Goal: Communication & Community: Answer question/provide support

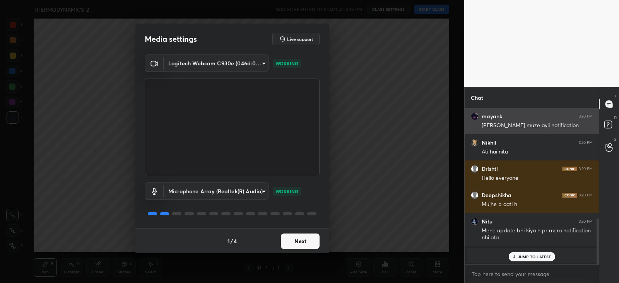
click at [302, 242] on button "Next" at bounding box center [300, 241] width 39 height 15
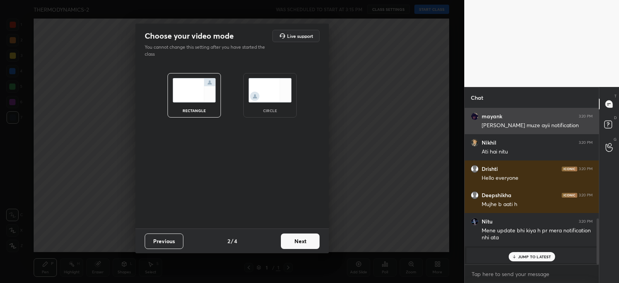
click at [305, 237] on button "Next" at bounding box center [300, 241] width 39 height 15
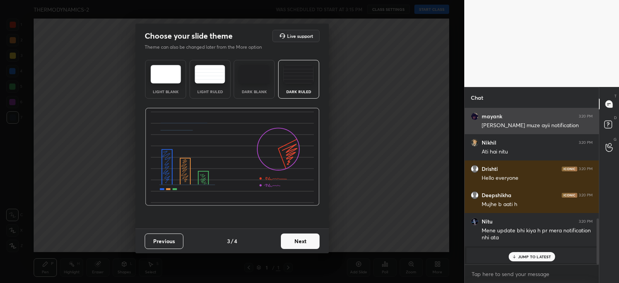
click at [302, 243] on button "Next" at bounding box center [300, 241] width 39 height 15
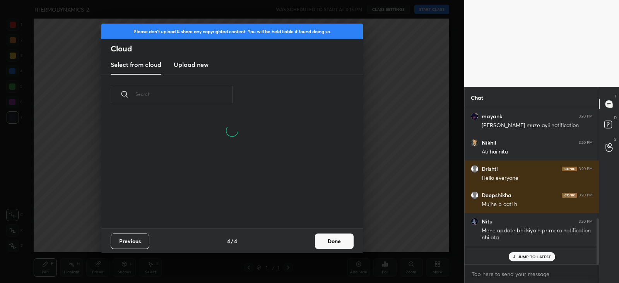
click at [325, 244] on button "Done" at bounding box center [334, 241] width 39 height 15
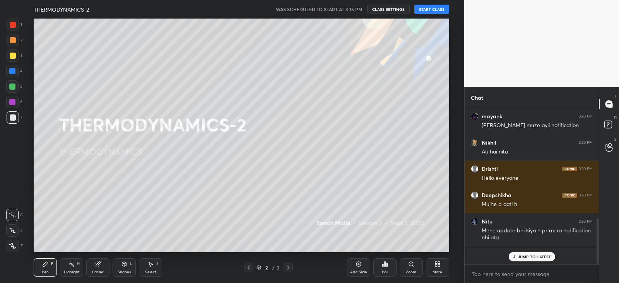
click at [431, 9] on button "START CLASS" at bounding box center [431, 9] width 35 height 9
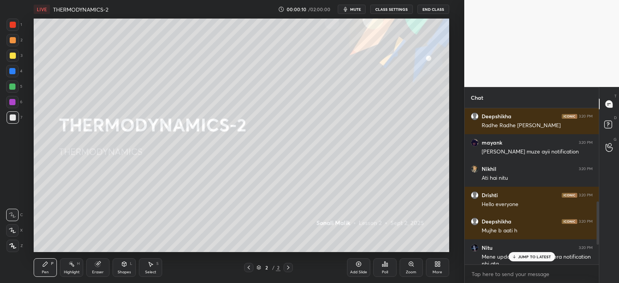
click at [522, 258] on p "JUMP TO LATEST" at bounding box center [534, 256] width 33 height 5
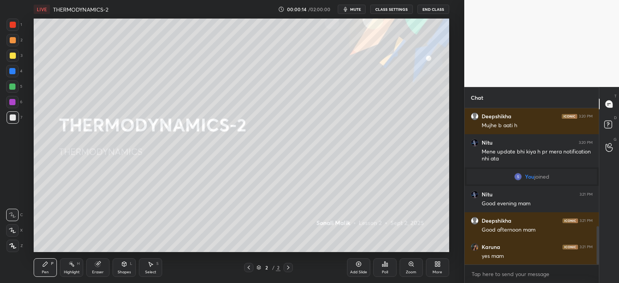
scroll to position [481, 0]
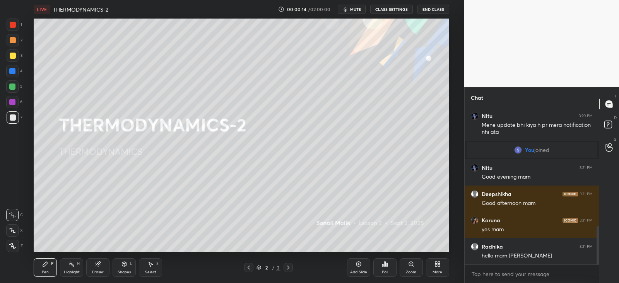
click at [437, 267] on div "More" at bounding box center [437, 267] width 23 height 19
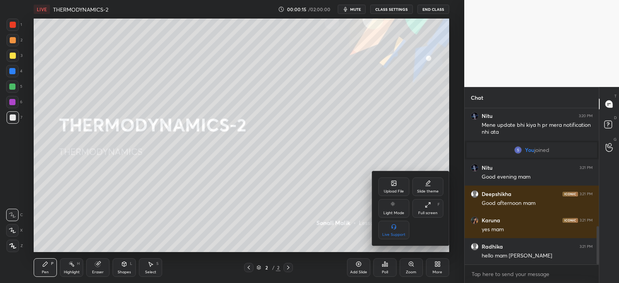
click at [394, 184] on icon at bounding box center [394, 184] width 4 height 3
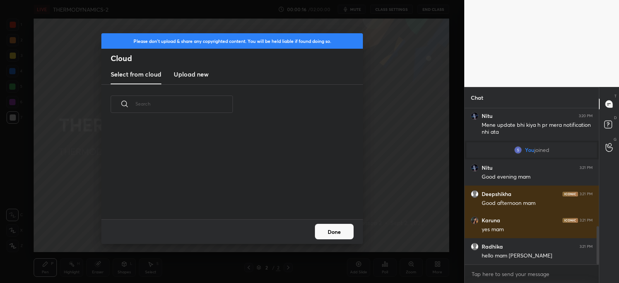
scroll to position [95, 248]
click at [192, 73] on h3 "Upload new" at bounding box center [191, 74] width 35 height 9
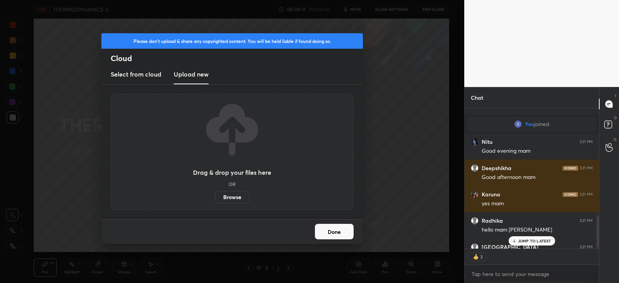
scroll to position [549, 0]
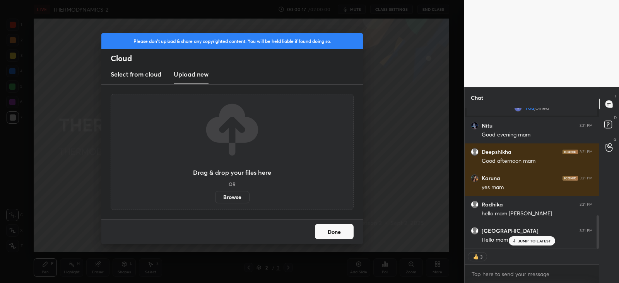
click at [231, 198] on label "Browse" at bounding box center [232, 197] width 34 height 12
click at [215, 198] on input "Browse" at bounding box center [215, 197] width 0 height 12
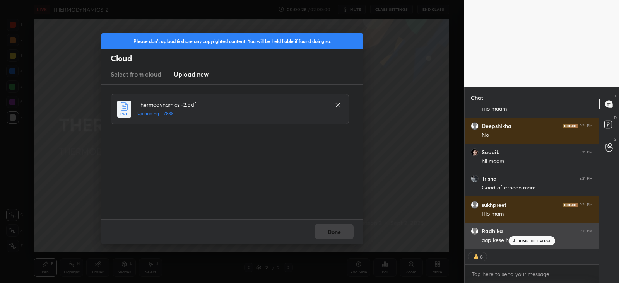
click at [528, 240] on p "JUMP TO LATEST" at bounding box center [534, 241] width 33 height 5
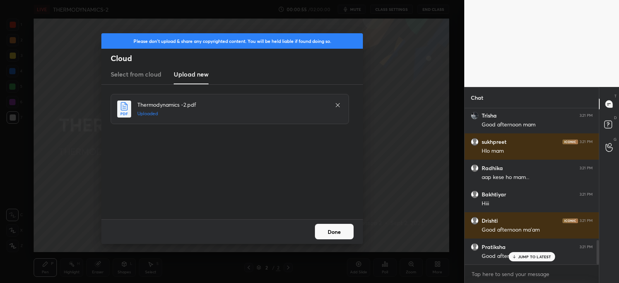
click at [337, 230] on button "Done" at bounding box center [334, 231] width 39 height 15
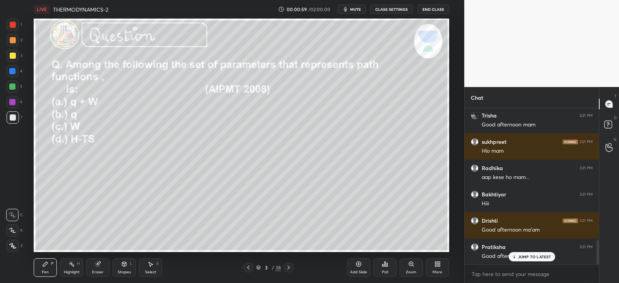
click at [249, 268] on icon at bounding box center [248, 267] width 6 height 6
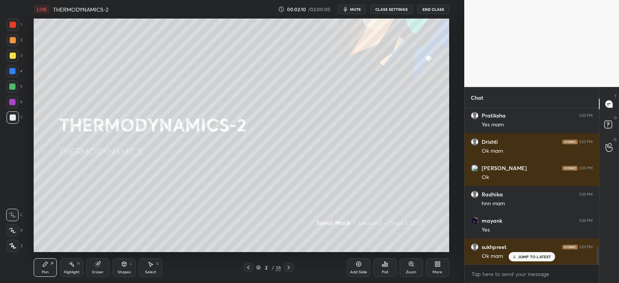
scroll to position [1224, 0]
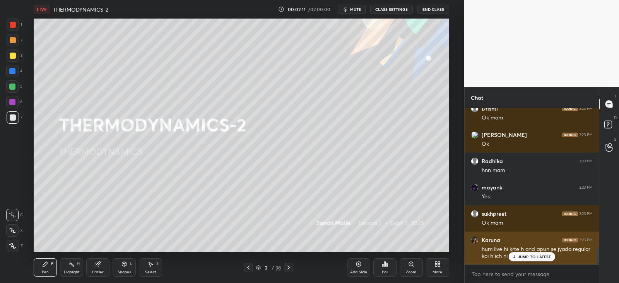
click at [524, 258] on p "JUMP TO LATEST" at bounding box center [534, 256] width 33 height 5
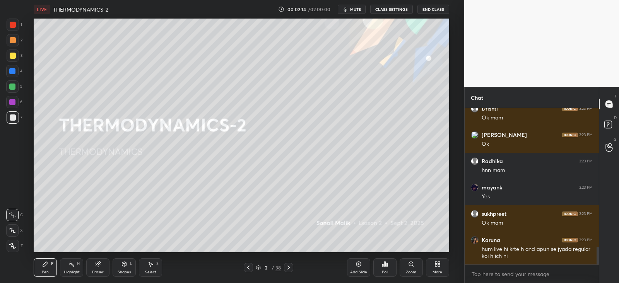
click at [288, 267] on icon at bounding box center [288, 267] width 6 height 6
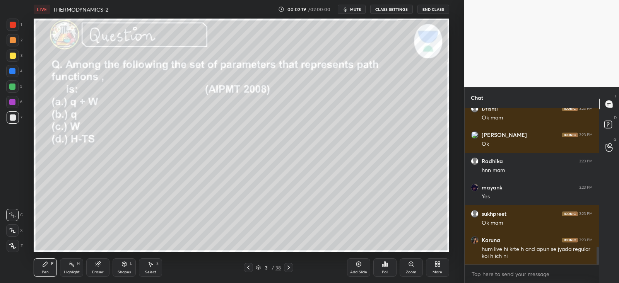
scroll to position [1252, 0]
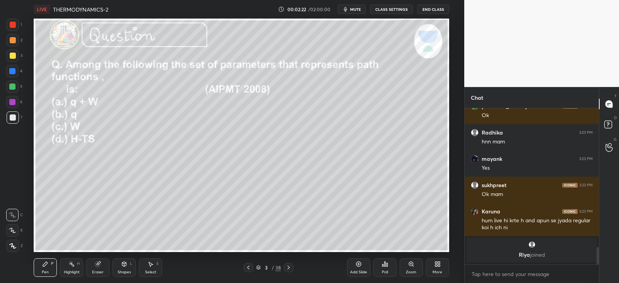
click at [382, 266] on icon at bounding box center [385, 264] width 6 height 6
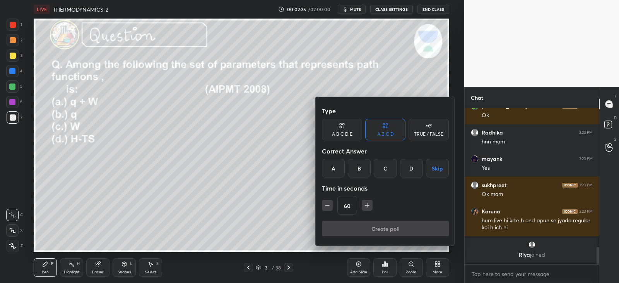
click at [267, 189] on div at bounding box center [309, 141] width 619 height 283
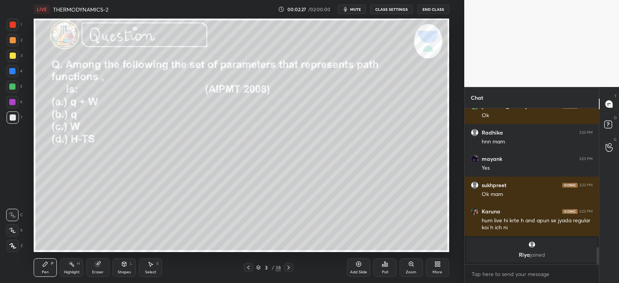
click at [12, 100] on div at bounding box center [12, 102] width 6 height 6
click at [97, 260] on div "Eraser" at bounding box center [97, 267] width 23 height 19
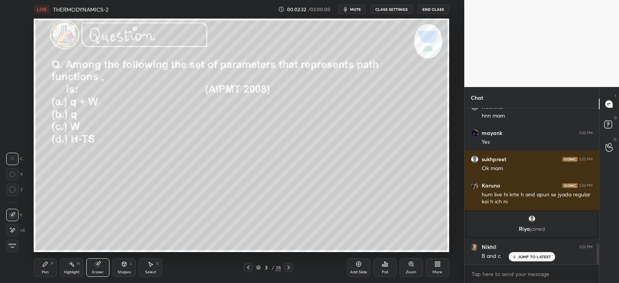
click at [49, 259] on div "Pen P" at bounding box center [45, 267] width 23 height 19
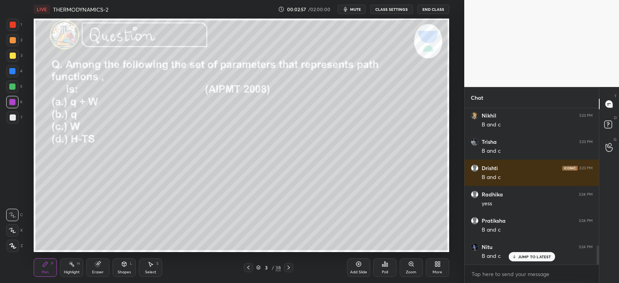
scroll to position [1167, 0]
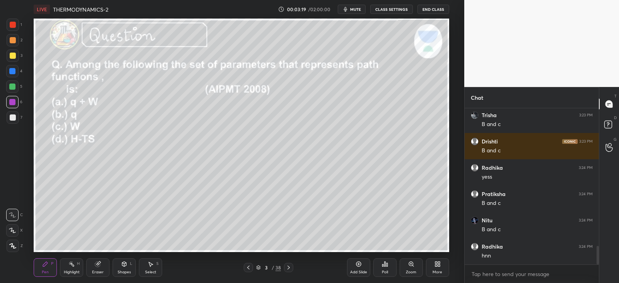
click at [13, 240] on div at bounding box center [13, 246] width 12 height 12
click at [50, 269] on div "Pen P" at bounding box center [45, 267] width 23 height 19
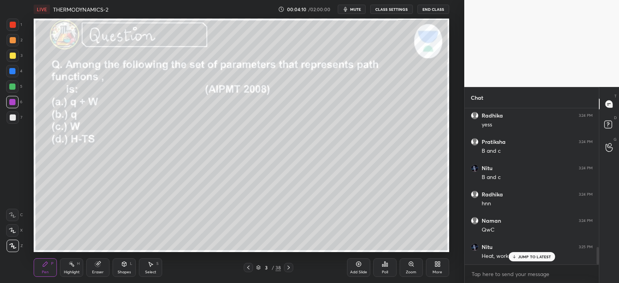
scroll to position [1246, 0]
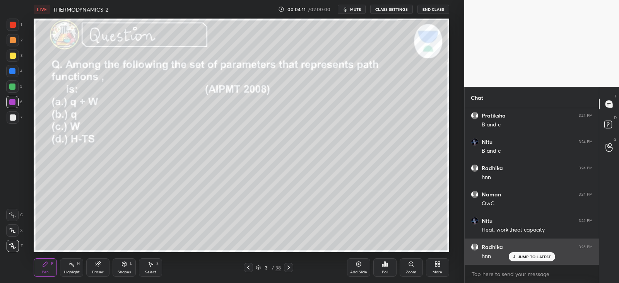
click at [530, 255] on p "JUMP TO LATEST" at bounding box center [534, 256] width 33 height 5
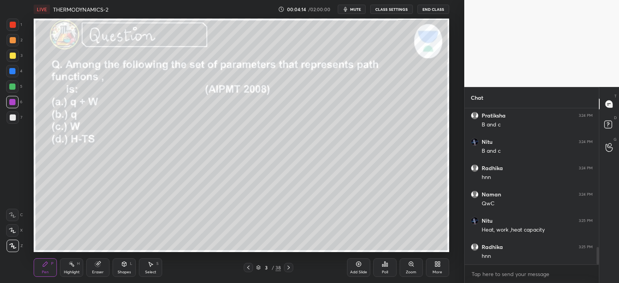
click at [14, 85] on div at bounding box center [12, 87] width 6 height 6
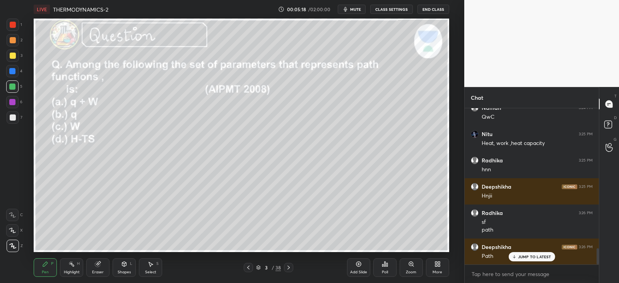
scroll to position [1359, 0]
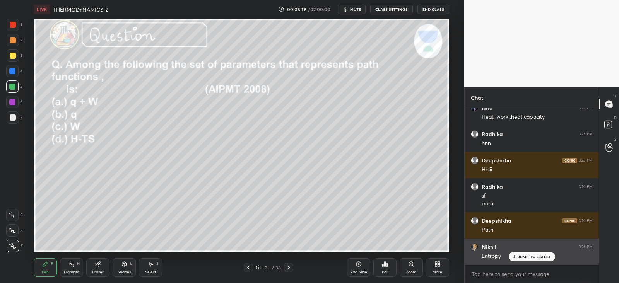
click at [520, 258] on p "JUMP TO LATEST" at bounding box center [534, 256] width 33 height 5
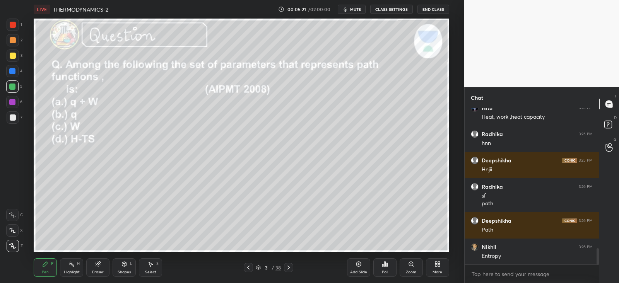
click at [14, 117] on div at bounding box center [13, 117] width 6 height 6
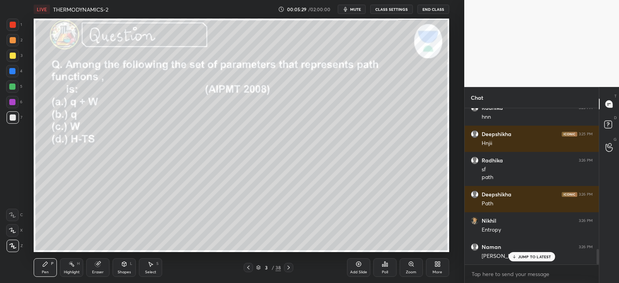
scroll to position [1411, 0]
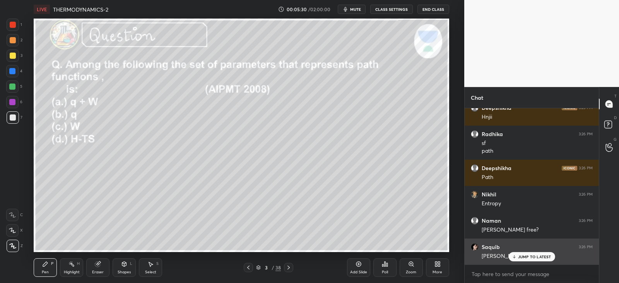
click at [522, 255] on p "JUMP TO LATEST" at bounding box center [534, 256] width 33 height 5
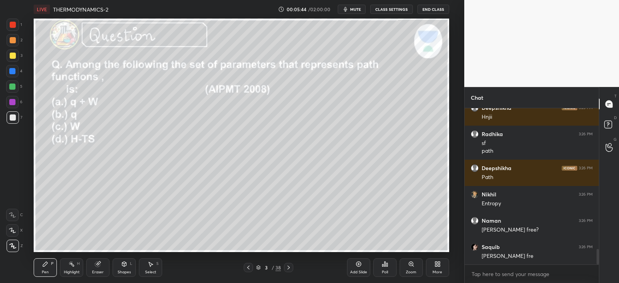
click at [8, 86] on div at bounding box center [12, 86] width 12 height 12
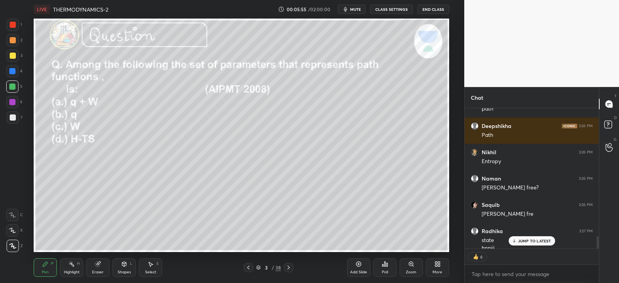
scroll to position [1461, 0]
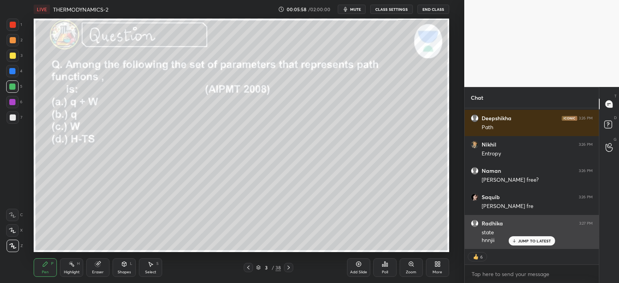
click at [519, 238] on div "JUMP TO LATEST" at bounding box center [531, 240] width 46 height 9
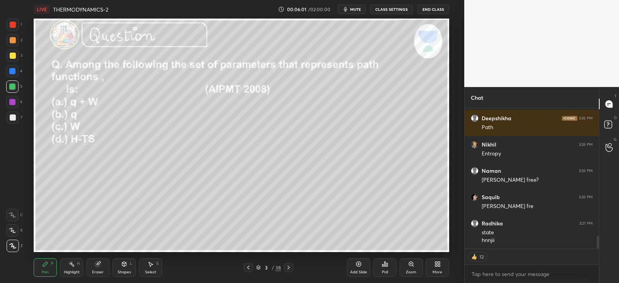
click at [288, 267] on icon at bounding box center [288, 268] width 2 height 4
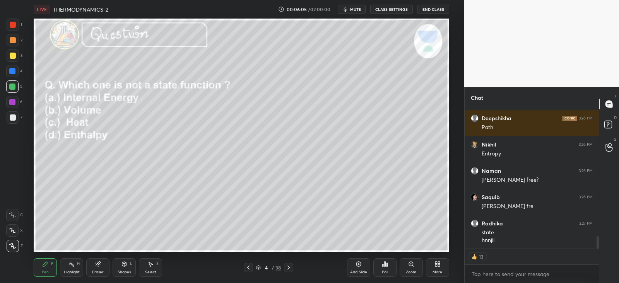
click at [384, 269] on div "Poll" at bounding box center [384, 267] width 23 height 19
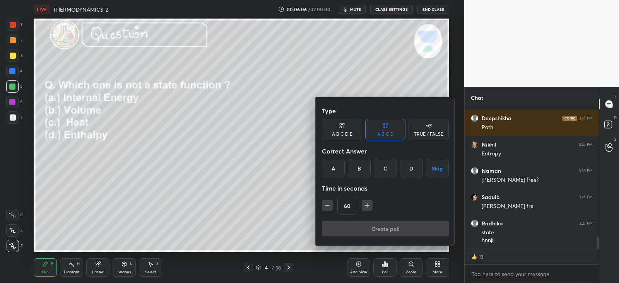
click at [385, 169] on div "C" at bounding box center [385, 168] width 23 height 19
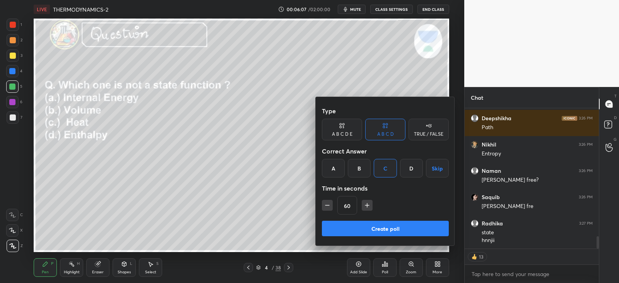
click at [346, 227] on button "Create poll" at bounding box center [385, 228] width 127 height 15
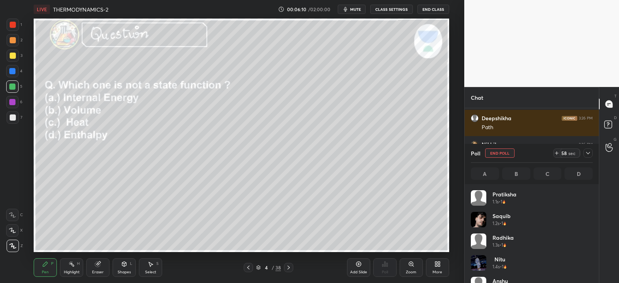
scroll to position [90, 119]
click at [588, 153] on icon at bounding box center [588, 153] width 4 height 2
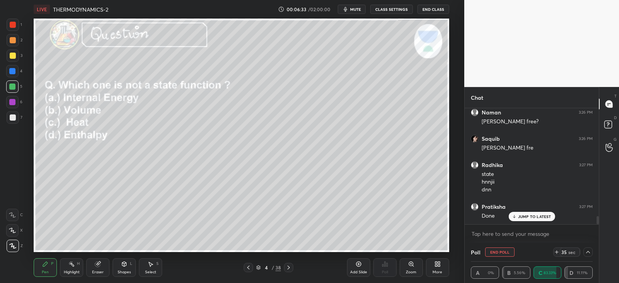
scroll to position [97, 131]
click at [516, 196] on div "JUMP TO LATEST" at bounding box center [531, 200] width 46 height 9
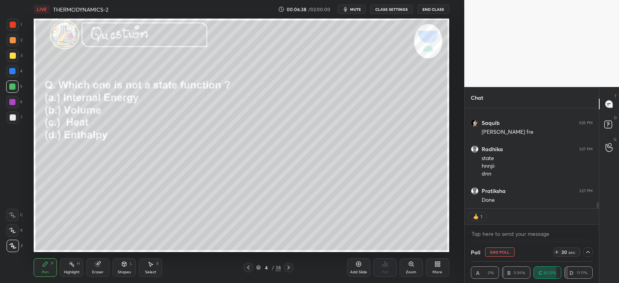
click at [288, 268] on icon at bounding box center [288, 267] width 6 height 6
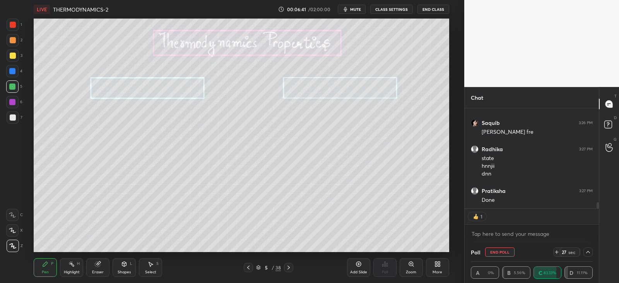
click at [249, 269] on icon at bounding box center [248, 267] width 6 height 6
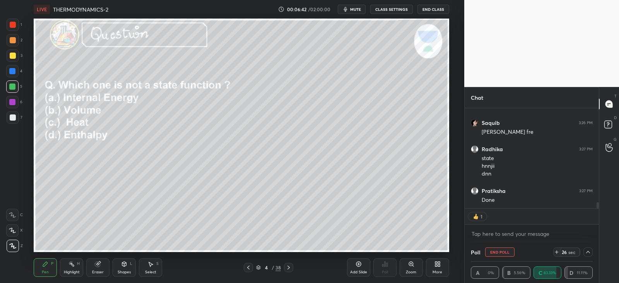
click at [288, 266] on icon at bounding box center [288, 268] width 2 height 4
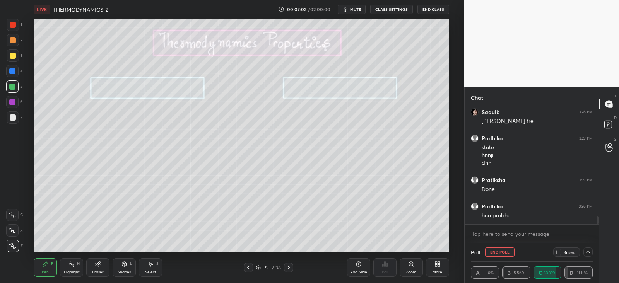
click at [124, 265] on icon at bounding box center [124, 265] width 0 height 3
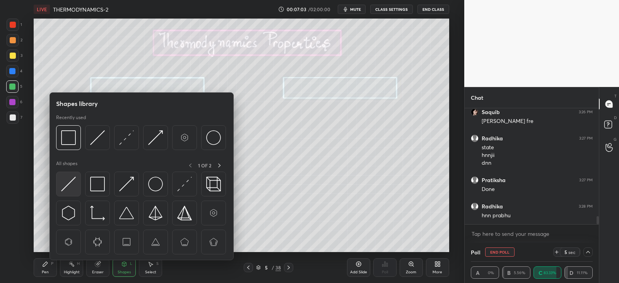
click at [67, 184] on img at bounding box center [68, 184] width 15 height 15
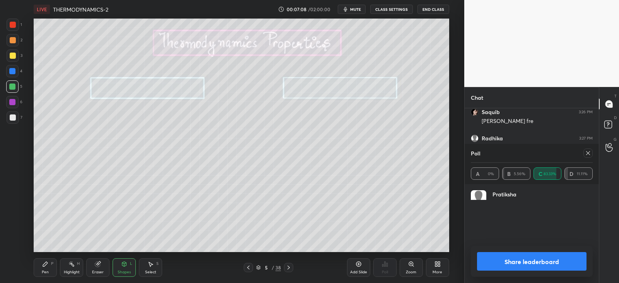
scroll to position [90, 119]
click at [588, 154] on icon at bounding box center [588, 153] width 6 height 6
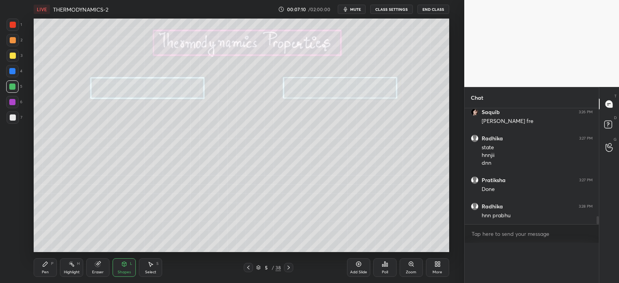
scroll to position [62, 131]
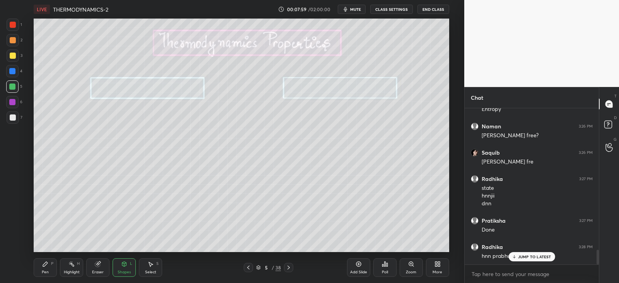
click at [44, 264] on icon at bounding box center [45, 264] width 5 height 5
click at [14, 118] on div at bounding box center [13, 117] width 6 height 6
click at [12, 55] on div at bounding box center [13, 56] width 6 height 6
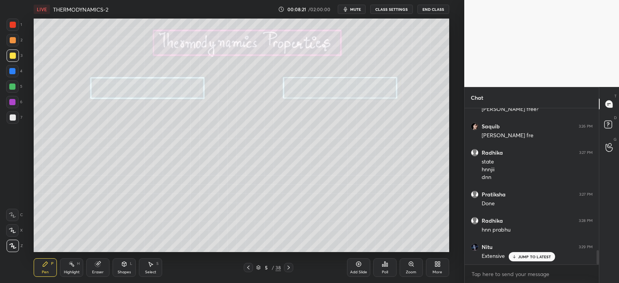
scroll to position [1558, 0]
click at [521, 257] on p "JUMP TO LATEST" at bounding box center [534, 256] width 33 height 5
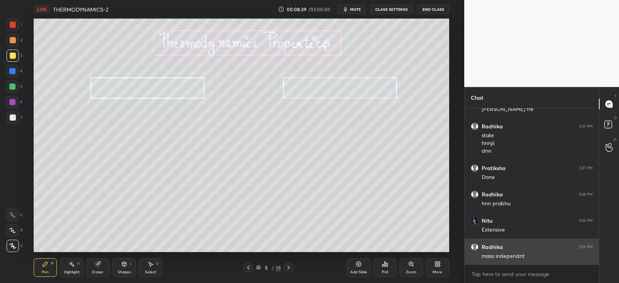
scroll to position [1585, 0]
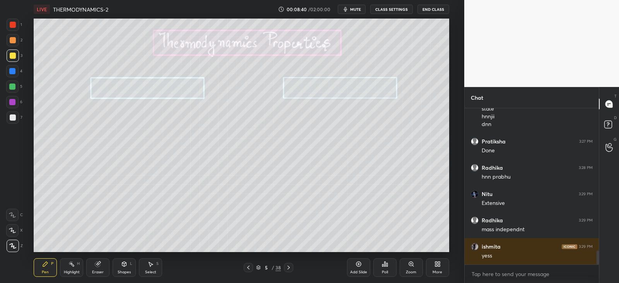
click at [287, 265] on icon at bounding box center [288, 267] width 6 height 6
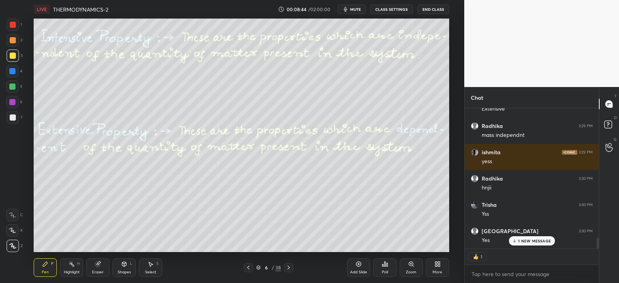
scroll to position [1706, 0]
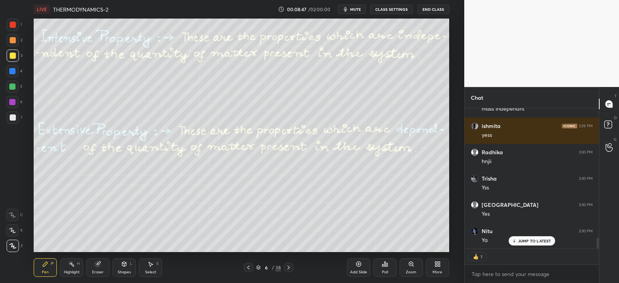
click at [126, 268] on div "Shapes L" at bounding box center [124, 267] width 23 height 19
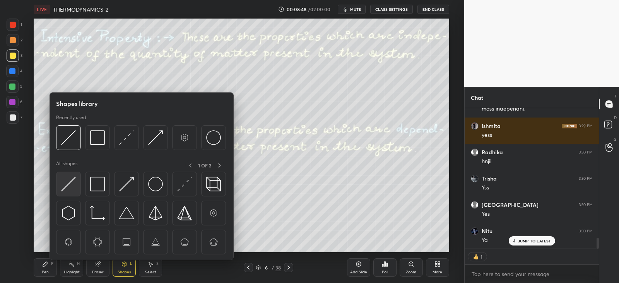
click at [68, 179] on img at bounding box center [68, 184] width 15 height 15
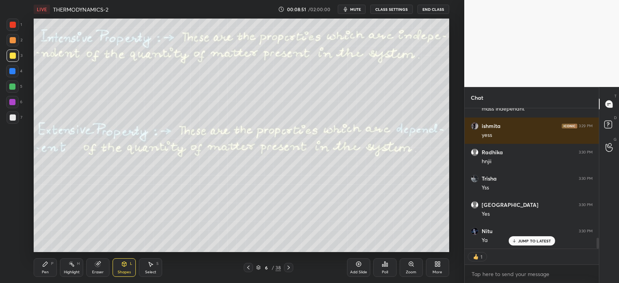
click at [43, 265] on icon at bounding box center [45, 264] width 5 height 5
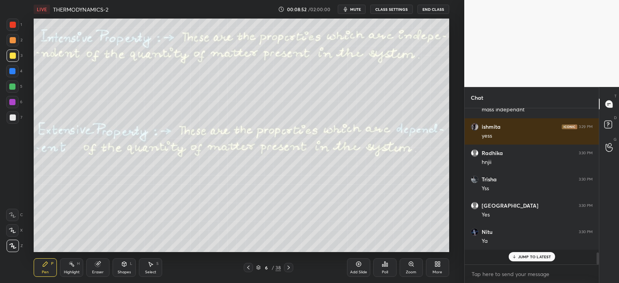
scroll to position [1690, 0]
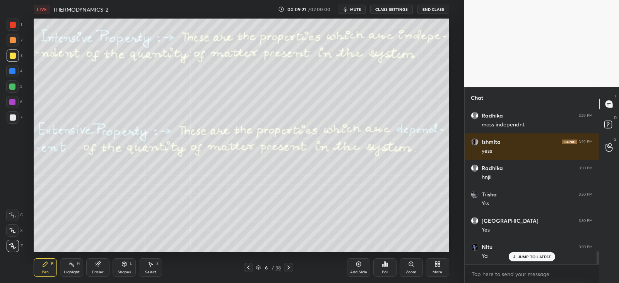
click at [124, 266] on icon at bounding box center [124, 265] width 0 height 3
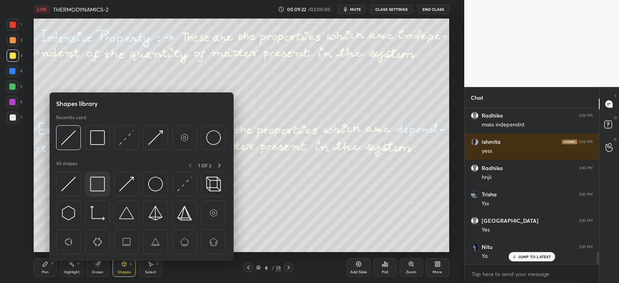
click at [99, 177] on img at bounding box center [97, 184] width 15 height 15
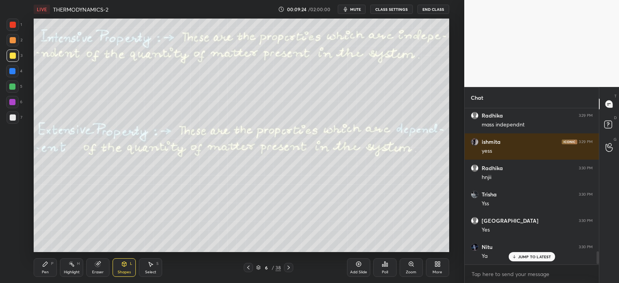
click at [50, 262] on div "Pen P" at bounding box center [45, 267] width 23 height 19
click at [121, 267] on div "Shapes L" at bounding box center [124, 267] width 23 height 19
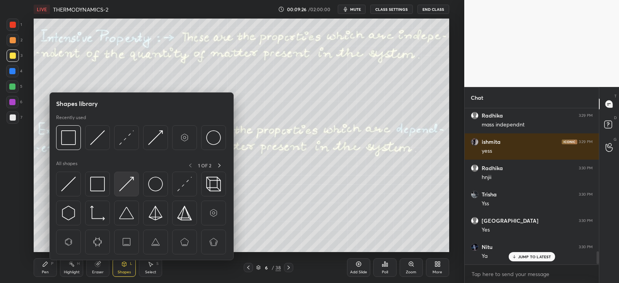
click at [130, 185] on img at bounding box center [126, 184] width 15 height 15
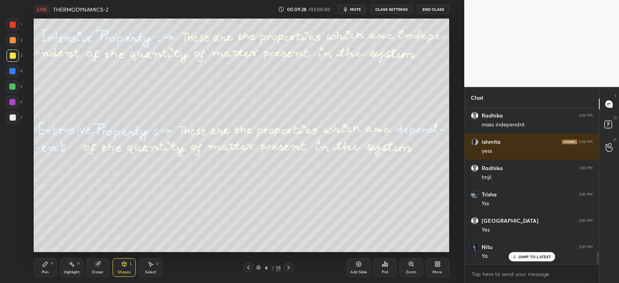
click at [44, 263] on icon at bounding box center [45, 264] width 6 height 6
click at [11, 114] on div at bounding box center [13, 117] width 12 height 12
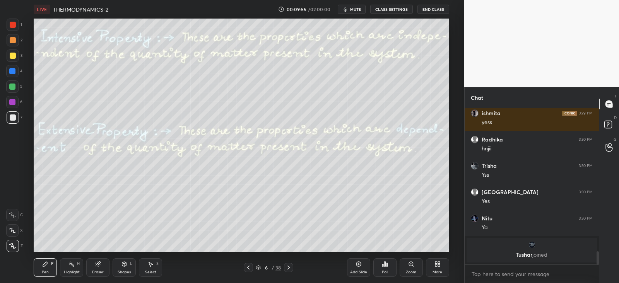
click at [124, 267] on div "Shapes L" at bounding box center [124, 267] width 23 height 19
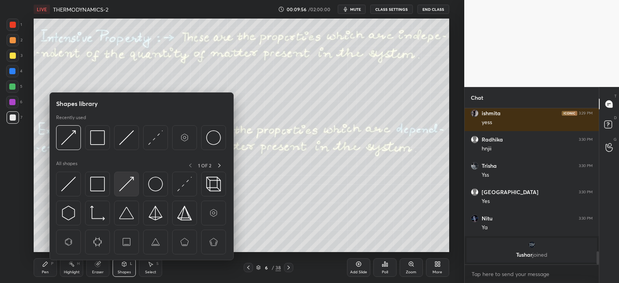
click at [132, 186] on img at bounding box center [126, 184] width 15 height 15
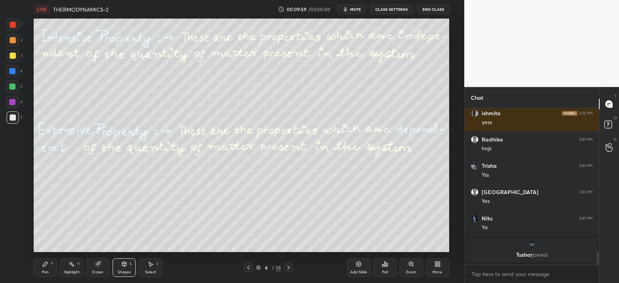
click at [121, 271] on div "Shapes" at bounding box center [124, 272] width 13 height 4
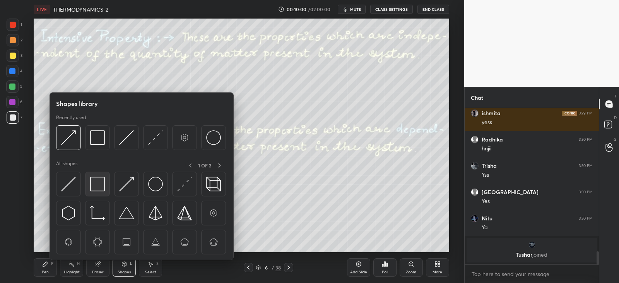
click at [95, 180] on img at bounding box center [97, 184] width 15 height 15
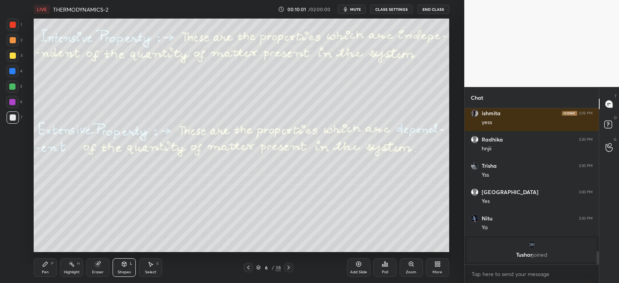
click at [13, 53] on div at bounding box center [13, 56] width 6 height 6
click at [49, 260] on div "Pen P" at bounding box center [45, 267] width 23 height 19
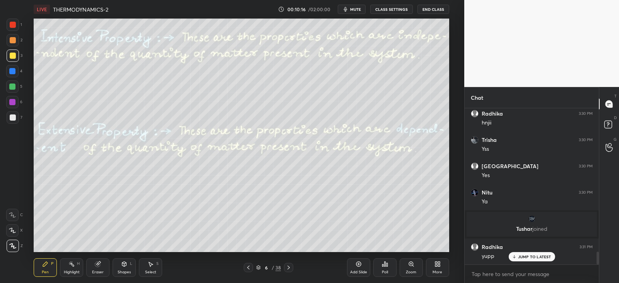
click at [15, 116] on div at bounding box center [13, 117] width 12 height 12
click at [130, 262] on div "L" at bounding box center [131, 264] width 2 height 4
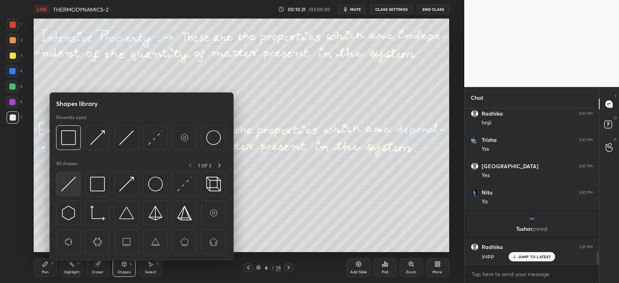
scroll to position [1771, 0]
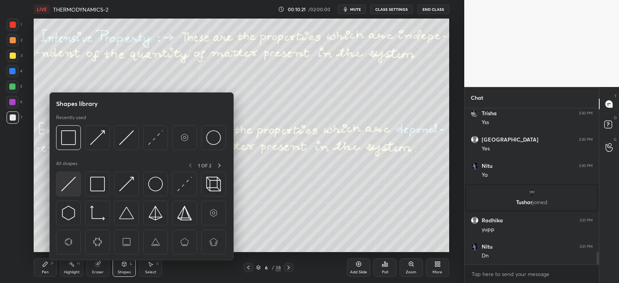
click at [73, 182] on img at bounding box center [68, 184] width 15 height 15
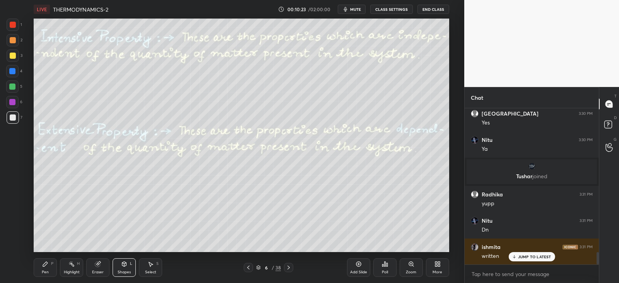
scroll to position [1823, 0]
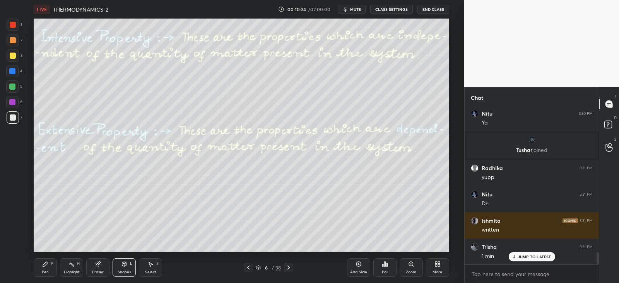
click at [48, 264] on div "Pen P" at bounding box center [45, 267] width 23 height 19
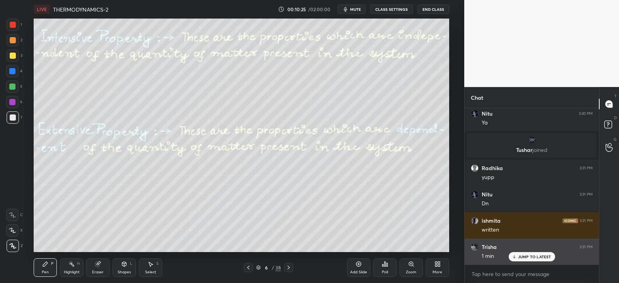
click at [518, 258] on p "JUMP TO LATEST" at bounding box center [534, 256] width 33 height 5
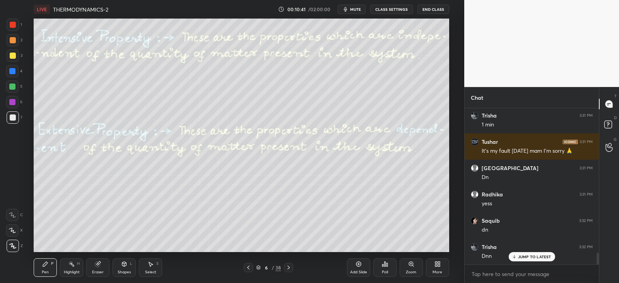
scroll to position [138, 131]
click at [524, 253] on div "1" at bounding box center [531, 256] width 134 height 15
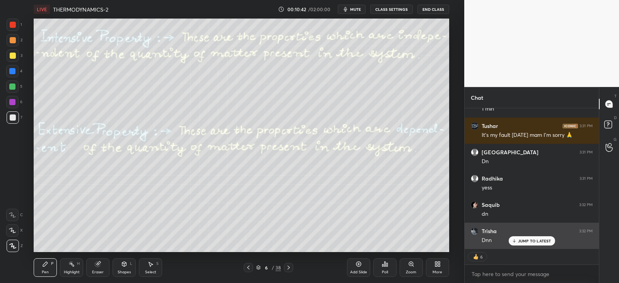
click at [526, 239] on p "JUMP TO LATEST" at bounding box center [534, 241] width 33 height 5
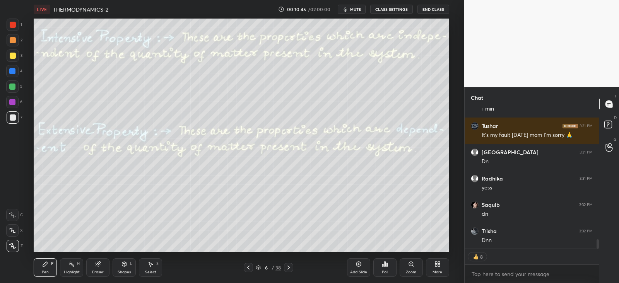
scroll to position [1997, 0]
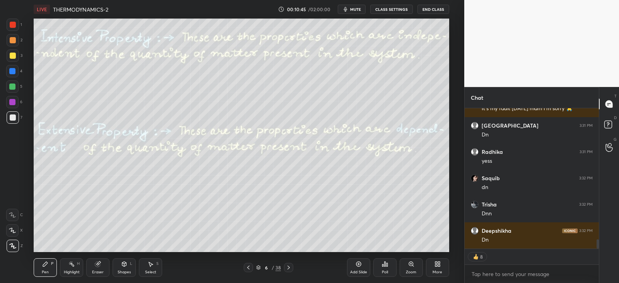
click at [290, 267] on icon at bounding box center [288, 267] width 6 height 6
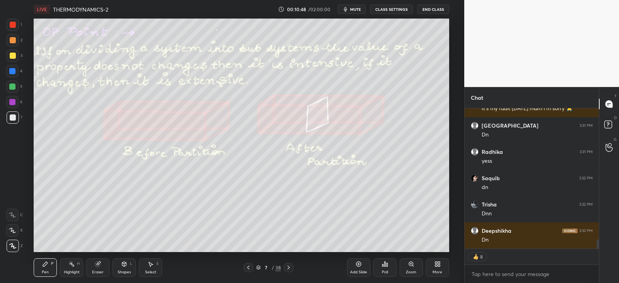
click at [249, 267] on icon at bounding box center [248, 267] width 6 height 6
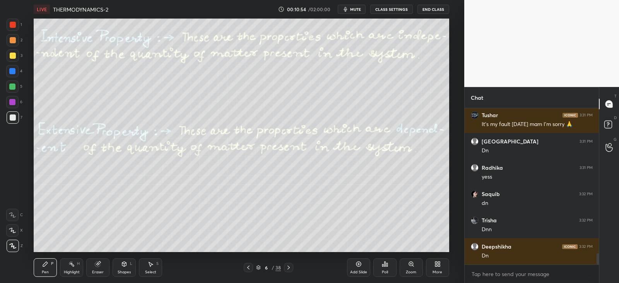
scroll to position [1981, 0]
click at [290, 268] on icon at bounding box center [288, 267] width 6 height 6
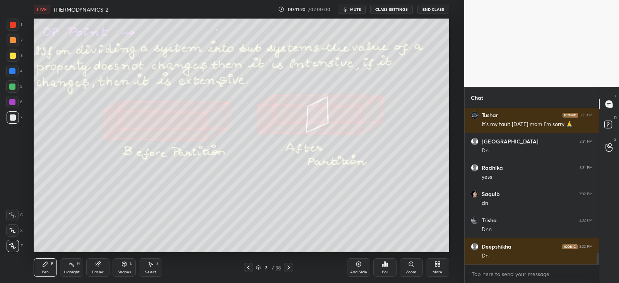
click at [128, 271] on div "Shapes" at bounding box center [124, 272] width 13 height 4
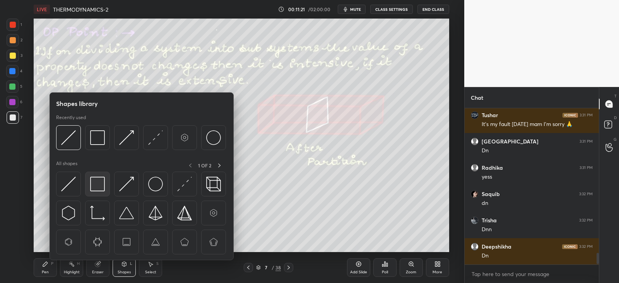
click at [99, 180] on img at bounding box center [97, 184] width 15 height 15
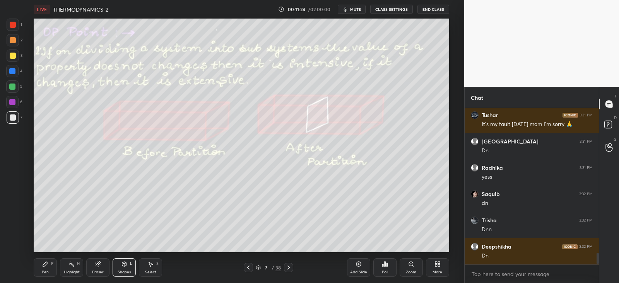
click at [52, 268] on div "Pen P" at bounding box center [45, 267] width 23 height 19
click at [68, 266] on div "Highlight H" at bounding box center [71, 267] width 23 height 19
click at [46, 264] on icon at bounding box center [45, 264] width 5 height 5
click at [17, 53] on div at bounding box center [13, 55] width 12 height 12
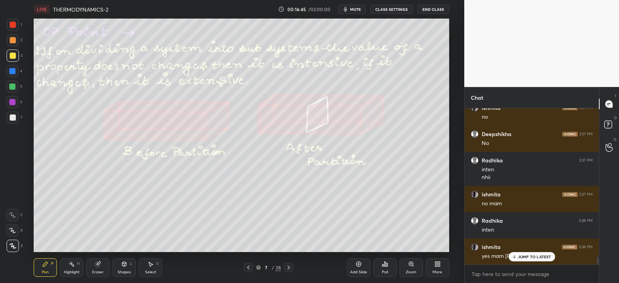
scroll to position [2995, 0]
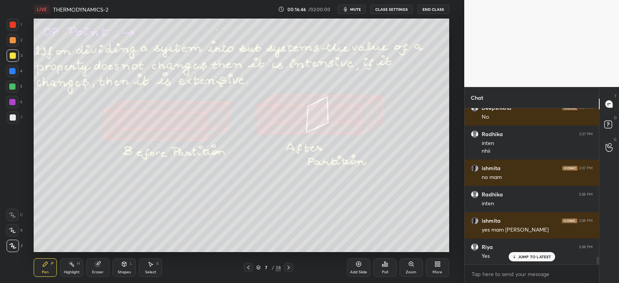
click at [514, 258] on icon at bounding box center [514, 257] width 2 height 1
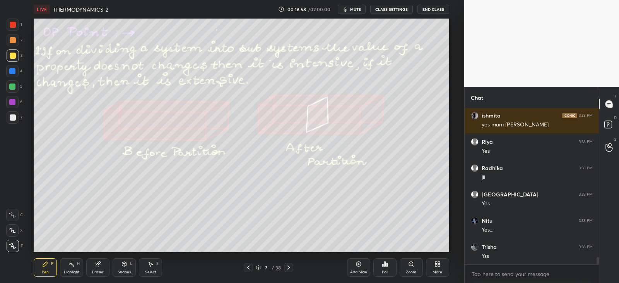
scroll to position [3127, 0]
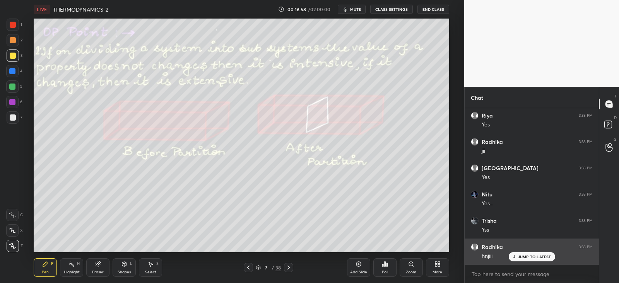
click at [521, 254] on p "JUMP TO LATEST" at bounding box center [534, 256] width 33 height 5
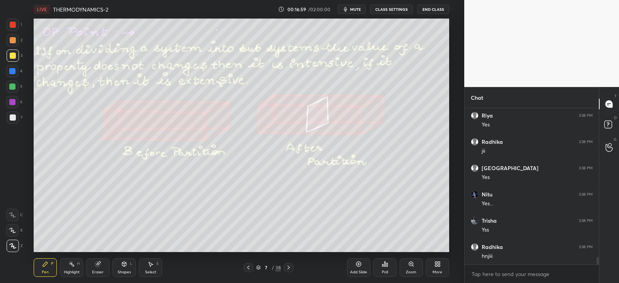
click at [292, 264] on div at bounding box center [288, 267] width 9 height 9
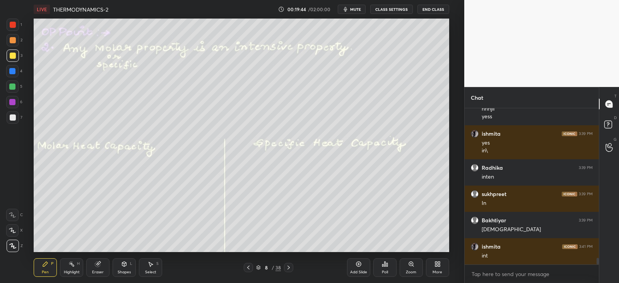
scroll to position [3492, 0]
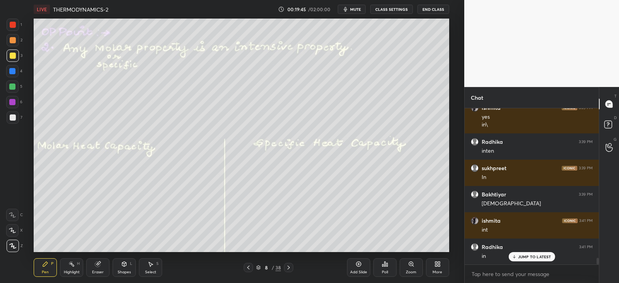
click at [11, 41] on div at bounding box center [13, 40] width 6 height 6
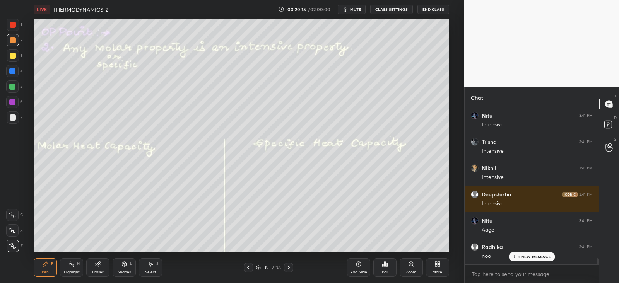
scroll to position [3729, 0]
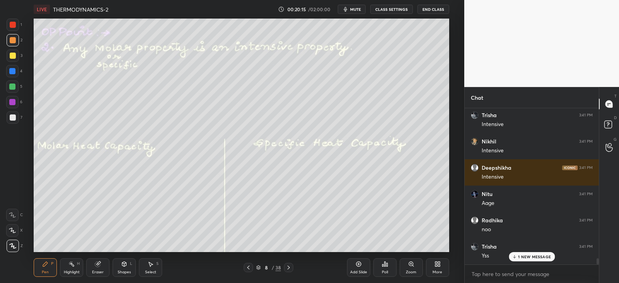
click at [14, 118] on div at bounding box center [13, 117] width 6 height 6
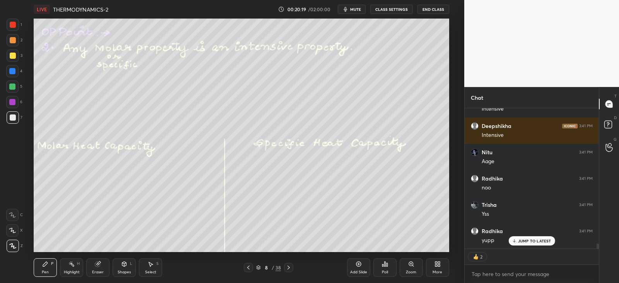
click at [287, 269] on icon at bounding box center [288, 267] width 6 height 6
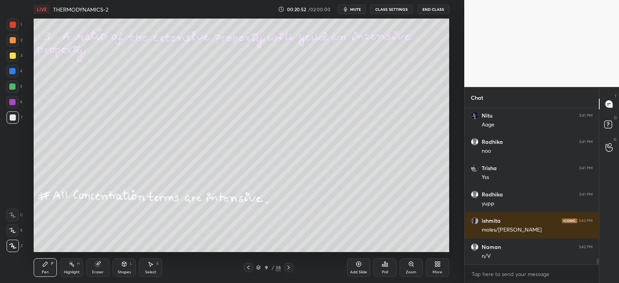
scroll to position [3860, 0]
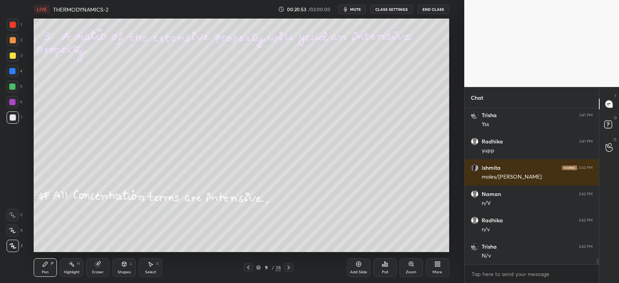
click at [125, 266] on icon at bounding box center [124, 264] width 4 height 5
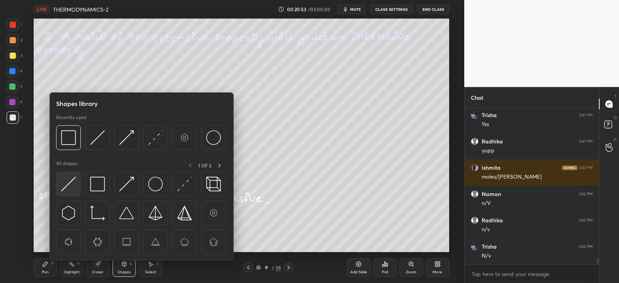
click at [74, 182] on img at bounding box center [68, 184] width 15 height 15
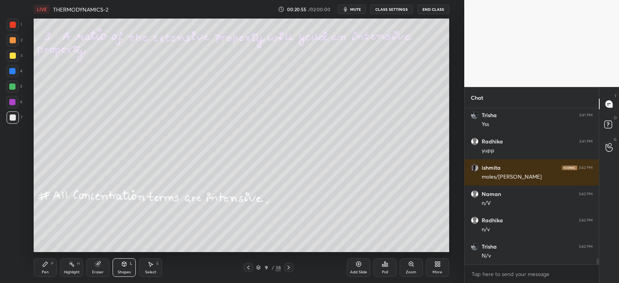
click at [53, 259] on div "Pen P" at bounding box center [45, 267] width 23 height 19
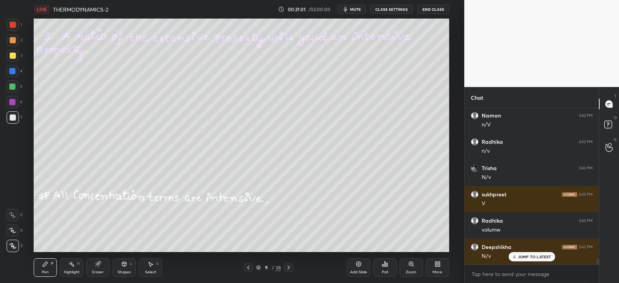
scroll to position [3965, 0]
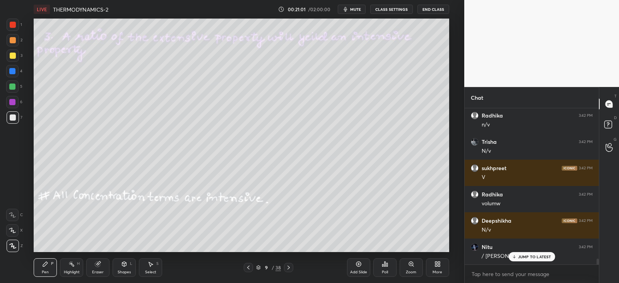
click at [14, 55] on div at bounding box center [13, 56] width 6 height 6
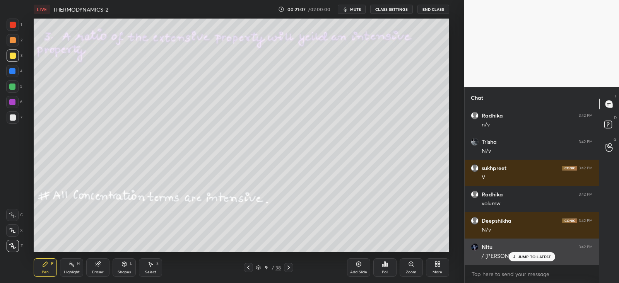
click at [524, 256] on p "JUMP TO LATEST" at bounding box center [534, 256] width 33 height 5
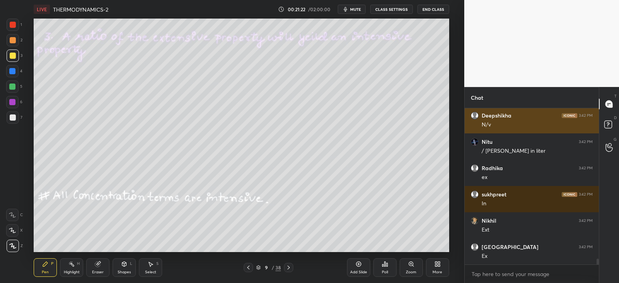
scroll to position [4097, 0]
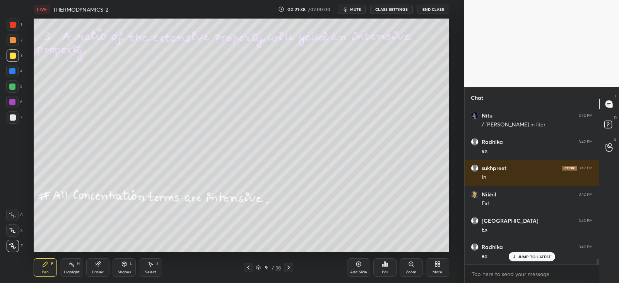
click at [15, 119] on div at bounding box center [13, 117] width 12 height 12
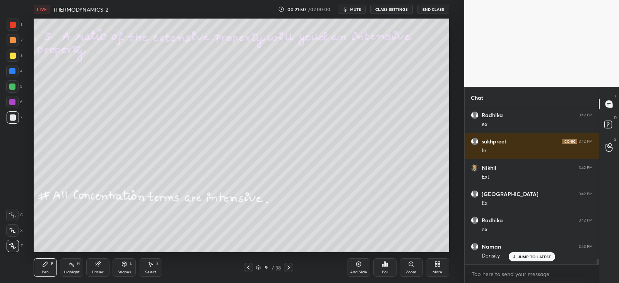
scroll to position [4149, 0]
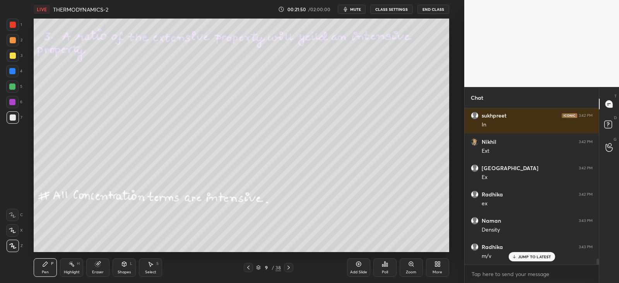
click at [122, 264] on icon at bounding box center [124, 264] width 4 height 5
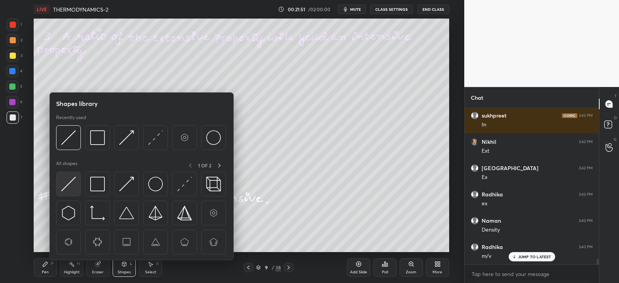
click at [65, 180] on img at bounding box center [68, 184] width 15 height 15
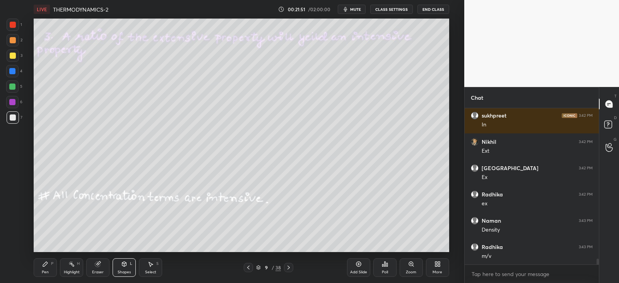
scroll to position [4176, 0]
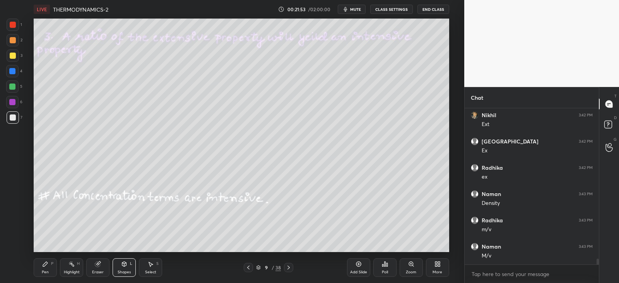
click at [44, 263] on icon at bounding box center [45, 264] width 6 height 6
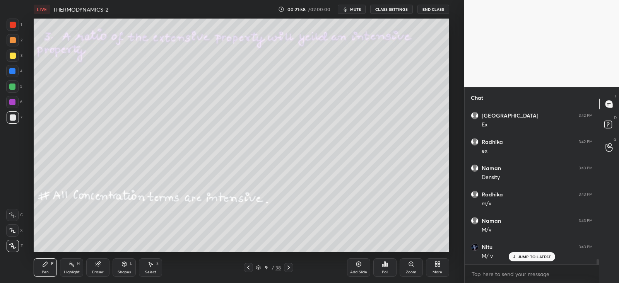
scroll to position [4228, 0]
click at [13, 55] on div at bounding box center [13, 56] width 6 height 6
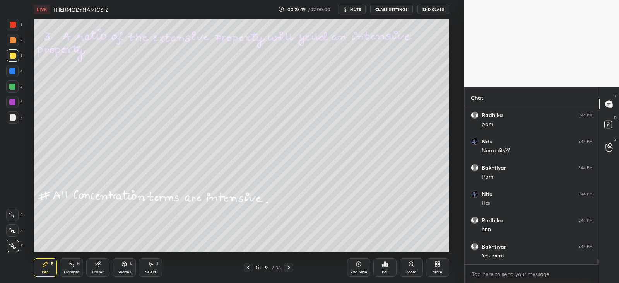
scroll to position [4675, 0]
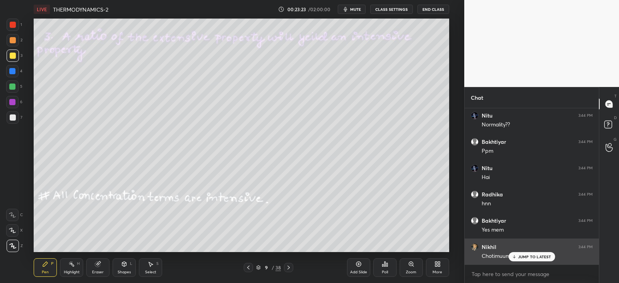
click at [515, 257] on icon at bounding box center [513, 256] width 5 height 5
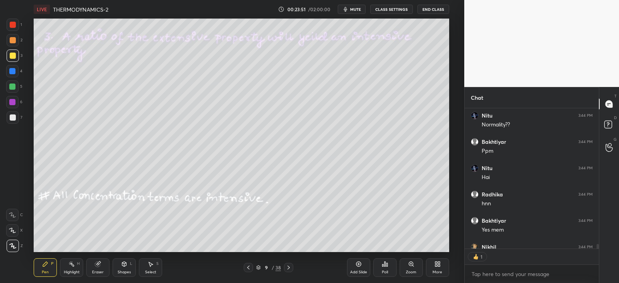
scroll to position [3, 2]
click at [291, 268] on icon at bounding box center [288, 267] width 6 height 6
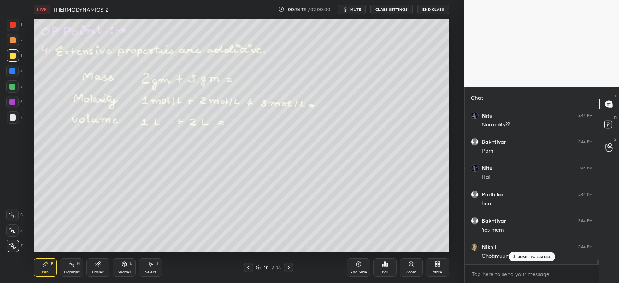
click at [12, 73] on div at bounding box center [12, 71] width 6 height 6
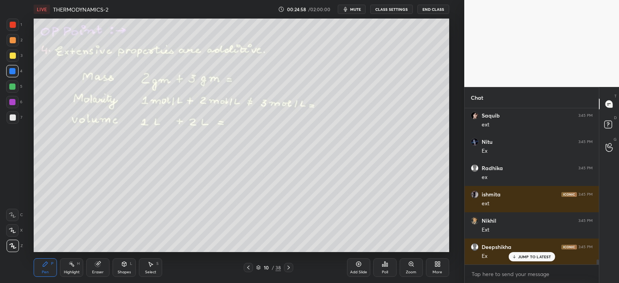
scroll to position [4859, 0]
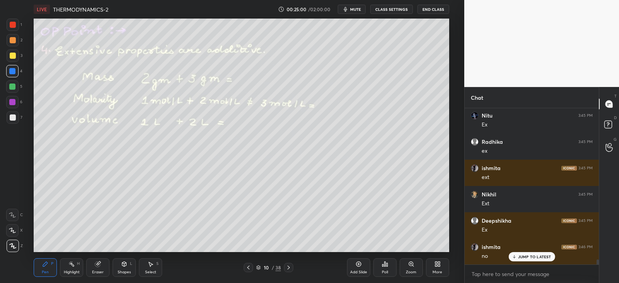
click at [14, 117] on div at bounding box center [13, 117] width 6 height 6
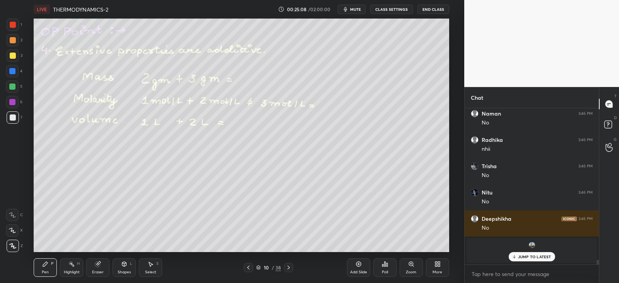
scroll to position [5045, 0]
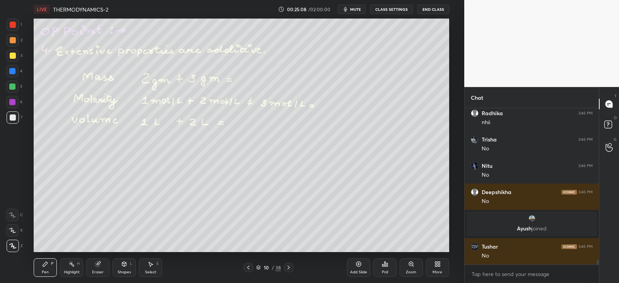
click at [128, 271] on div "Shapes" at bounding box center [124, 272] width 13 height 4
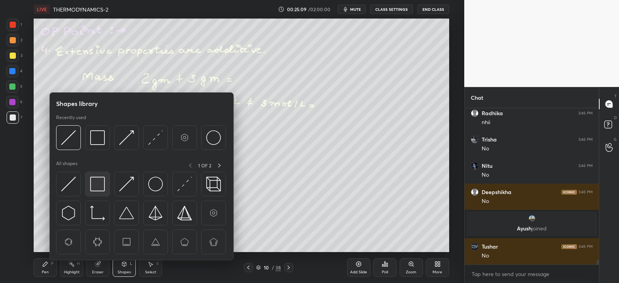
click at [99, 183] on img at bounding box center [97, 184] width 15 height 15
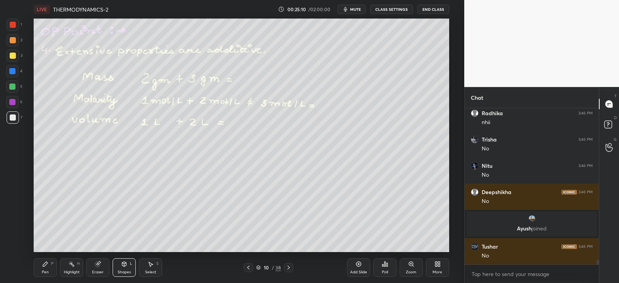
click at [50, 264] on div "Pen P" at bounding box center [45, 267] width 23 height 19
click at [121, 266] on icon at bounding box center [124, 264] width 6 height 6
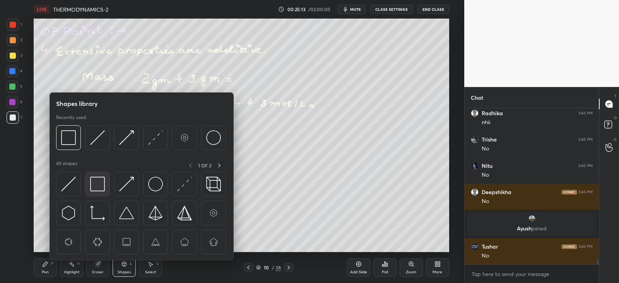
click at [97, 182] on img at bounding box center [97, 184] width 15 height 15
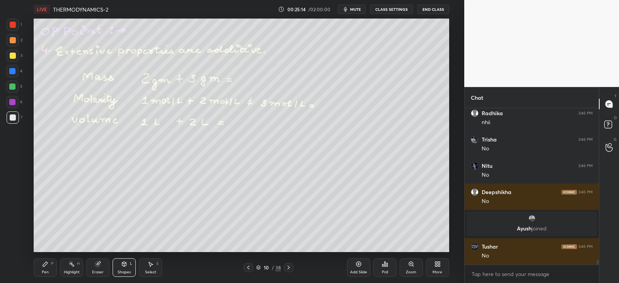
click at [45, 264] on icon at bounding box center [45, 264] width 5 height 5
click at [130, 266] on div "Shapes L" at bounding box center [124, 267] width 23 height 19
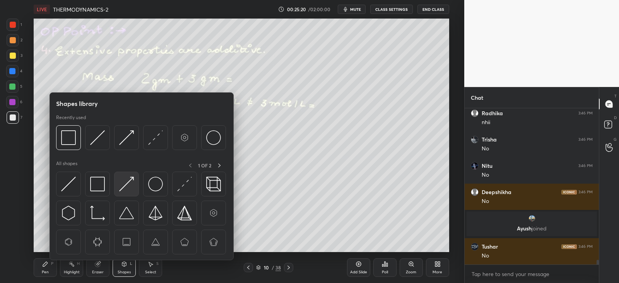
click at [126, 186] on img at bounding box center [126, 184] width 15 height 15
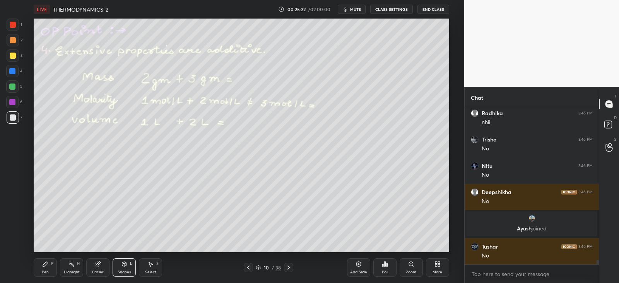
click at [120, 263] on div "Shapes L" at bounding box center [124, 267] width 23 height 19
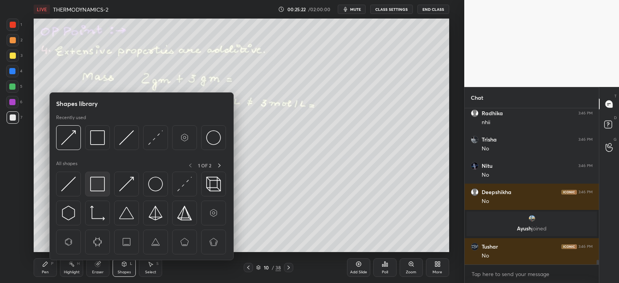
click at [97, 184] on img at bounding box center [97, 184] width 15 height 15
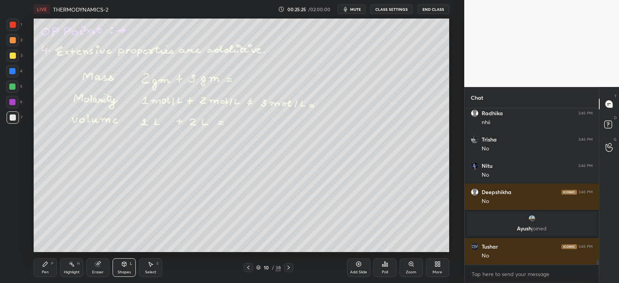
click at [48, 267] on icon at bounding box center [45, 264] width 6 height 6
click at [126, 264] on icon at bounding box center [124, 264] width 4 height 5
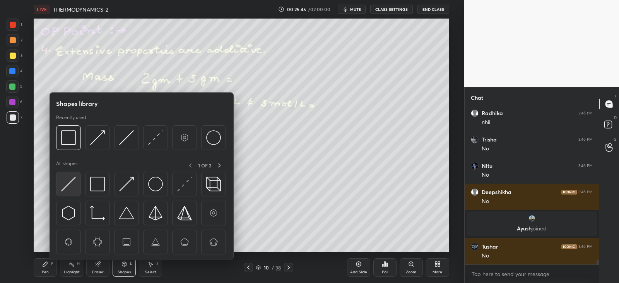
click at [68, 184] on img at bounding box center [68, 184] width 15 height 15
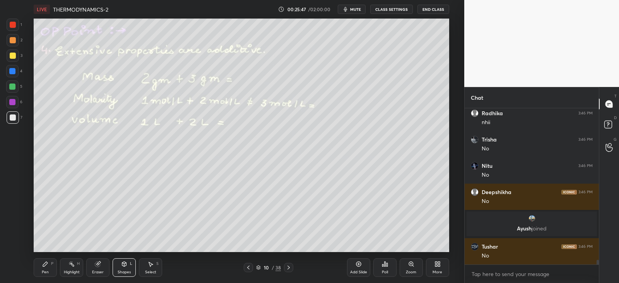
click at [48, 262] on icon at bounding box center [45, 264] width 6 height 6
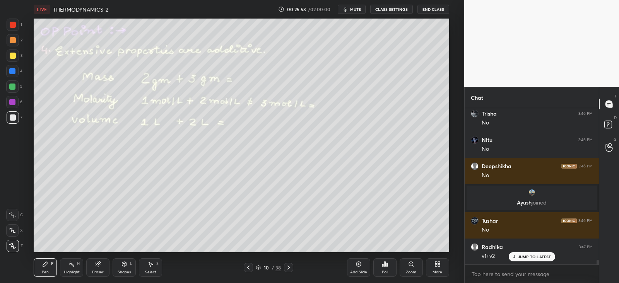
click at [12, 119] on div at bounding box center [13, 117] width 6 height 6
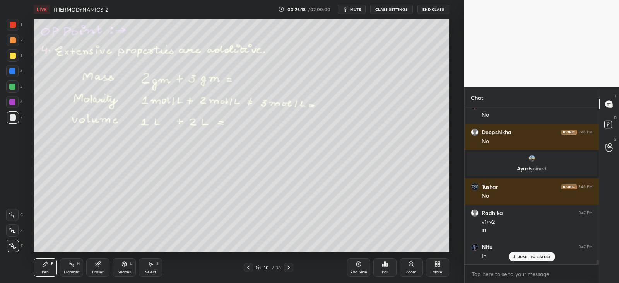
scroll to position [5132, 0]
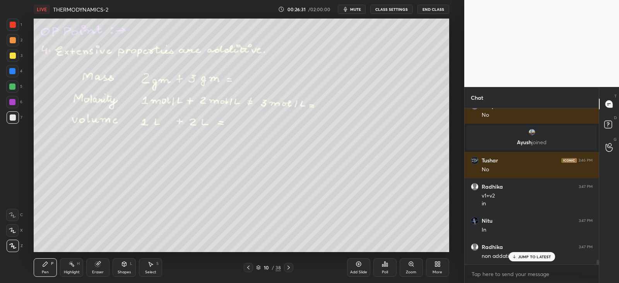
click at [15, 56] on div at bounding box center [13, 56] width 6 height 6
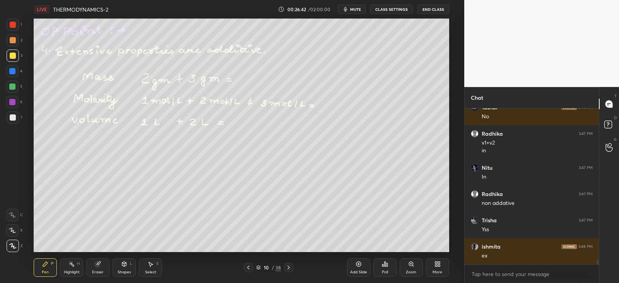
scroll to position [5210, 0]
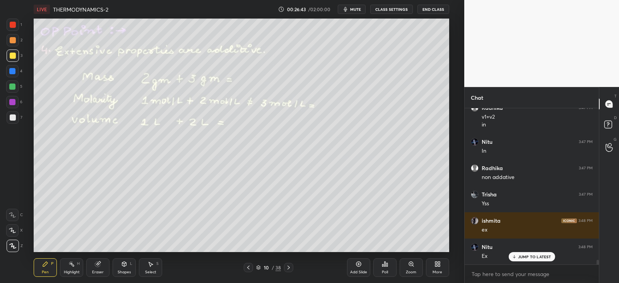
click at [100, 261] on icon at bounding box center [98, 264] width 6 height 6
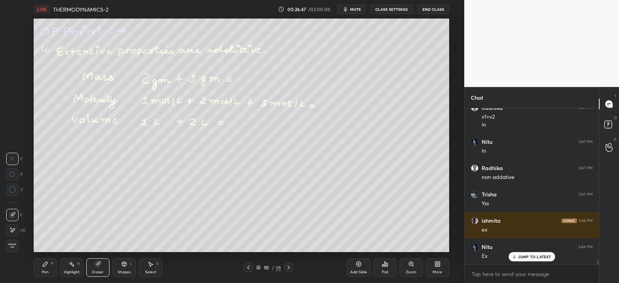
click at [44, 253] on div "Pen P Highlight H Eraser Shapes L Select S 10 / 38 Add Slide Poll Zoom More" at bounding box center [241, 267] width 415 height 31
click at [47, 266] on icon at bounding box center [45, 264] width 6 height 6
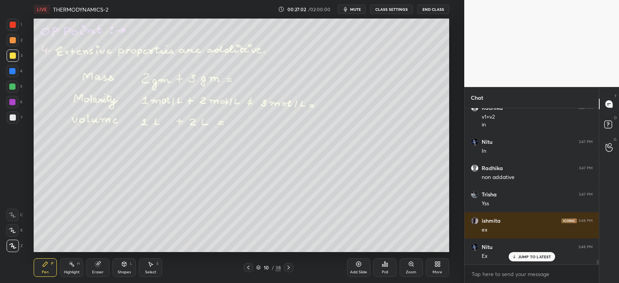
click at [15, 41] on div at bounding box center [13, 40] width 6 height 6
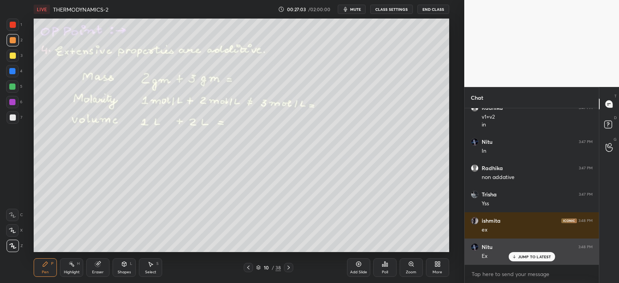
click at [532, 259] on div "JUMP TO LATEST" at bounding box center [531, 256] width 46 height 9
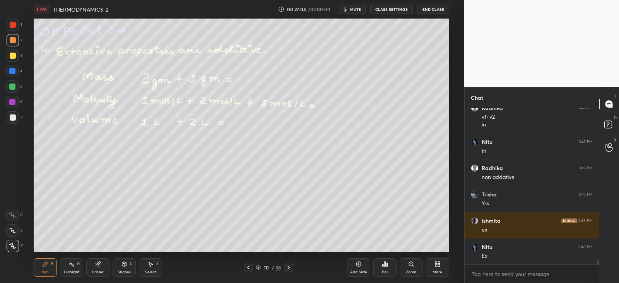
scroll to position [5237, 0]
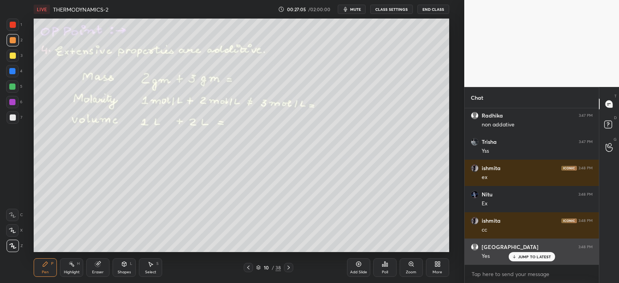
click at [515, 256] on icon at bounding box center [513, 256] width 5 height 5
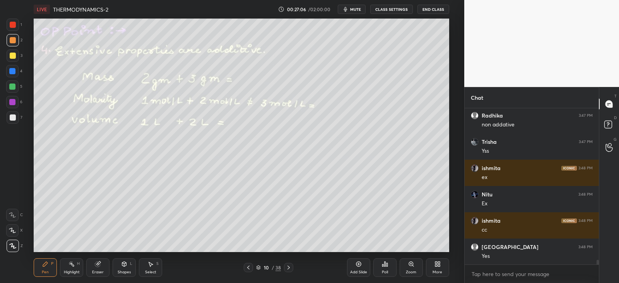
scroll to position [5289, 0]
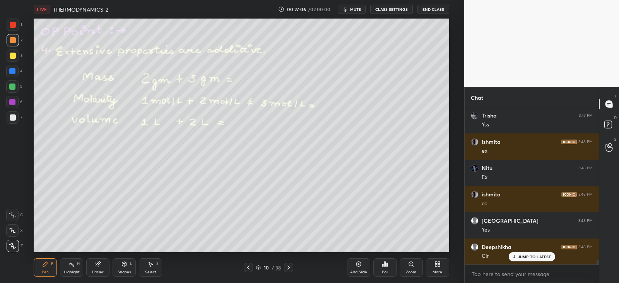
click at [287, 269] on icon at bounding box center [288, 267] width 6 height 6
click at [247, 267] on icon at bounding box center [248, 268] width 2 height 4
click at [249, 266] on icon at bounding box center [248, 267] width 6 height 6
click at [249, 267] on icon at bounding box center [248, 267] width 6 height 6
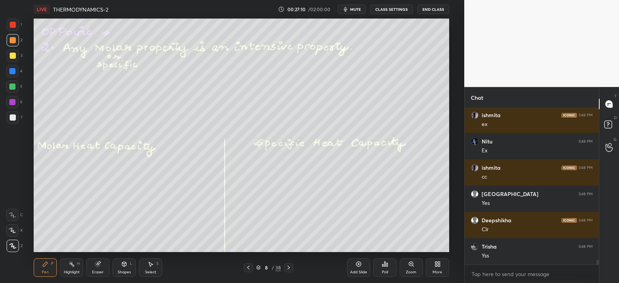
click at [247, 266] on icon at bounding box center [248, 267] width 6 height 6
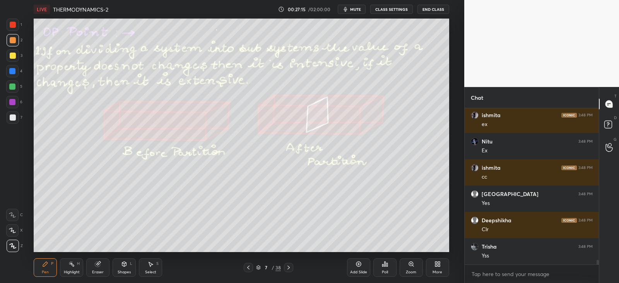
click at [290, 265] on icon at bounding box center [288, 267] width 6 height 6
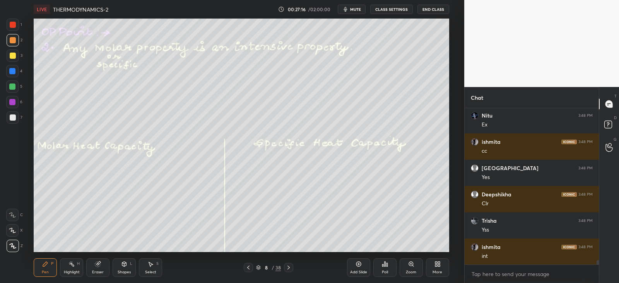
click at [290, 268] on icon at bounding box center [288, 267] width 6 height 6
click at [289, 269] on icon at bounding box center [288, 267] width 6 height 6
click at [288, 269] on icon at bounding box center [288, 268] width 2 height 4
click at [15, 63] on div "3" at bounding box center [15, 56] width 16 height 15
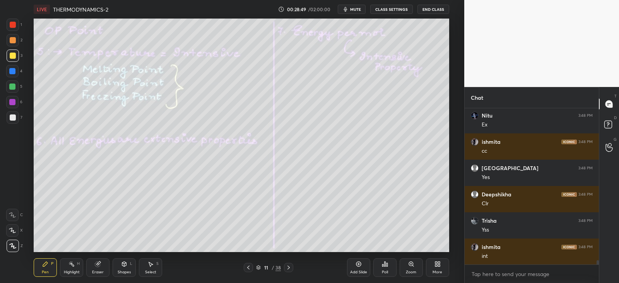
click at [14, 53] on div at bounding box center [13, 56] width 6 height 6
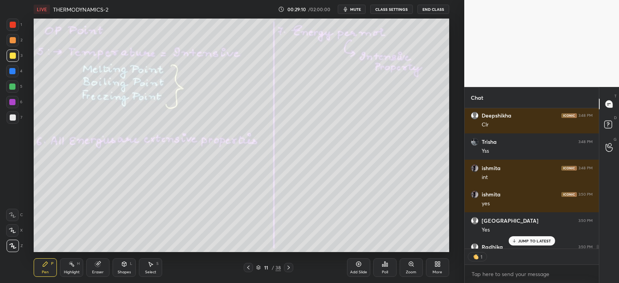
scroll to position [3, 2]
click at [528, 240] on p "JUMP TO LATEST" at bounding box center [534, 241] width 33 height 5
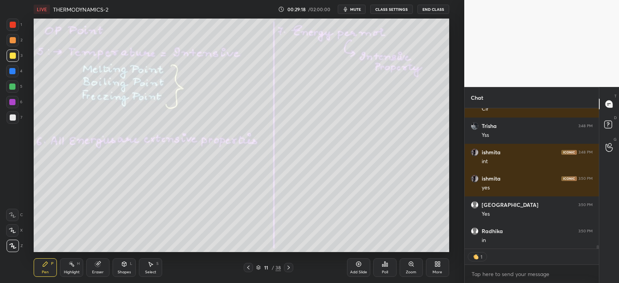
click at [6, 47] on div "1 2 3 4 5 6 7 C X Z C X Z E E Erase all H H" at bounding box center [12, 136] width 25 height 234
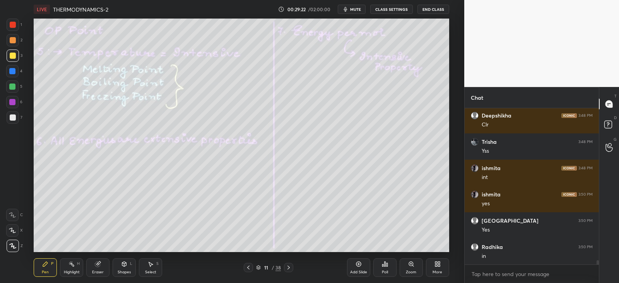
click at [290, 264] on div at bounding box center [288, 267] width 9 height 9
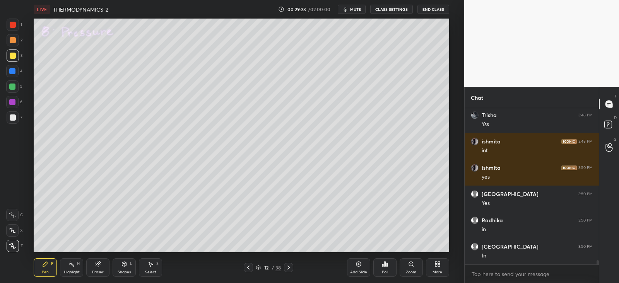
click at [249, 266] on icon at bounding box center [248, 267] width 6 height 6
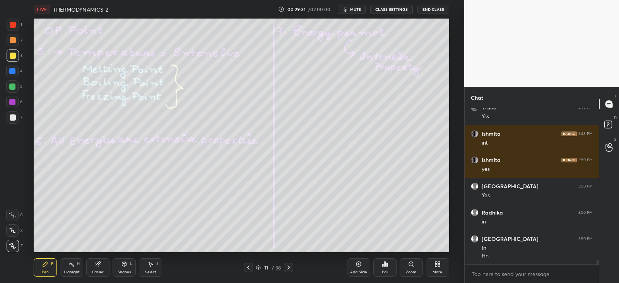
click at [290, 269] on icon at bounding box center [288, 267] width 6 height 6
click at [125, 264] on icon at bounding box center [124, 264] width 4 height 5
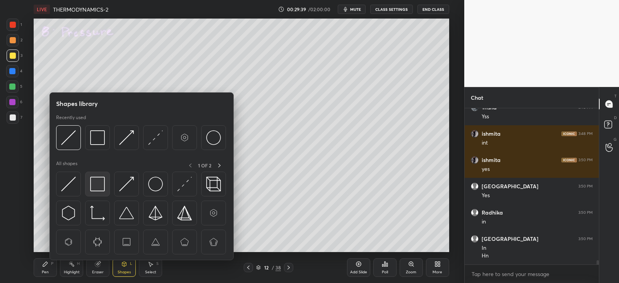
click at [94, 181] on img at bounding box center [97, 184] width 15 height 15
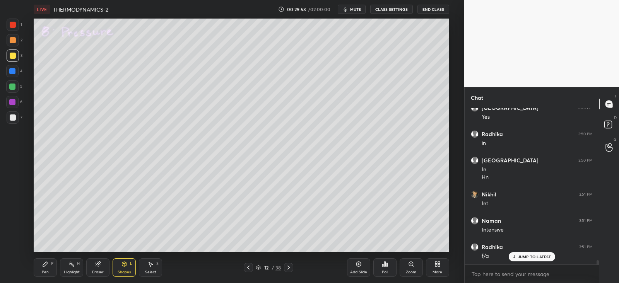
scroll to position [5560, 0]
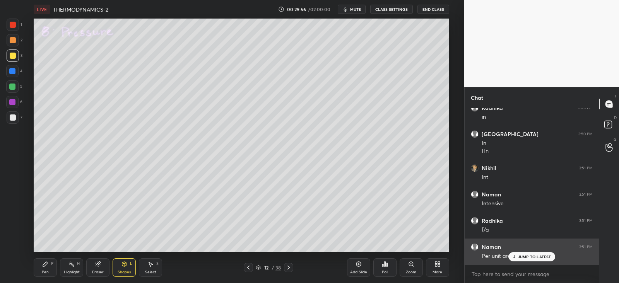
click at [522, 257] on p "JUMP TO LATEST" at bounding box center [534, 256] width 33 height 5
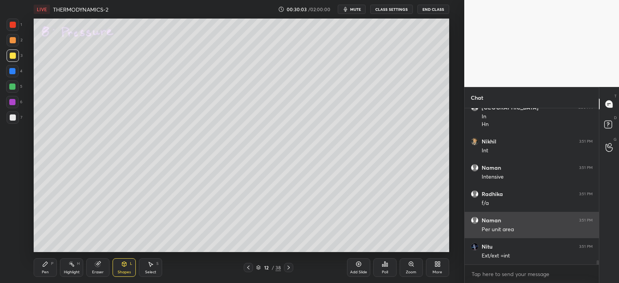
scroll to position [5613, 0]
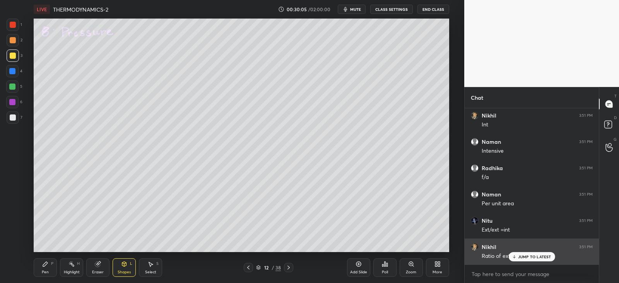
click at [522, 258] on p "JUMP TO LATEST" at bounding box center [534, 256] width 33 height 5
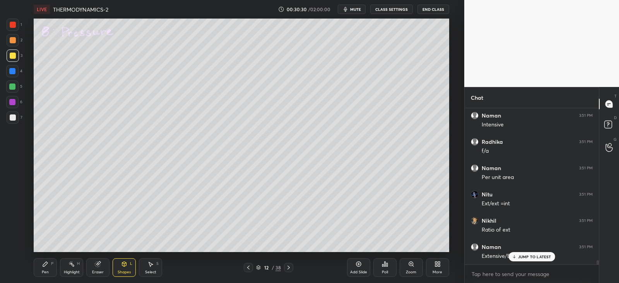
click at [127, 266] on icon at bounding box center [124, 264] width 6 height 6
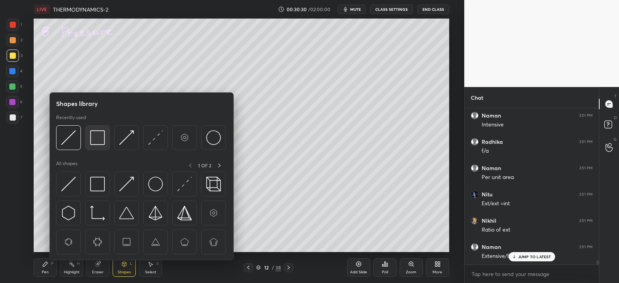
click at [99, 135] on img at bounding box center [97, 137] width 15 height 15
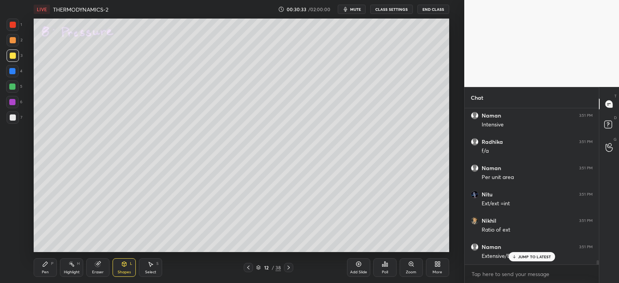
click at [129, 263] on div "Shapes L" at bounding box center [124, 267] width 23 height 19
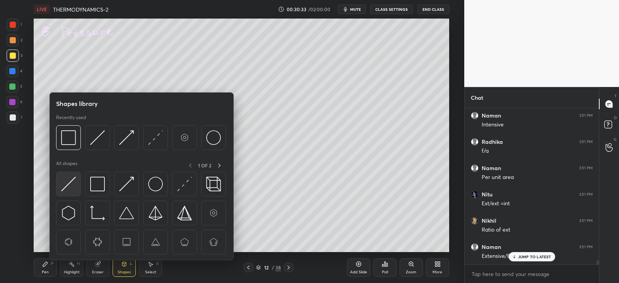
click at [64, 181] on img at bounding box center [68, 184] width 15 height 15
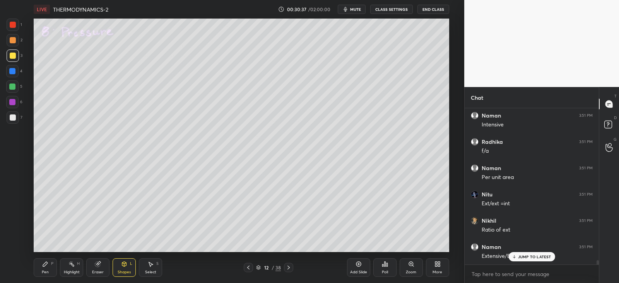
click at [47, 261] on icon at bounding box center [45, 264] width 6 height 6
click at [124, 265] on icon at bounding box center [124, 265] width 0 height 3
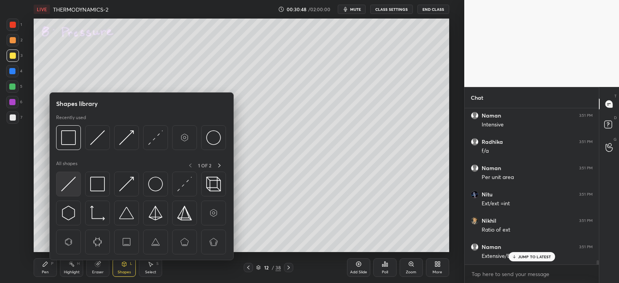
click at [73, 181] on img at bounding box center [68, 184] width 15 height 15
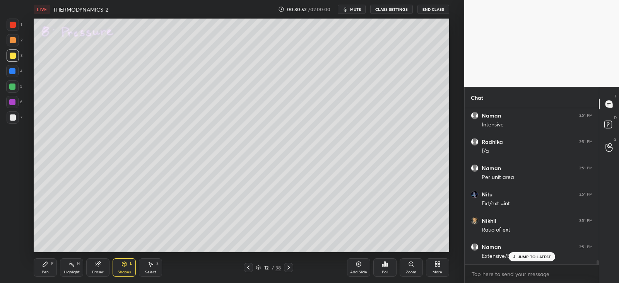
click at [46, 264] on icon at bounding box center [45, 264] width 5 height 5
click at [19, 41] on div "2" at bounding box center [15, 40] width 16 height 12
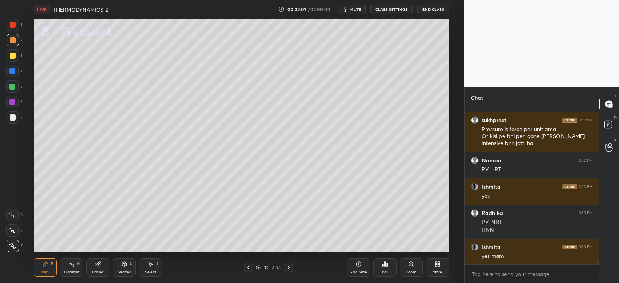
scroll to position [5819, 0]
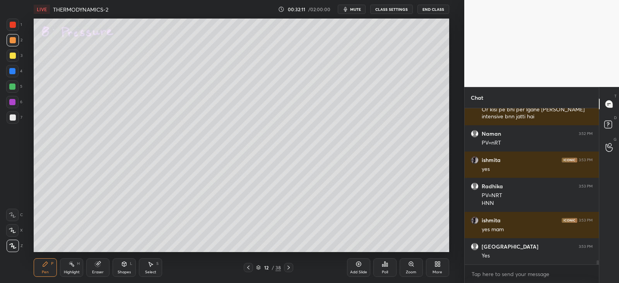
click at [12, 55] on div at bounding box center [13, 56] width 6 height 6
click at [122, 266] on icon at bounding box center [124, 264] width 6 height 6
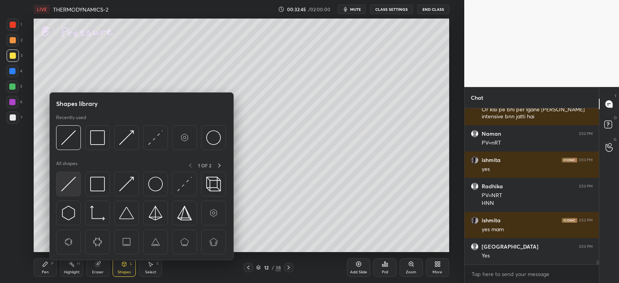
click at [70, 184] on img at bounding box center [68, 184] width 15 height 15
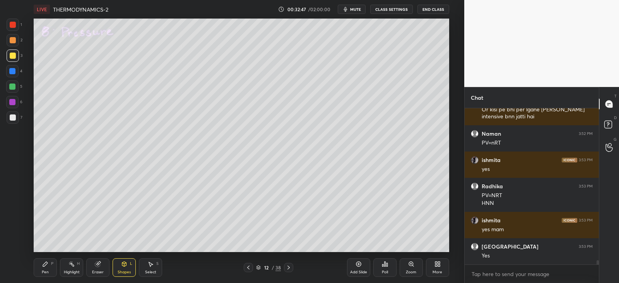
click at [46, 261] on icon at bounding box center [45, 264] width 6 height 6
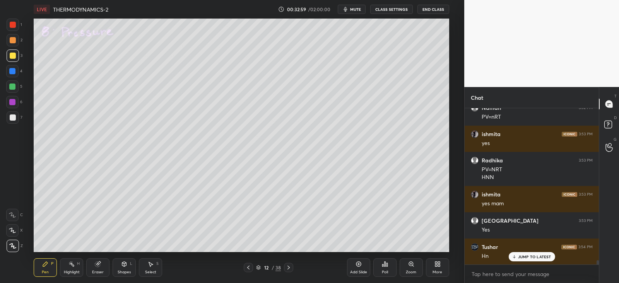
scroll to position [5871, 0]
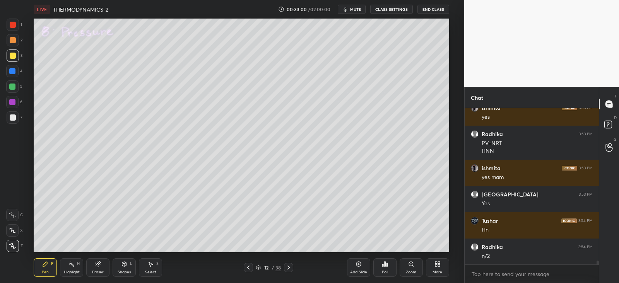
click at [128, 262] on div "Shapes L" at bounding box center [124, 267] width 23 height 19
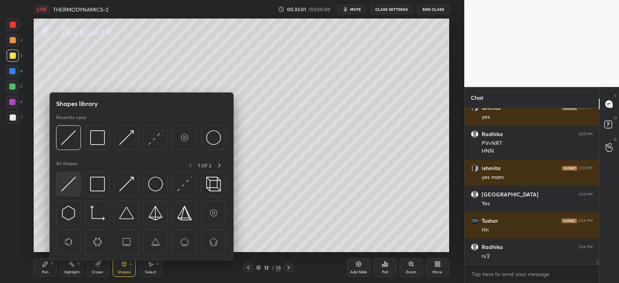
click at [80, 184] on div at bounding box center [68, 184] width 25 height 25
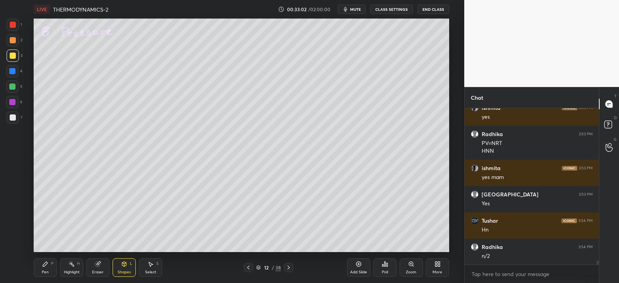
scroll to position [5879, 0]
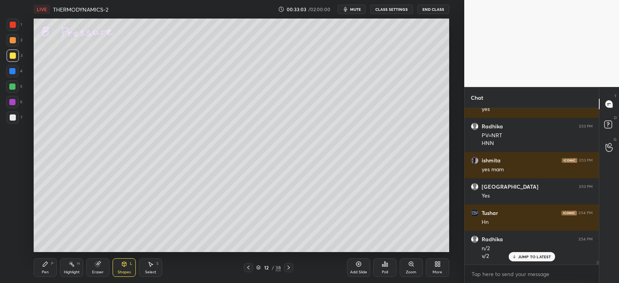
click at [46, 267] on div "Pen P" at bounding box center [45, 267] width 23 height 19
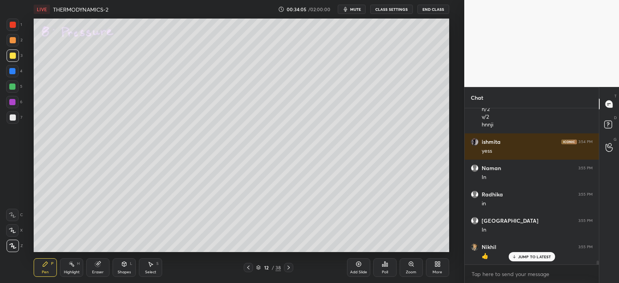
scroll to position [6044, 0]
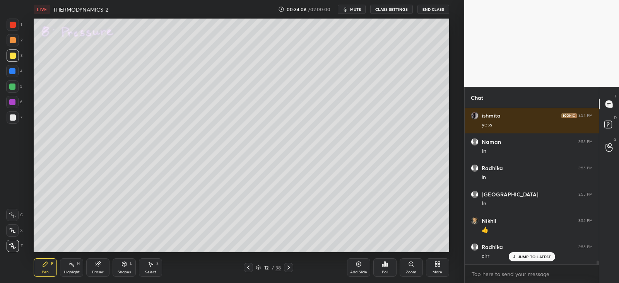
click at [294, 266] on div "12 / 38" at bounding box center [268, 267] width 157 height 9
click at [291, 266] on icon at bounding box center [288, 267] width 6 height 6
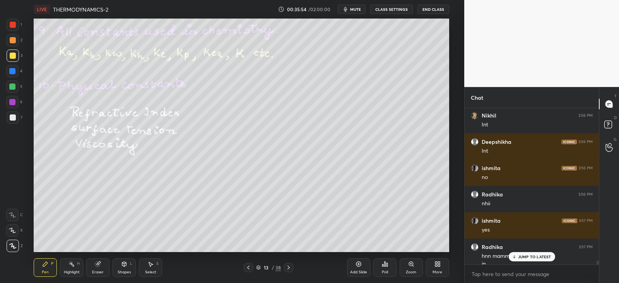
scroll to position [6288, 0]
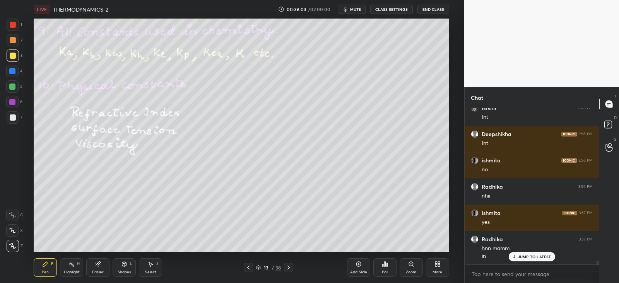
click at [17, 69] on div at bounding box center [12, 71] width 12 height 12
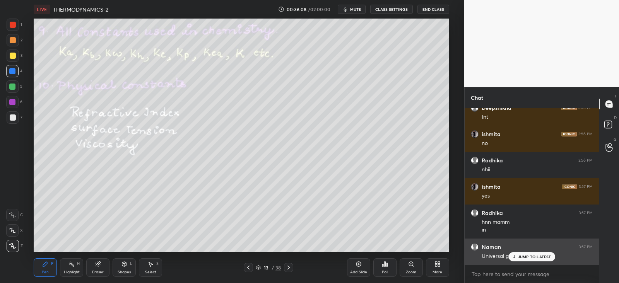
click at [528, 256] on p "JUMP TO LATEST" at bounding box center [534, 256] width 33 height 5
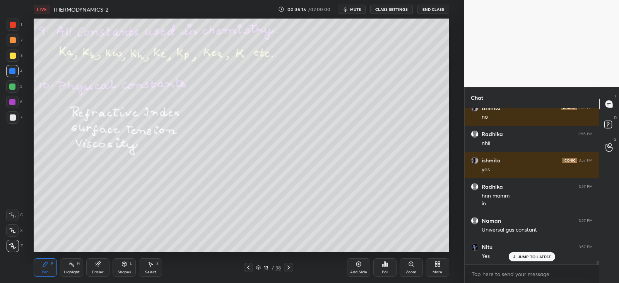
scroll to position [6368, 0]
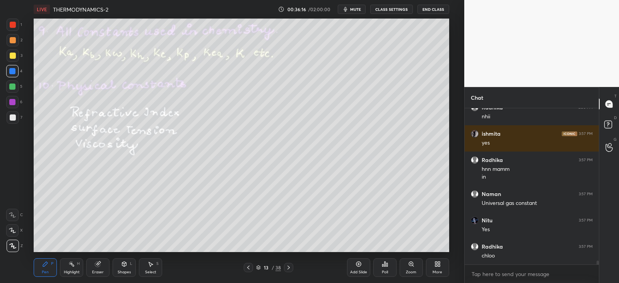
click at [291, 267] on icon at bounding box center [288, 267] width 6 height 6
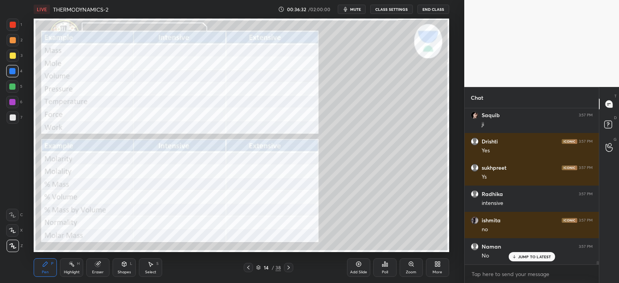
scroll to position [6578, 0]
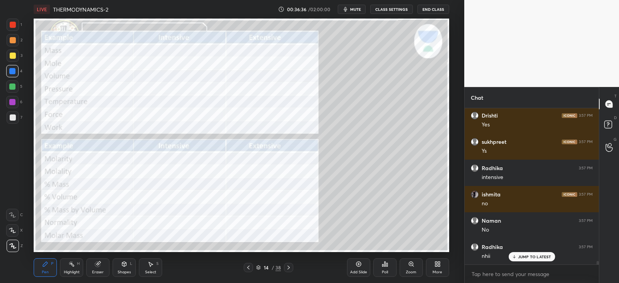
click at [12, 21] on div at bounding box center [13, 25] width 12 height 12
click at [292, 268] on div at bounding box center [288, 267] width 9 height 9
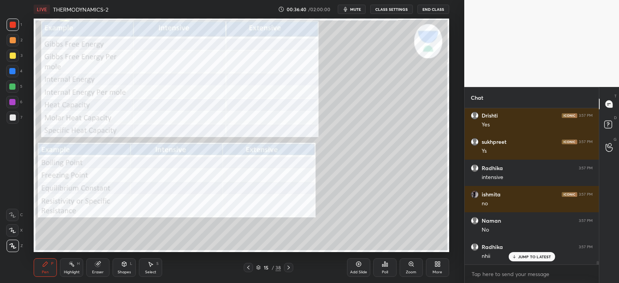
click at [288, 269] on icon at bounding box center [288, 268] width 2 height 4
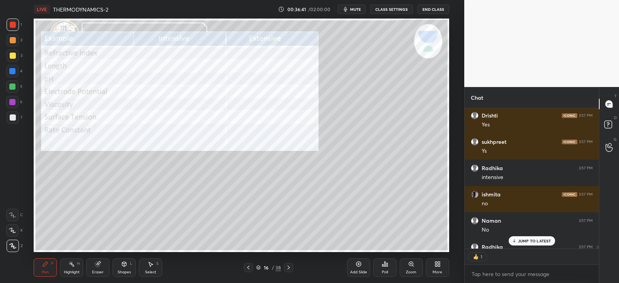
scroll to position [3, 2]
click at [249, 269] on icon at bounding box center [248, 267] width 6 height 6
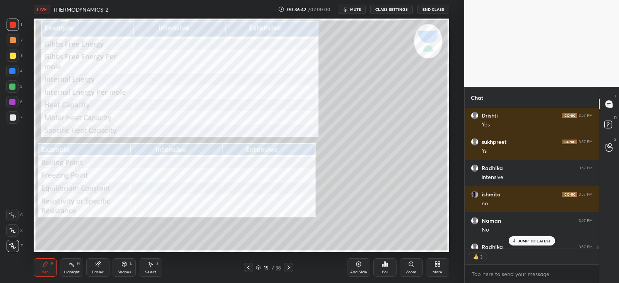
click at [248, 271] on div at bounding box center [248, 267] width 9 height 9
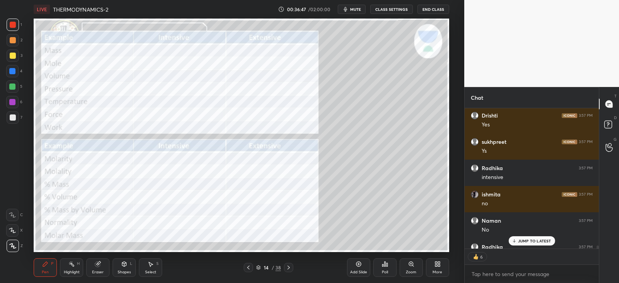
click at [246, 267] on icon at bounding box center [248, 267] width 6 height 6
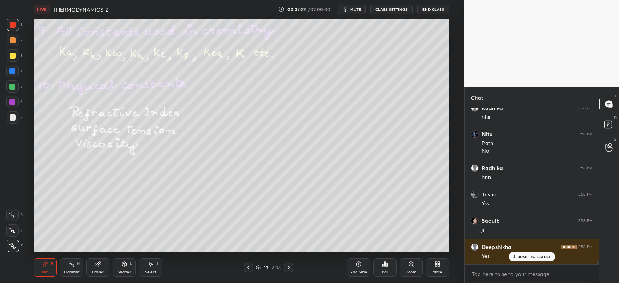
scroll to position [6901, 0]
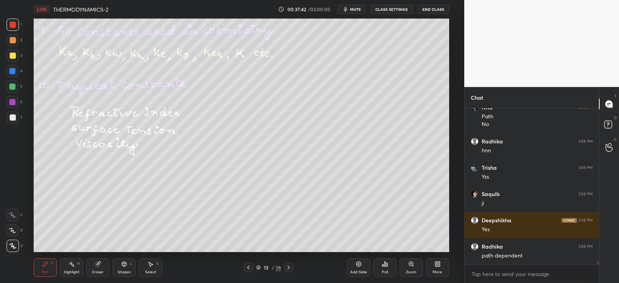
click at [13, 117] on div at bounding box center [13, 117] width 6 height 6
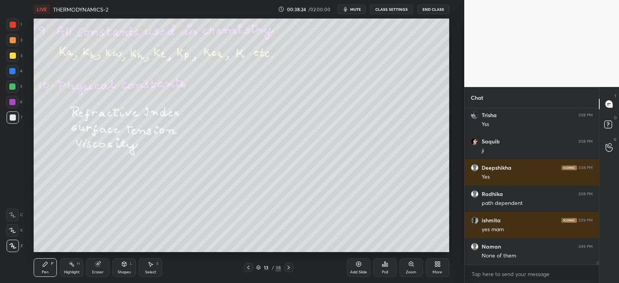
scroll to position [6980, 0]
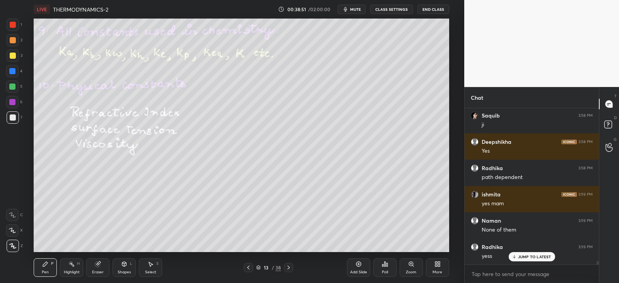
click at [14, 102] on div at bounding box center [12, 102] width 6 height 6
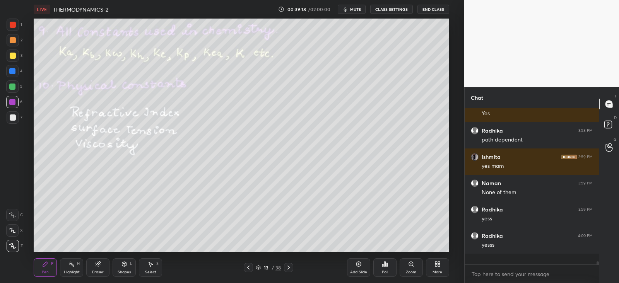
scroll to position [153, 131]
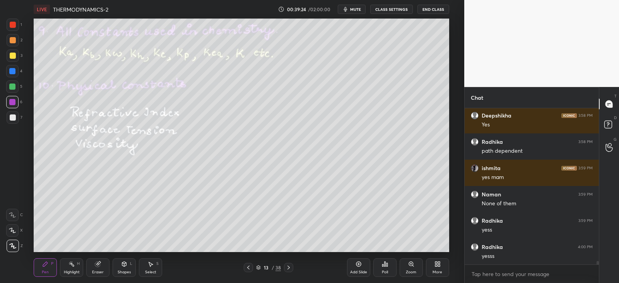
click at [94, 268] on div "Eraser" at bounding box center [97, 267] width 23 height 19
click at [45, 263] on icon at bounding box center [45, 264] width 5 height 5
click at [94, 264] on div "Eraser" at bounding box center [97, 267] width 23 height 19
click at [55, 267] on div "Pen P" at bounding box center [45, 267] width 23 height 19
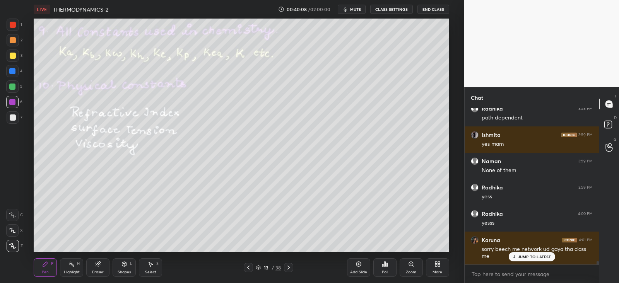
click at [290, 269] on icon at bounding box center [288, 267] width 6 height 6
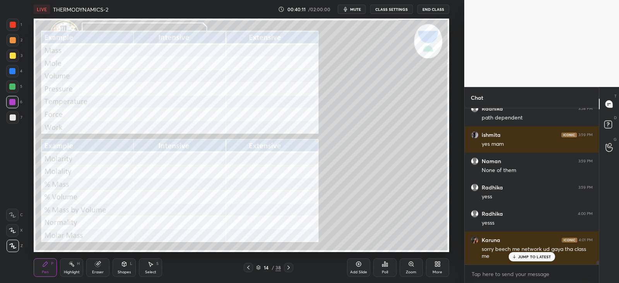
click at [249, 268] on icon at bounding box center [248, 267] width 6 height 6
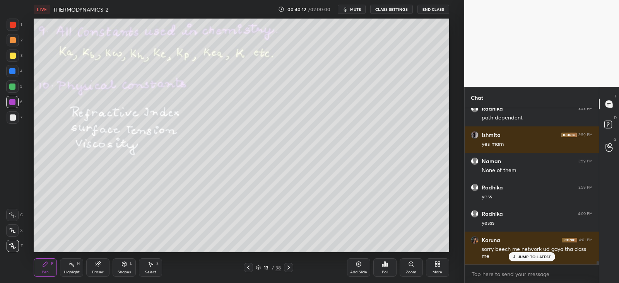
click at [11, 27] on div at bounding box center [13, 25] width 6 height 6
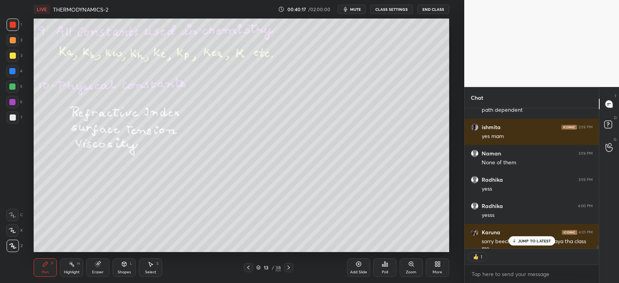
scroll to position [3, 2]
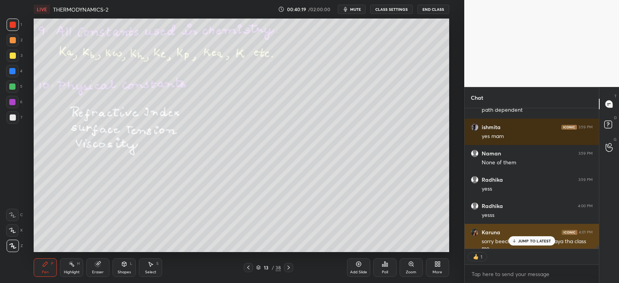
click at [517, 238] on div "JUMP TO LATEST" at bounding box center [531, 240] width 46 height 9
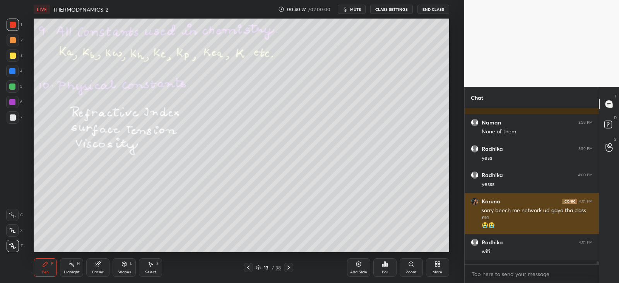
scroll to position [7074, 0]
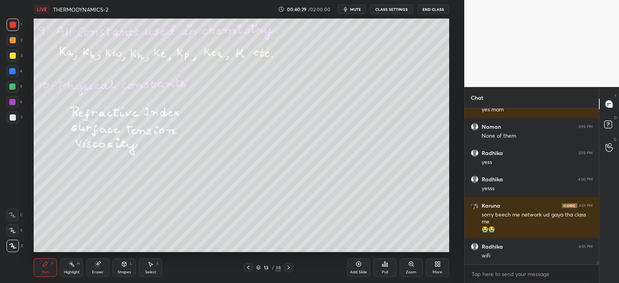
click at [290, 266] on icon at bounding box center [288, 267] width 6 height 6
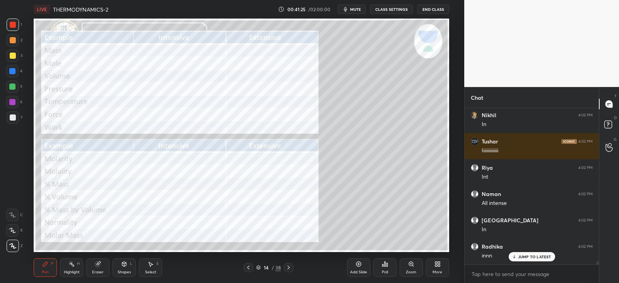
scroll to position [7896, 0]
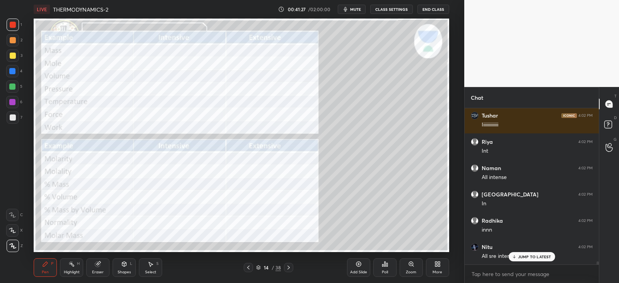
click at [518, 255] on p "JUMP TO LATEST" at bounding box center [534, 256] width 33 height 5
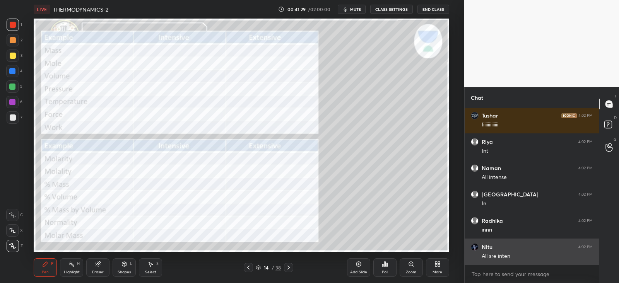
scroll to position [7922, 0]
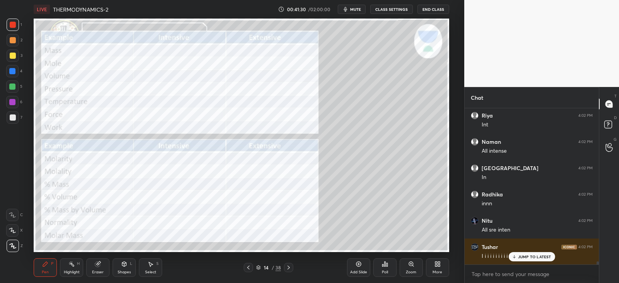
click at [288, 266] on icon at bounding box center [288, 268] width 2 height 4
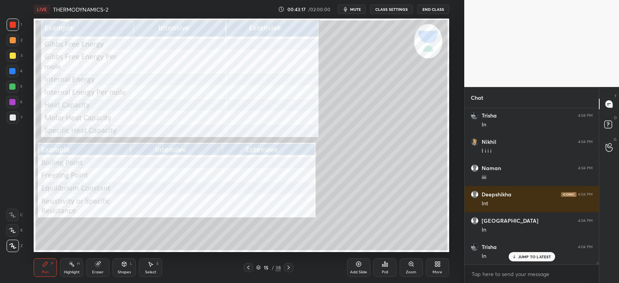
scroll to position [8587, 0]
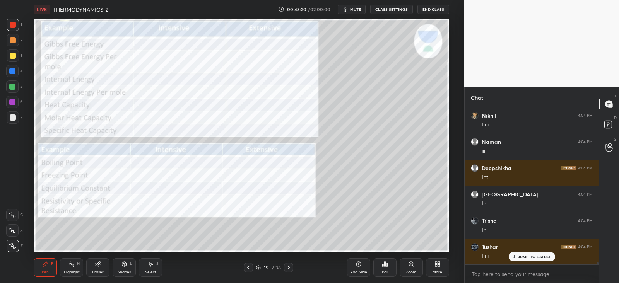
click at [291, 266] on icon at bounding box center [288, 267] width 6 height 6
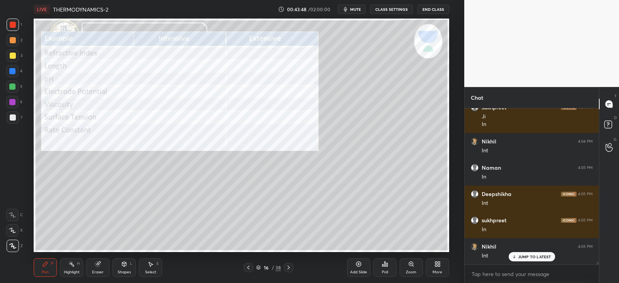
scroll to position [8779, 0]
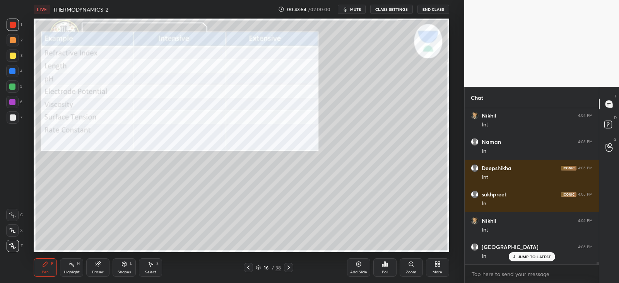
click at [249, 268] on icon at bounding box center [248, 267] width 6 height 6
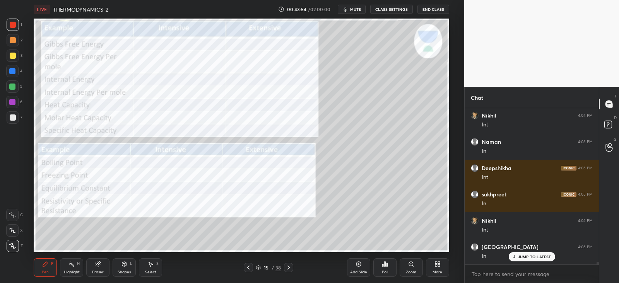
click at [249, 268] on icon at bounding box center [248, 267] width 6 height 6
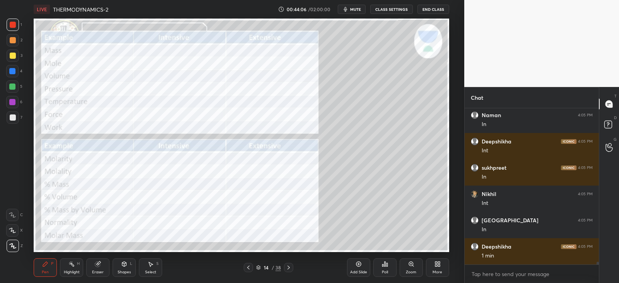
scroll to position [8832, 0]
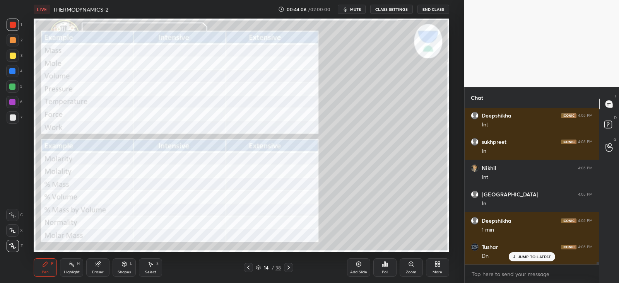
click at [12, 84] on div at bounding box center [12, 87] width 6 height 6
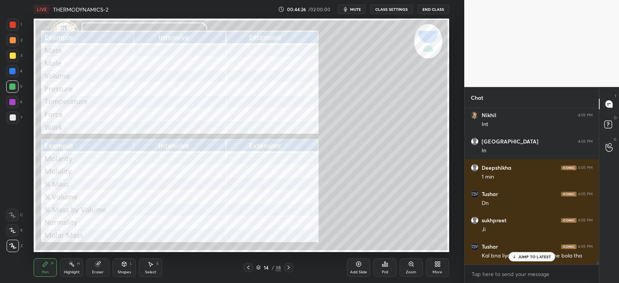
scroll to position [8911, 0]
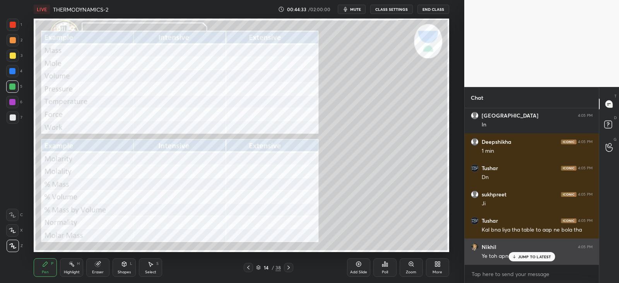
click at [514, 257] on icon at bounding box center [513, 256] width 5 height 5
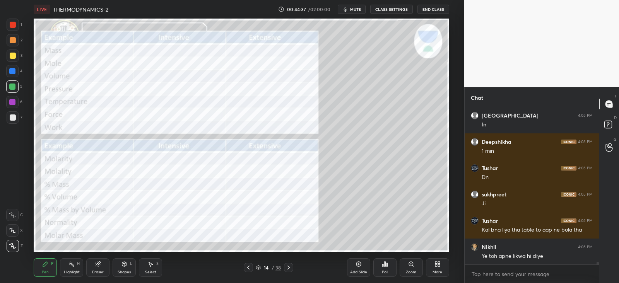
click at [14, 23] on div at bounding box center [13, 25] width 6 height 6
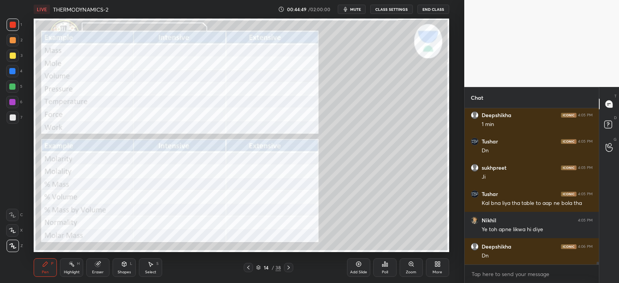
click at [289, 264] on icon at bounding box center [288, 267] width 6 height 6
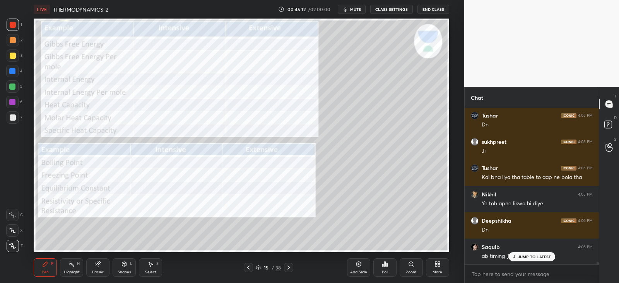
scroll to position [8990, 0]
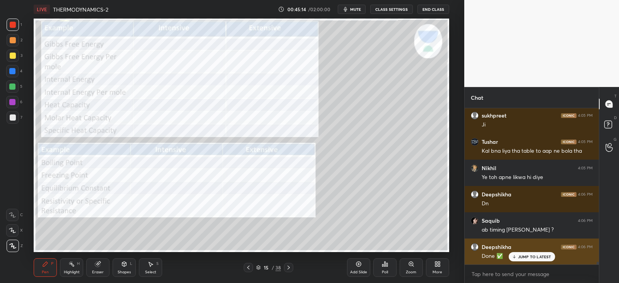
click at [520, 252] on div "JUMP TO LATEST" at bounding box center [531, 256] width 46 height 9
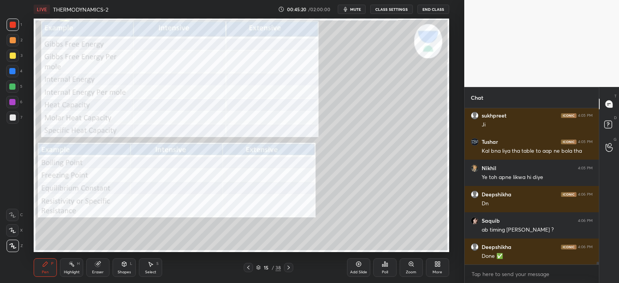
scroll to position [9016, 0]
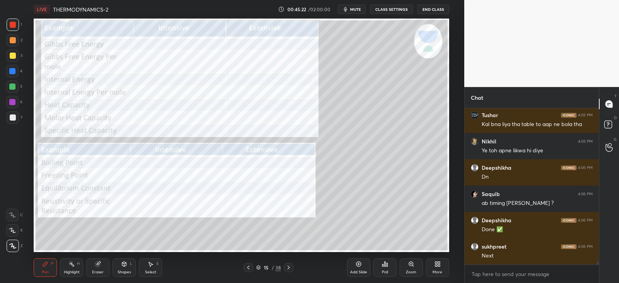
click at [288, 268] on icon at bounding box center [288, 267] width 6 height 6
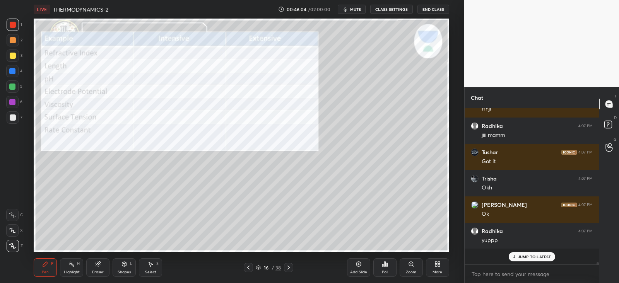
scroll to position [9226, 0]
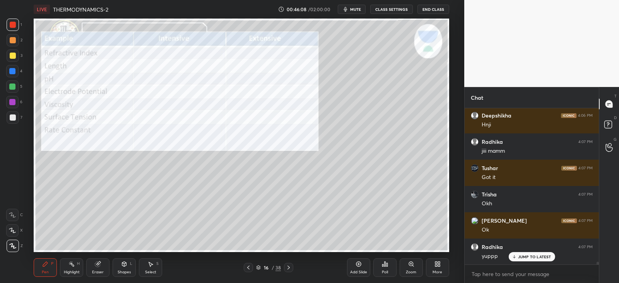
click at [124, 264] on icon at bounding box center [124, 265] width 0 height 3
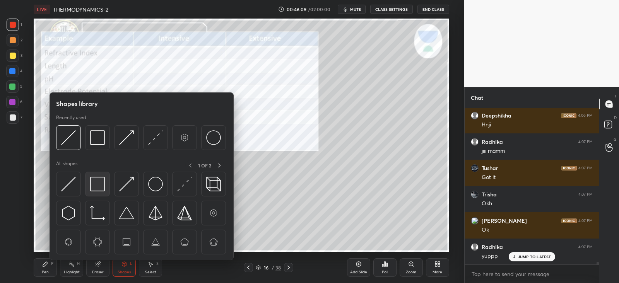
click at [99, 184] on img at bounding box center [97, 184] width 15 height 15
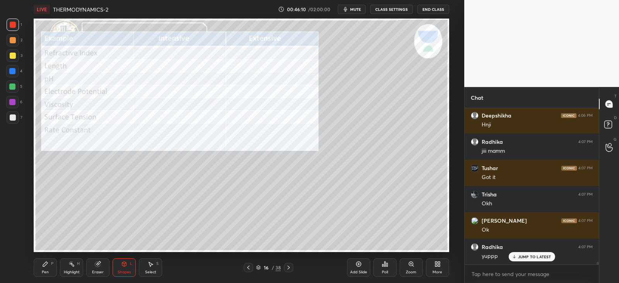
scroll to position [9252, 0]
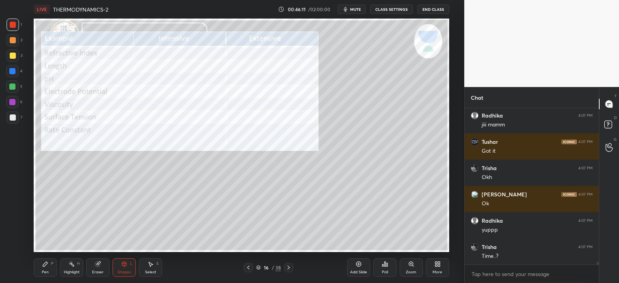
click at [47, 264] on icon at bounding box center [45, 264] width 6 height 6
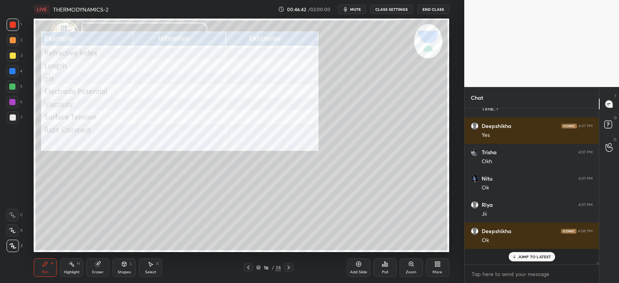
scroll to position [153, 131]
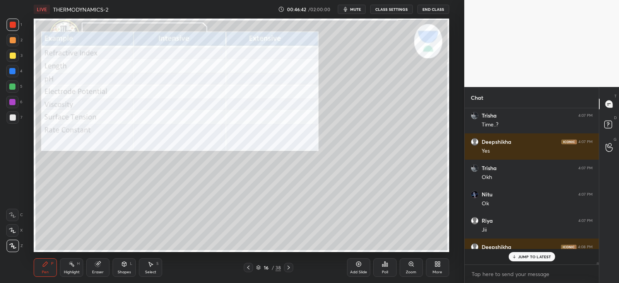
click at [290, 268] on icon at bounding box center [288, 267] width 6 height 6
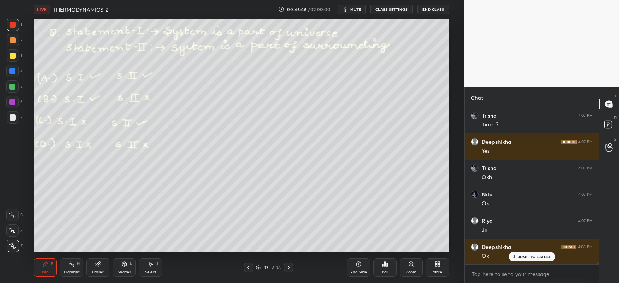
click at [128, 263] on div "Shapes L" at bounding box center [124, 267] width 23 height 19
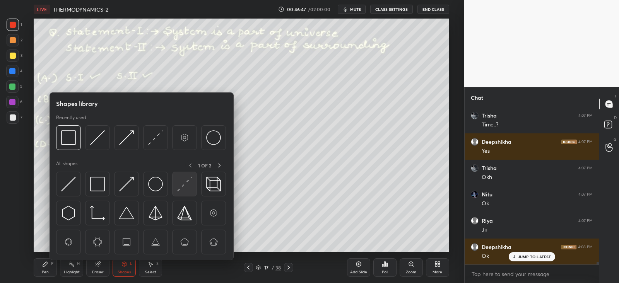
click at [184, 188] on img at bounding box center [184, 184] width 15 height 15
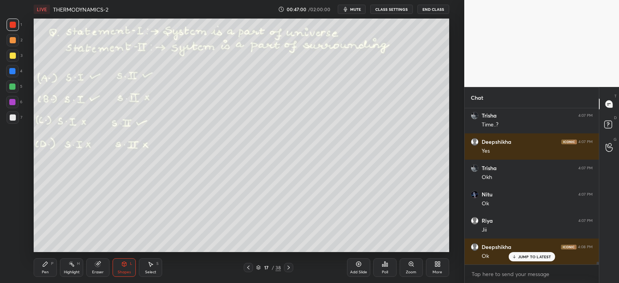
scroll to position [3, 2]
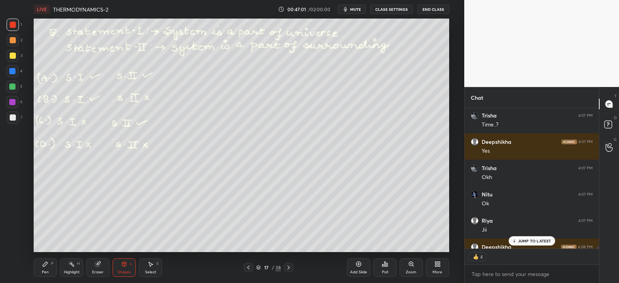
click at [44, 267] on div "Pen P" at bounding box center [45, 267] width 23 height 19
click at [381, 269] on div "Poll" at bounding box center [384, 267] width 23 height 19
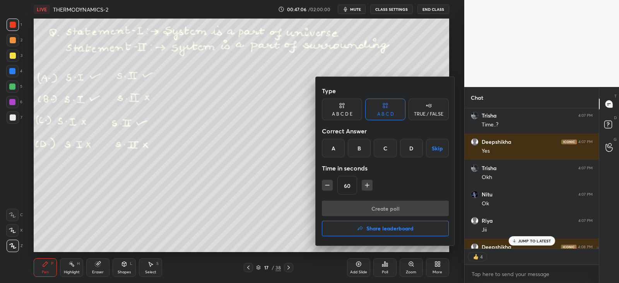
click at [358, 148] on div "B" at bounding box center [359, 148] width 23 height 19
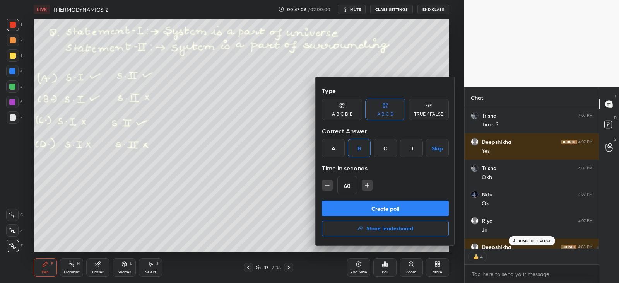
click at [360, 210] on button "Create poll" at bounding box center [385, 208] width 127 height 15
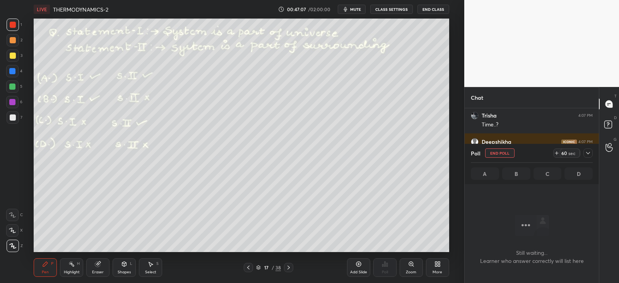
scroll to position [49, 131]
click at [586, 152] on icon at bounding box center [588, 153] width 6 height 6
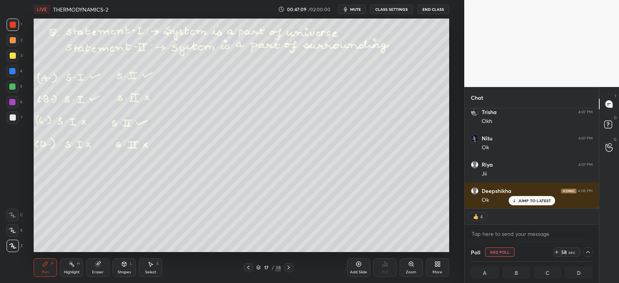
scroll to position [0, 2]
click at [525, 200] on p "JUMP TO LATEST" at bounding box center [534, 200] width 33 height 5
click at [14, 29] on div at bounding box center [13, 25] width 12 height 12
click at [11, 53] on div at bounding box center [13, 56] width 6 height 6
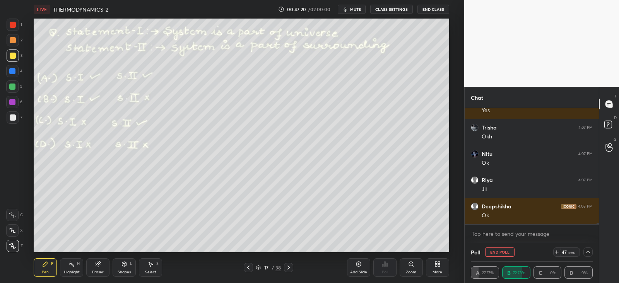
scroll to position [9451, 0]
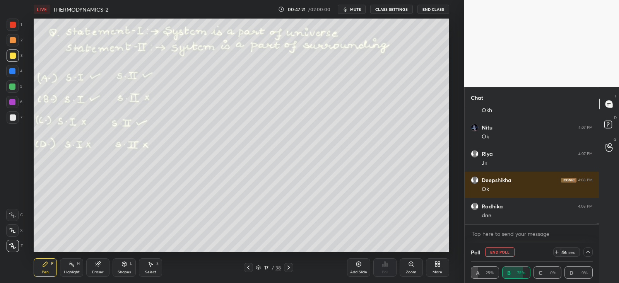
click at [588, 252] on icon at bounding box center [588, 252] width 6 height 6
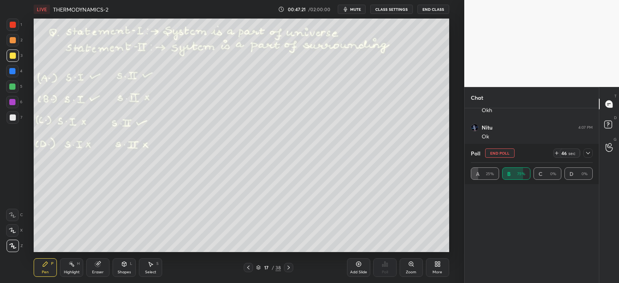
scroll to position [50, 119]
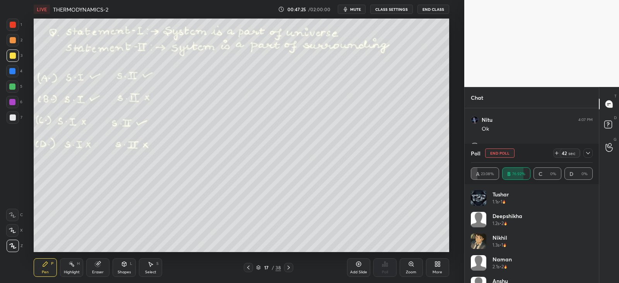
click at [587, 156] on div at bounding box center [587, 152] width 9 height 9
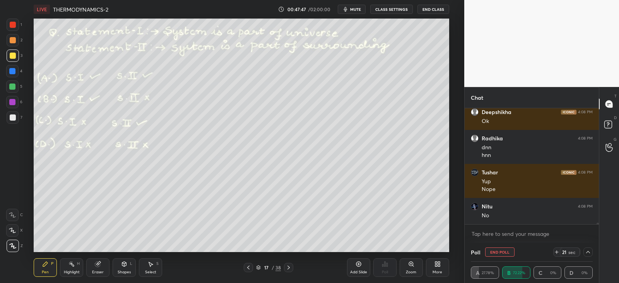
click at [19, 40] on div "2" at bounding box center [15, 40] width 16 height 12
click at [12, 40] on div at bounding box center [13, 40] width 6 height 6
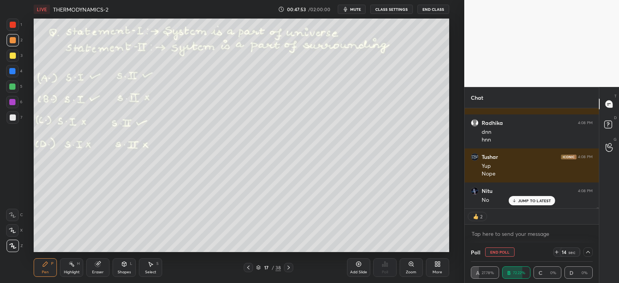
click at [517, 198] on div "JUMP TO LATEST" at bounding box center [531, 200] width 46 height 9
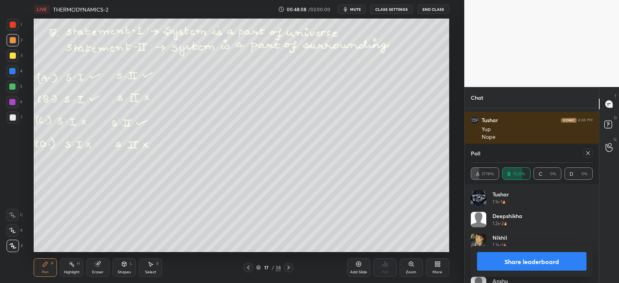
click at [582, 156] on div at bounding box center [586, 152] width 12 height 9
click at [587, 152] on icon at bounding box center [588, 153] width 6 height 6
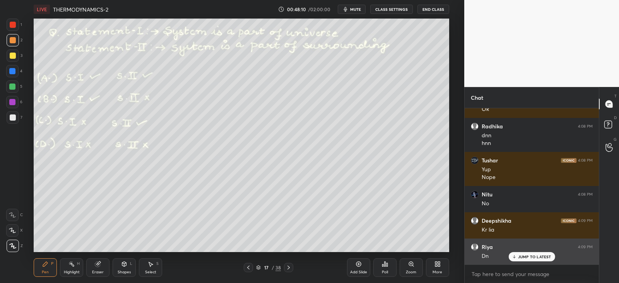
click at [525, 256] on p "JUMP TO LATEST" at bounding box center [534, 256] width 33 height 5
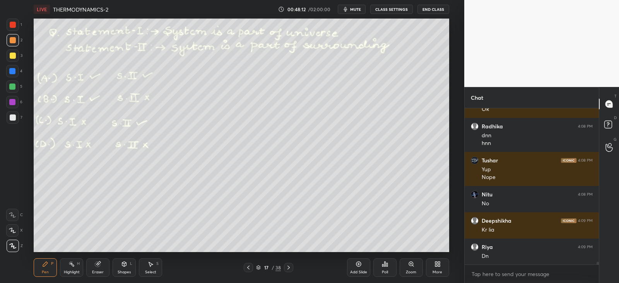
click at [295, 268] on div "17 / 38" at bounding box center [268, 267] width 157 height 9
click at [290, 269] on icon at bounding box center [288, 267] width 6 height 6
click at [131, 263] on div "L" at bounding box center [131, 264] width 2 height 4
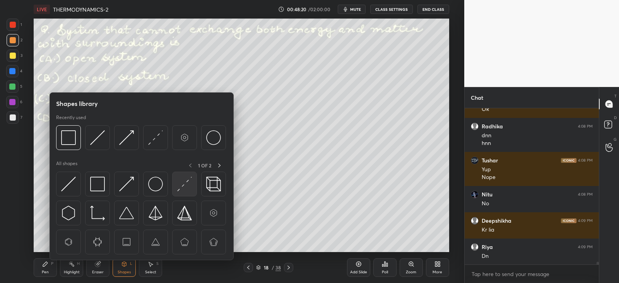
click at [174, 183] on div at bounding box center [184, 184] width 25 height 25
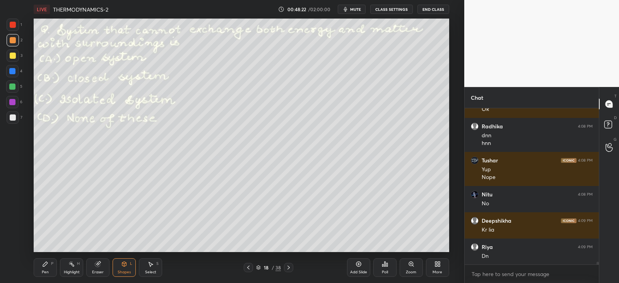
click at [45, 261] on icon at bounding box center [45, 264] width 6 height 6
click at [385, 268] on div "Poll" at bounding box center [384, 267] width 23 height 19
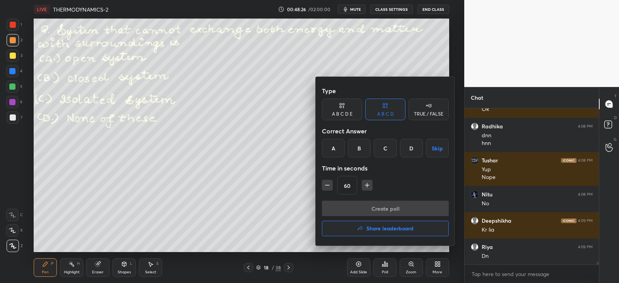
click at [389, 148] on div "C" at bounding box center [385, 148] width 23 height 19
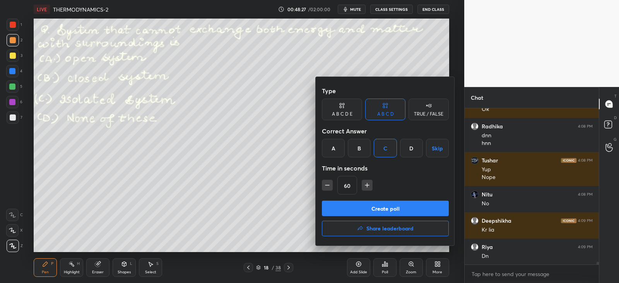
click at [363, 209] on button "Create poll" at bounding box center [385, 208] width 127 height 15
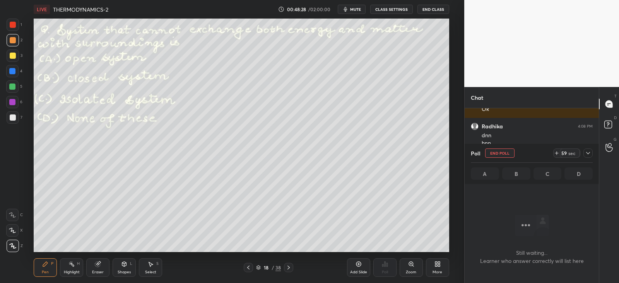
click at [588, 152] on icon at bounding box center [588, 153] width 6 height 6
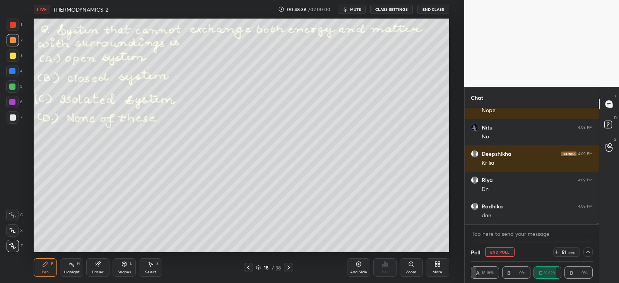
click at [125, 258] on div "Shapes L" at bounding box center [124, 267] width 23 height 19
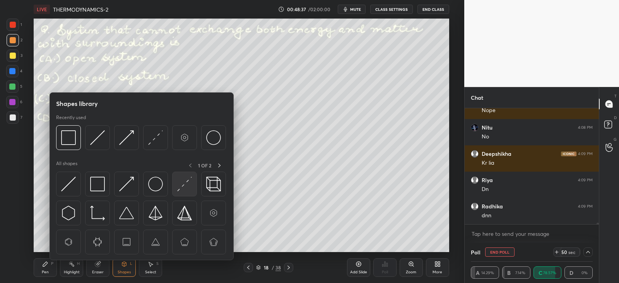
click at [178, 186] on img at bounding box center [184, 184] width 15 height 15
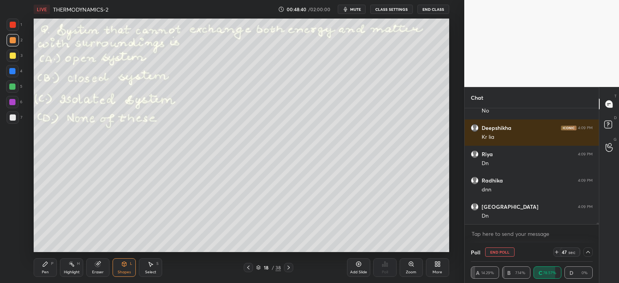
click at [48, 264] on icon at bounding box center [45, 264] width 6 height 6
click at [14, 55] on div at bounding box center [13, 56] width 6 height 6
click at [493, 250] on button "End Poll" at bounding box center [499, 251] width 29 height 9
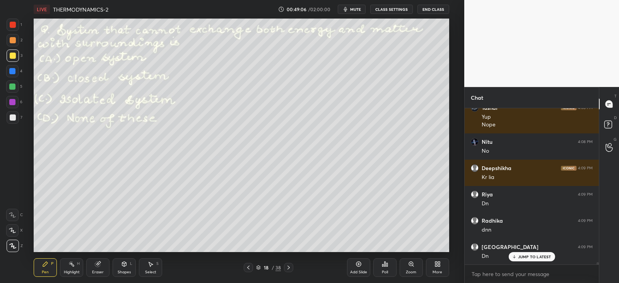
click at [286, 268] on icon at bounding box center [288, 267] width 6 height 6
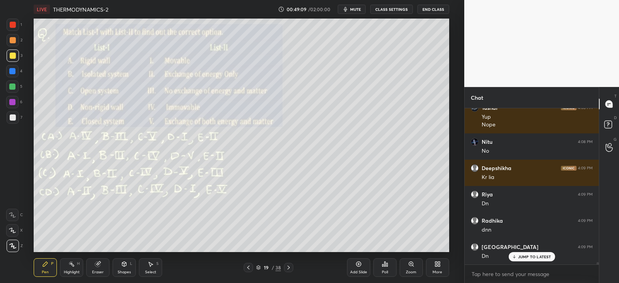
click at [385, 266] on icon at bounding box center [385, 264] width 6 height 6
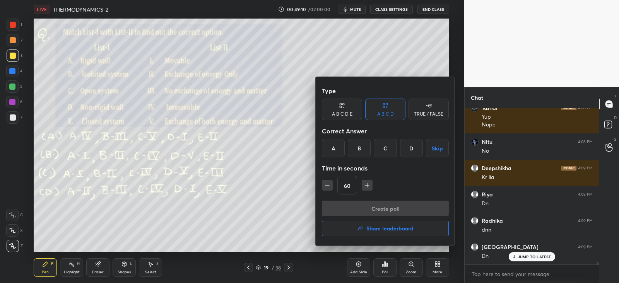
click at [333, 151] on div "A" at bounding box center [333, 148] width 23 height 19
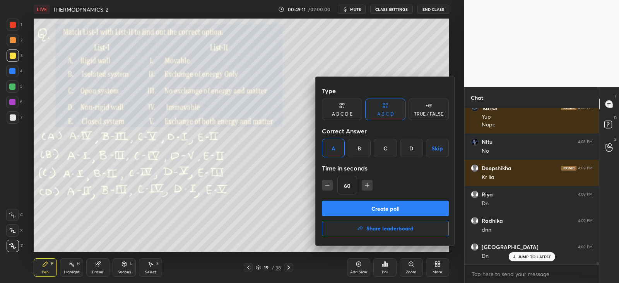
click at [354, 206] on button "Create poll" at bounding box center [385, 208] width 127 height 15
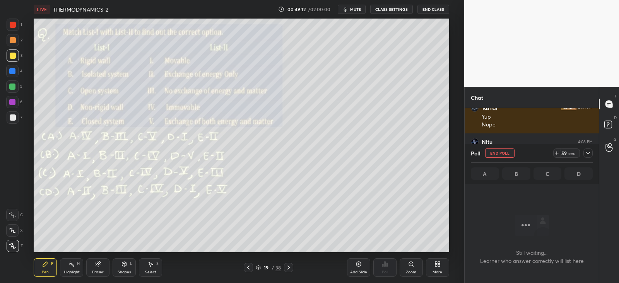
click at [589, 152] on icon at bounding box center [588, 153] width 6 height 6
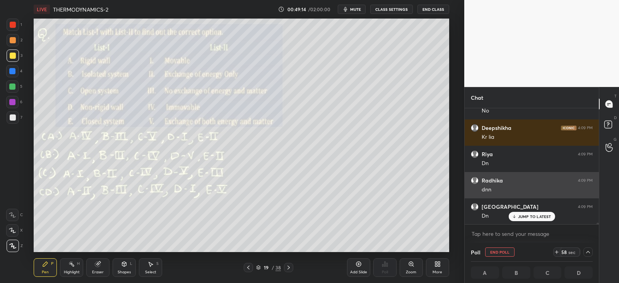
click at [523, 215] on p "JUMP TO LATEST" at bounding box center [534, 216] width 33 height 5
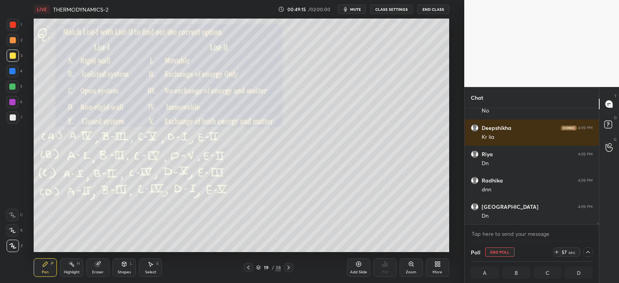
click at [12, 39] on div at bounding box center [13, 40] width 6 height 6
click at [588, 250] on icon at bounding box center [588, 252] width 6 height 6
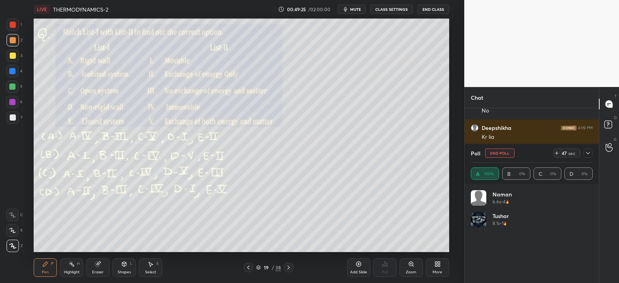
click at [592, 152] on div at bounding box center [587, 152] width 9 height 9
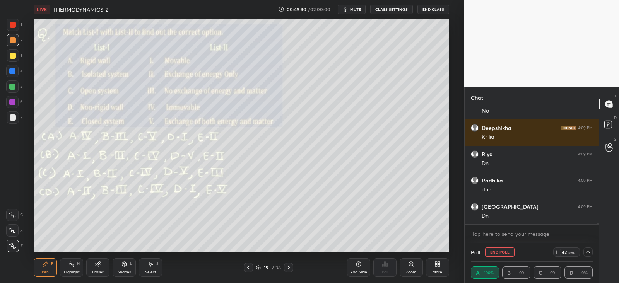
click at [591, 250] on div at bounding box center [587, 251] width 9 height 9
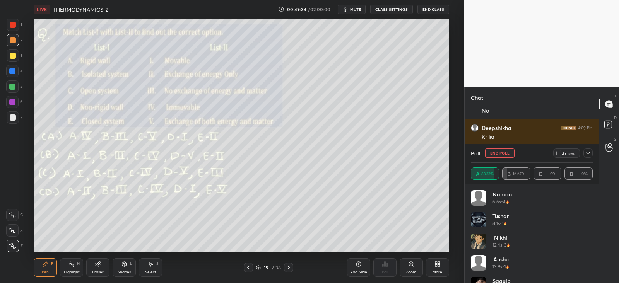
click at [587, 155] on icon at bounding box center [588, 153] width 6 height 6
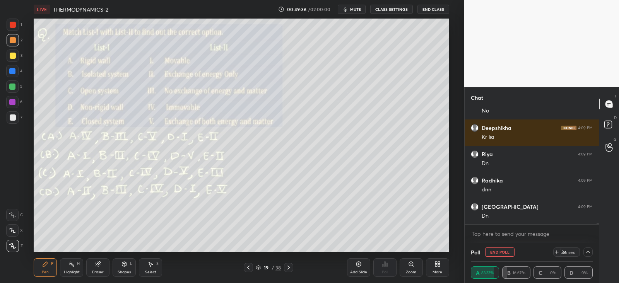
click at [592, 251] on div at bounding box center [587, 251] width 9 height 9
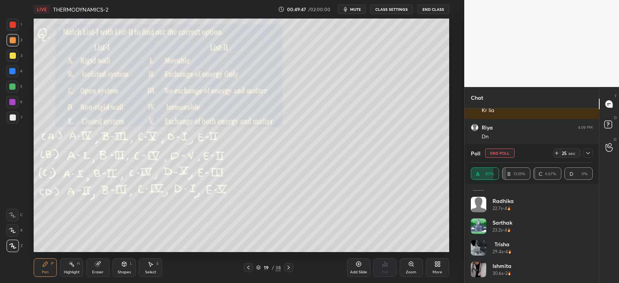
click at [586, 155] on icon at bounding box center [588, 153] width 6 height 6
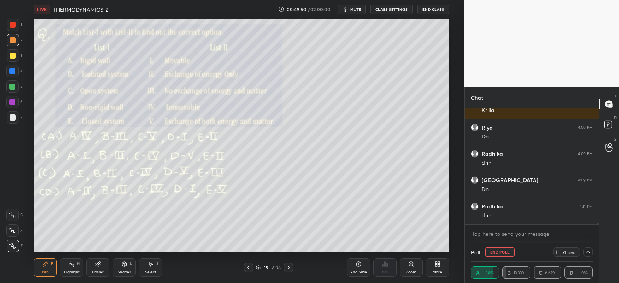
click at [15, 55] on div at bounding box center [13, 55] width 12 height 12
click at [128, 264] on div "Shapes L" at bounding box center [124, 267] width 23 height 19
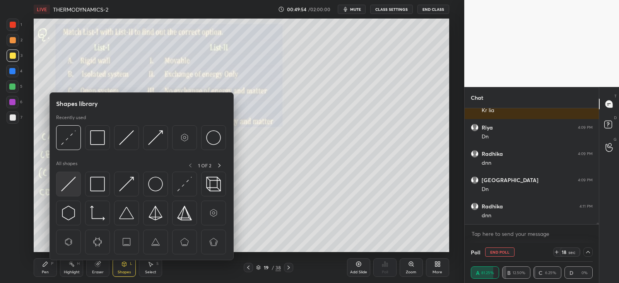
click at [70, 178] on img at bounding box center [68, 184] width 15 height 15
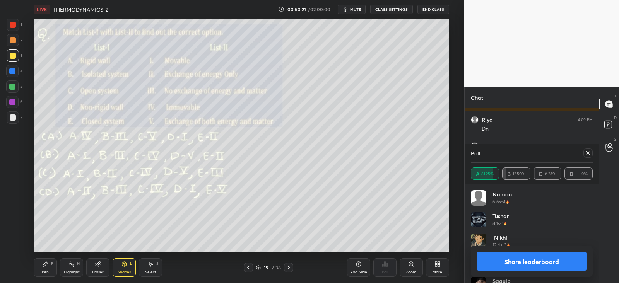
click at [591, 153] on div at bounding box center [587, 152] width 9 height 9
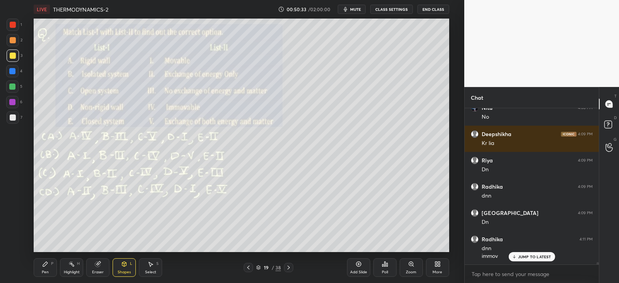
click at [46, 266] on icon at bounding box center [45, 264] width 6 height 6
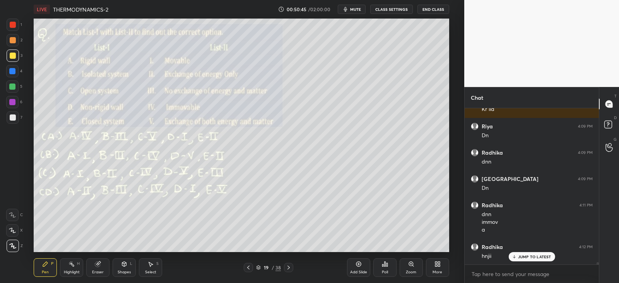
click at [288, 269] on icon at bounding box center [288, 267] width 6 height 6
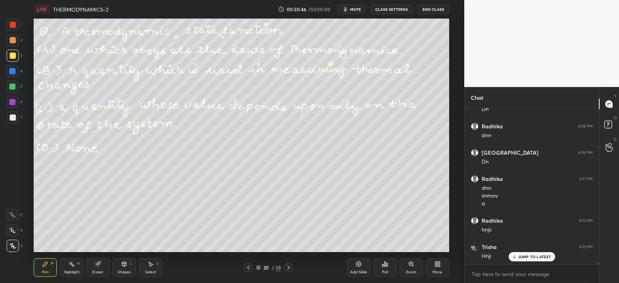
scroll to position [9704, 0]
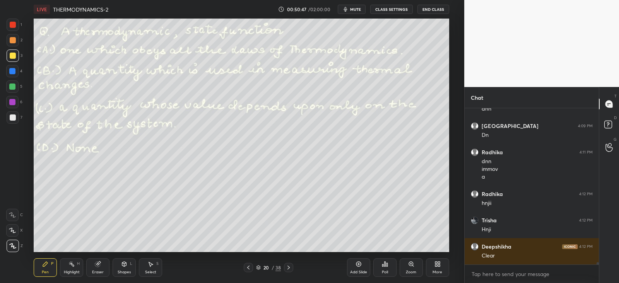
click at [252, 268] on div at bounding box center [248, 267] width 9 height 9
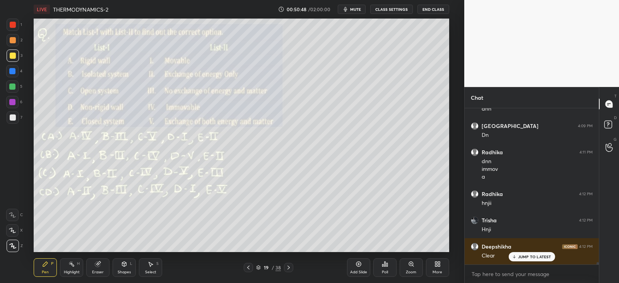
scroll to position [9730, 0]
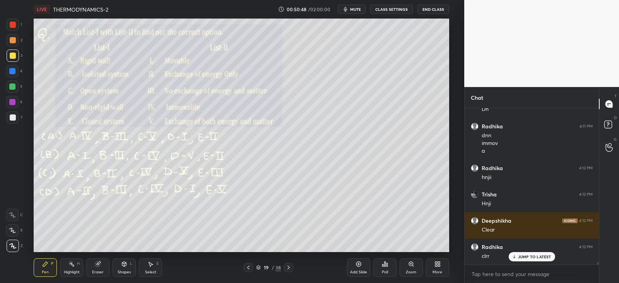
click at [291, 267] on icon at bounding box center [288, 267] width 6 height 6
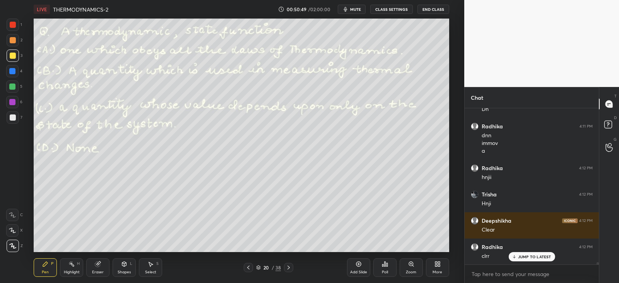
click at [387, 272] on div "Poll" at bounding box center [385, 272] width 6 height 4
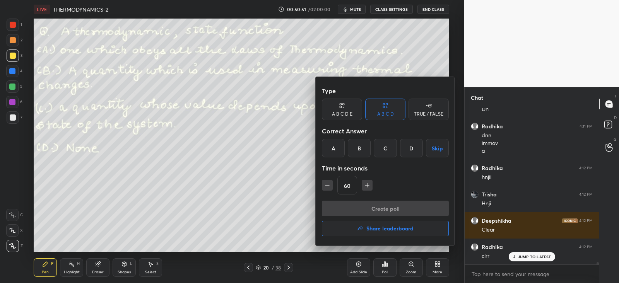
click at [392, 147] on div "C" at bounding box center [385, 148] width 23 height 19
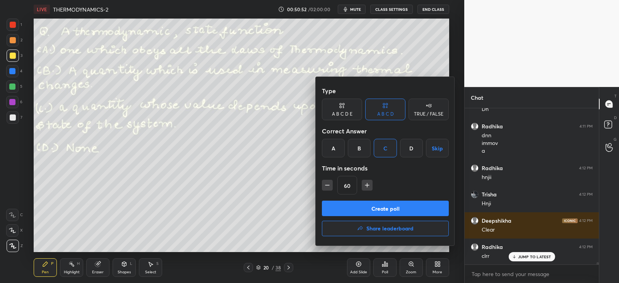
click at [382, 205] on button "Create poll" at bounding box center [385, 208] width 127 height 15
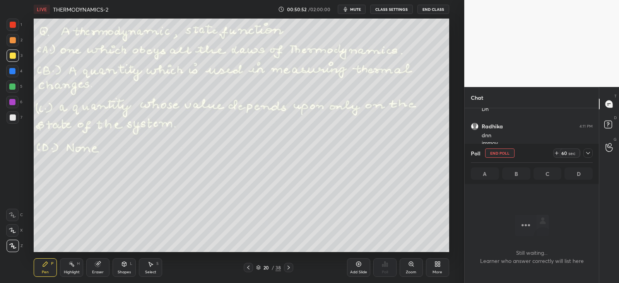
scroll to position [2, 2]
click at [586, 153] on icon at bounding box center [588, 153] width 6 height 6
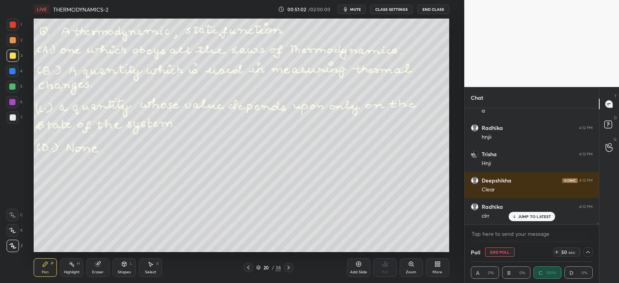
click at [128, 262] on div "Shapes L" at bounding box center [124, 267] width 23 height 19
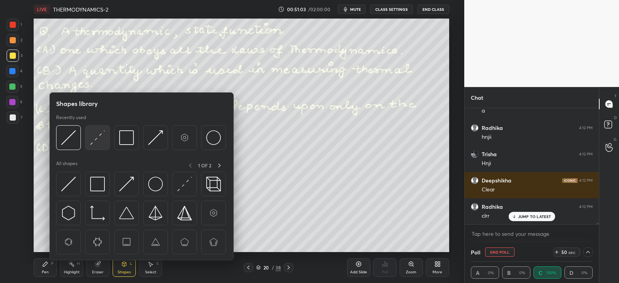
click at [100, 136] on img at bounding box center [97, 137] width 15 height 15
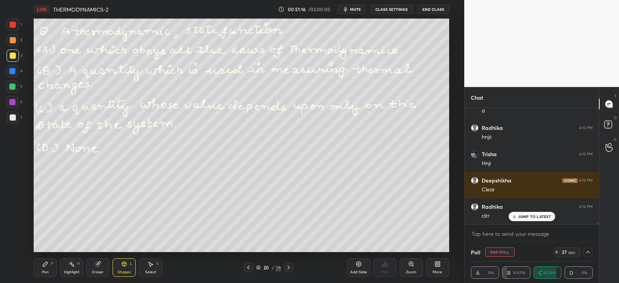
click at [47, 266] on icon at bounding box center [45, 264] width 6 height 6
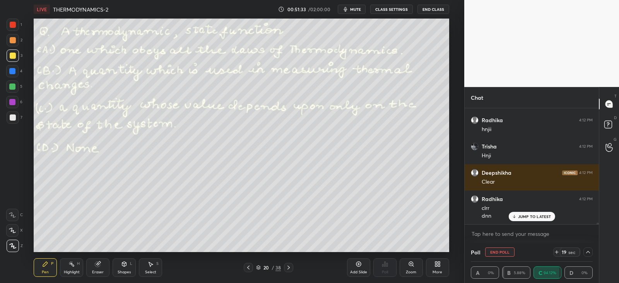
click at [291, 267] on icon at bounding box center [288, 267] width 6 height 6
click at [251, 268] on icon at bounding box center [248, 267] width 6 height 6
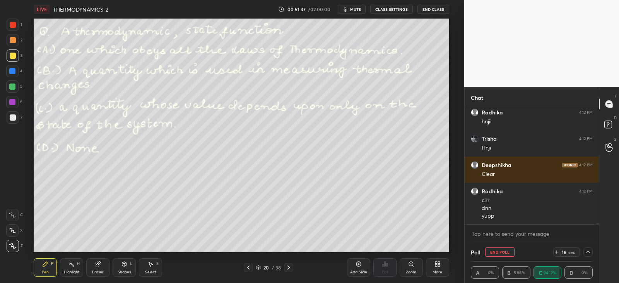
click at [287, 268] on icon at bounding box center [288, 267] width 6 height 6
click at [487, 251] on button "End Poll" at bounding box center [499, 251] width 29 height 9
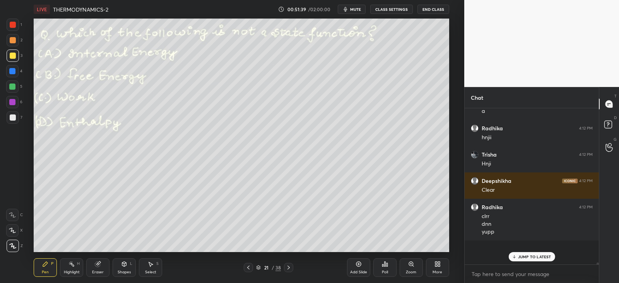
scroll to position [2, 2]
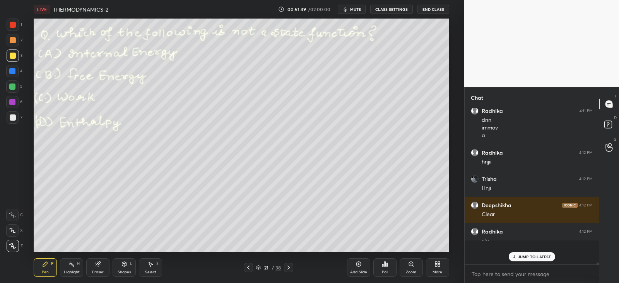
click at [385, 268] on div "Poll" at bounding box center [384, 267] width 23 height 19
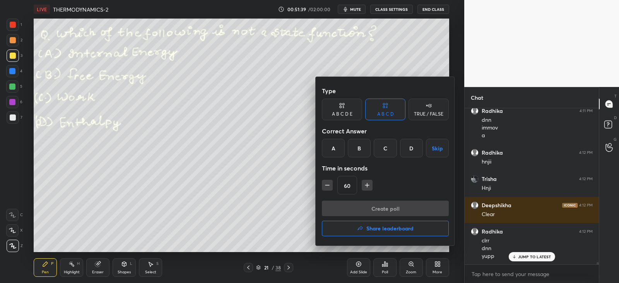
scroll to position [3, 2]
click at [387, 148] on div "C" at bounding box center [385, 148] width 23 height 19
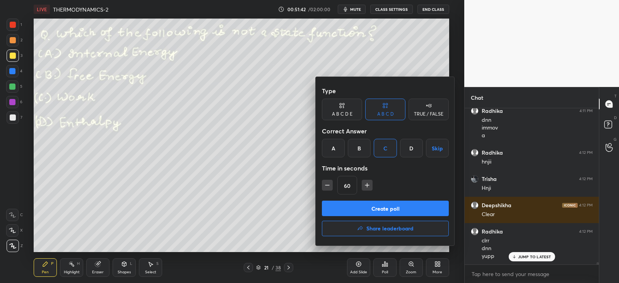
click at [375, 206] on button "Create poll" at bounding box center [385, 208] width 127 height 15
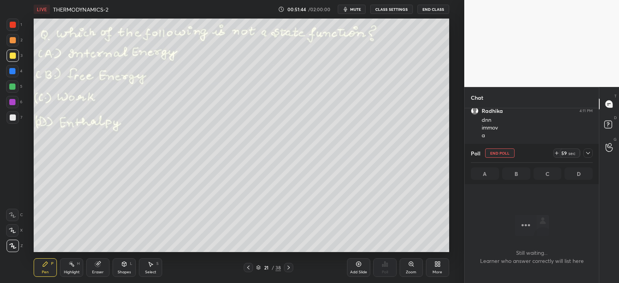
click at [590, 153] on icon at bounding box center [588, 153] width 6 height 6
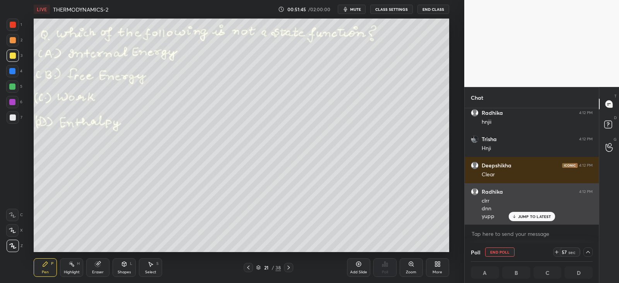
click at [522, 218] on p "JUMP TO LATEST" at bounding box center [534, 216] width 33 height 5
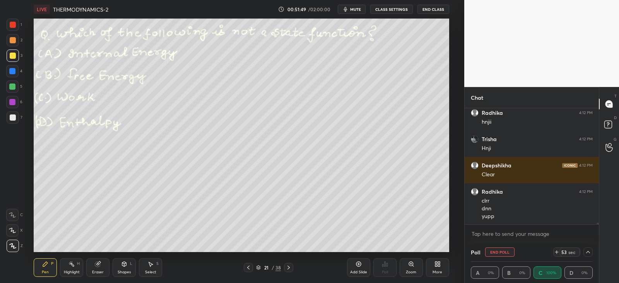
click at [43, 263] on icon at bounding box center [45, 264] width 6 height 6
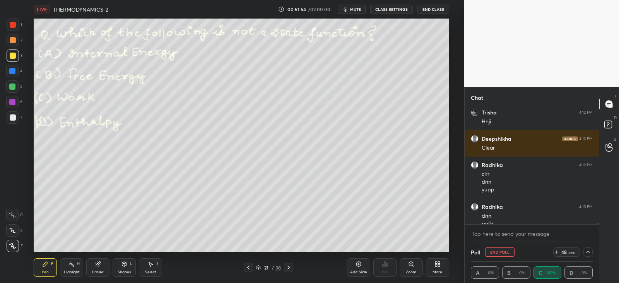
scroll to position [9820, 0]
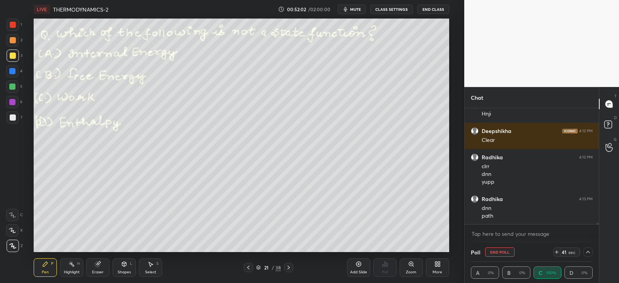
click at [14, 67] on div at bounding box center [12, 71] width 12 height 12
click at [291, 267] on icon at bounding box center [288, 267] width 6 height 6
click at [249, 266] on icon at bounding box center [248, 268] width 2 height 4
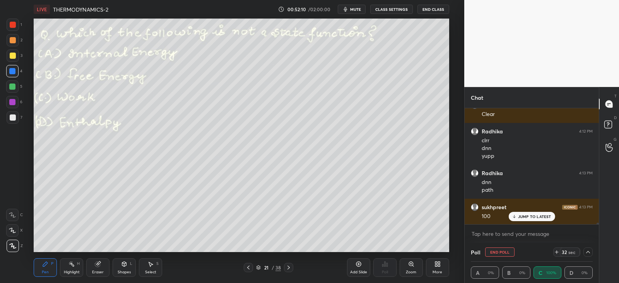
click at [290, 268] on icon at bounding box center [288, 267] width 6 height 6
click at [522, 242] on div "x" at bounding box center [531, 234] width 134 height 18
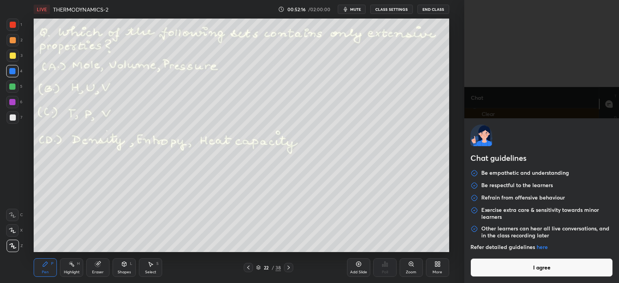
click at [585, 250] on p "Refer detailed guidelines here" at bounding box center [541, 247] width 142 height 7
click at [509, 262] on button "I agree" at bounding box center [541, 267] width 142 height 19
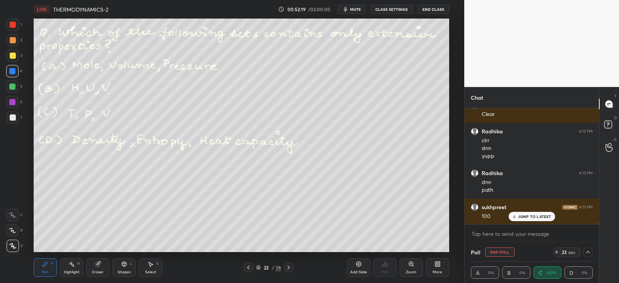
click at [504, 251] on button "End Poll" at bounding box center [499, 251] width 29 height 9
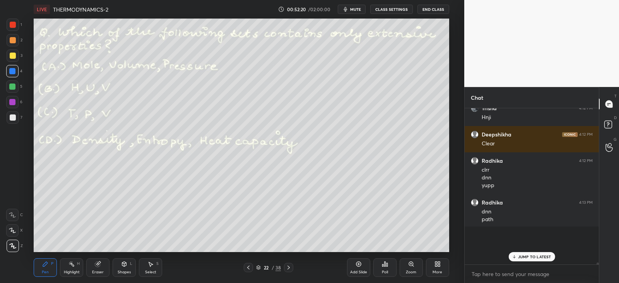
scroll to position [147, 131]
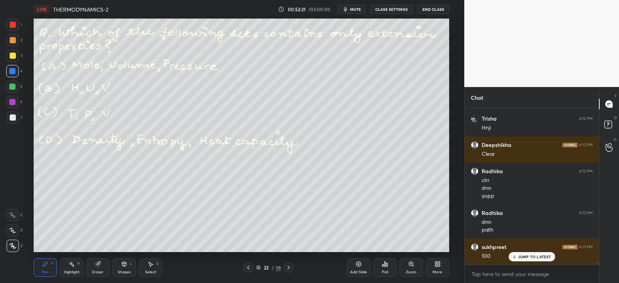
click at [383, 270] on div "Poll" at bounding box center [385, 272] width 6 height 4
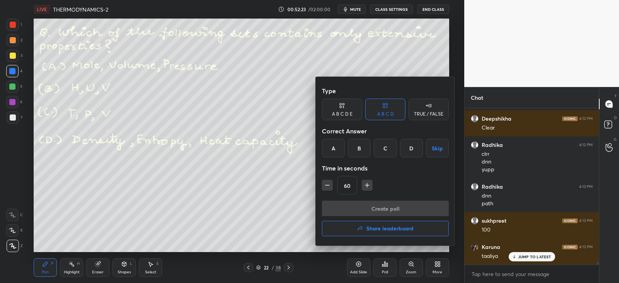
click at [406, 148] on div "D" at bounding box center [411, 148] width 23 height 19
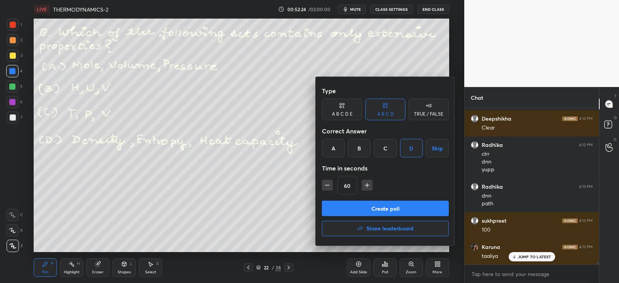
click at [388, 206] on button "Create poll" at bounding box center [385, 208] width 127 height 15
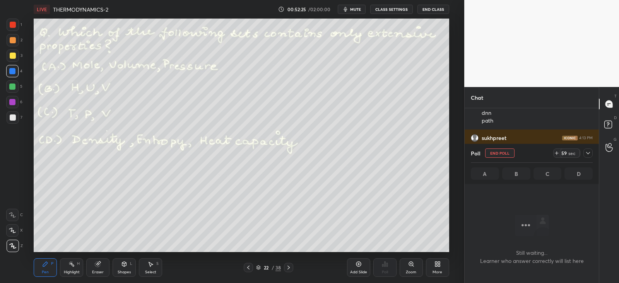
click at [590, 153] on icon at bounding box center [588, 153] width 6 height 6
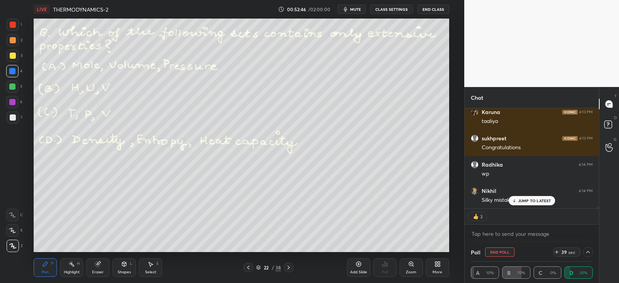
click at [495, 250] on button "End Poll" at bounding box center [499, 251] width 29 height 9
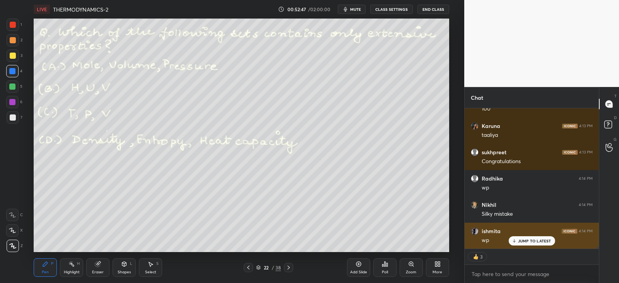
click at [524, 237] on div "JUMP TO LATEST" at bounding box center [531, 240] width 46 height 9
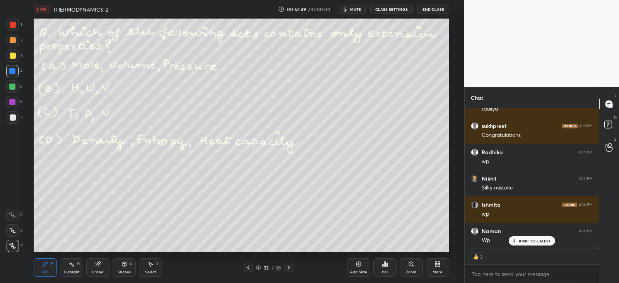
click at [382, 264] on icon at bounding box center [382, 265] width 1 height 2
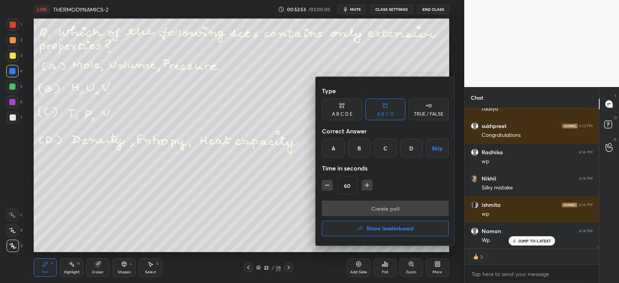
click at [360, 148] on div "B" at bounding box center [359, 148] width 23 height 19
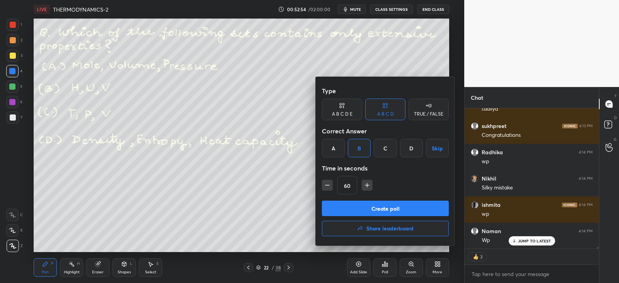
click at [391, 205] on button "Create poll" at bounding box center [385, 208] width 127 height 15
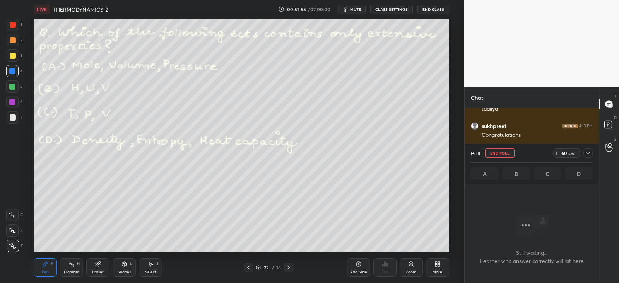
click at [589, 153] on icon at bounding box center [588, 153] width 6 height 6
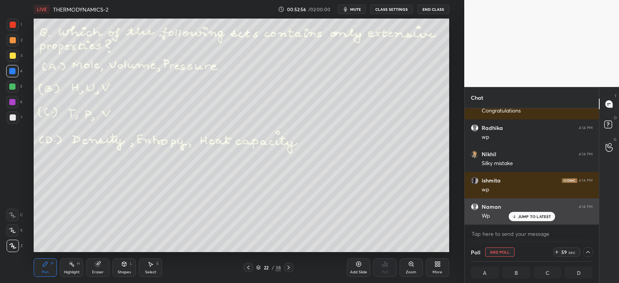
click at [515, 221] on div "JUMP TO LATEST" at bounding box center [531, 216] width 46 height 9
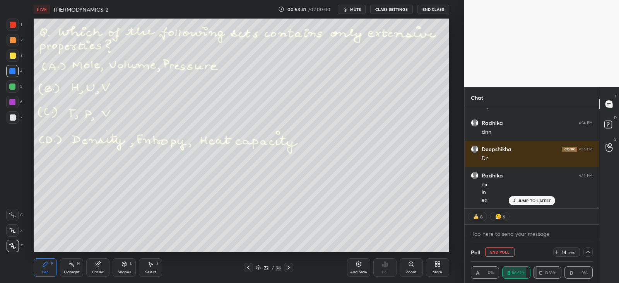
click at [74, 269] on div "Highlight H" at bounding box center [71, 267] width 23 height 19
click at [99, 263] on icon at bounding box center [97, 264] width 5 height 5
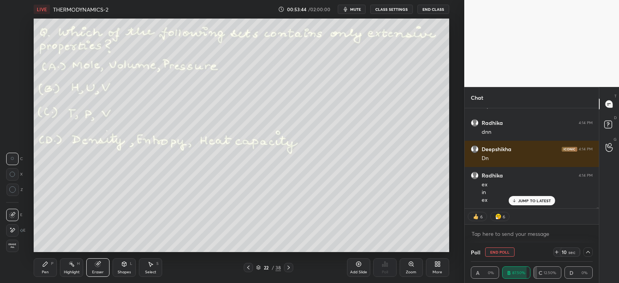
click at [44, 264] on icon at bounding box center [45, 264] width 5 height 5
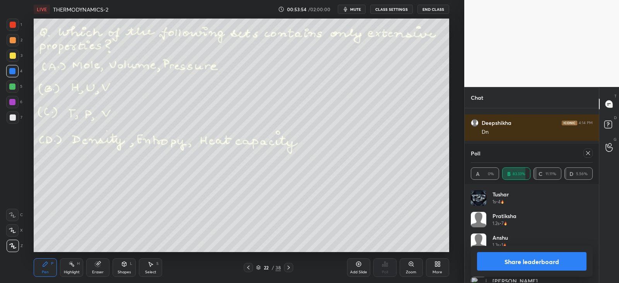
scroll to position [90, 119]
click at [592, 155] on div at bounding box center [587, 152] width 9 height 9
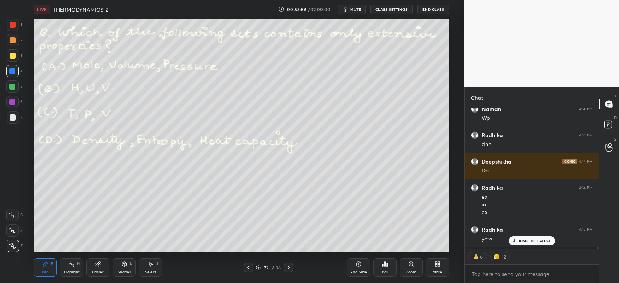
scroll to position [138, 131]
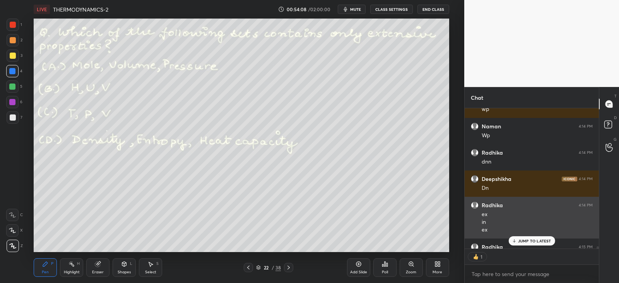
click at [522, 235] on div "Radhika 4:14 PM ex in ex" at bounding box center [531, 218] width 134 height 42
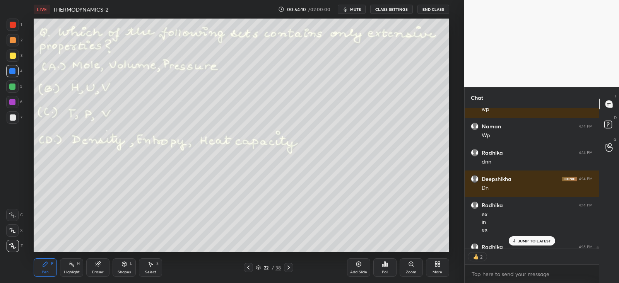
click at [289, 271] on div at bounding box center [288, 267] width 9 height 9
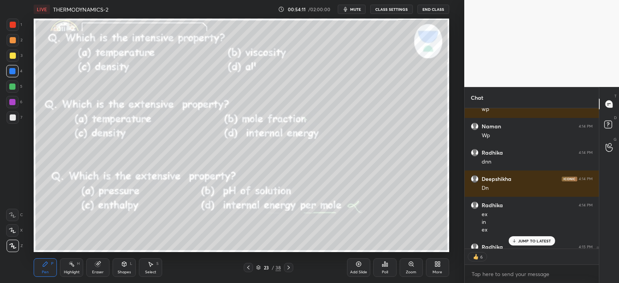
click at [241, 269] on div "23 / 38" at bounding box center [268, 267] width 157 height 9
type textarea "x"
click at [247, 271] on div at bounding box center [248, 267] width 9 height 9
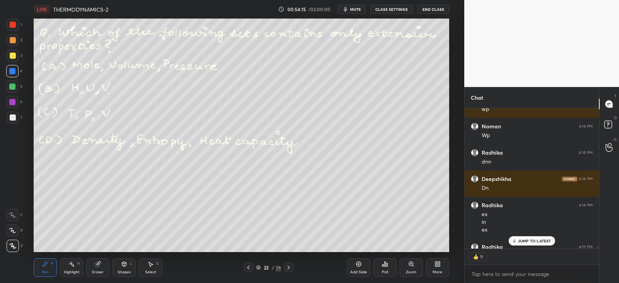
click at [291, 269] on icon at bounding box center [288, 267] width 6 height 6
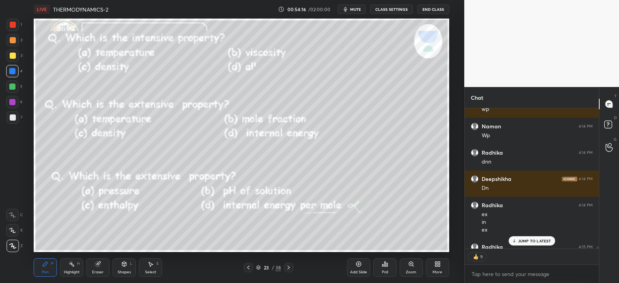
click at [520, 240] on p "JUMP TO LATEST" at bounding box center [534, 241] width 33 height 5
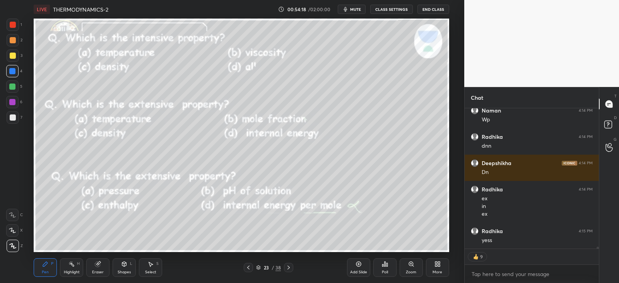
click at [385, 264] on icon at bounding box center [385, 264] width 6 height 6
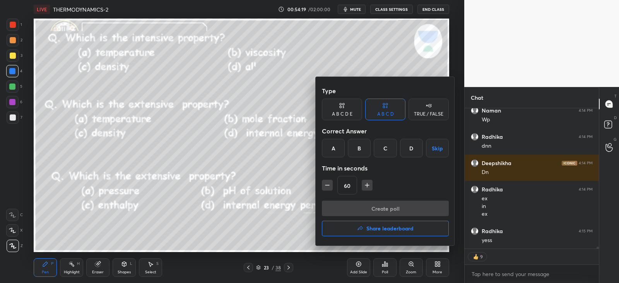
click at [331, 145] on div "A" at bounding box center [333, 148] width 23 height 19
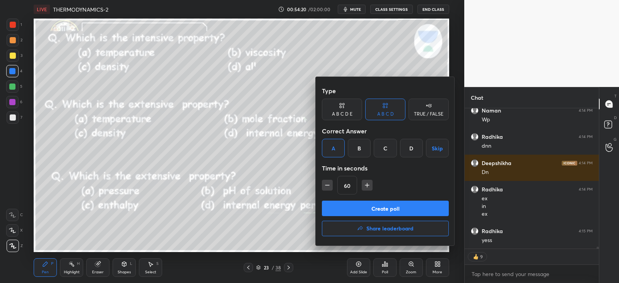
click at [324, 185] on icon "button" at bounding box center [327, 185] width 8 height 8
click at [325, 184] on icon "button" at bounding box center [327, 185] width 8 height 8
type input "30"
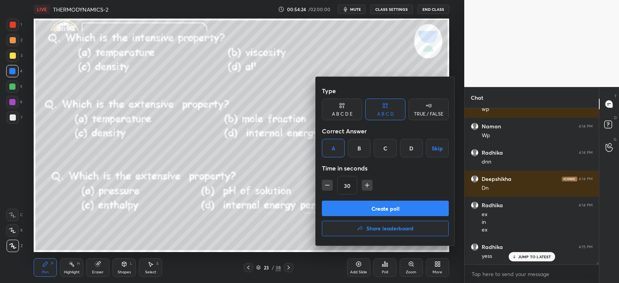
click at [410, 148] on div "D" at bounding box center [411, 148] width 23 height 19
click at [381, 206] on button "Create poll" at bounding box center [385, 208] width 127 height 15
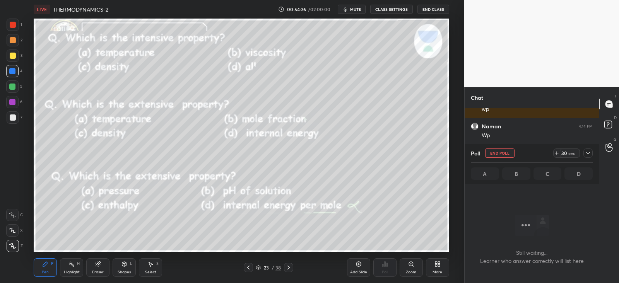
scroll to position [77, 131]
click at [588, 152] on icon at bounding box center [588, 153] width 6 height 6
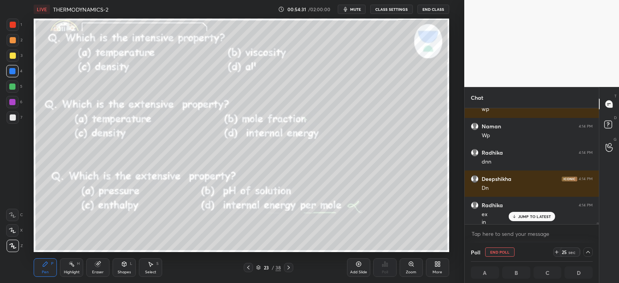
click at [524, 218] on p "JUMP TO LATEST" at bounding box center [534, 216] width 33 height 5
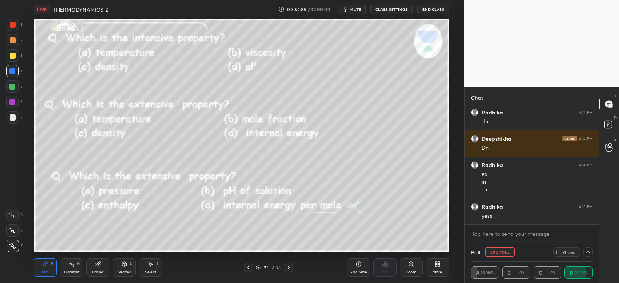
click at [10, 35] on div at bounding box center [13, 40] width 12 height 12
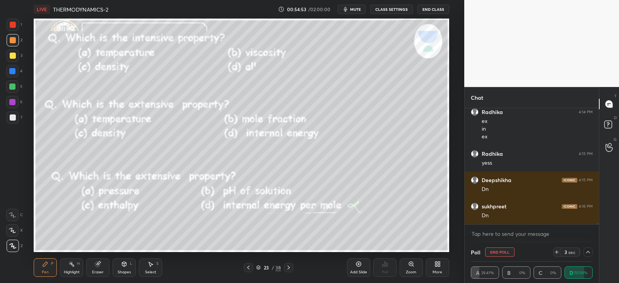
click at [496, 249] on button "End Poll" at bounding box center [499, 251] width 29 height 9
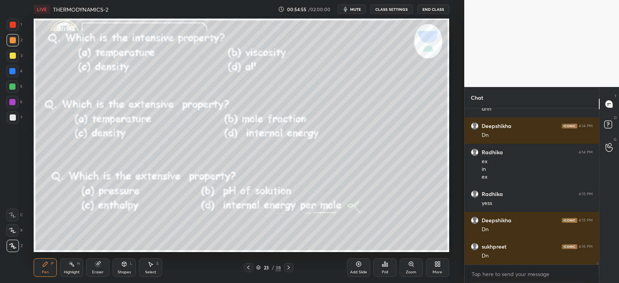
click at [388, 264] on div "Poll" at bounding box center [384, 267] width 23 height 19
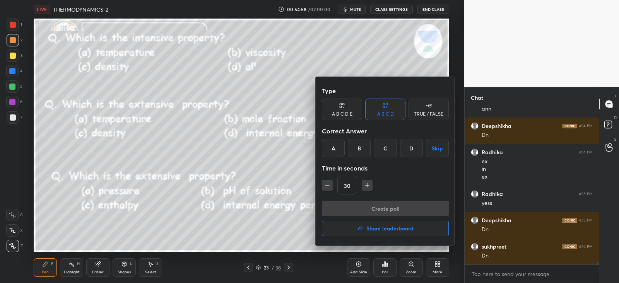
click at [407, 147] on div "D" at bounding box center [411, 148] width 23 height 19
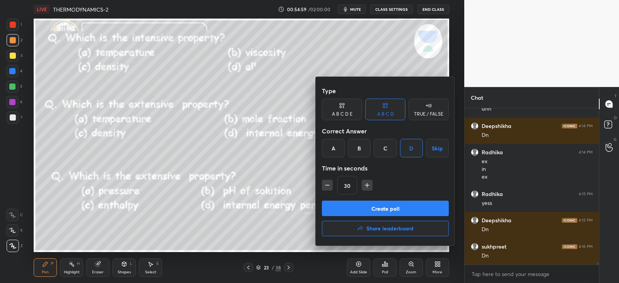
click at [389, 208] on button "Create poll" at bounding box center [385, 208] width 127 height 15
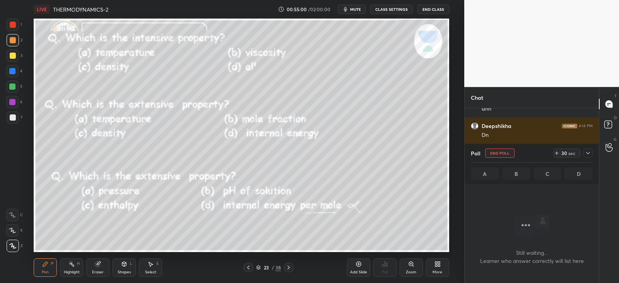
click at [587, 153] on icon at bounding box center [588, 153] width 6 height 6
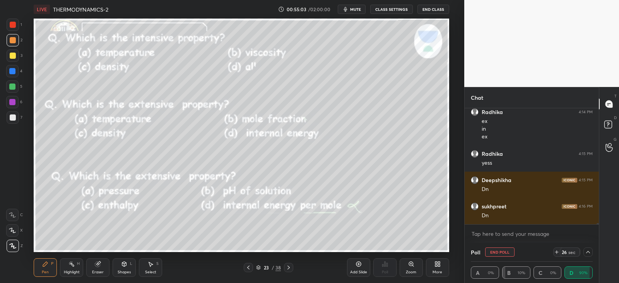
click at [14, 70] on div at bounding box center [12, 71] width 6 height 6
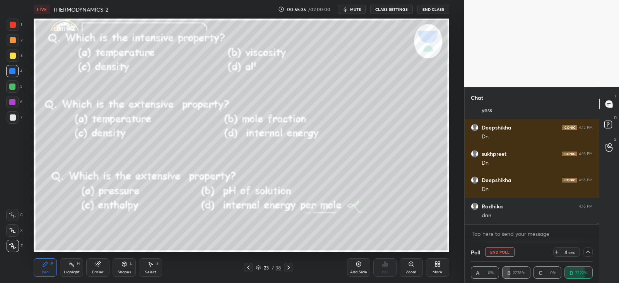
click at [585, 252] on icon at bounding box center [588, 252] width 6 height 6
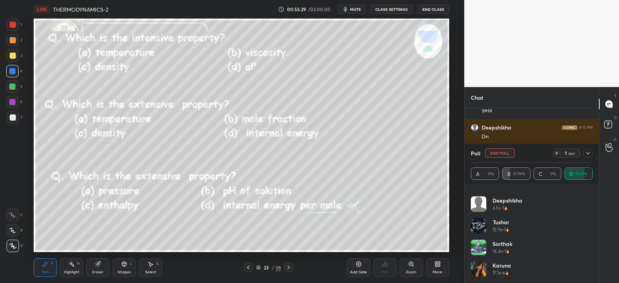
click at [587, 154] on icon at bounding box center [588, 153] width 6 height 6
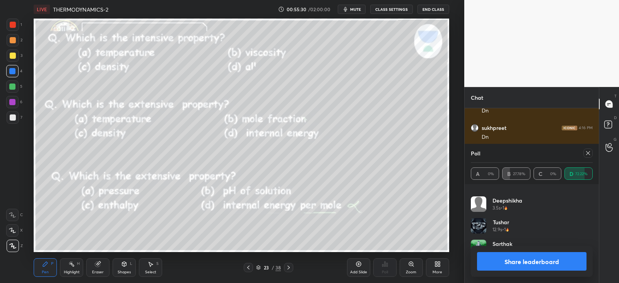
click at [583, 156] on div at bounding box center [587, 152] width 9 height 9
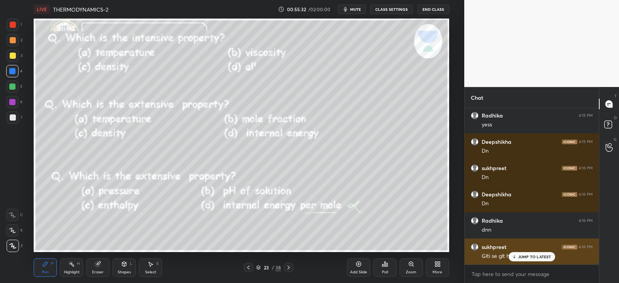
click at [520, 257] on p "JUMP TO LATEST" at bounding box center [534, 256] width 33 height 5
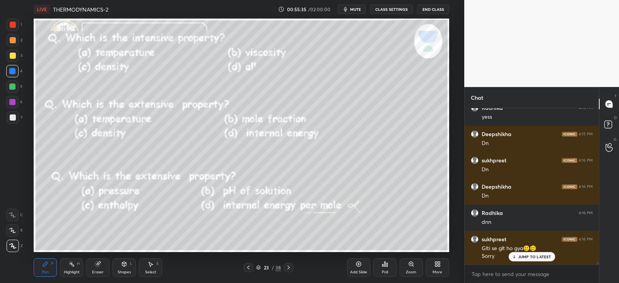
click at [384, 268] on div "Poll" at bounding box center [384, 267] width 23 height 19
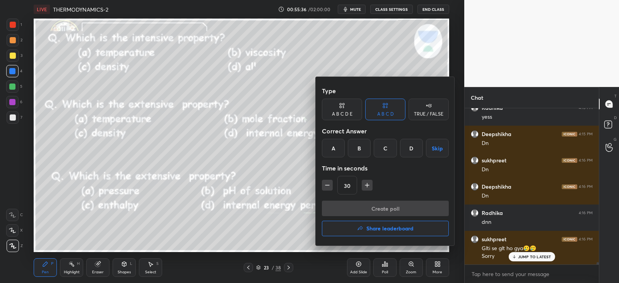
click at [383, 148] on div "C" at bounding box center [385, 148] width 23 height 19
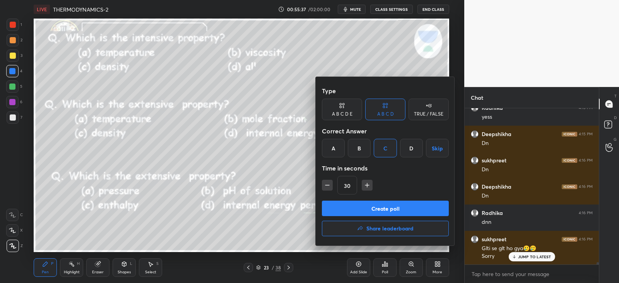
click at [381, 207] on button "Create poll" at bounding box center [385, 208] width 127 height 15
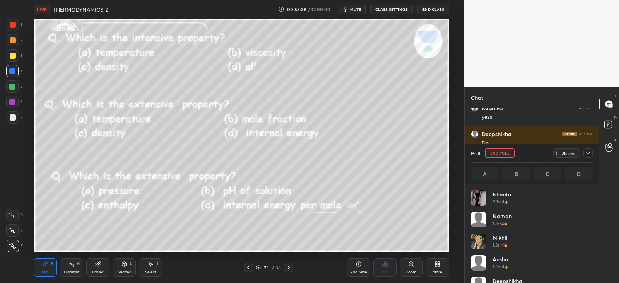
click at [593, 153] on div "Poll End Poll 28 sec A B C D" at bounding box center [531, 164] width 134 height 40
click at [587, 153] on icon at bounding box center [588, 153] width 6 height 6
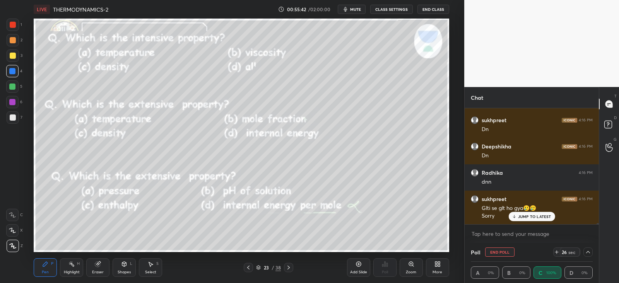
click at [52, 271] on div "Pen P" at bounding box center [45, 267] width 23 height 19
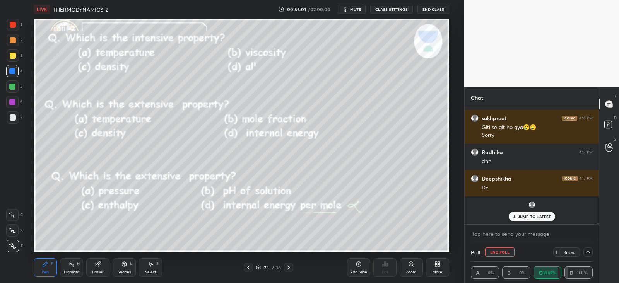
click at [521, 217] on p "JUMP TO LATEST" at bounding box center [534, 216] width 33 height 5
click at [12, 117] on div at bounding box center [13, 117] width 6 height 6
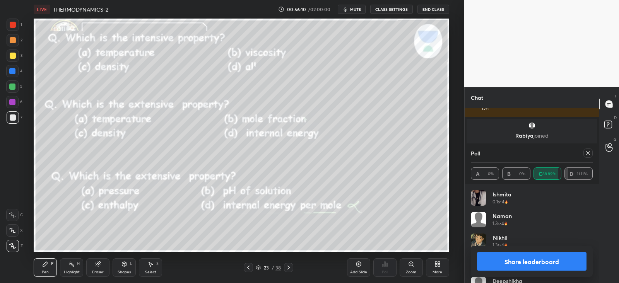
click at [588, 150] on icon at bounding box center [588, 153] width 6 height 6
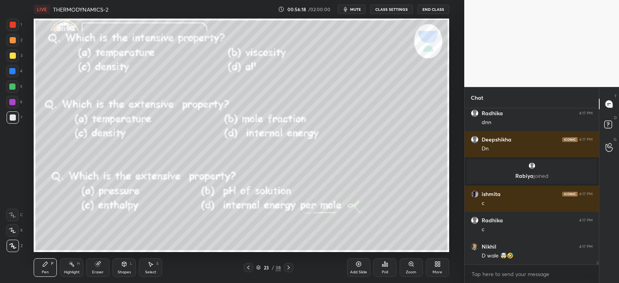
click at [388, 265] on div "Poll" at bounding box center [384, 267] width 23 height 19
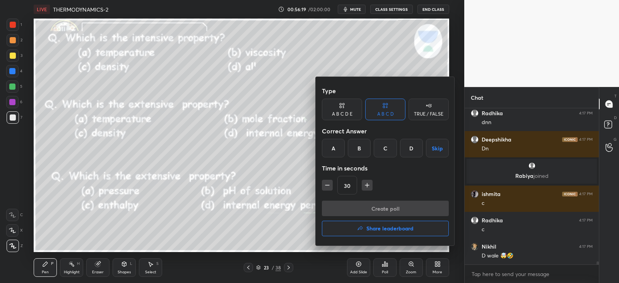
click at [363, 227] on button "Share leaderboard" at bounding box center [385, 228] width 127 height 15
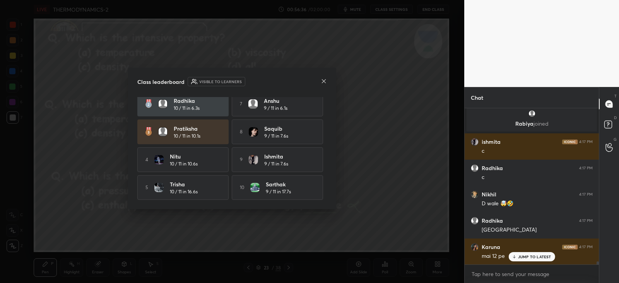
click at [322, 82] on icon at bounding box center [324, 81] width 4 height 4
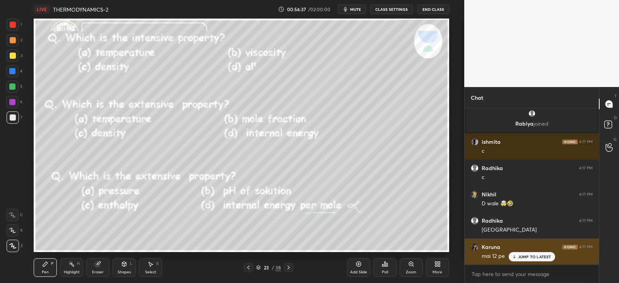
click at [523, 257] on p "JUMP TO LATEST" at bounding box center [534, 256] width 33 height 5
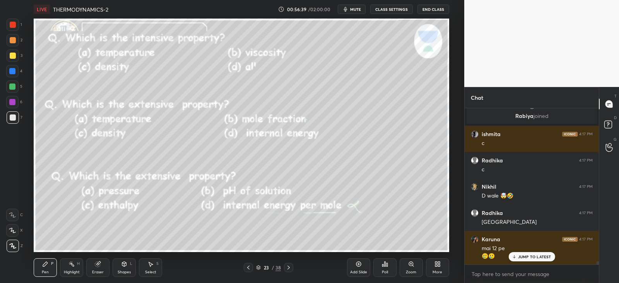
click at [290, 267] on icon at bounding box center [288, 267] width 6 height 6
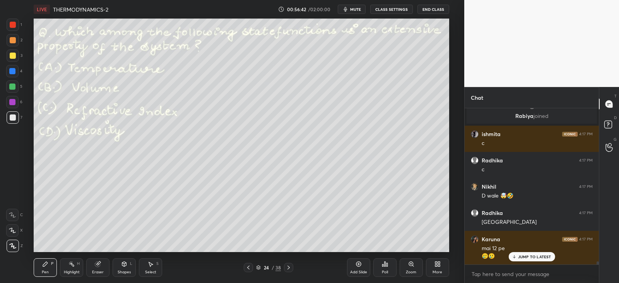
click at [290, 266] on icon at bounding box center [288, 267] width 6 height 6
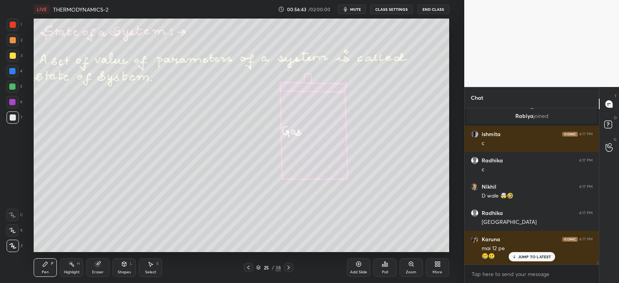
click at [247, 269] on icon at bounding box center [248, 267] width 6 height 6
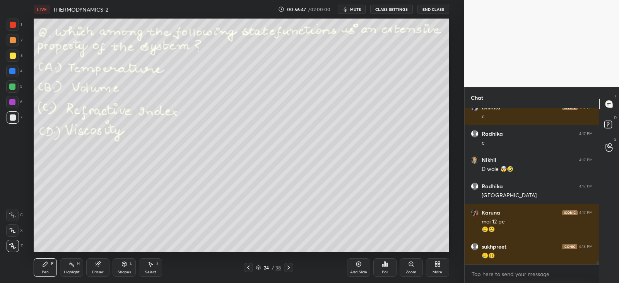
click at [383, 265] on icon at bounding box center [385, 264] width 6 height 6
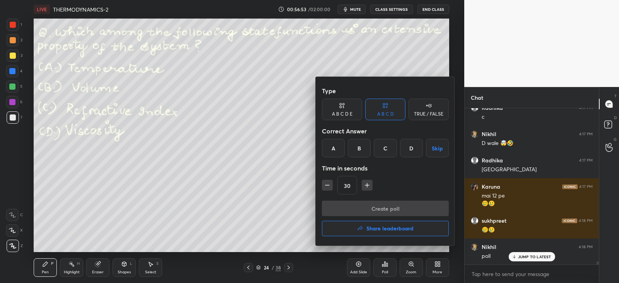
click at [358, 144] on div "B" at bounding box center [359, 148] width 23 height 19
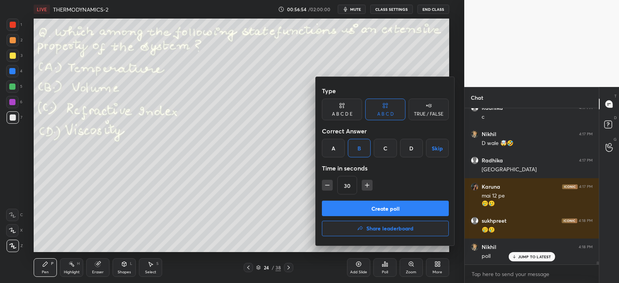
click at [358, 208] on button "Create poll" at bounding box center [385, 208] width 127 height 15
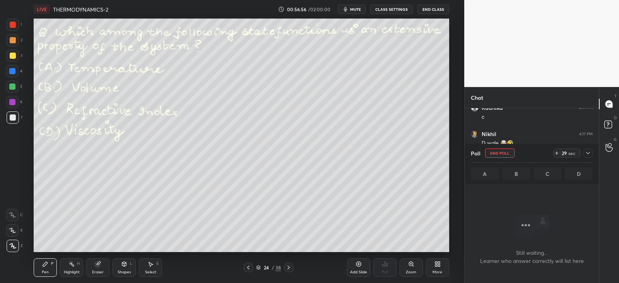
click at [588, 151] on icon at bounding box center [588, 153] width 6 height 6
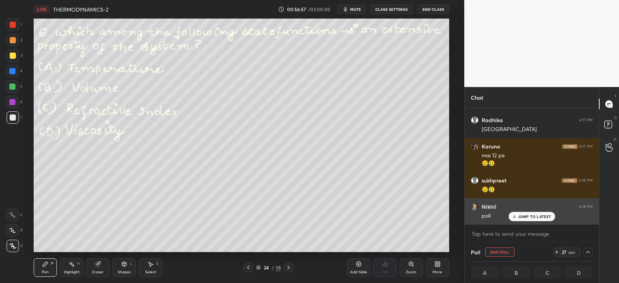
click at [533, 216] on p "JUMP TO LATEST" at bounding box center [534, 216] width 33 height 5
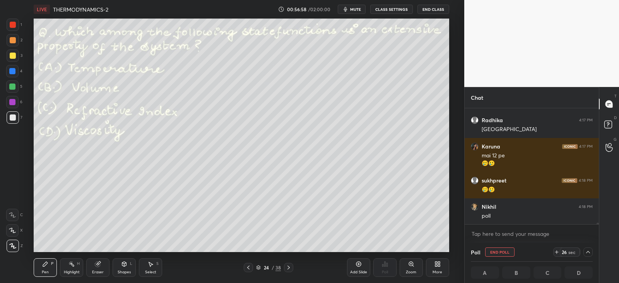
click at [47, 264] on icon at bounding box center [45, 264] width 6 height 6
click at [12, 101] on div at bounding box center [12, 102] width 6 height 6
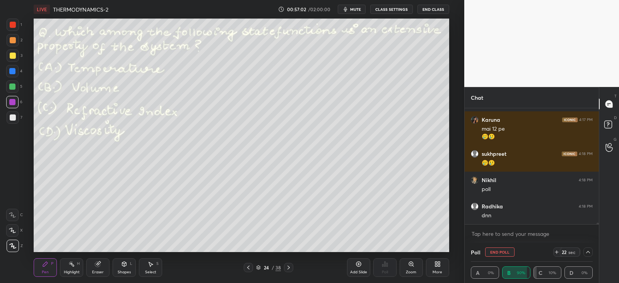
click at [587, 252] on icon at bounding box center [588, 252] width 6 height 6
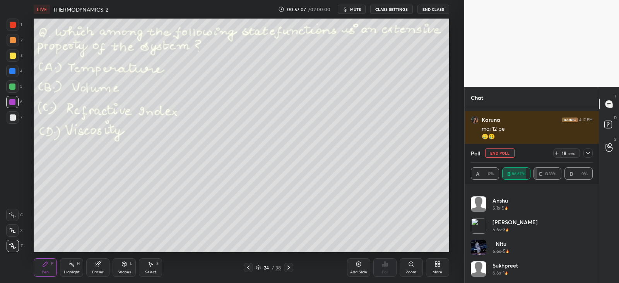
click at [585, 153] on icon at bounding box center [588, 153] width 6 height 6
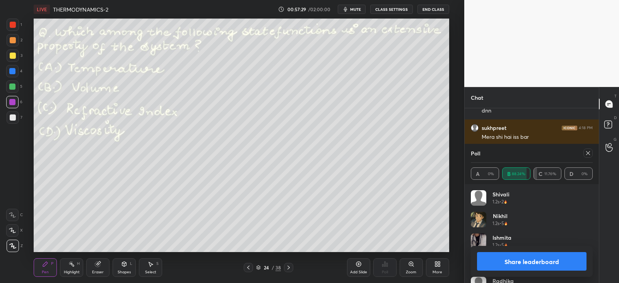
click at [586, 153] on icon at bounding box center [588, 153] width 6 height 6
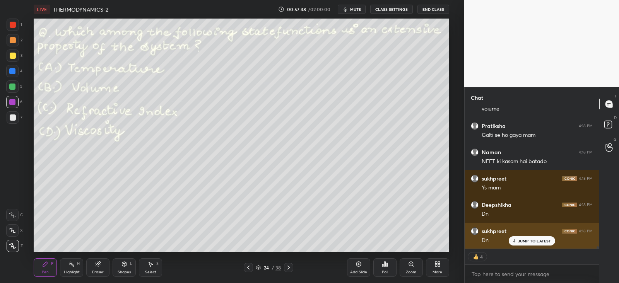
click at [520, 239] on p "JUMP TO LATEST" at bounding box center [534, 241] width 33 height 5
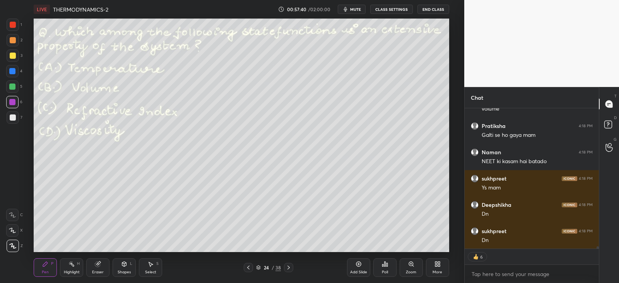
click at [289, 268] on icon at bounding box center [288, 267] width 6 height 6
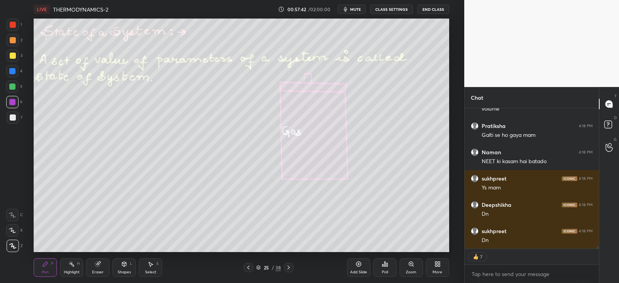
click at [126, 263] on icon at bounding box center [124, 264] width 6 height 6
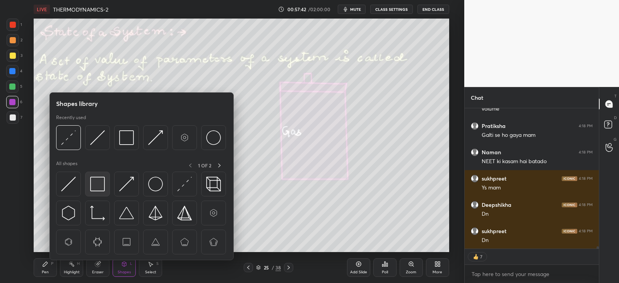
click at [99, 182] on img at bounding box center [97, 184] width 15 height 15
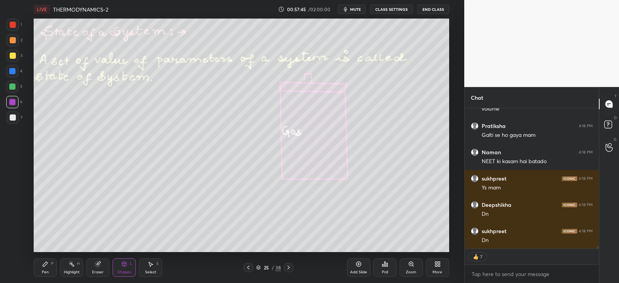
click at [48, 268] on div "Pen P" at bounding box center [45, 267] width 23 height 19
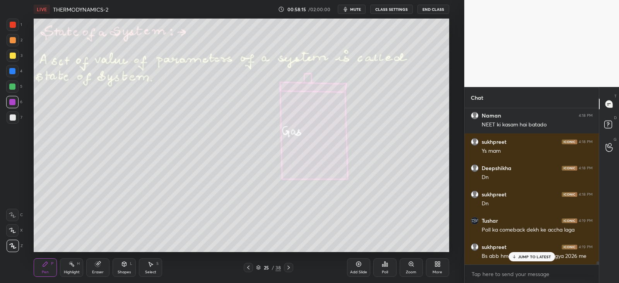
click at [526, 256] on p "JUMP TO LATEST" at bounding box center [534, 256] width 33 height 5
click at [12, 82] on div at bounding box center [12, 86] width 12 height 12
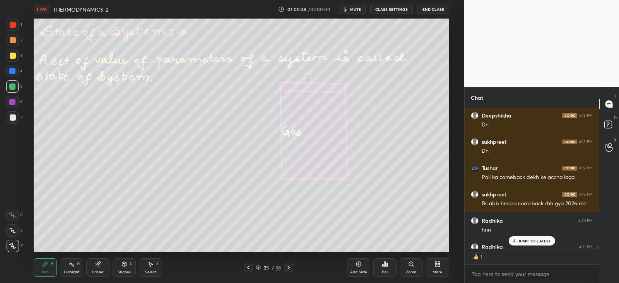
scroll to position [3, 2]
click at [518, 241] on p "JUMP TO LATEST" at bounding box center [534, 241] width 33 height 5
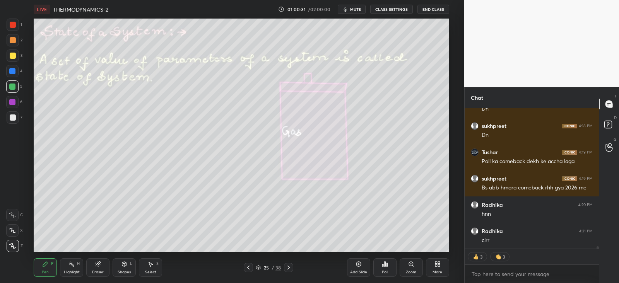
scroll to position [8197, 0]
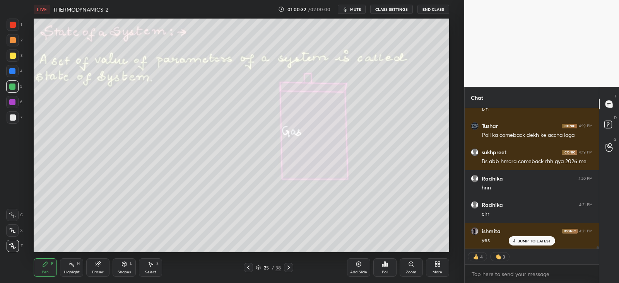
click at [23, 67] on div "1 2 3 4 5 6 7 C X Z C X Z E E Erase all H H" at bounding box center [12, 136] width 25 height 234
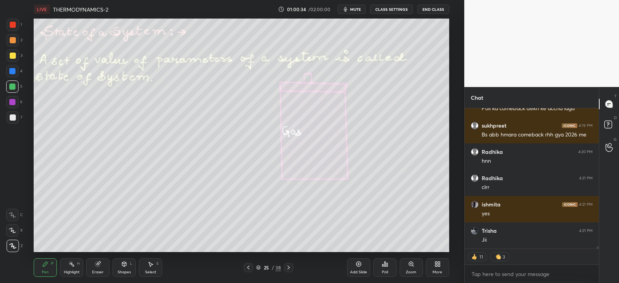
click at [290, 266] on icon at bounding box center [288, 267] width 6 height 6
click at [256, 268] on div "26 / 38" at bounding box center [268, 267] width 49 height 9
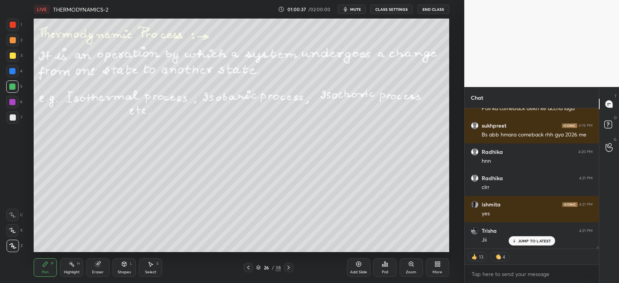
scroll to position [8250, 0]
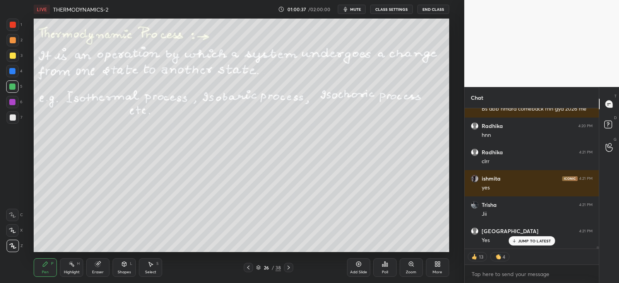
click at [249, 268] on icon at bounding box center [248, 267] width 6 height 6
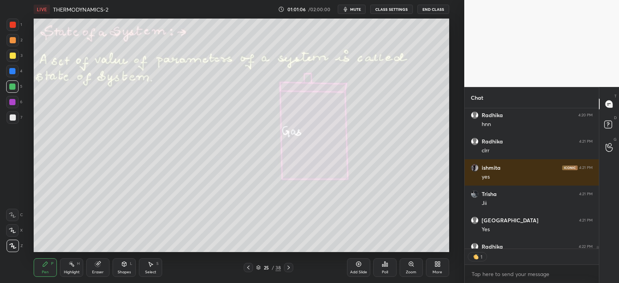
scroll to position [138, 131]
click at [289, 268] on icon at bounding box center [288, 268] width 2 height 4
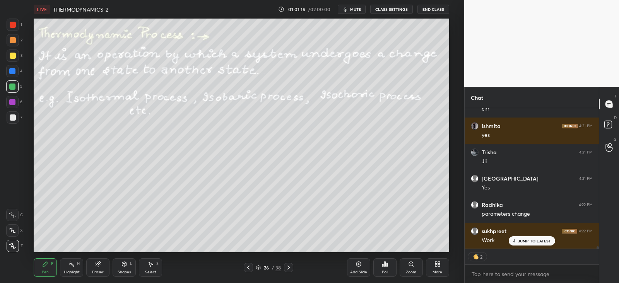
click at [131, 266] on div "Shapes L" at bounding box center [124, 267] width 23 height 19
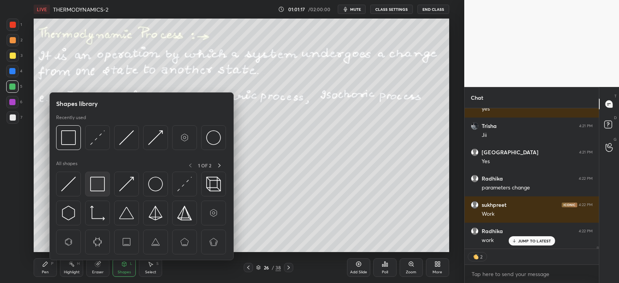
click at [102, 182] on img at bounding box center [97, 184] width 15 height 15
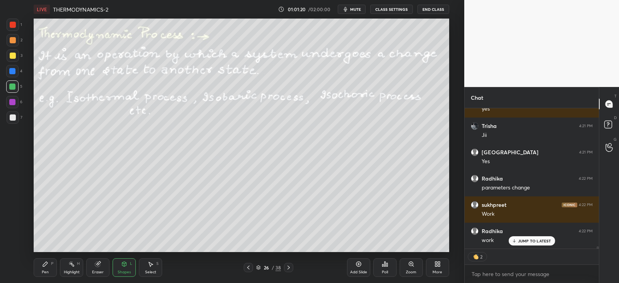
click at [50, 267] on div "Pen P" at bounding box center [45, 267] width 23 height 19
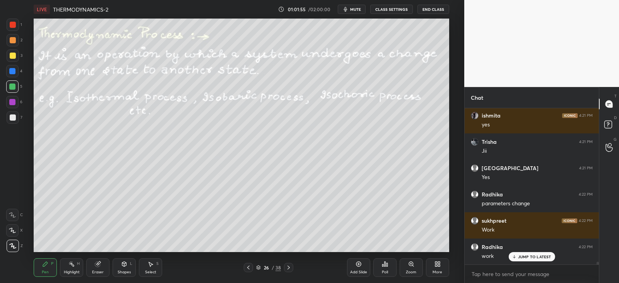
scroll to position [8340, 0]
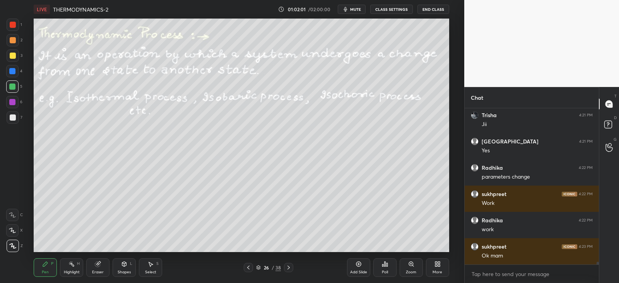
click at [122, 265] on icon at bounding box center [124, 264] width 4 height 5
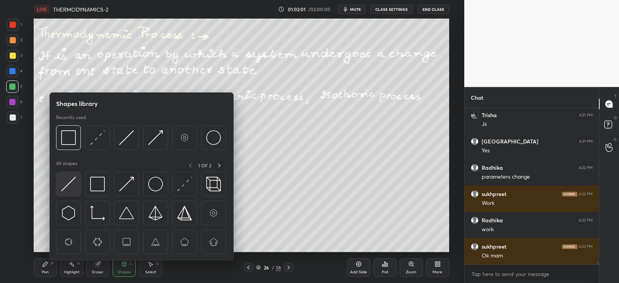
click at [70, 182] on img at bounding box center [68, 184] width 15 height 15
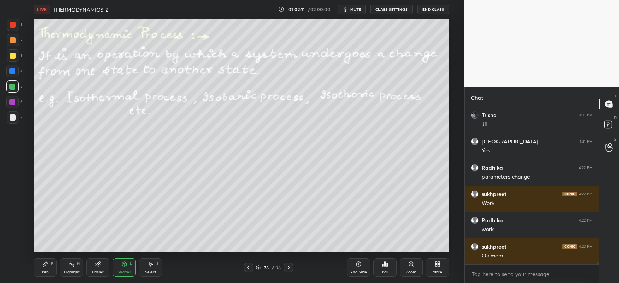
click at [121, 269] on div "Shapes L" at bounding box center [124, 267] width 23 height 19
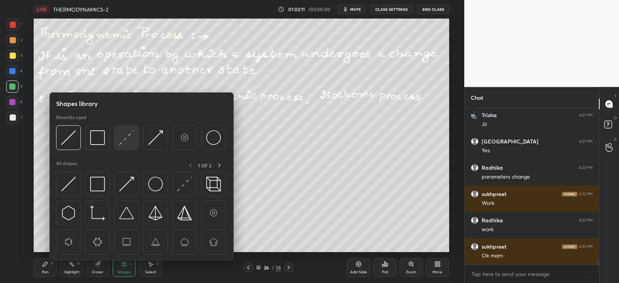
click at [128, 140] on img at bounding box center [126, 137] width 15 height 15
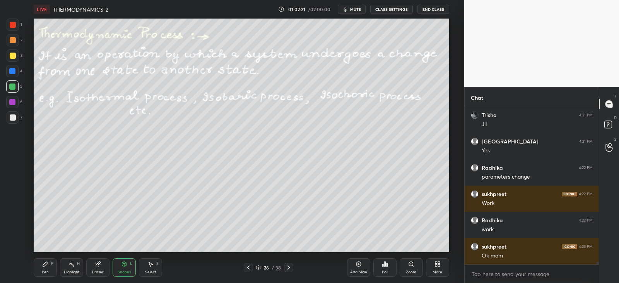
click at [13, 114] on div at bounding box center [13, 117] width 12 height 12
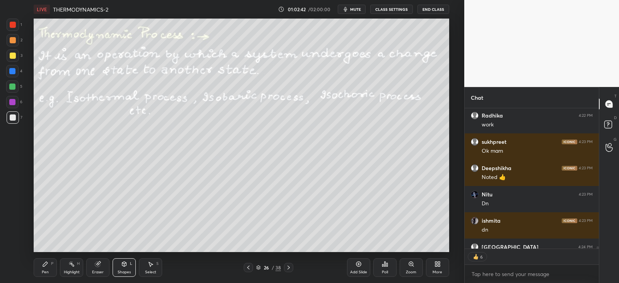
scroll to position [8487, 0]
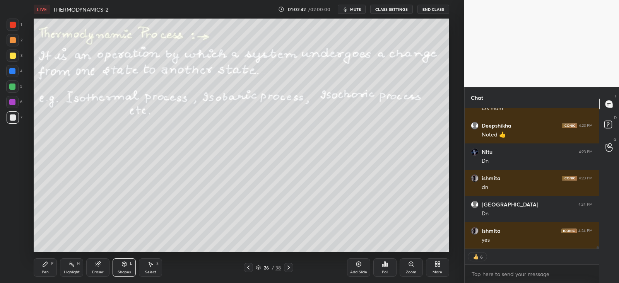
click at [286, 266] on icon at bounding box center [288, 267] width 6 height 6
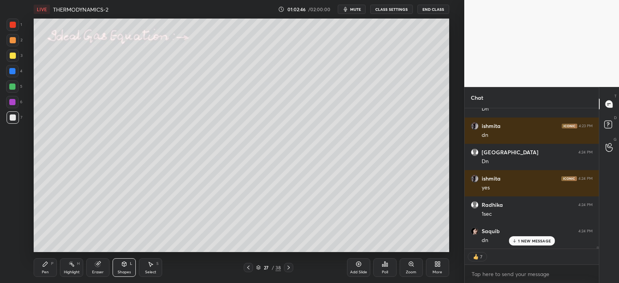
scroll to position [8565, 0]
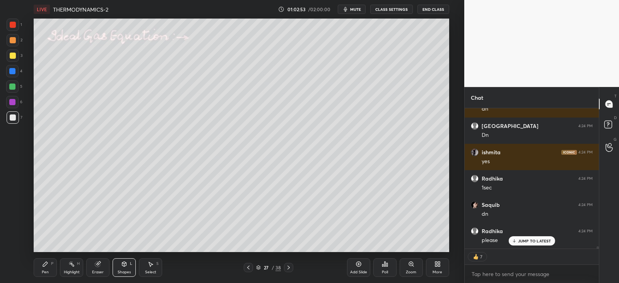
click at [15, 40] on div at bounding box center [13, 40] width 6 height 6
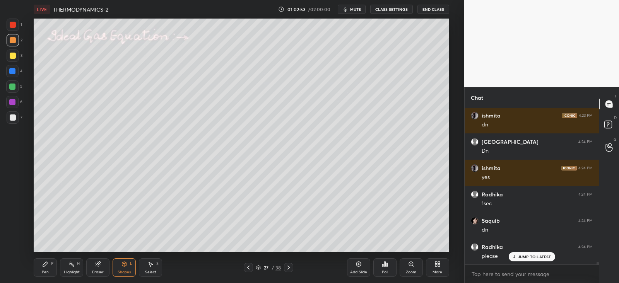
scroll to position [8550, 0]
click at [248, 268] on icon at bounding box center [248, 268] width 2 height 4
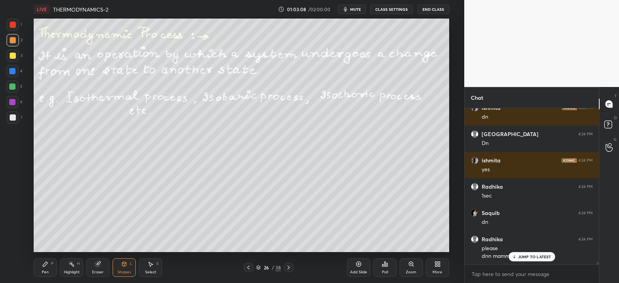
click at [288, 269] on icon at bounding box center [288, 267] width 6 height 6
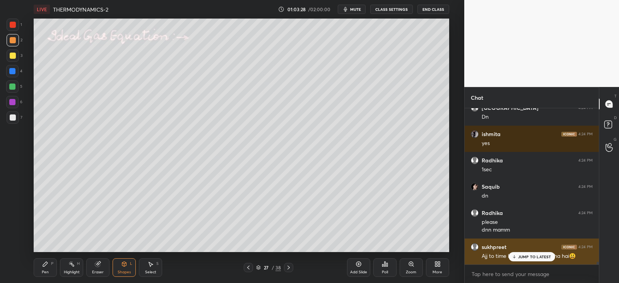
click at [519, 256] on p "JUMP TO LATEST" at bounding box center [534, 256] width 33 height 5
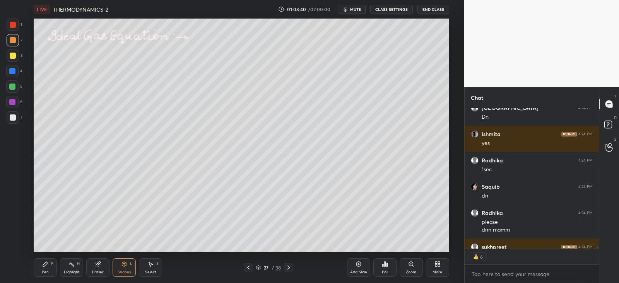
scroll to position [8599, 0]
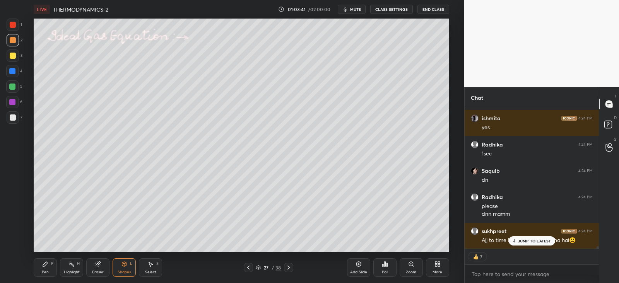
click at [519, 242] on p "JUMP TO LATEST" at bounding box center [534, 241] width 33 height 5
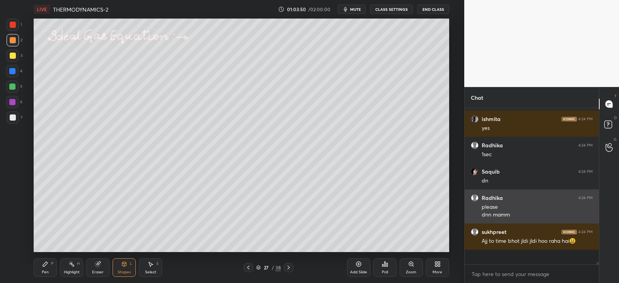
scroll to position [8584, 0]
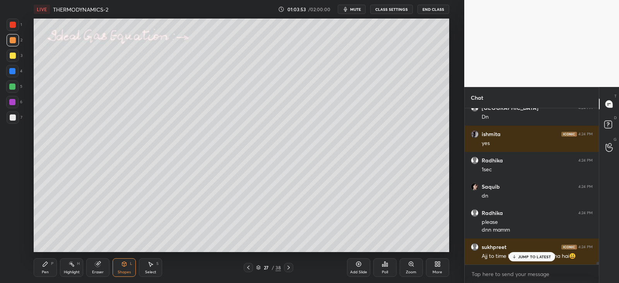
click at [14, 40] on div at bounding box center [13, 40] width 6 height 6
click at [45, 263] on icon at bounding box center [45, 264] width 5 height 5
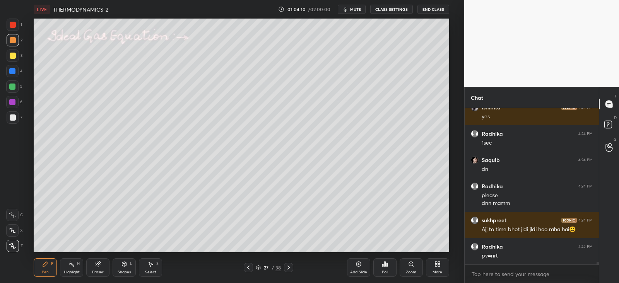
click at [126, 263] on icon at bounding box center [124, 263] width 4 height 1
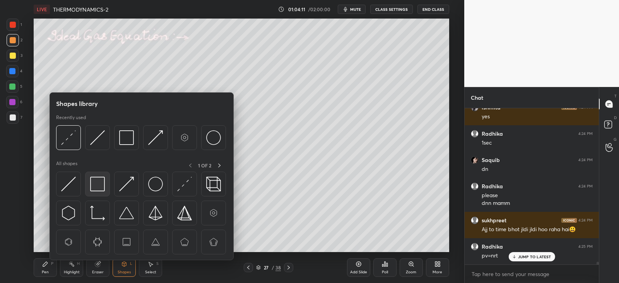
scroll to position [8636, 0]
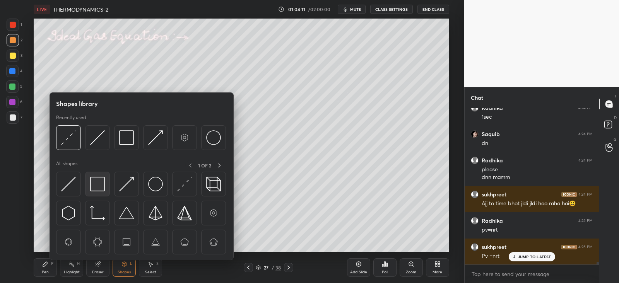
click at [92, 181] on img at bounding box center [97, 184] width 15 height 15
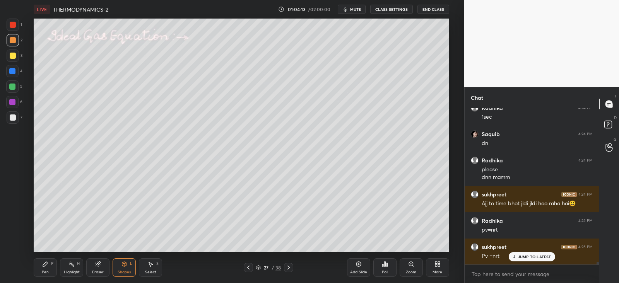
click at [45, 268] on div "Pen P" at bounding box center [45, 267] width 23 height 19
click at [16, 117] on div at bounding box center [13, 117] width 12 height 12
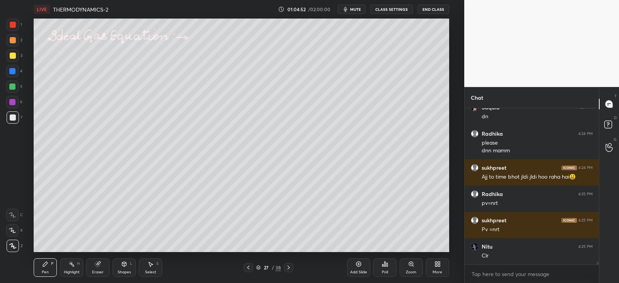
click at [130, 266] on div "Shapes L" at bounding box center [124, 267] width 23 height 19
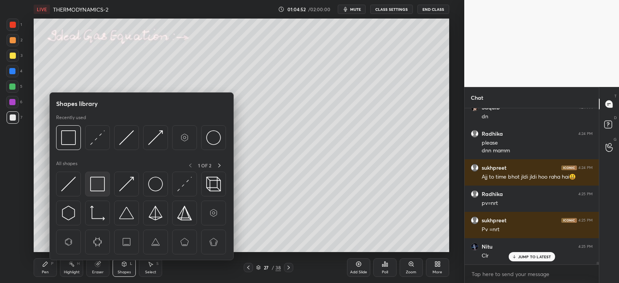
scroll to position [8689, 0]
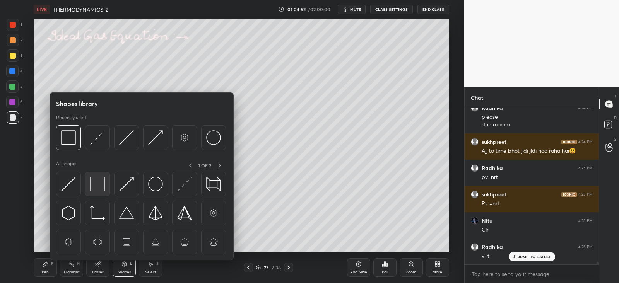
click at [96, 180] on img at bounding box center [97, 184] width 15 height 15
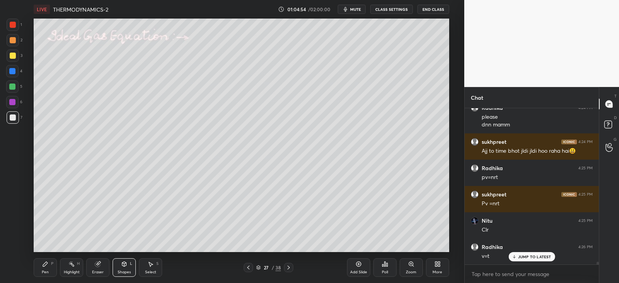
scroll to position [8715, 0]
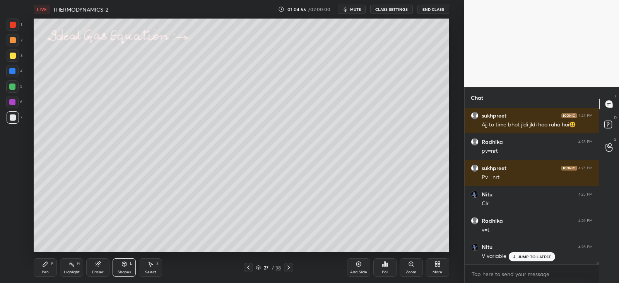
click at [51, 262] on div "P" at bounding box center [52, 264] width 2 height 4
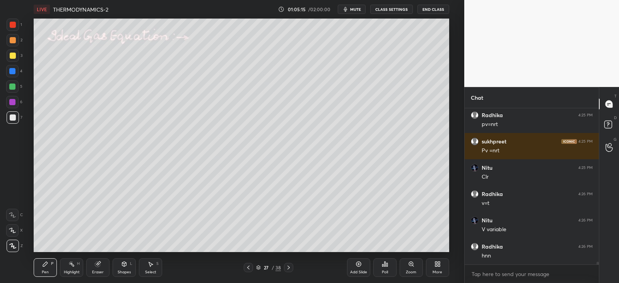
click at [127, 270] on div "Shapes" at bounding box center [124, 272] width 13 height 4
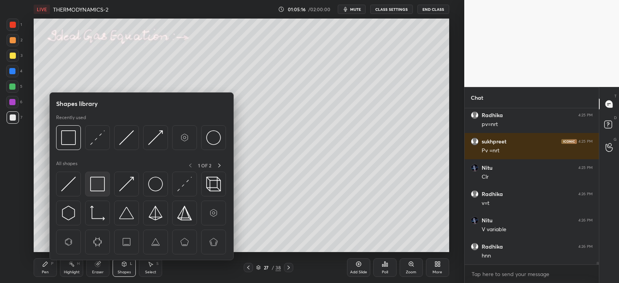
click at [100, 186] on img at bounding box center [97, 184] width 15 height 15
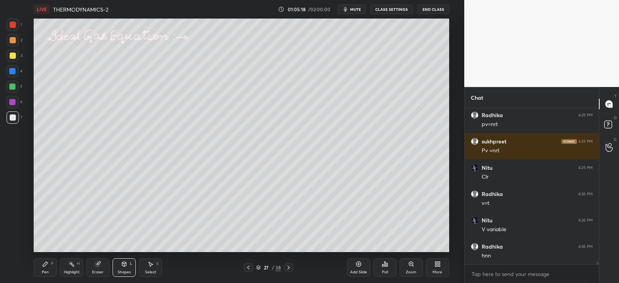
click at [43, 267] on div "Pen P" at bounding box center [45, 267] width 23 height 19
click at [70, 266] on icon at bounding box center [71, 264] width 6 height 6
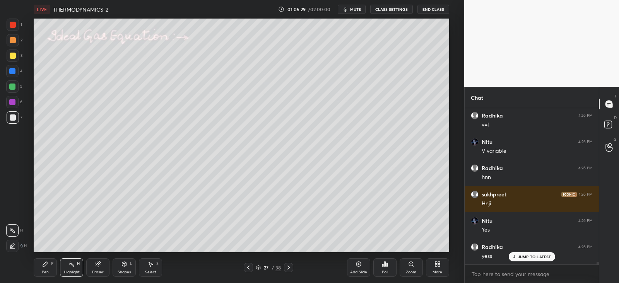
scroll to position [8846, 0]
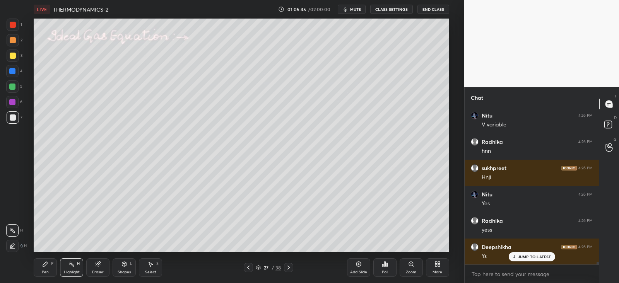
click at [46, 263] on icon at bounding box center [45, 264] width 5 height 5
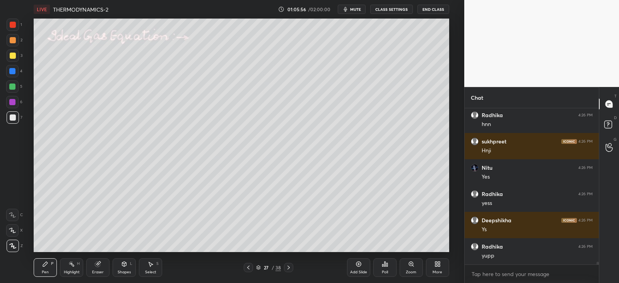
click at [77, 267] on div "Highlight H" at bounding box center [71, 267] width 23 height 19
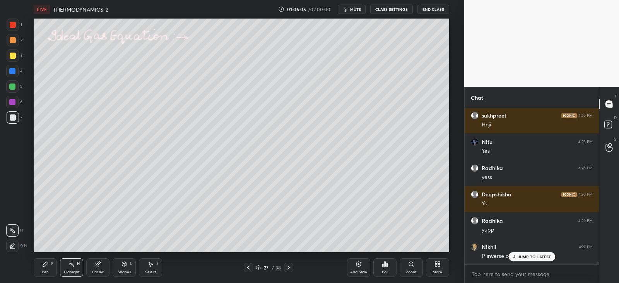
click at [47, 266] on icon at bounding box center [45, 264] width 6 height 6
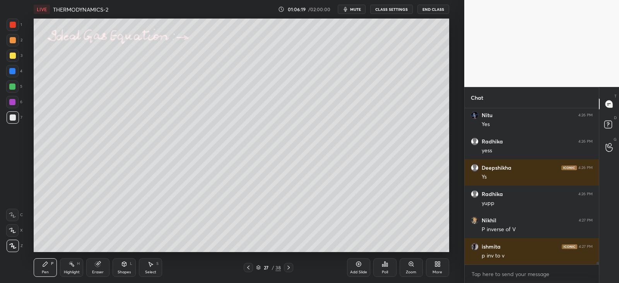
click at [125, 264] on icon at bounding box center [124, 264] width 4 height 5
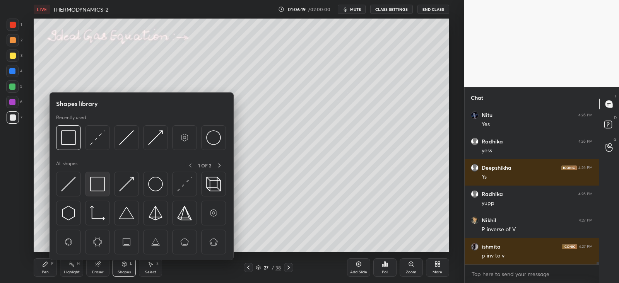
click at [95, 181] on img at bounding box center [97, 184] width 15 height 15
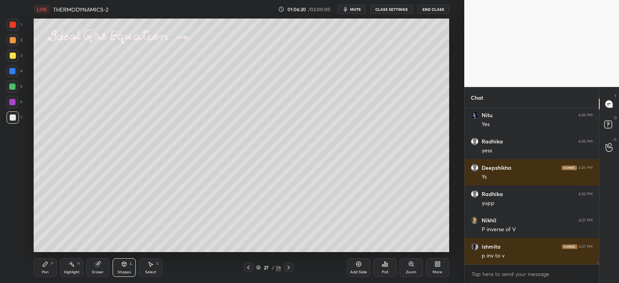
scroll to position [8952, 0]
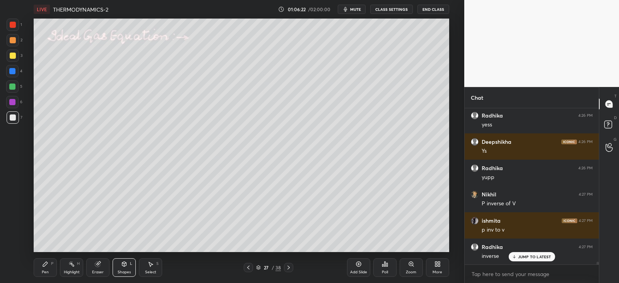
click at [48, 266] on icon at bounding box center [45, 264] width 6 height 6
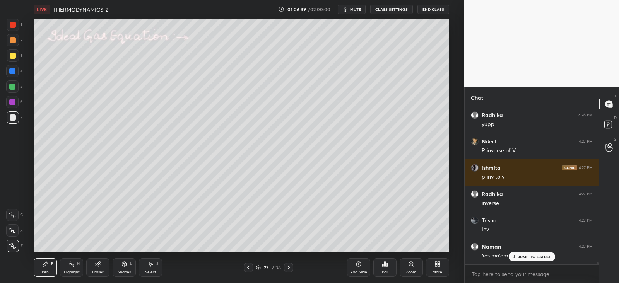
scroll to position [9031, 0]
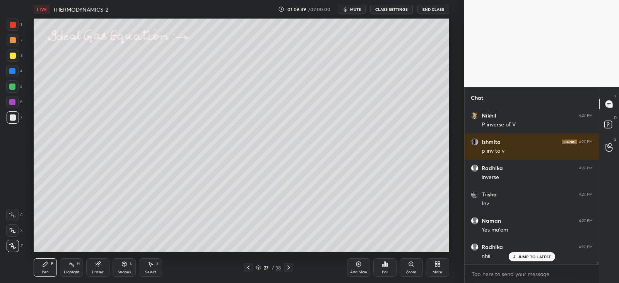
click at [128, 264] on div "Shapes L" at bounding box center [124, 267] width 23 height 19
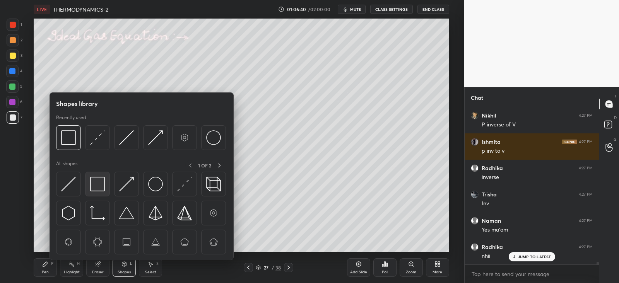
click at [107, 185] on div at bounding box center [97, 184] width 25 height 25
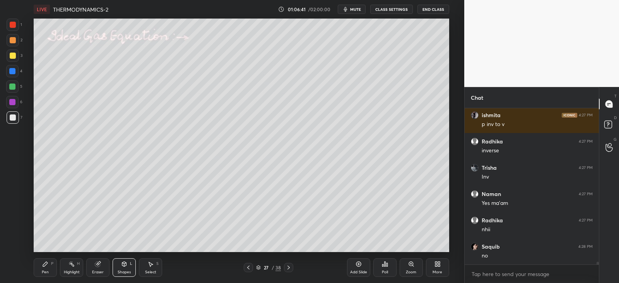
scroll to position [9083, 0]
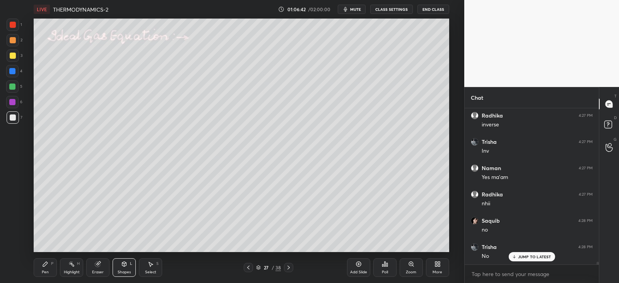
click at [51, 264] on div "P" at bounding box center [52, 264] width 2 height 4
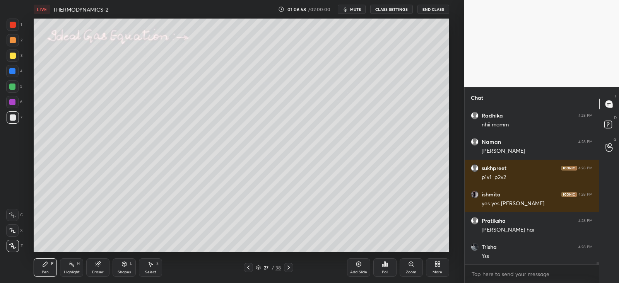
scroll to position [9320, 0]
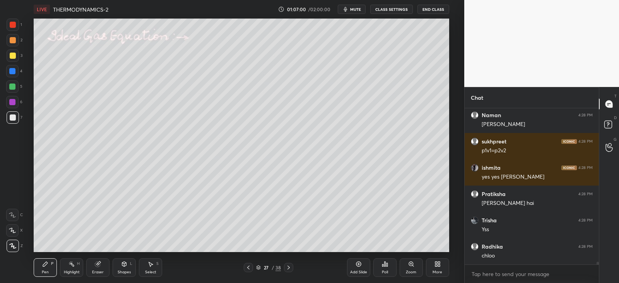
click at [290, 268] on icon at bounding box center [288, 267] width 6 height 6
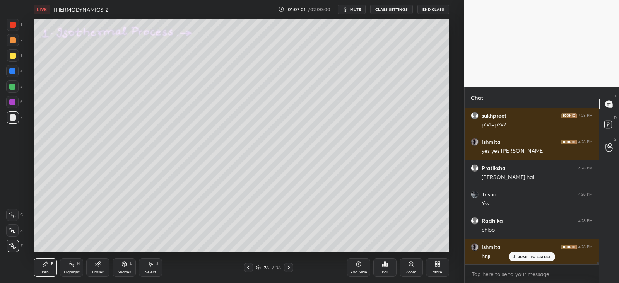
click at [127, 265] on icon at bounding box center [124, 264] width 6 height 6
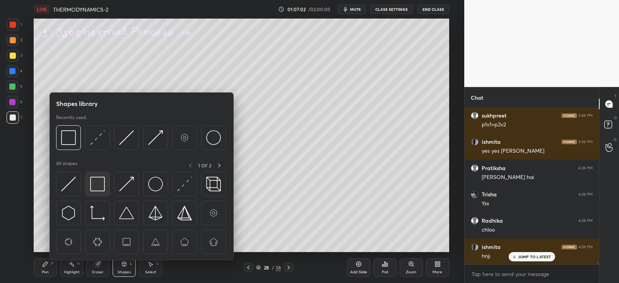
click at [102, 183] on img at bounding box center [97, 184] width 15 height 15
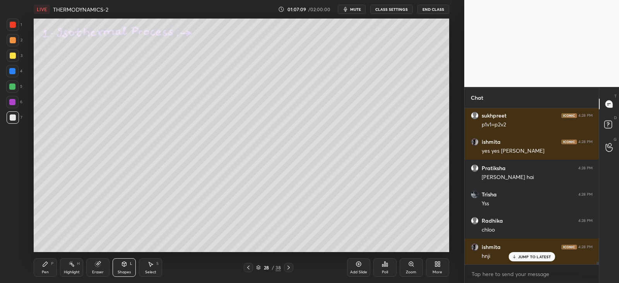
scroll to position [9372, 0]
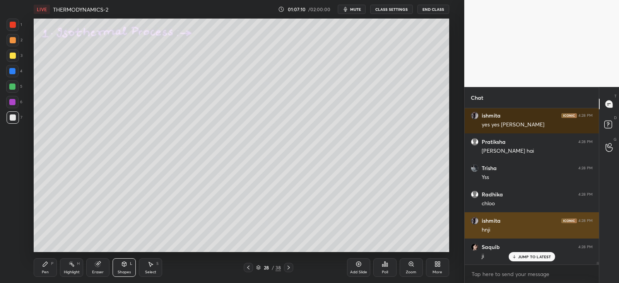
click at [524, 258] on p "JUMP TO LATEST" at bounding box center [534, 256] width 33 height 5
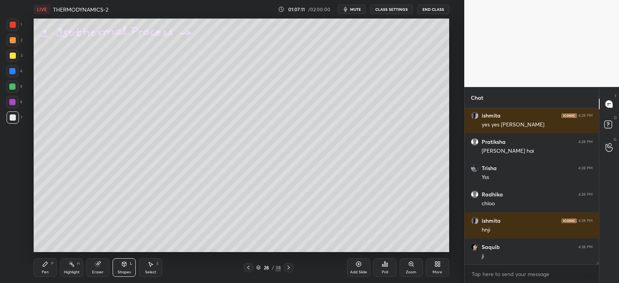
scroll to position [9399, 0]
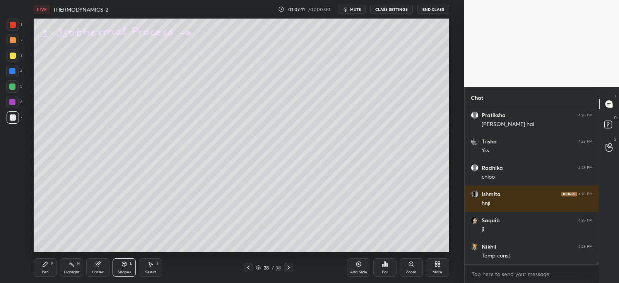
click at [15, 56] on div at bounding box center [13, 56] width 6 height 6
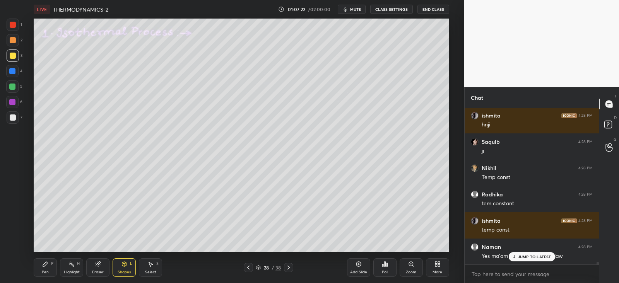
scroll to position [9504, 0]
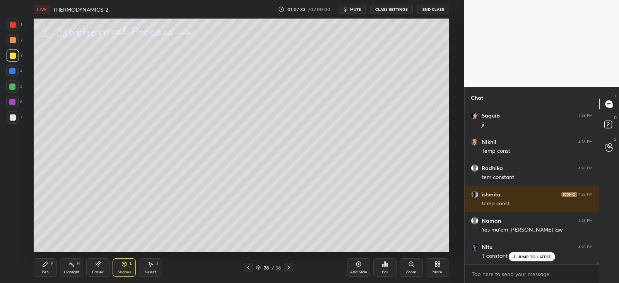
click at [43, 265] on icon at bounding box center [45, 264] width 5 height 5
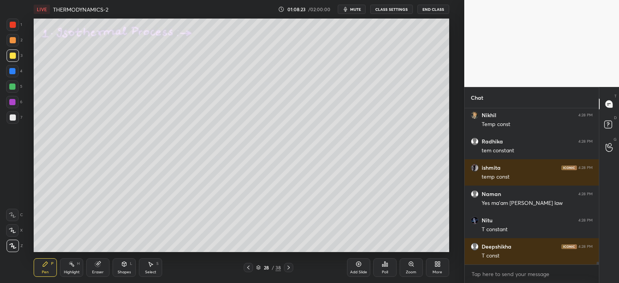
click at [96, 262] on icon at bounding box center [98, 264] width 6 height 6
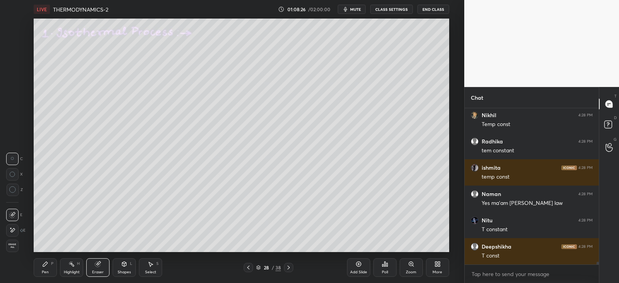
click at [40, 269] on div "Pen P" at bounding box center [45, 267] width 23 height 19
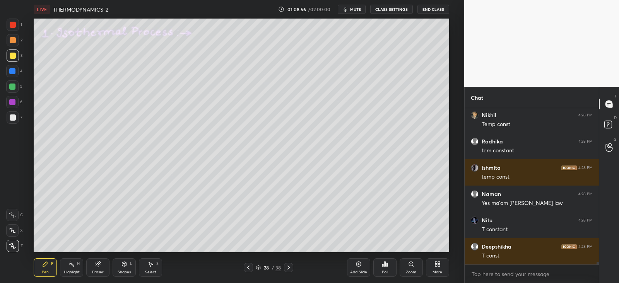
click at [14, 42] on div at bounding box center [13, 40] width 6 height 6
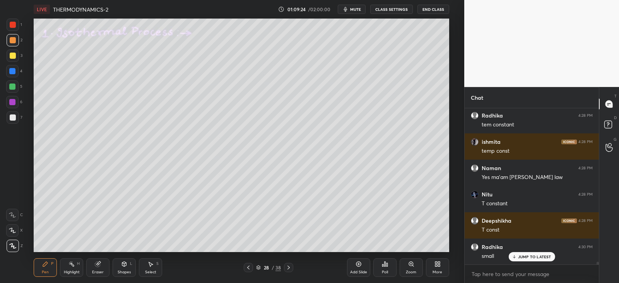
scroll to position [9583, 0]
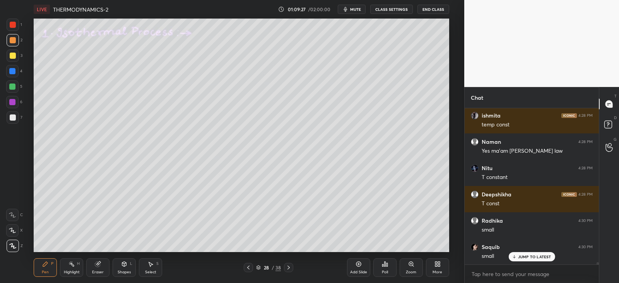
click at [14, 37] on div at bounding box center [13, 40] width 6 height 6
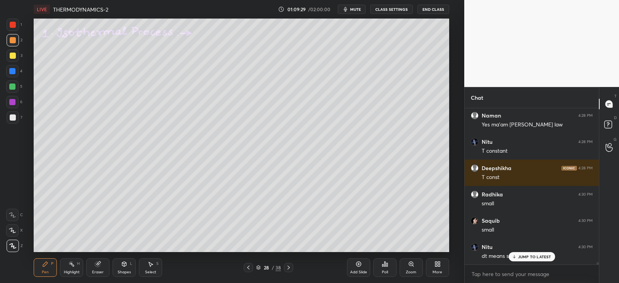
scroll to position [9635, 0]
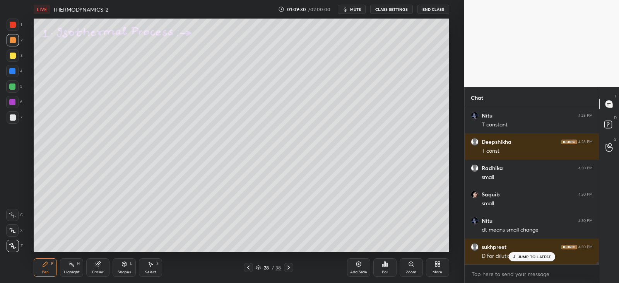
click at [128, 262] on div "Shapes L" at bounding box center [124, 267] width 23 height 19
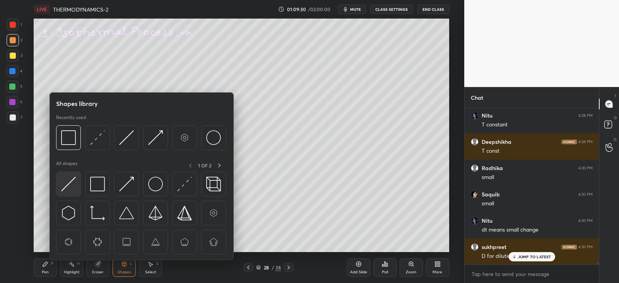
click at [67, 179] on img at bounding box center [68, 184] width 15 height 15
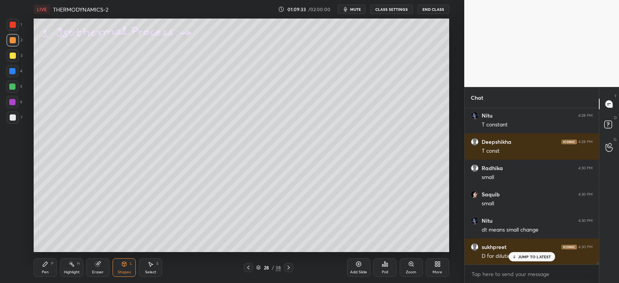
click at [45, 263] on icon at bounding box center [45, 264] width 5 height 5
click at [117, 267] on div "Shapes L" at bounding box center [124, 267] width 23 height 19
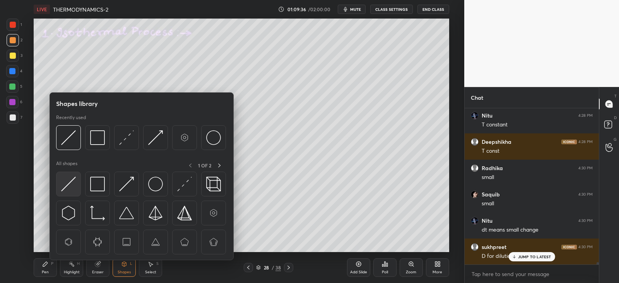
click at [70, 182] on img at bounding box center [68, 184] width 15 height 15
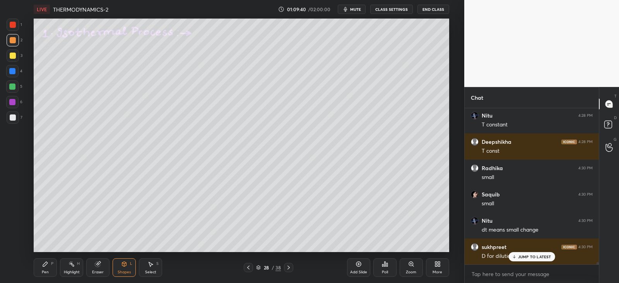
click at [46, 275] on div "Pen P" at bounding box center [45, 267] width 23 height 19
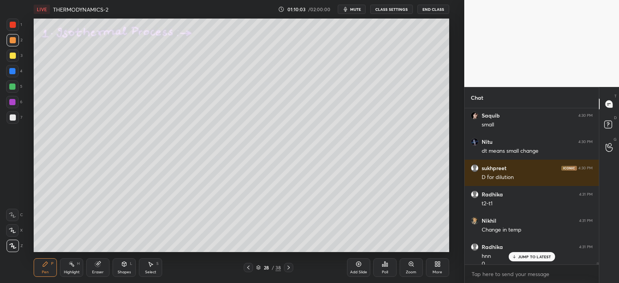
scroll to position [9722, 0]
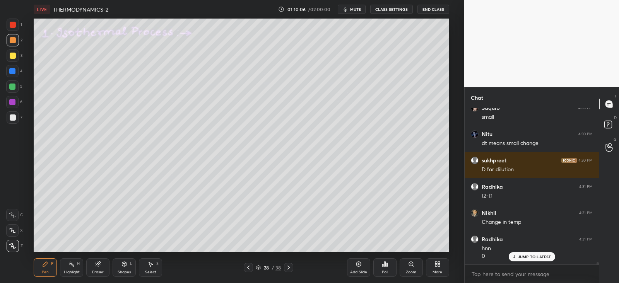
click at [11, 56] on div at bounding box center [13, 56] width 6 height 6
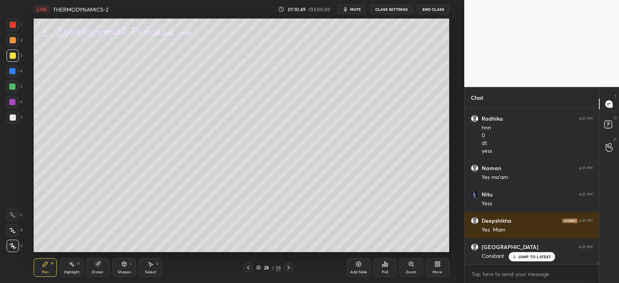
scroll to position [9869, 0]
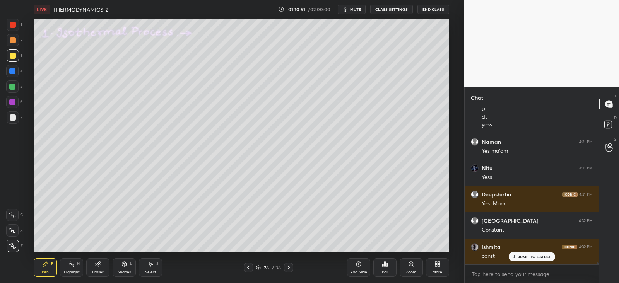
click at [23, 99] on div "1 2 3 4 5 6 7 C X Z C X Z E E Erase all H H" at bounding box center [12, 136] width 25 height 234
click at [14, 117] on div at bounding box center [13, 117] width 6 height 6
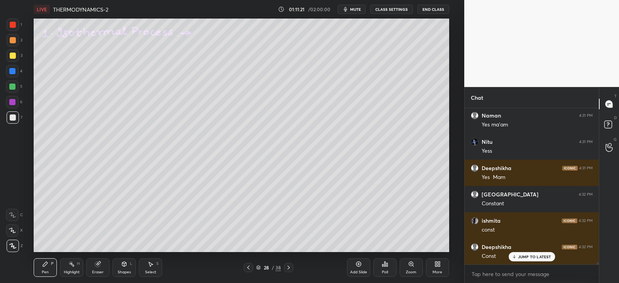
scroll to position [9921, 0]
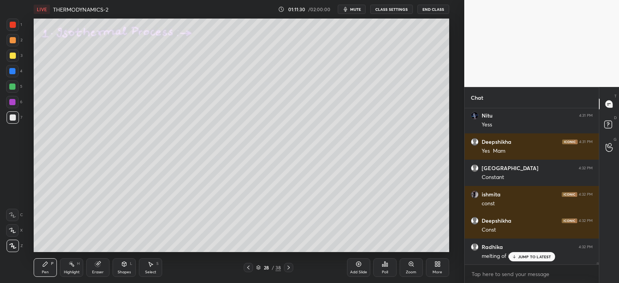
click at [128, 267] on div "Shapes L" at bounding box center [124, 267] width 23 height 19
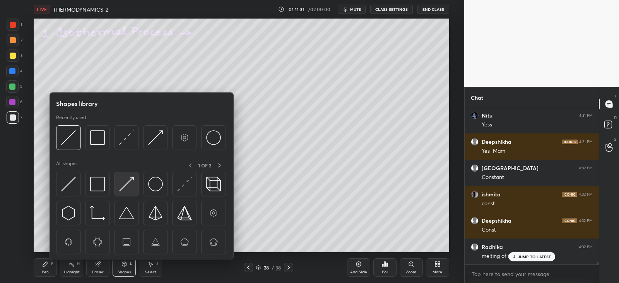
click at [132, 183] on img at bounding box center [126, 184] width 15 height 15
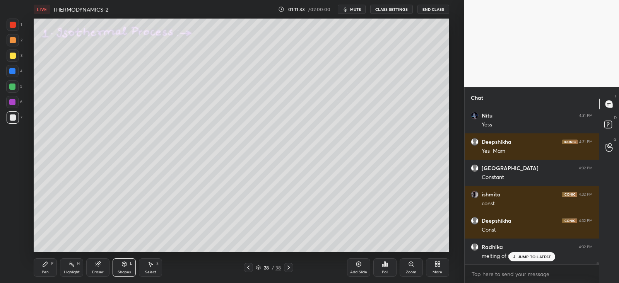
click at [49, 267] on div "Pen P" at bounding box center [45, 267] width 23 height 19
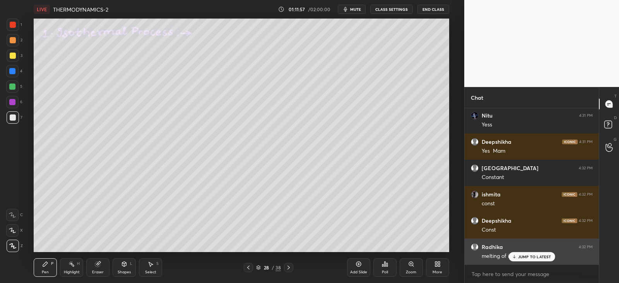
click at [515, 254] on div "JUMP TO LATEST" at bounding box center [531, 256] width 46 height 9
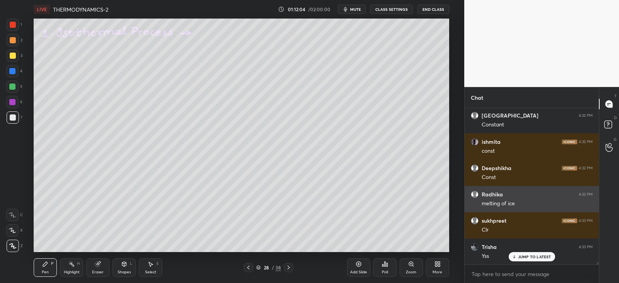
scroll to position [10000, 0]
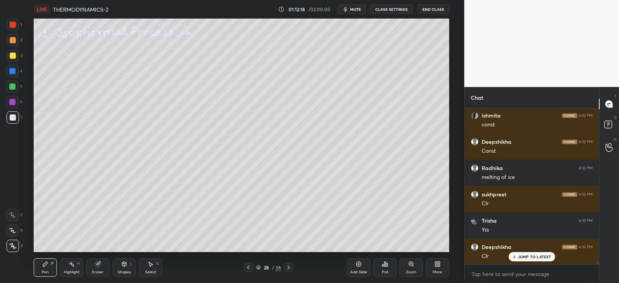
click at [121, 268] on div "Shapes L" at bounding box center [124, 267] width 23 height 19
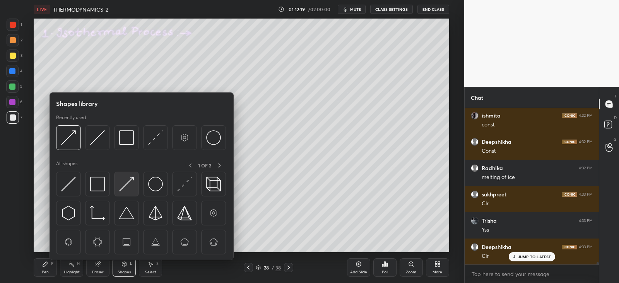
click at [127, 179] on img at bounding box center [126, 184] width 15 height 15
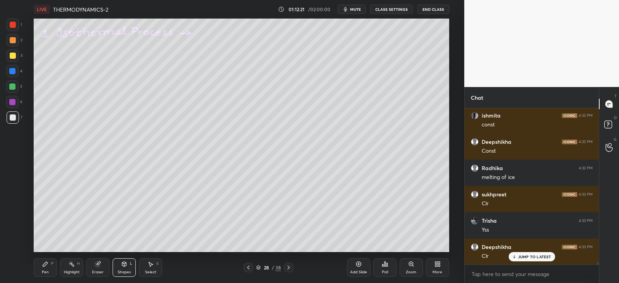
click at [48, 264] on div "Pen P" at bounding box center [45, 267] width 23 height 19
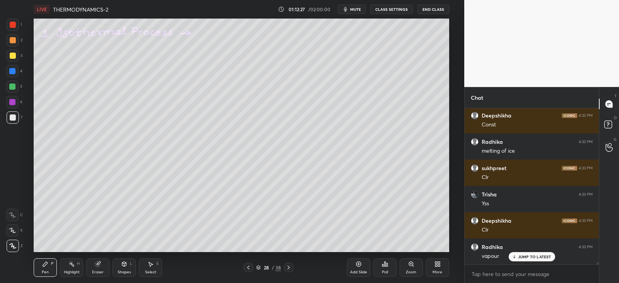
click at [15, 102] on div at bounding box center [12, 102] width 6 height 6
click at [14, 118] on div at bounding box center [13, 117] width 6 height 6
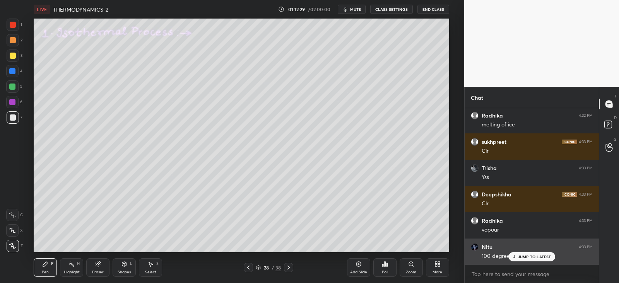
click at [517, 256] on div "JUMP TO LATEST" at bounding box center [531, 256] width 46 height 9
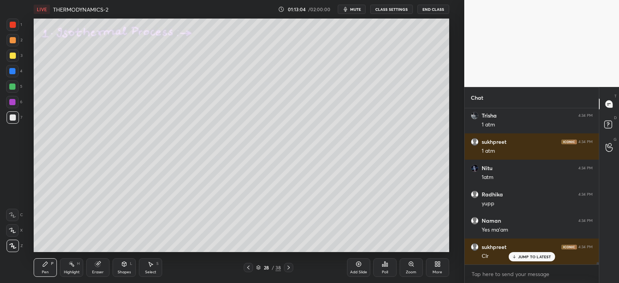
scroll to position [10263, 0]
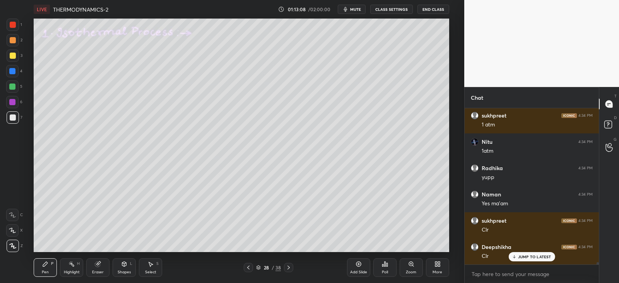
click at [289, 268] on icon at bounding box center [288, 268] width 2 height 4
click at [11, 43] on div at bounding box center [13, 40] width 6 height 6
click at [10, 55] on div at bounding box center [13, 56] width 6 height 6
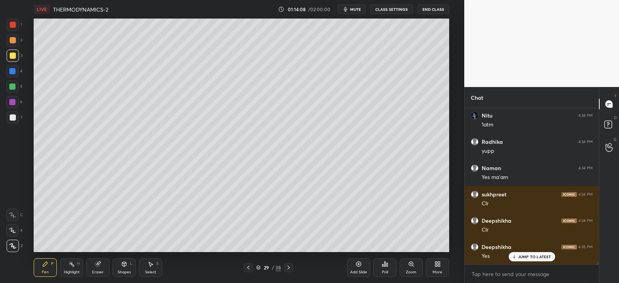
click at [73, 266] on rect at bounding box center [72, 265] width 4 height 4
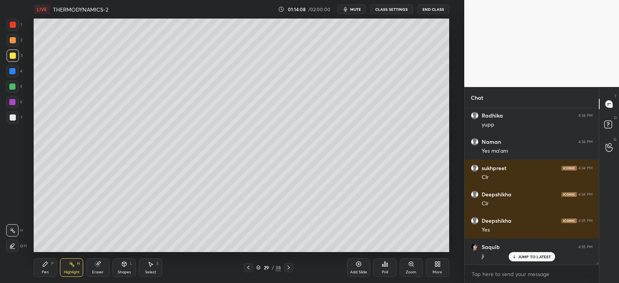
click at [97, 263] on icon at bounding box center [97, 264] width 5 height 5
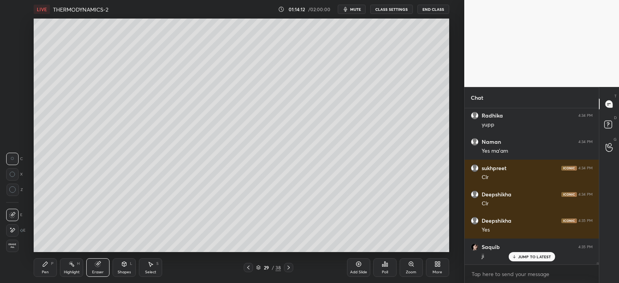
click at [46, 267] on icon at bounding box center [45, 264] width 6 height 6
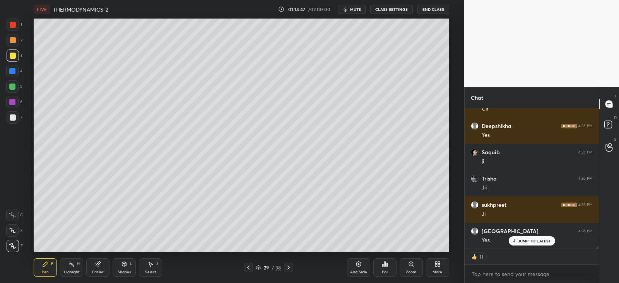
scroll to position [10437, 0]
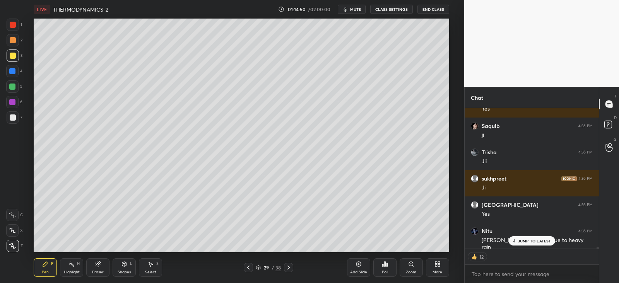
click at [516, 239] on icon at bounding box center [513, 241] width 5 height 5
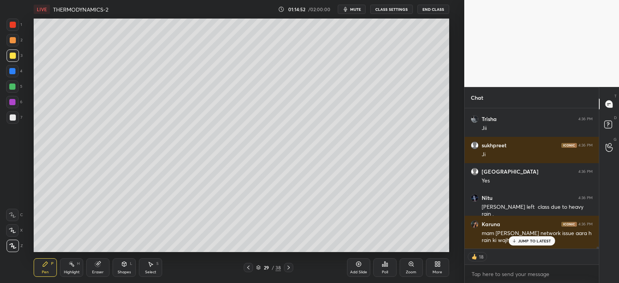
click at [126, 268] on div "Shapes L" at bounding box center [124, 267] width 23 height 19
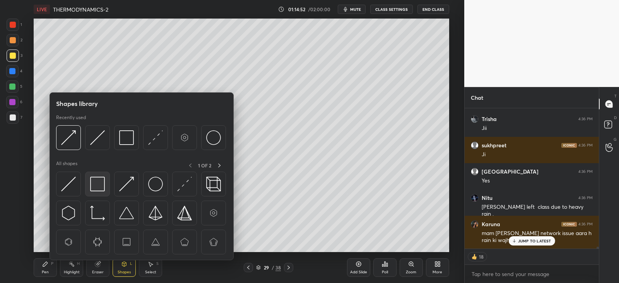
click at [99, 182] on img at bounding box center [97, 184] width 15 height 15
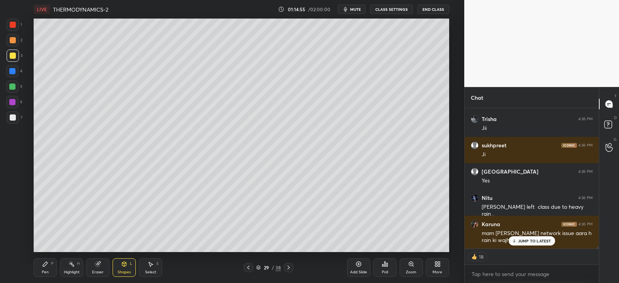
click at [52, 264] on div "P" at bounding box center [52, 264] width 2 height 4
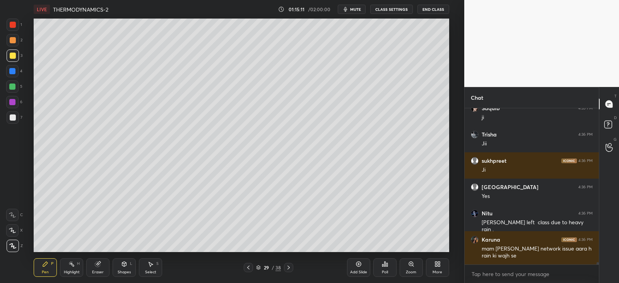
scroll to position [10480, 0]
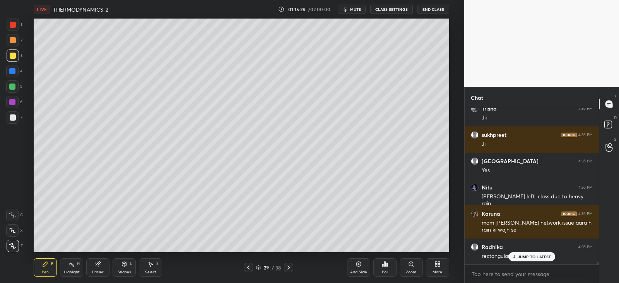
click at [15, 22] on div at bounding box center [13, 25] width 6 height 6
click at [95, 264] on icon at bounding box center [98, 264] width 6 height 6
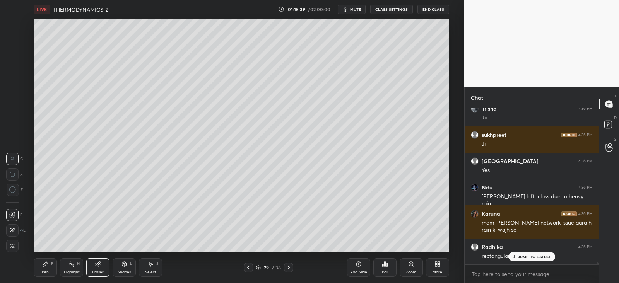
click at [44, 267] on icon at bounding box center [45, 264] width 6 height 6
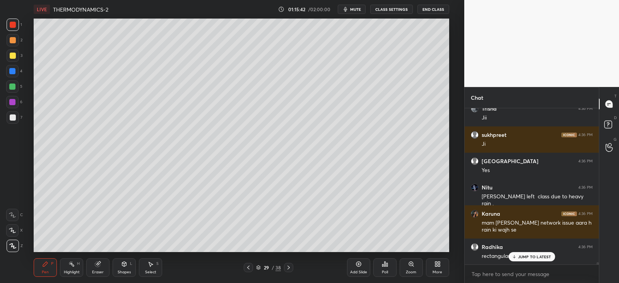
click at [95, 260] on div "Eraser" at bounding box center [97, 267] width 23 height 19
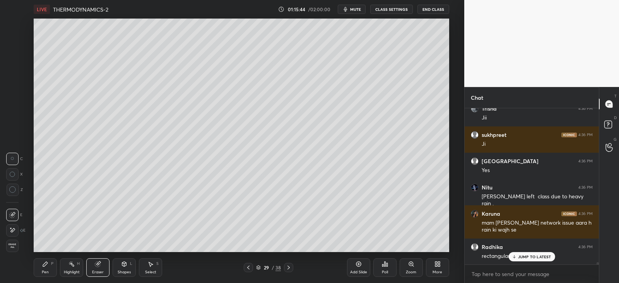
click at [45, 262] on icon at bounding box center [45, 264] width 6 height 6
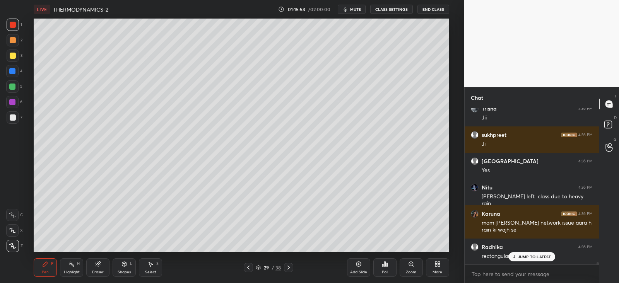
scroll to position [10507, 0]
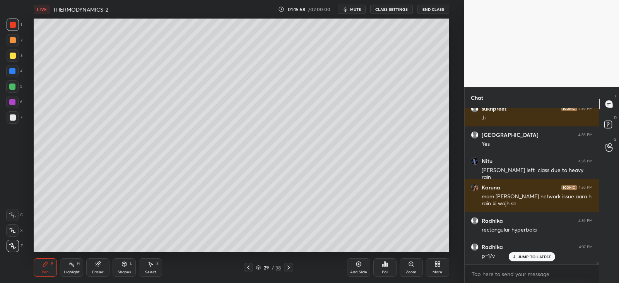
click at [127, 266] on icon at bounding box center [124, 264] width 6 height 6
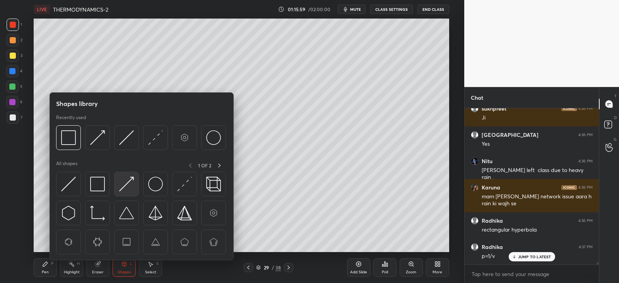
click at [129, 183] on img at bounding box center [126, 184] width 15 height 15
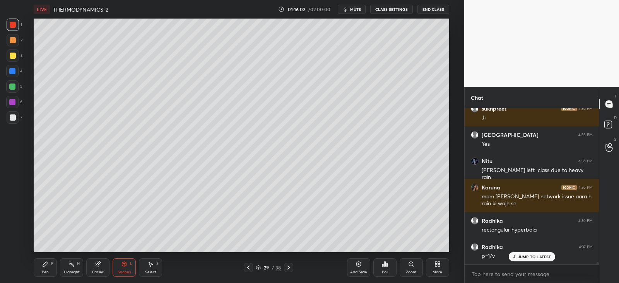
click at [48, 262] on icon at bounding box center [45, 264] width 6 height 6
click at [16, 85] on div at bounding box center [12, 86] width 12 height 12
click at [12, 53] on div at bounding box center [13, 56] width 6 height 6
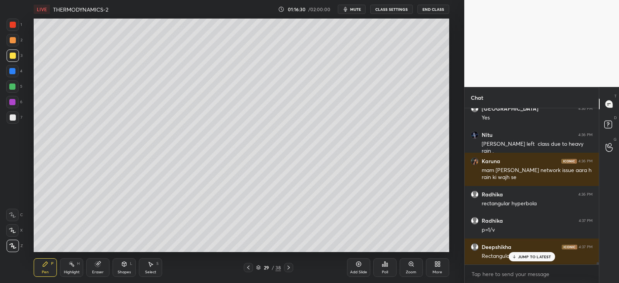
click at [517, 254] on div "JUMP TO LATEST" at bounding box center [531, 256] width 46 height 9
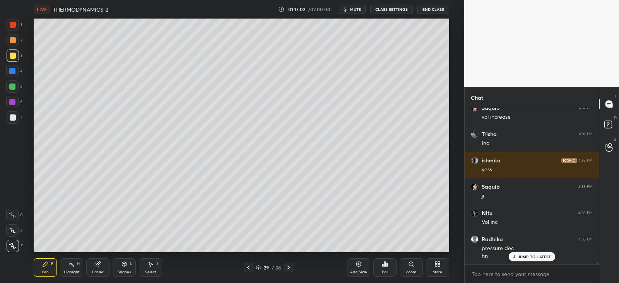
scroll to position [10777, 0]
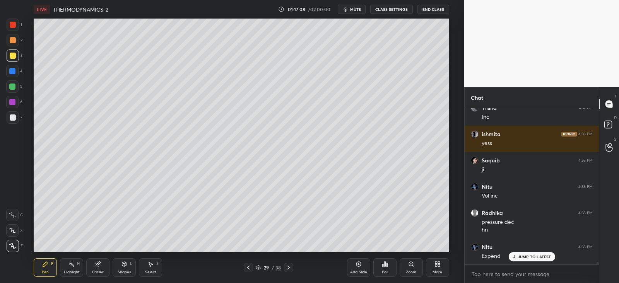
click at [14, 60] on div at bounding box center [13, 55] width 12 height 12
click at [289, 268] on icon at bounding box center [288, 267] width 6 height 6
click at [12, 54] on div at bounding box center [13, 56] width 6 height 6
click at [123, 264] on icon at bounding box center [124, 264] width 4 height 5
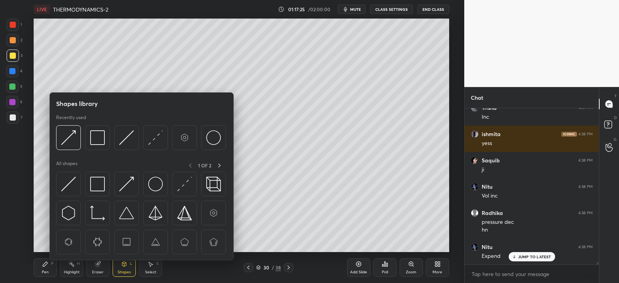
click at [43, 266] on icon at bounding box center [45, 264] width 5 height 5
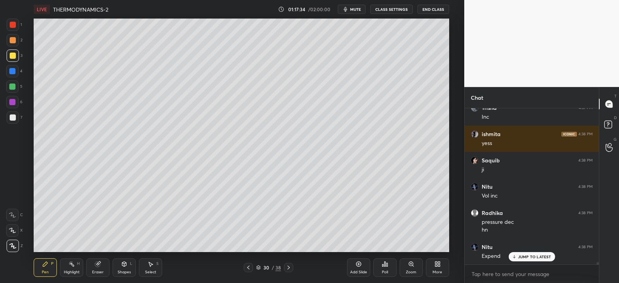
scroll to position [10804, 0]
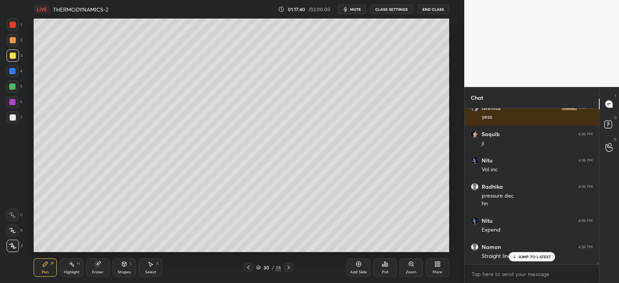
click at [125, 268] on div "Shapes L" at bounding box center [124, 267] width 23 height 19
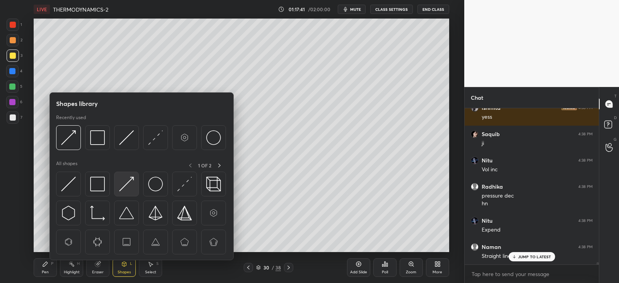
click at [128, 183] on img at bounding box center [126, 184] width 15 height 15
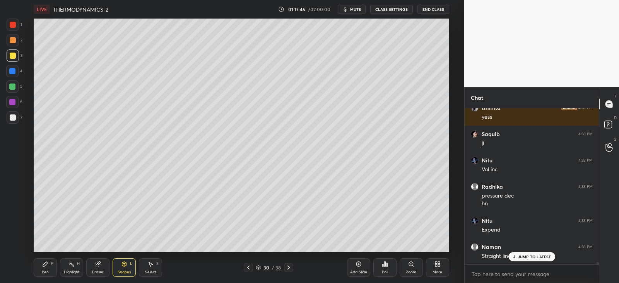
click at [46, 267] on icon at bounding box center [45, 264] width 6 height 6
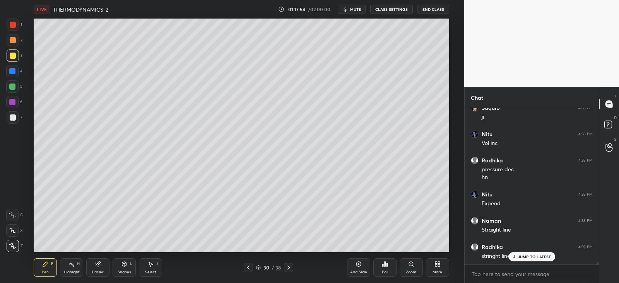
click at [119, 268] on div "Shapes L" at bounding box center [124, 267] width 23 height 19
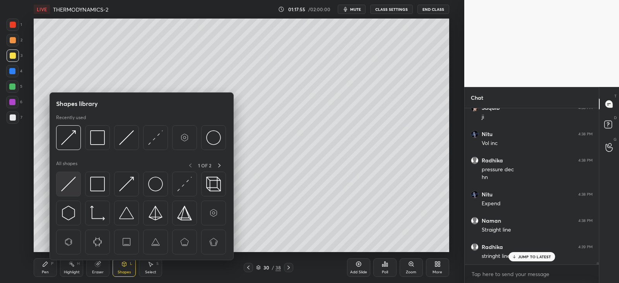
click at [67, 183] on img at bounding box center [68, 184] width 15 height 15
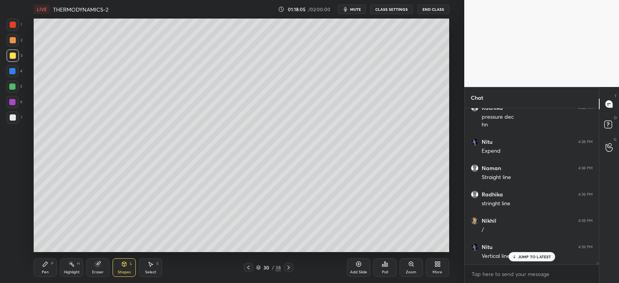
scroll to position [10909, 0]
click at [47, 265] on icon at bounding box center [45, 264] width 6 height 6
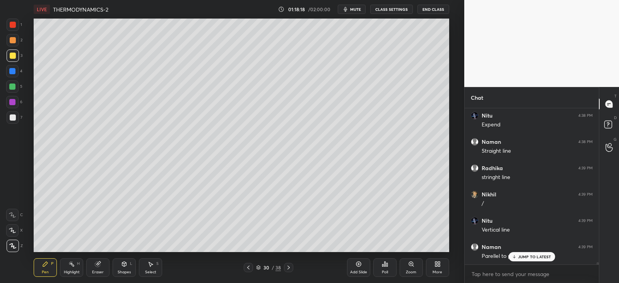
scroll to position [10935, 0]
click at [12, 68] on div at bounding box center [12, 71] width 6 height 6
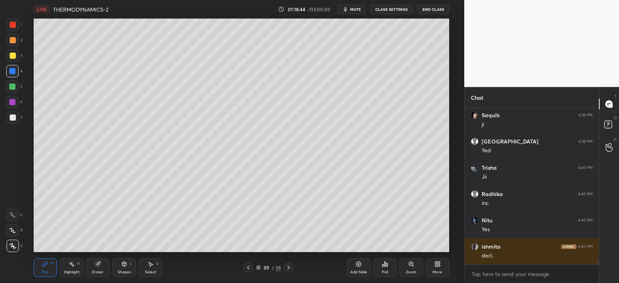
scroll to position [11146, 0]
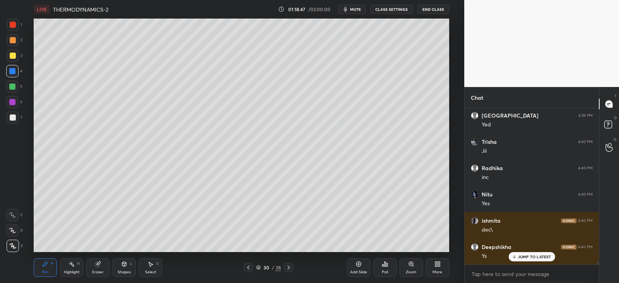
click at [95, 267] on icon at bounding box center [98, 264] width 6 height 6
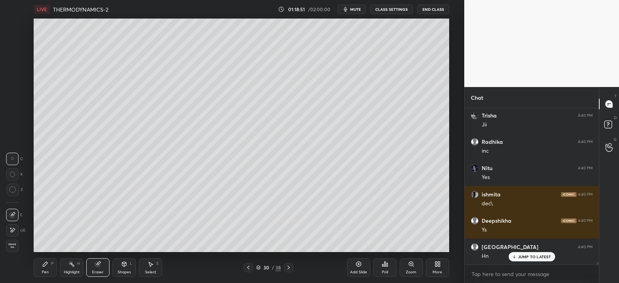
scroll to position [11198, 0]
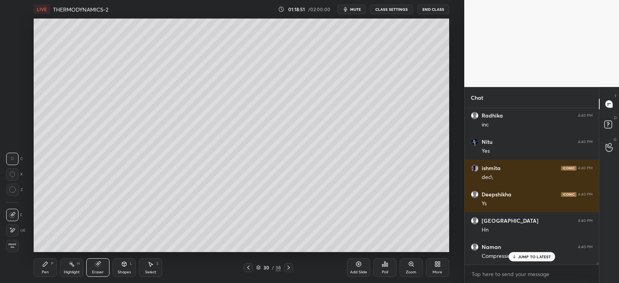
click at [48, 264] on div "Pen P" at bounding box center [45, 267] width 23 height 19
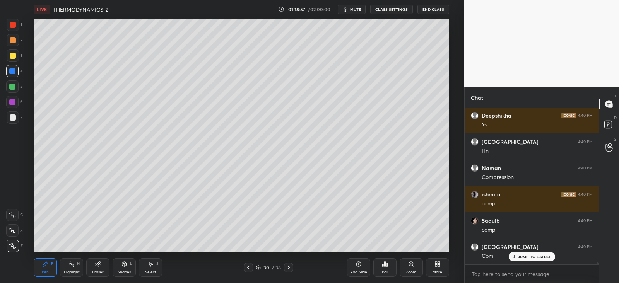
scroll to position [11303, 0]
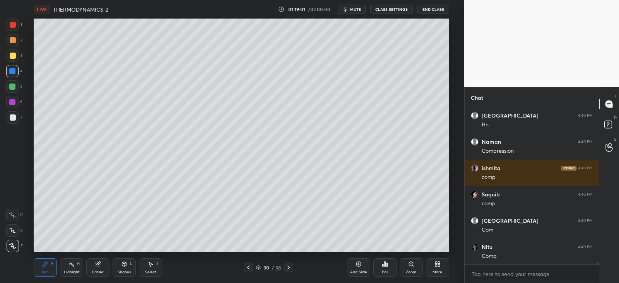
click at [12, 52] on div at bounding box center [13, 55] width 12 height 12
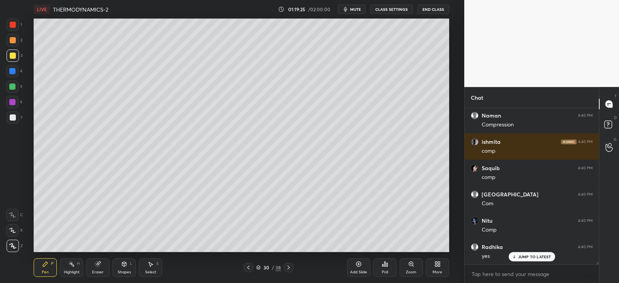
click at [128, 262] on div "Shapes L" at bounding box center [124, 267] width 23 height 19
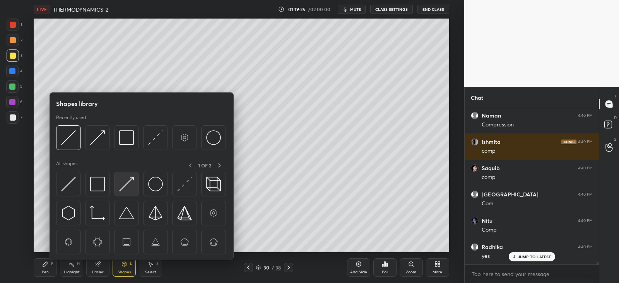
click at [129, 181] on img at bounding box center [126, 184] width 15 height 15
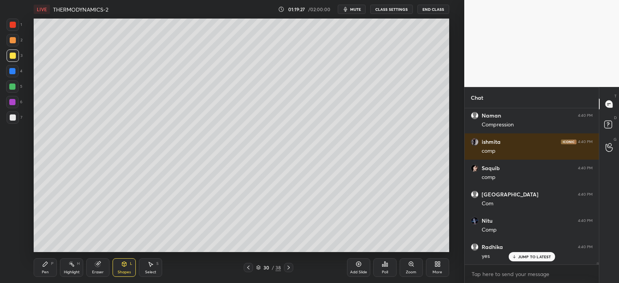
scroll to position [11356, 0]
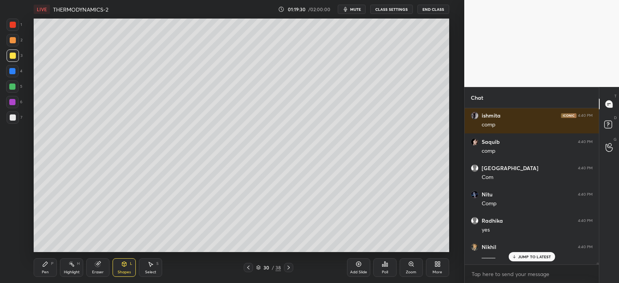
click at [45, 262] on icon at bounding box center [45, 264] width 5 height 5
click at [125, 265] on icon at bounding box center [124, 264] width 4 height 5
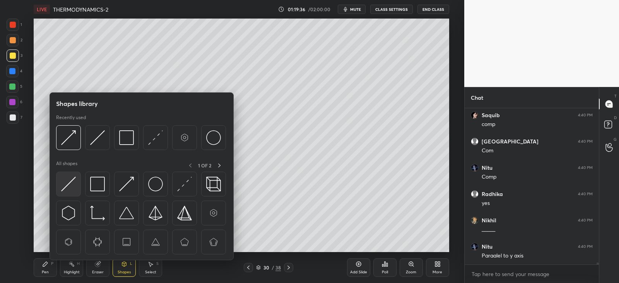
click at [79, 181] on div at bounding box center [68, 184] width 25 height 25
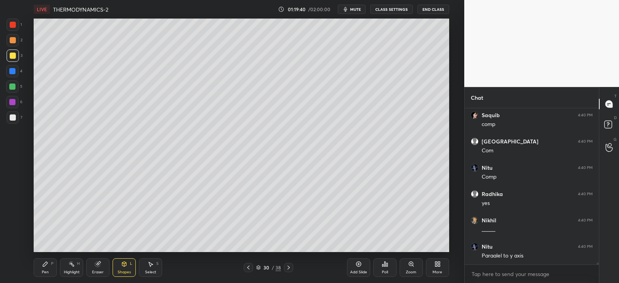
click at [41, 267] on div "Pen P" at bounding box center [45, 267] width 23 height 19
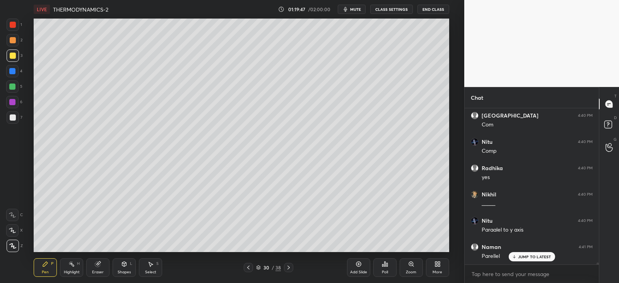
click at [520, 256] on p "JUMP TO LATEST" at bounding box center [534, 256] width 33 height 5
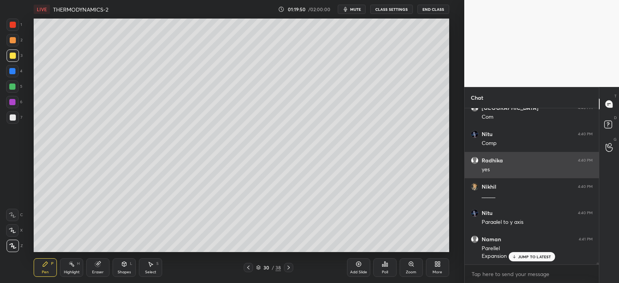
scroll to position [11442, 0]
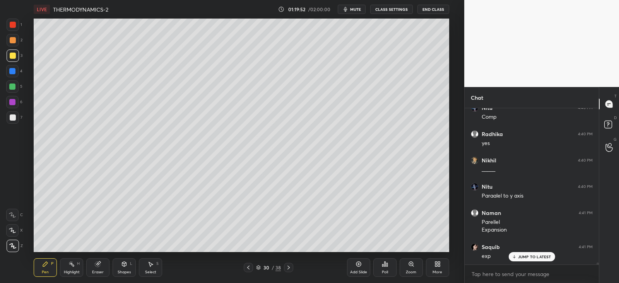
click at [14, 99] on div at bounding box center [12, 102] width 6 height 6
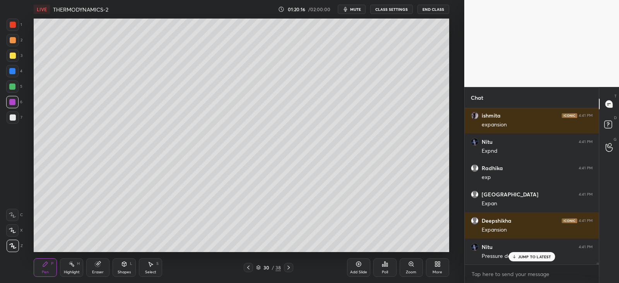
scroll to position [11660, 0]
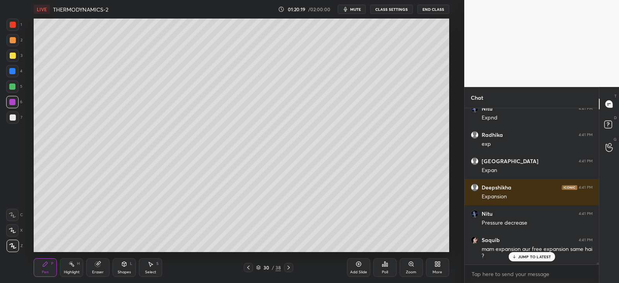
click at [12, 87] on div at bounding box center [12, 87] width 6 height 6
click at [12, 113] on div at bounding box center [13, 117] width 12 height 12
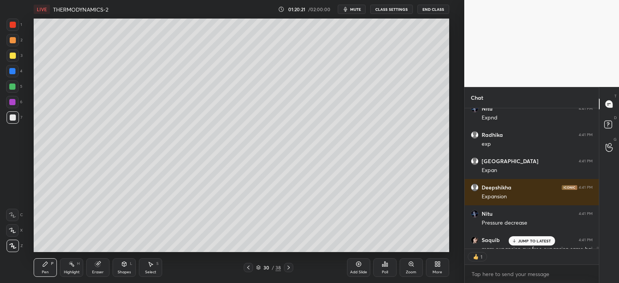
scroll to position [3, 2]
click at [515, 238] on div "JUMP TO LATEST" at bounding box center [531, 240] width 46 height 9
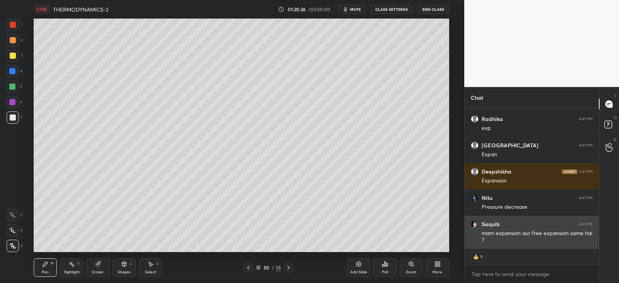
scroll to position [11702, 0]
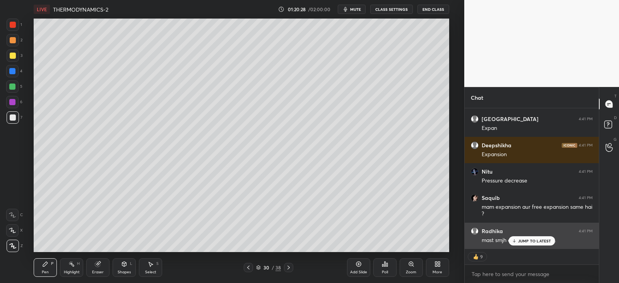
click at [517, 242] on div "JUMP TO LATEST" at bounding box center [531, 240] width 46 height 9
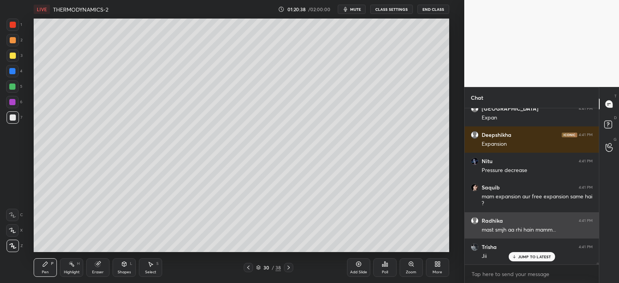
scroll to position [11739, 0]
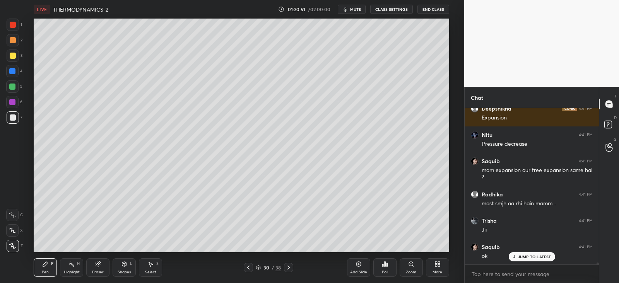
click at [15, 56] on div at bounding box center [13, 56] width 6 height 6
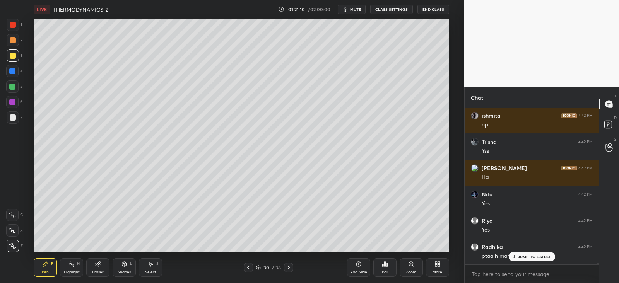
scroll to position [12002, 0]
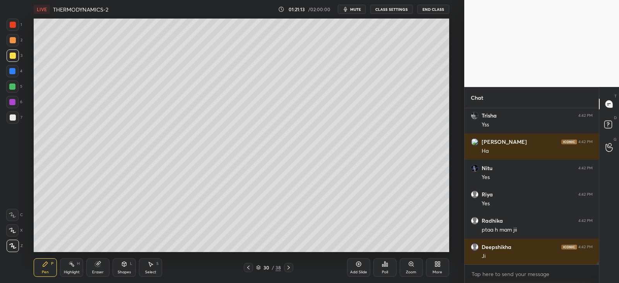
click at [288, 269] on icon at bounding box center [288, 268] width 2 height 4
click at [12, 41] on div at bounding box center [13, 40] width 6 height 6
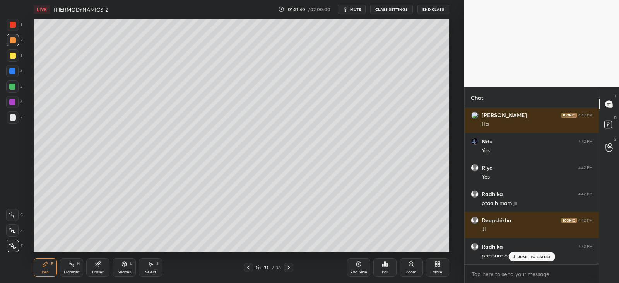
scroll to position [12080, 0]
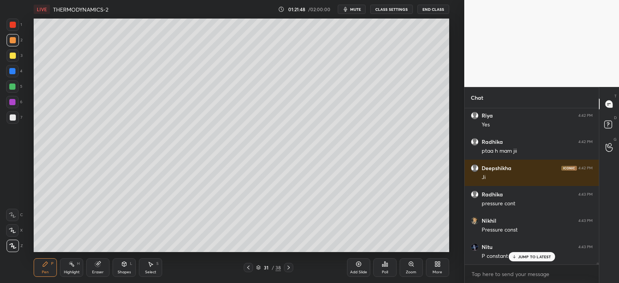
click at [12, 55] on div at bounding box center [13, 56] width 6 height 6
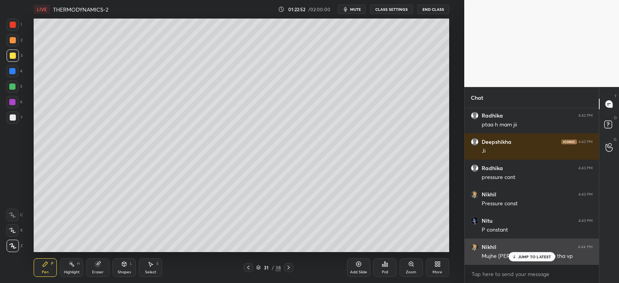
click at [522, 256] on p "JUMP TO LATEST" at bounding box center [534, 256] width 33 height 5
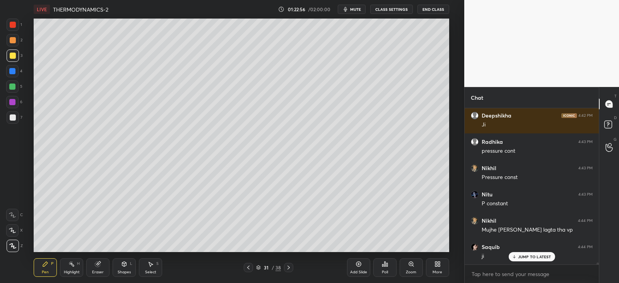
click at [122, 264] on icon at bounding box center [124, 264] width 4 height 5
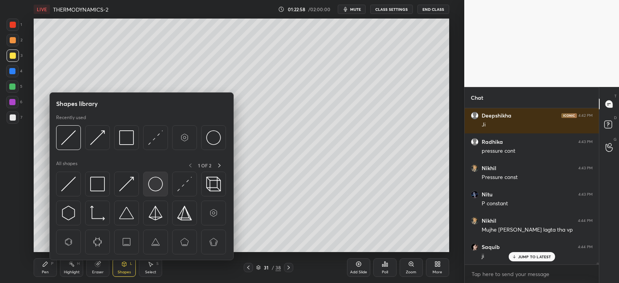
click at [155, 181] on img at bounding box center [155, 184] width 15 height 15
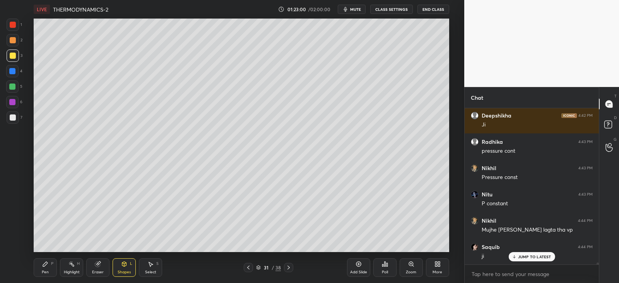
click at [44, 262] on icon at bounding box center [45, 264] width 6 height 6
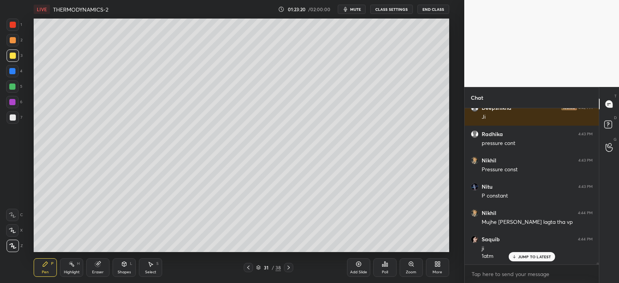
click at [130, 265] on div "Shapes L" at bounding box center [124, 267] width 23 height 19
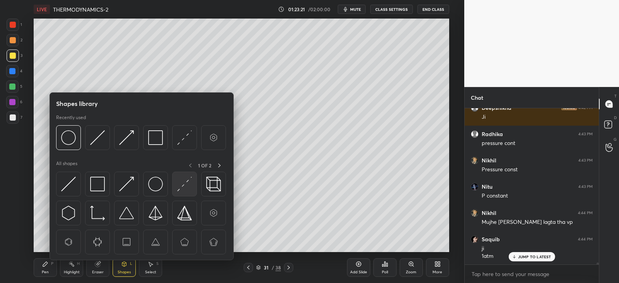
click at [186, 184] on img at bounding box center [184, 184] width 15 height 15
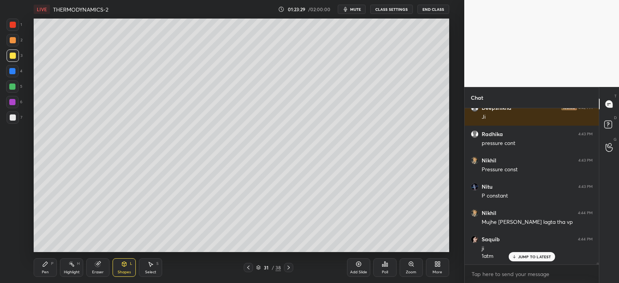
click at [126, 266] on icon at bounding box center [124, 264] width 6 height 6
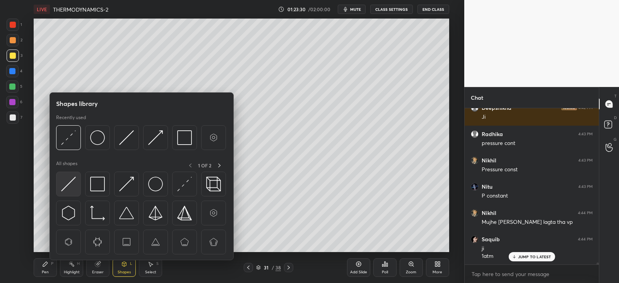
click at [67, 181] on img at bounding box center [68, 184] width 15 height 15
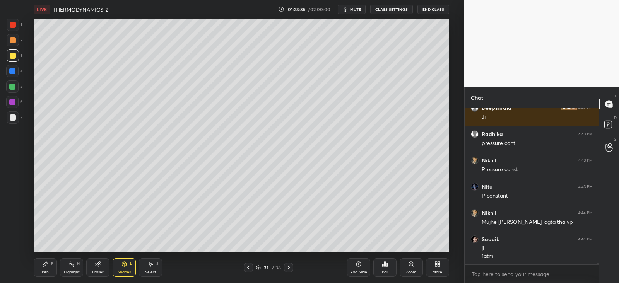
scroll to position [12167, 0]
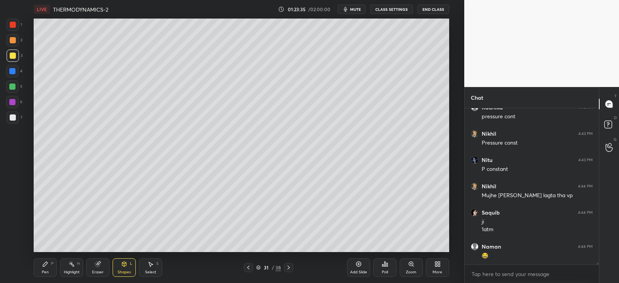
click at [50, 264] on div "Pen P" at bounding box center [45, 267] width 23 height 19
click at [18, 39] on div at bounding box center [13, 40] width 12 height 12
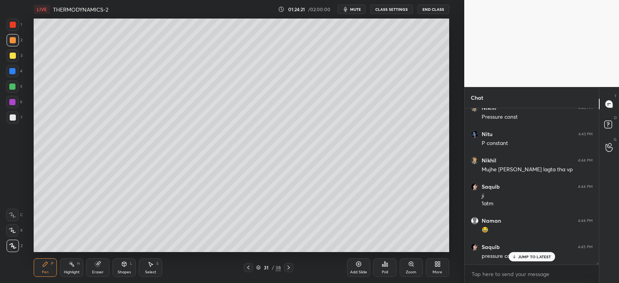
click at [97, 263] on icon at bounding box center [97, 264] width 5 height 5
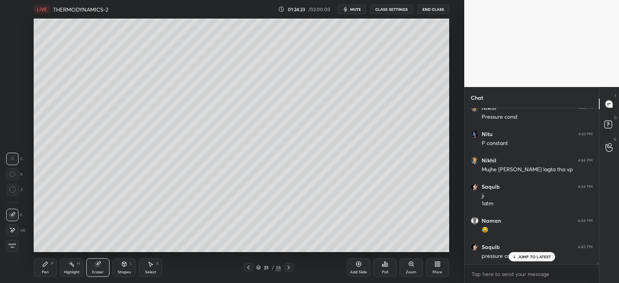
click at [45, 264] on icon at bounding box center [45, 264] width 5 height 5
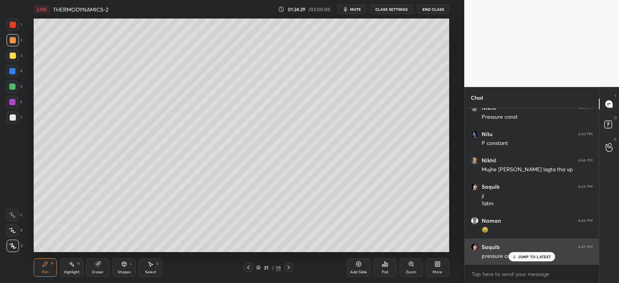
click at [518, 254] on p "JUMP TO LATEST" at bounding box center [534, 256] width 33 height 5
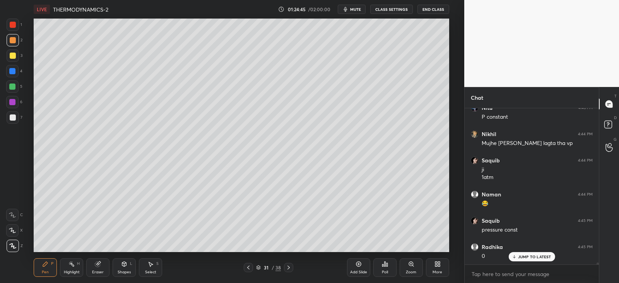
click at [14, 69] on div at bounding box center [12, 71] width 6 height 6
click at [15, 86] on div at bounding box center [12, 87] width 6 height 6
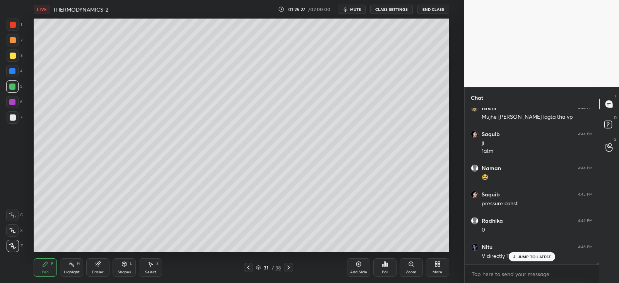
click at [13, 115] on div at bounding box center [13, 117] width 6 height 6
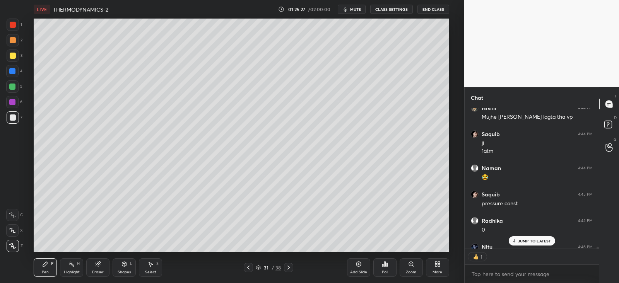
scroll to position [3, 2]
click at [515, 244] on div "JUMP TO LATEST" at bounding box center [531, 240] width 46 height 9
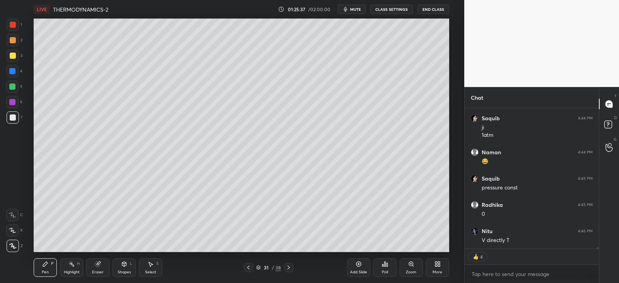
click at [127, 267] on icon at bounding box center [124, 264] width 6 height 6
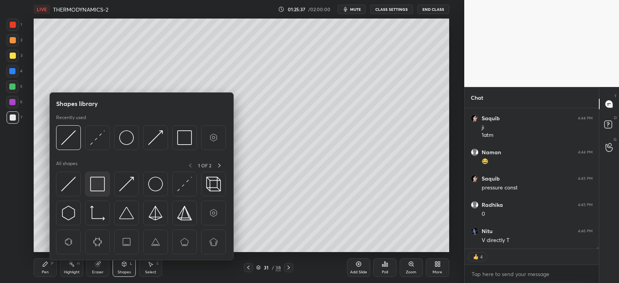
click at [99, 186] on img at bounding box center [97, 184] width 15 height 15
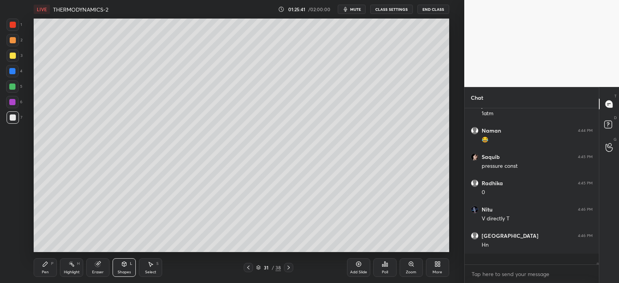
scroll to position [153, 131]
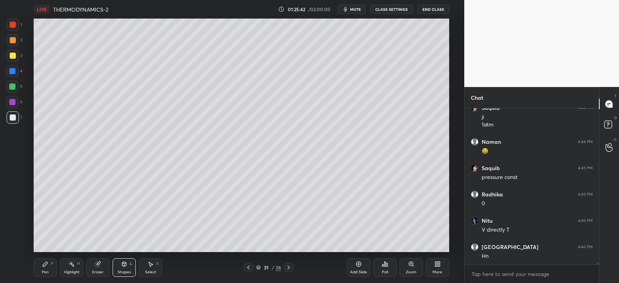
click at [45, 271] on div "Pen" at bounding box center [45, 272] width 7 height 4
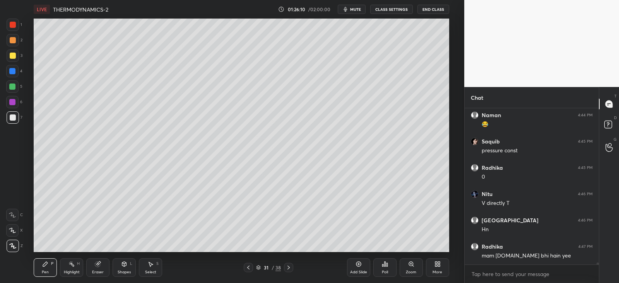
click at [287, 268] on icon at bounding box center [288, 267] width 6 height 6
click at [251, 268] on icon at bounding box center [248, 267] width 6 height 6
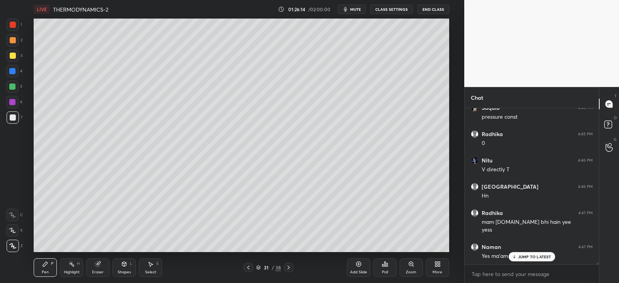
scroll to position [12359, 0]
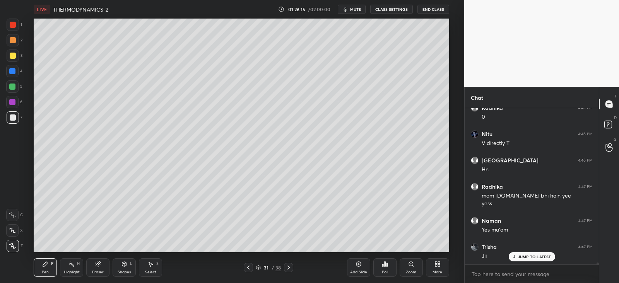
click at [287, 268] on icon at bounding box center [288, 267] width 6 height 6
click at [247, 268] on icon at bounding box center [248, 267] width 6 height 6
click at [288, 268] on icon at bounding box center [288, 267] width 6 height 6
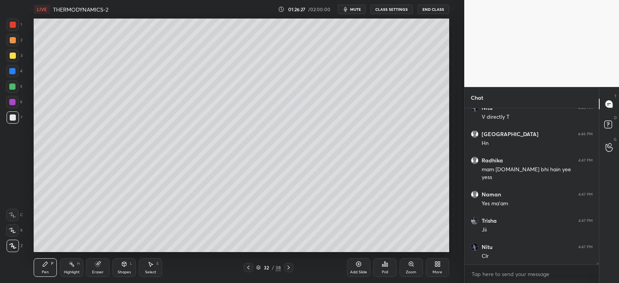
click at [12, 40] on div at bounding box center [13, 40] width 6 height 6
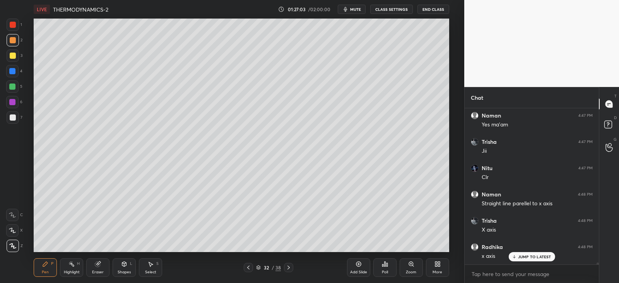
scroll to position [12490, 0]
click at [117, 261] on div "Shapes L" at bounding box center [124, 267] width 23 height 19
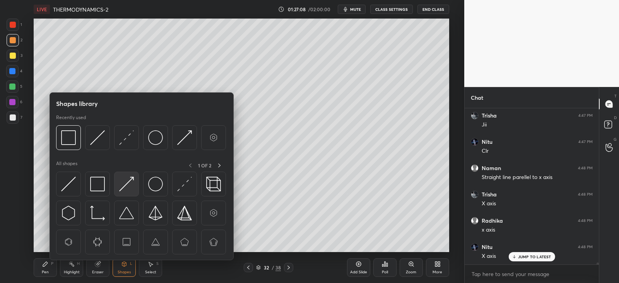
click at [131, 183] on img at bounding box center [126, 184] width 15 height 15
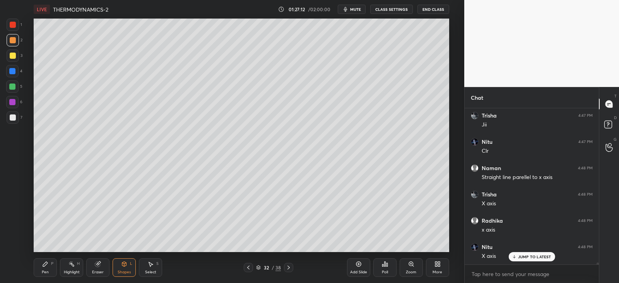
click at [47, 264] on icon at bounding box center [45, 264] width 6 height 6
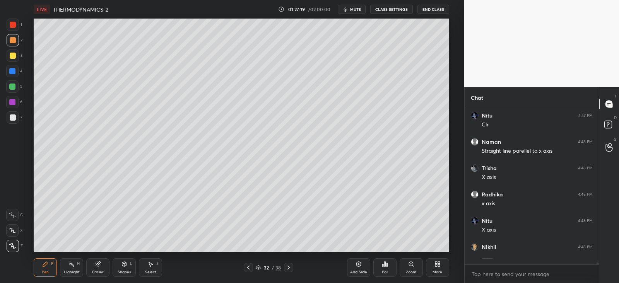
click at [98, 264] on icon at bounding box center [97, 264] width 5 height 5
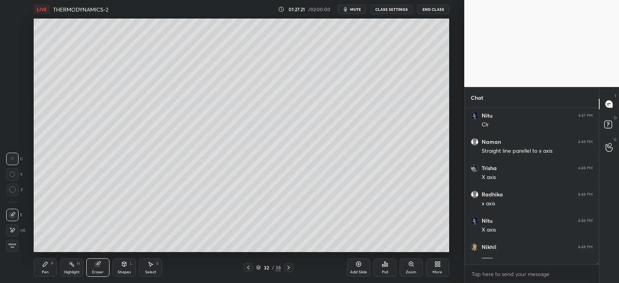
click at [52, 266] on div "Pen P" at bounding box center [45, 267] width 23 height 19
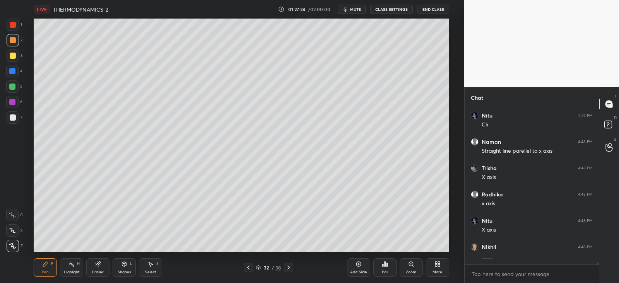
click at [122, 265] on icon at bounding box center [124, 264] width 4 height 5
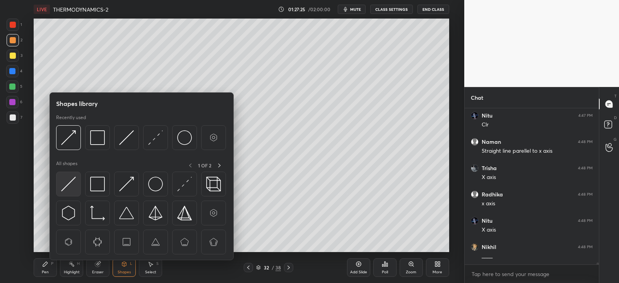
click at [73, 183] on img at bounding box center [68, 184] width 15 height 15
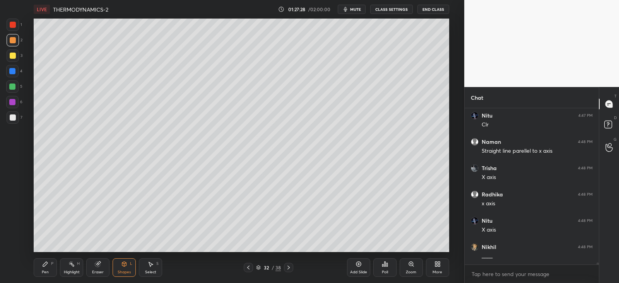
click at [45, 264] on icon at bounding box center [45, 264] width 5 height 5
click at [15, 55] on div at bounding box center [13, 55] width 12 height 12
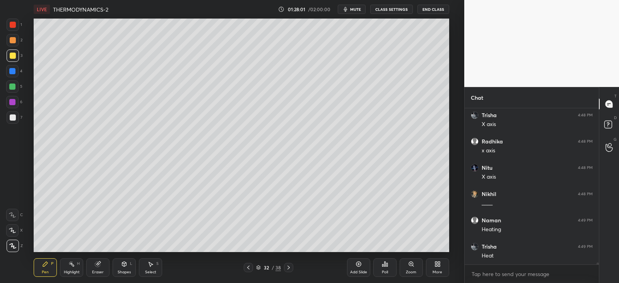
scroll to position [12595, 0]
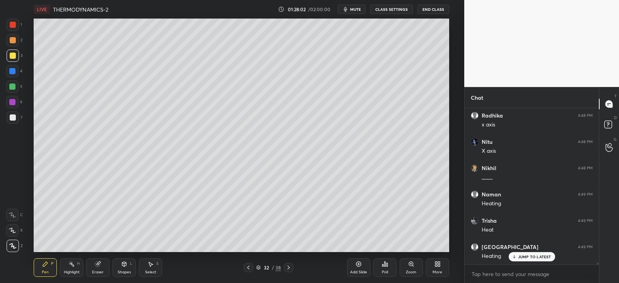
click at [248, 268] on icon at bounding box center [248, 268] width 2 height 4
click at [290, 267] on icon at bounding box center [288, 267] width 6 height 6
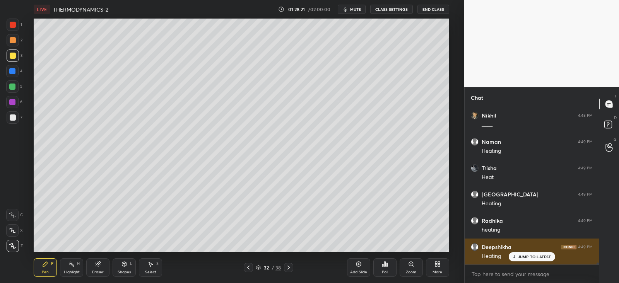
click at [522, 259] on p "JUMP TO LATEST" at bounding box center [534, 256] width 33 height 5
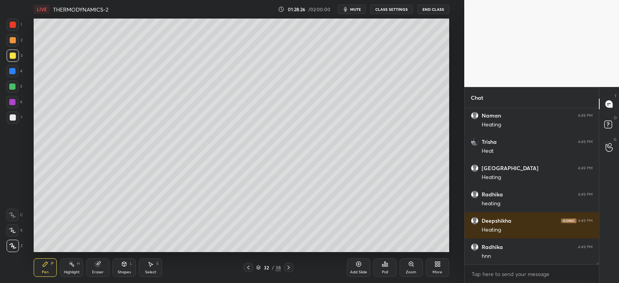
scroll to position [12701, 0]
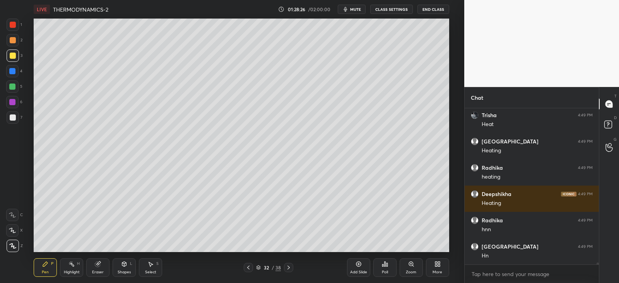
click at [290, 268] on icon at bounding box center [288, 267] width 6 height 6
click at [14, 68] on div at bounding box center [12, 71] width 6 height 6
click at [127, 268] on div "Shapes L" at bounding box center [124, 267] width 23 height 19
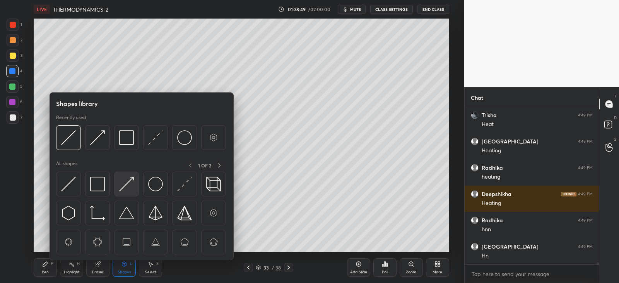
click at [131, 186] on img at bounding box center [126, 184] width 15 height 15
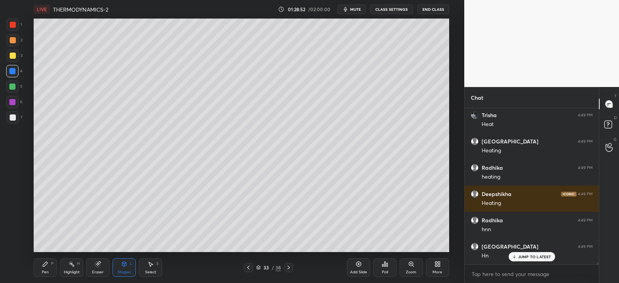
scroll to position [12727, 0]
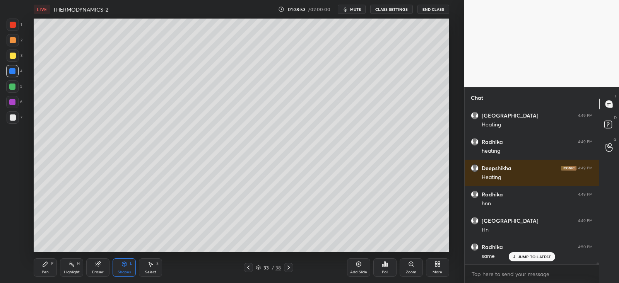
click at [53, 266] on div "Pen P" at bounding box center [45, 267] width 23 height 19
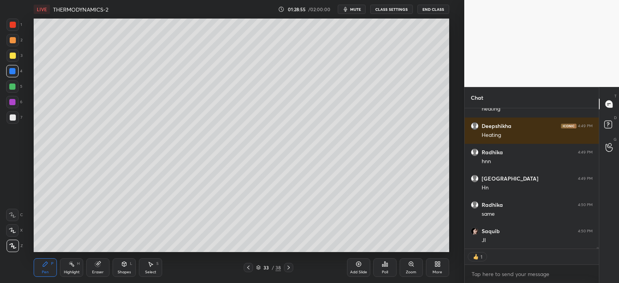
scroll to position [12795, 0]
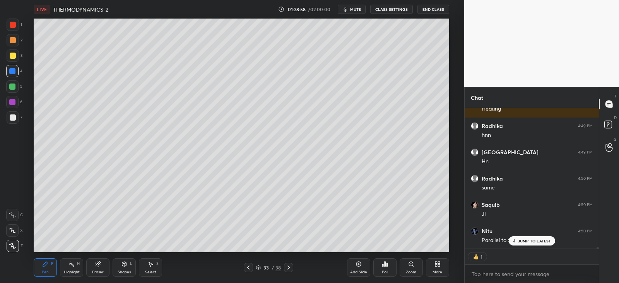
click at [130, 264] on div "Shapes L" at bounding box center [124, 267] width 23 height 19
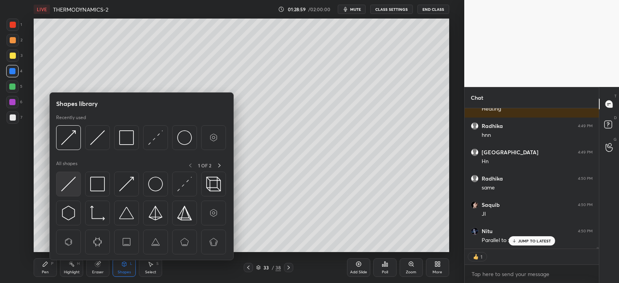
click at [68, 183] on img at bounding box center [68, 184] width 15 height 15
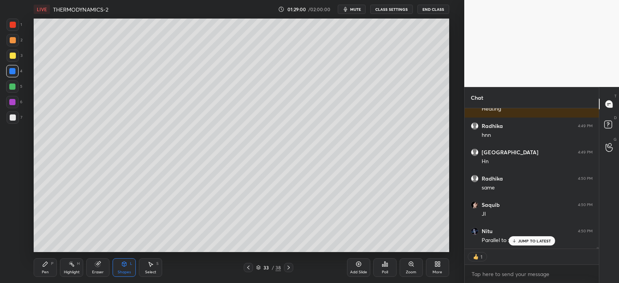
scroll to position [12822, 0]
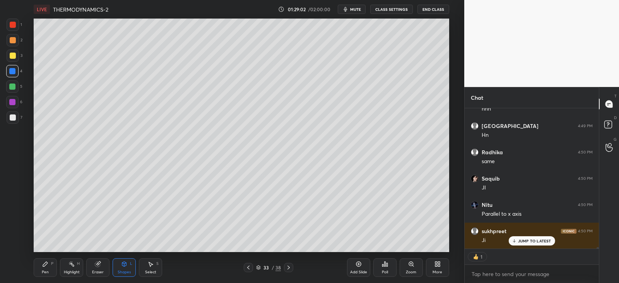
click at [52, 268] on div "Pen P" at bounding box center [45, 267] width 23 height 19
click at [12, 118] on div at bounding box center [13, 117] width 6 height 6
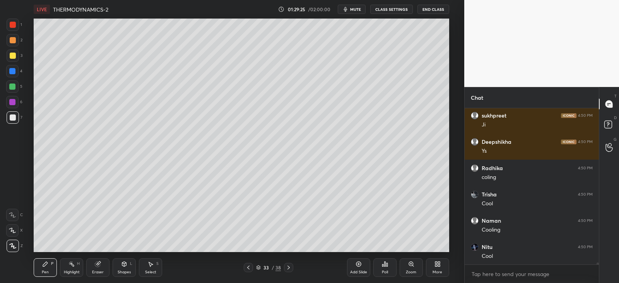
scroll to position [12964, 0]
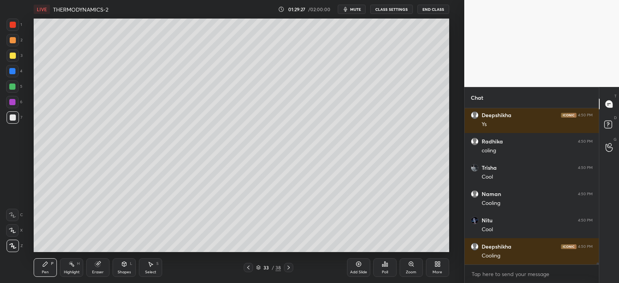
click at [130, 263] on div "Shapes L" at bounding box center [124, 267] width 23 height 19
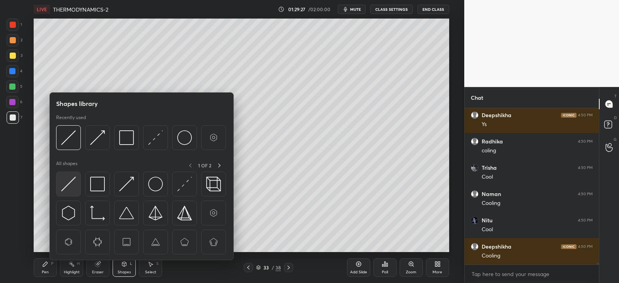
click at [69, 183] on img at bounding box center [68, 184] width 15 height 15
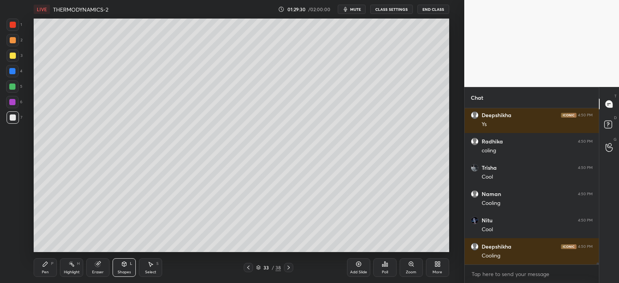
click at [43, 266] on icon at bounding box center [45, 264] width 5 height 5
click at [19, 41] on div "2" at bounding box center [15, 40] width 16 height 12
click at [123, 268] on div "Shapes L" at bounding box center [124, 267] width 23 height 19
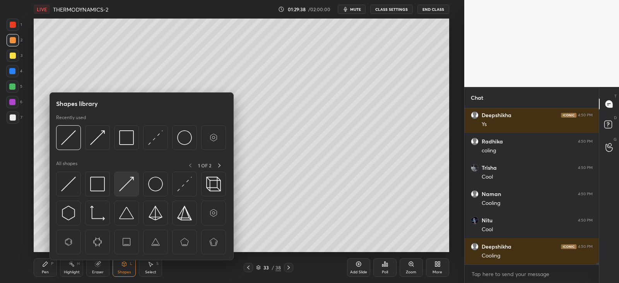
click at [130, 179] on img at bounding box center [126, 184] width 15 height 15
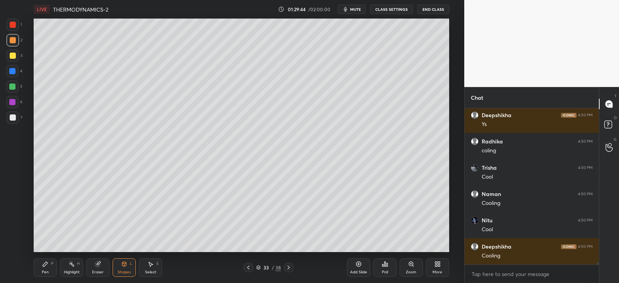
click at [63, 254] on div "Pen P Highlight H Eraser Shapes L Select S 33 / 38 Add Slide Poll Zoom More" at bounding box center [241, 267] width 415 height 31
click at [52, 262] on div "P" at bounding box center [52, 264] width 2 height 4
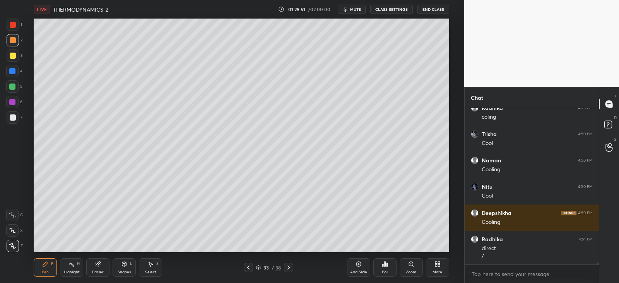
scroll to position [13024, 0]
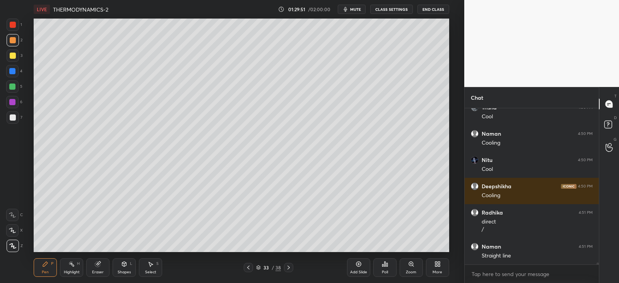
click at [99, 267] on div "Eraser" at bounding box center [97, 267] width 23 height 19
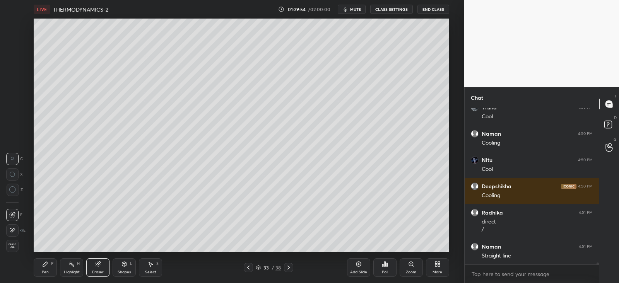
click at [49, 263] on div "Pen P" at bounding box center [45, 267] width 23 height 19
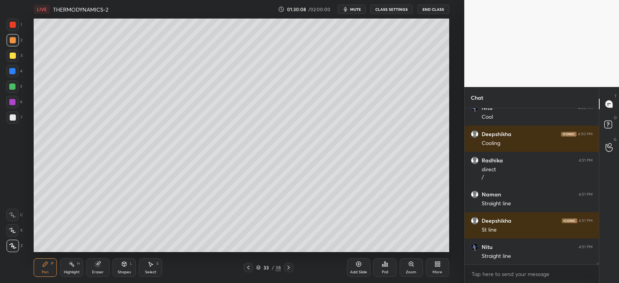
scroll to position [13103, 0]
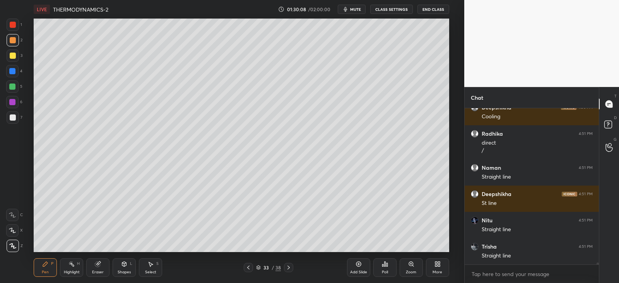
click at [123, 263] on icon at bounding box center [124, 263] width 4 height 1
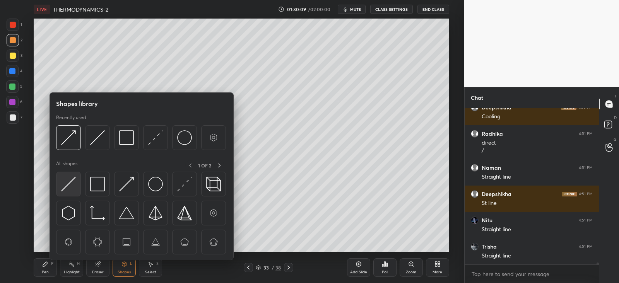
click at [70, 179] on img at bounding box center [68, 184] width 15 height 15
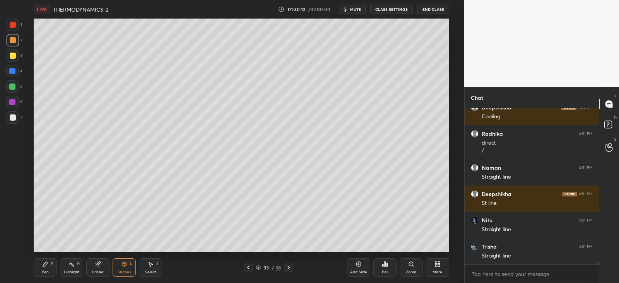
click at [50, 262] on div "Pen P" at bounding box center [45, 267] width 23 height 19
click at [17, 102] on div at bounding box center [12, 102] width 12 height 12
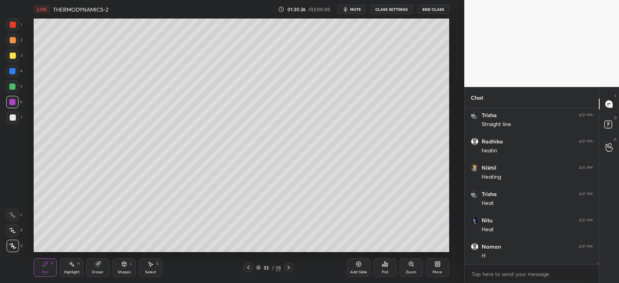
scroll to position [13260, 0]
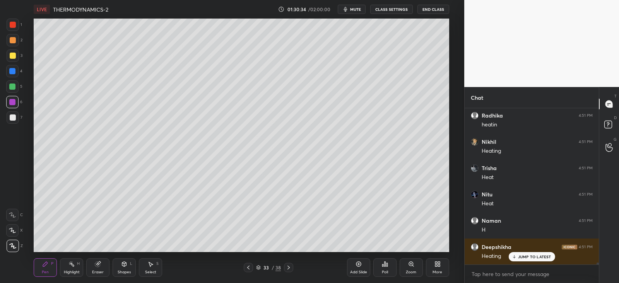
click at [14, 55] on div at bounding box center [13, 56] width 6 height 6
click at [516, 254] on div "JUMP TO LATEST" at bounding box center [531, 256] width 46 height 9
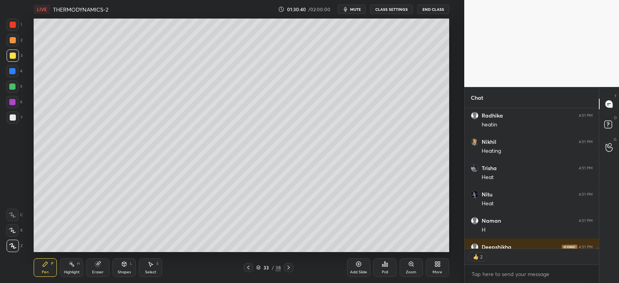
scroll to position [13276, 0]
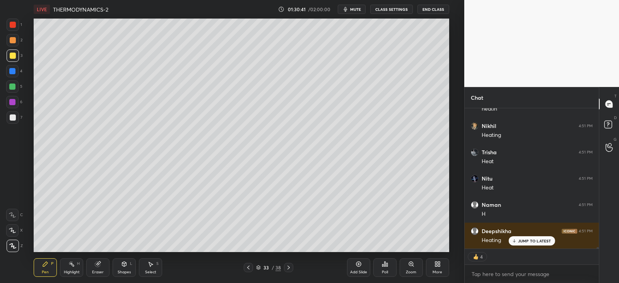
click at [291, 266] on icon at bounding box center [288, 267] width 6 height 6
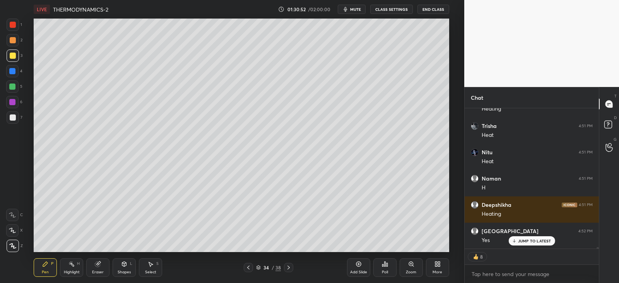
scroll to position [153, 131]
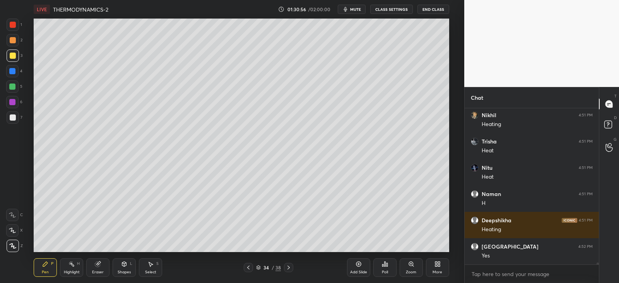
click at [13, 72] on div at bounding box center [12, 71] width 6 height 6
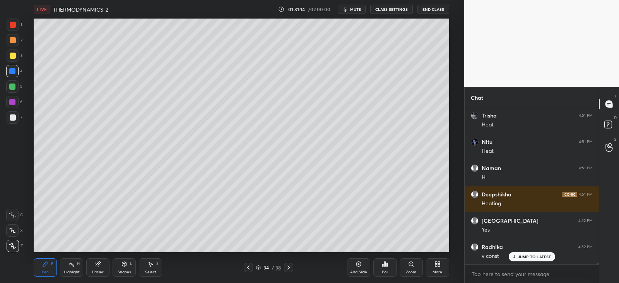
click at [12, 41] on div at bounding box center [13, 40] width 6 height 6
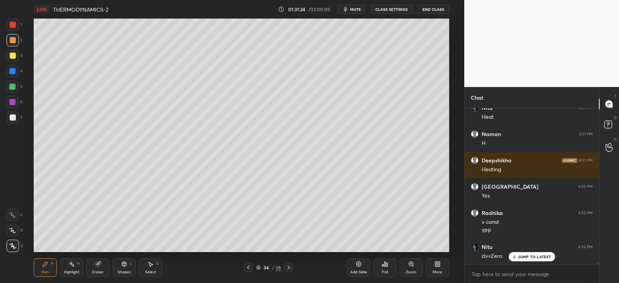
scroll to position [13374, 0]
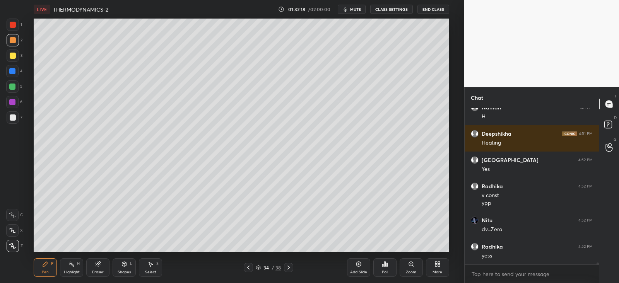
click at [13, 54] on div at bounding box center [13, 56] width 6 height 6
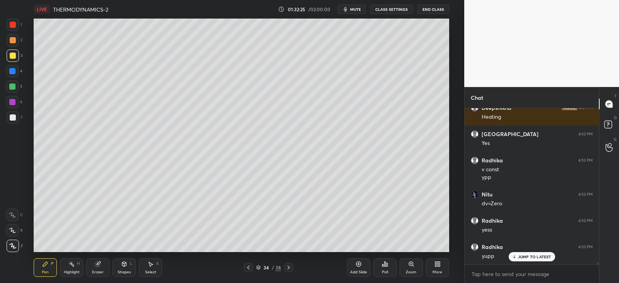
click at [104, 264] on div "Eraser" at bounding box center [97, 267] width 23 height 19
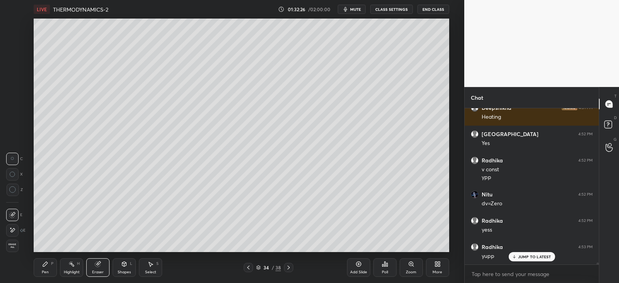
scroll to position [13407, 0]
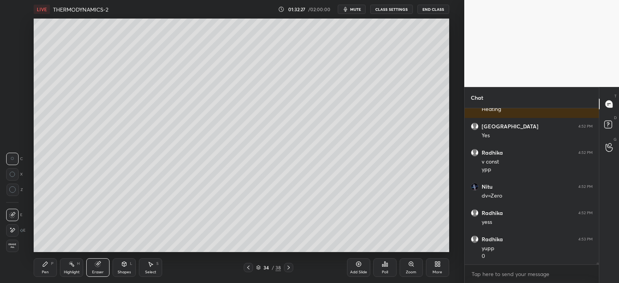
click at [47, 263] on icon at bounding box center [45, 264] width 5 height 5
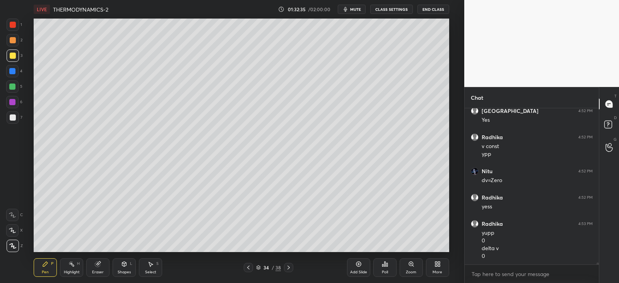
scroll to position [13450, 0]
click at [128, 265] on div "Shapes L" at bounding box center [124, 267] width 23 height 19
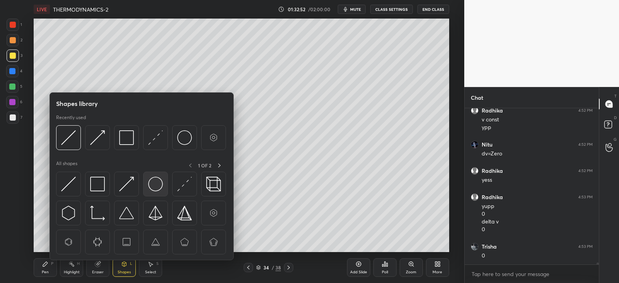
click at [158, 181] on img at bounding box center [155, 184] width 15 height 15
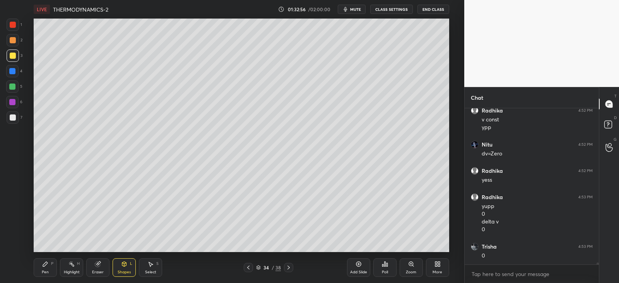
click at [128, 268] on div "Shapes L" at bounding box center [124, 267] width 23 height 19
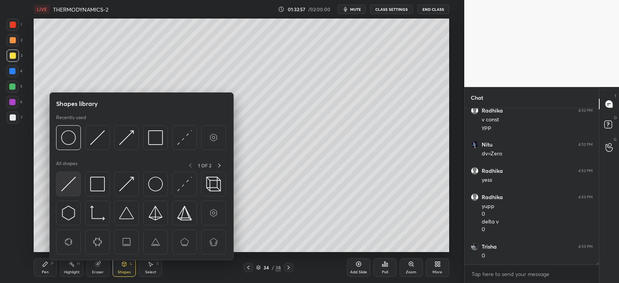
click at [76, 184] on div at bounding box center [68, 184] width 25 height 25
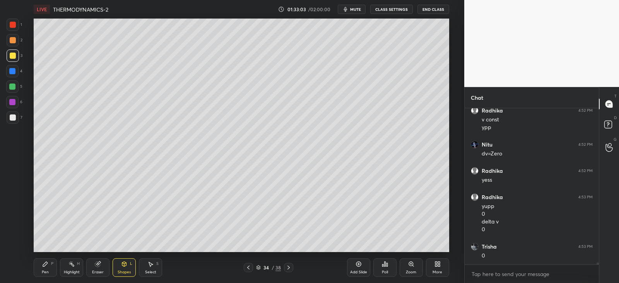
click at [124, 263] on icon at bounding box center [124, 263] width 4 height 1
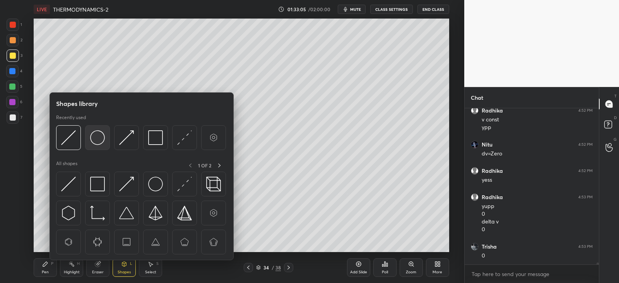
click at [99, 134] on img at bounding box center [97, 137] width 15 height 15
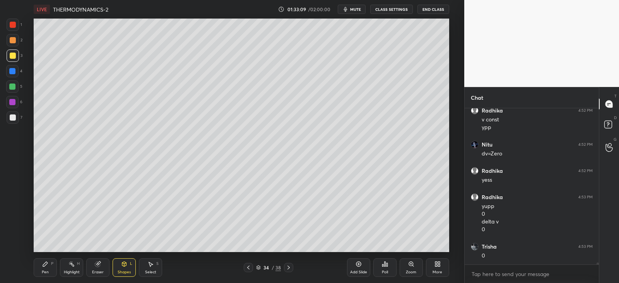
click at [47, 266] on icon at bounding box center [45, 264] width 6 height 6
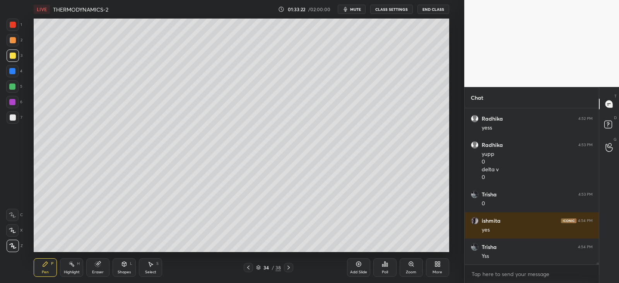
scroll to position [13528, 0]
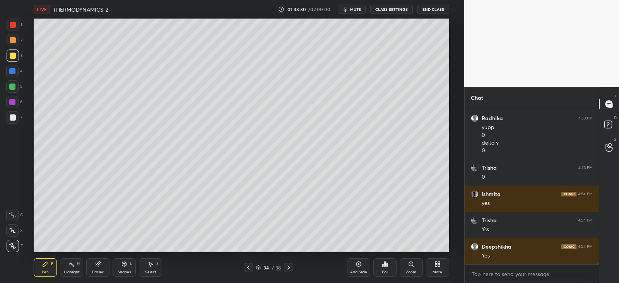
click at [128, 265] on div "Shapes L" at bounding box center [124, 267] width 23 height 19
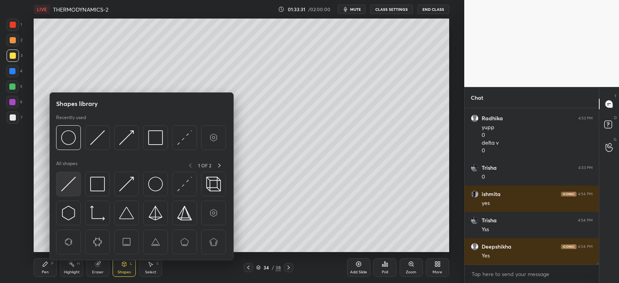
click at [72, 181] on img at bounding box center [68, 184] width 15 height 15
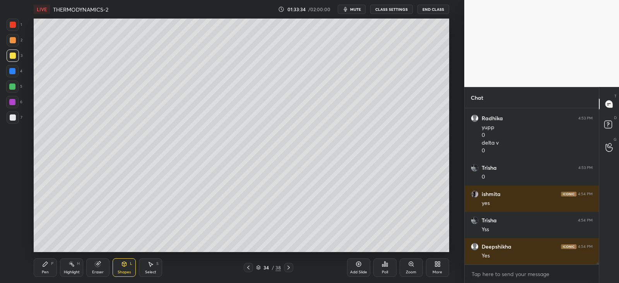
click at [41, 268] on div "Pen P" at bounding box center [45, 267] width 23 height 19
click at [11, 72] on div at bounding box center [12, 71] width 6 height 6
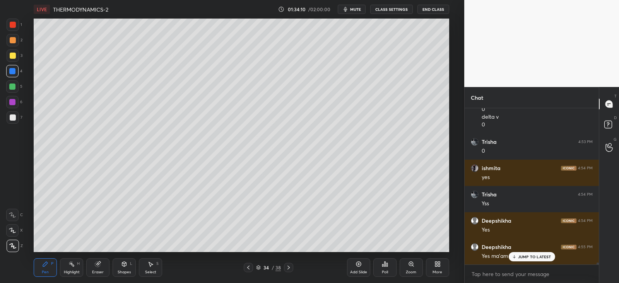
click at [290, 264] on icon at bounding box center [288, 267] width 6 height 6
click at [247, 266] on icon at bounding box center [248, 267] width 6 height 6
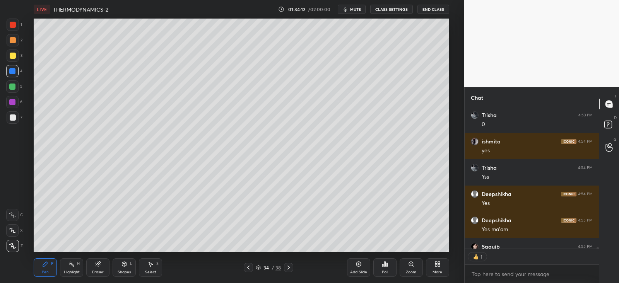
scroll to position [138, 131]
click at [290, 267] on icon at bounding box center [288, 267] width 6 height 6
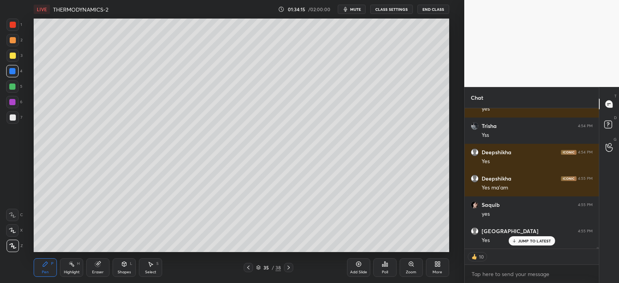
click at [14, 55] on div at bounding box center [13, 56] width 6 height 6
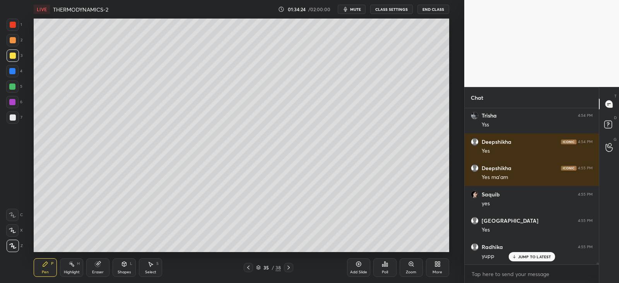
scroll to position [153, 131]
click at [13, 23] on div at bounding box center [13, 25] width 6 height 6
click at [11, 56] on div at bounding box center [13, 56] width 6 height 6
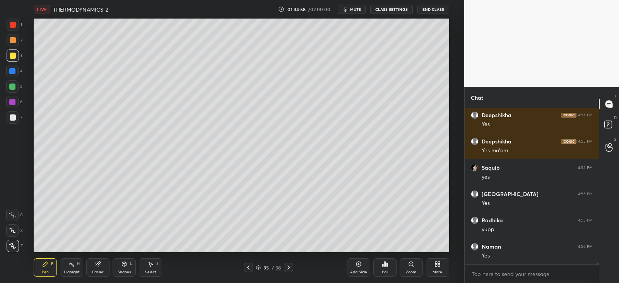
click at [13, 118] on div at bounding box center [13, 117] width 6 height 6
click at [121, 270] on div "Shapes" at bounding box center [124, 272] width 13 height 4
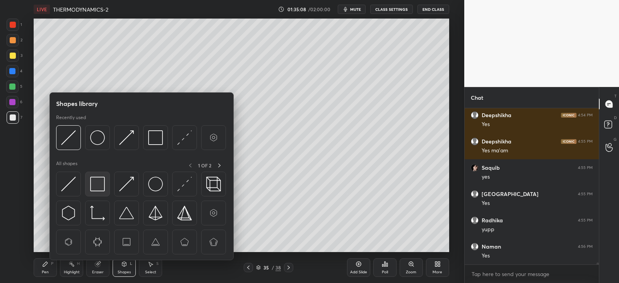
click at [99, 186] on img at bounding box center [97, 184] width 15 height 15
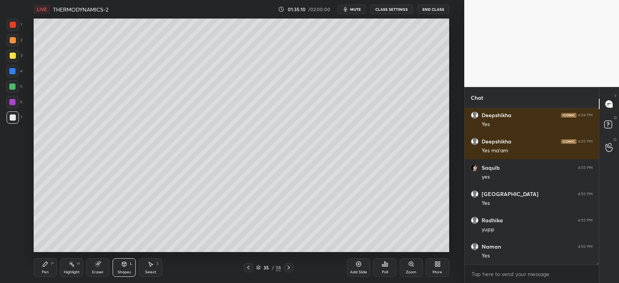
click at [48, 266] on icon at bounding box center [45, 264] width 6 height 6
click at [128, 264] on div "Shapes L" at bounding box center [124, 267] width 23 height 19
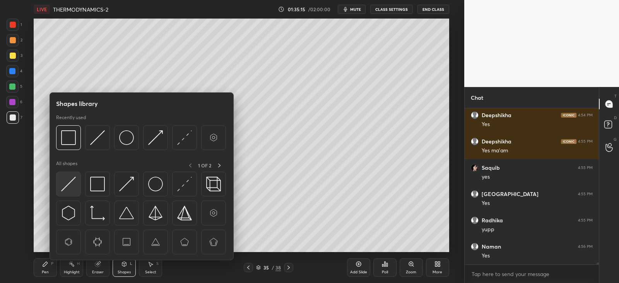
click at [73, 182] on img at bounding box center [68, 184] width 15 height 15
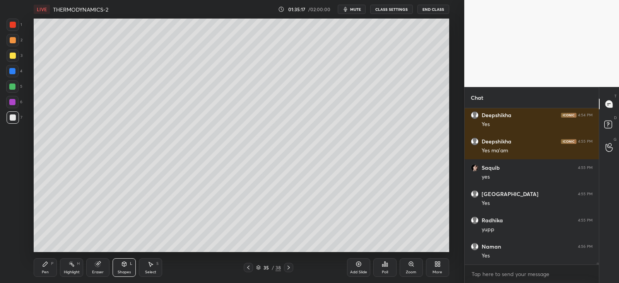
click at [45, 269] on div "Pen P" at bounding box center [45, 267] width 23 height 19
click at [7, 53] on div at bounding box center [13, 55] width 12 height 12
click at [15, 56] on div at bounding box center [13, 56] width 6 height 6
click at [14, 38] on div at bounding box center [13, 40] width 6 height 6
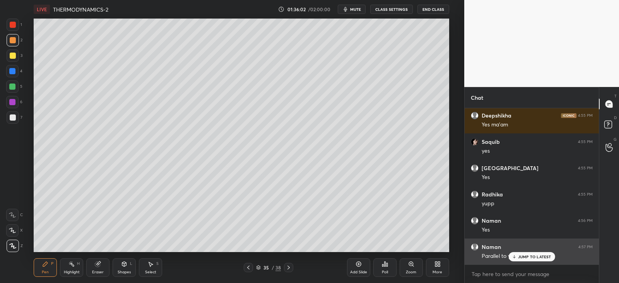
click at [530, 251] on div "Parallel to y axis" at bounding box center [536, 255] width 111 height 9
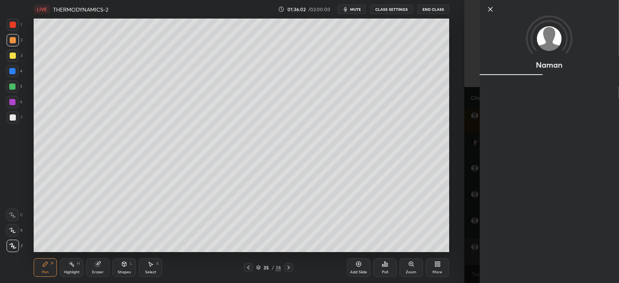
scroll to position [13712, 0]
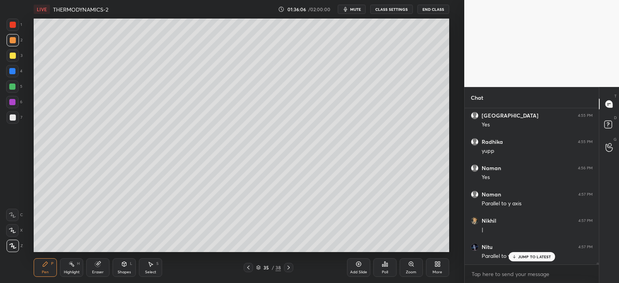
click at [12, 57] on div at bounding box center [13, 56] width 6 height 6
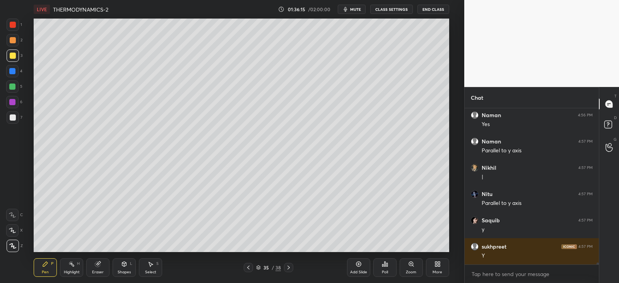
click at [118, 266] on div "Shapes L" at bounding box center [124, 267] width 23 height 19
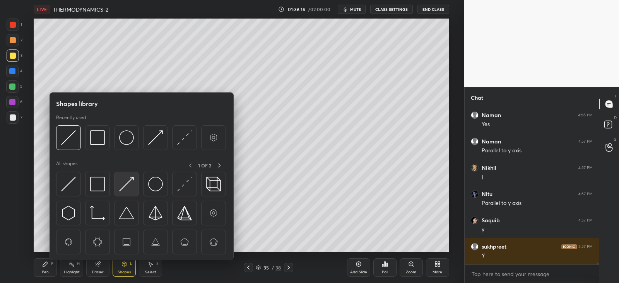
click at [124, 179] on img at bounding box center [126, 184] width 15 height 15
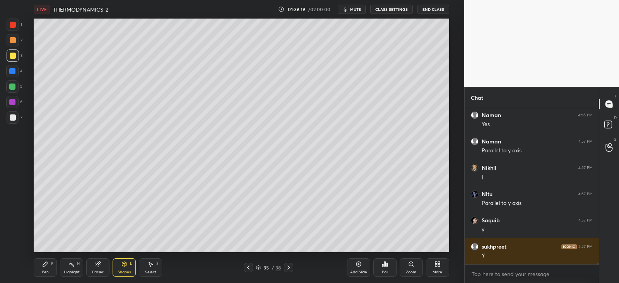
click at [45, 266] on icon at bounding box center [45, 264] width 6 height 6
click at [128, 264] on div "Shapes L" at bounding box center [124, 267] width 23 height 19
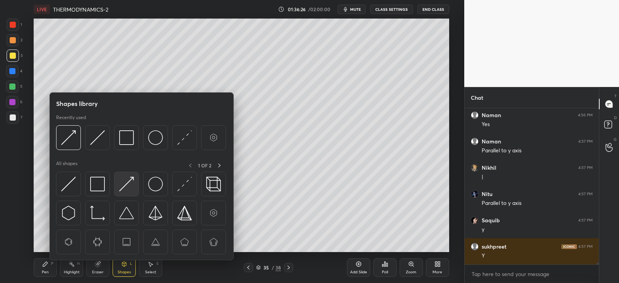
click at [133, 187] on img at bounding box center [126, 184] width 15 height 15
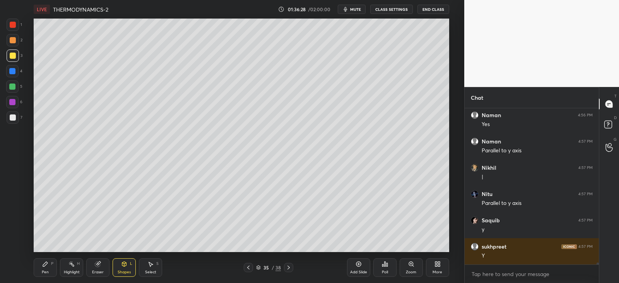
click at [131, 263] on div "L" at bounding box center [131, 264] width 2 height 4
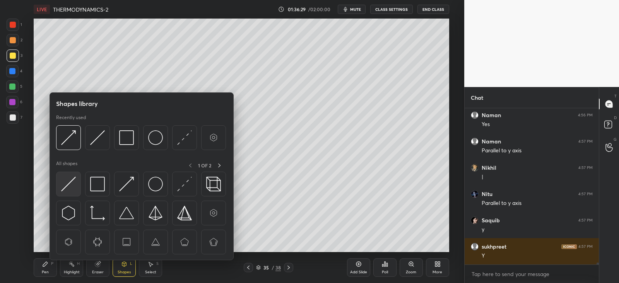
click at [70, 182] on img at bounding box center [68, 184] width 15 height 15
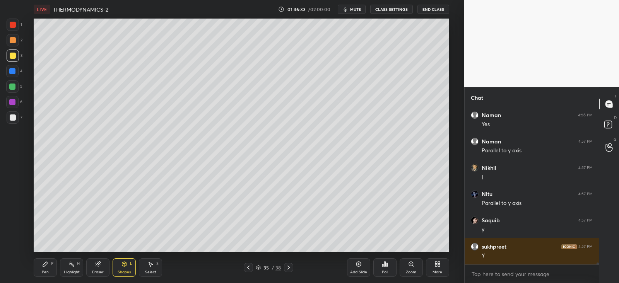
click at [45, 266] on icon at bounding box center [45, 264] width 5 height 5
click at [16, 57] on div at bounding box center [13, 55] width 12 height 12
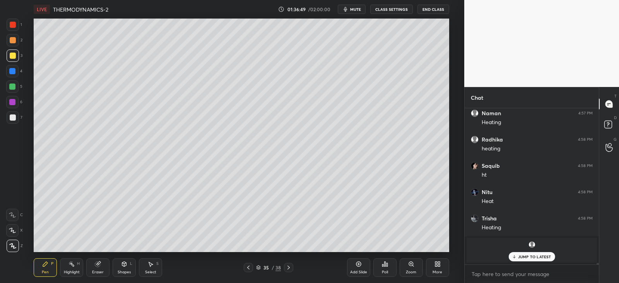
scroll to position [14003, 0]
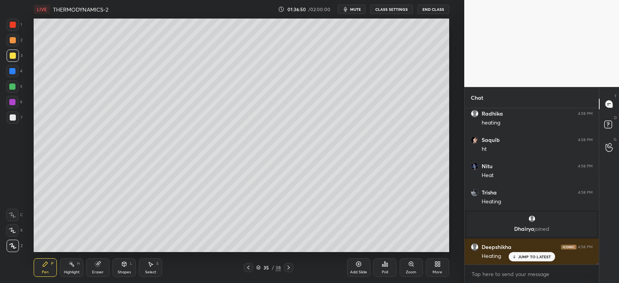
click at [247, 269] on icon at bounding box center [248, 267] width 6 height 6
click at [288, 266] on icon at bounding box center [288, 268] width 2 height 4
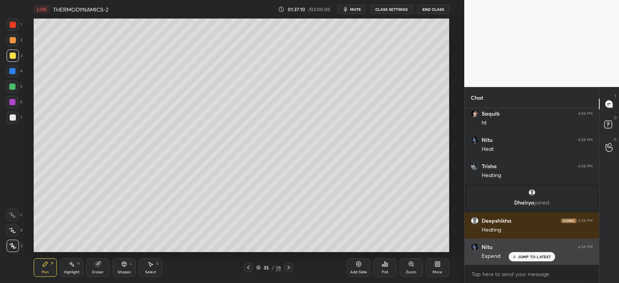
click at [528, 256] on p "JUMP TO LATEST" at bounding box center [534, 256] width 33 height 5
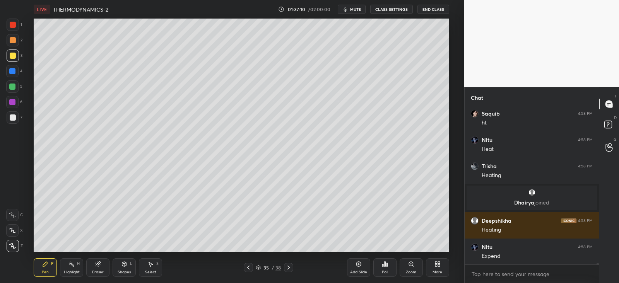
scroll to position [14056, 0]
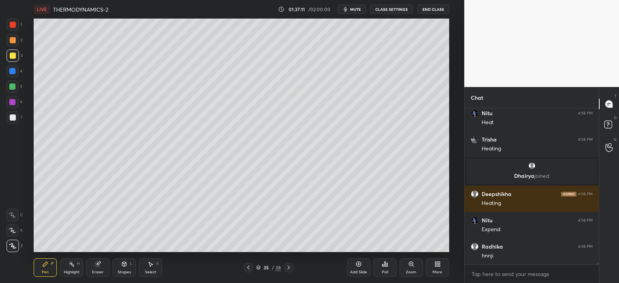
click at [290, 268] on icon at bounding box center [288, 267] width 6 height 6
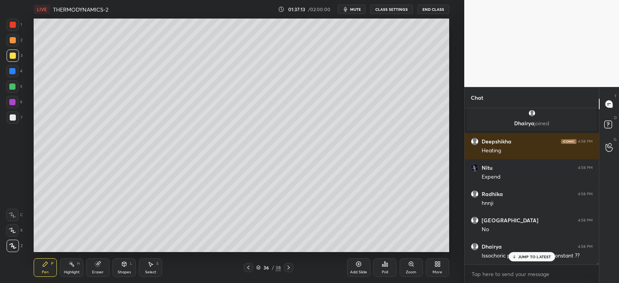
scroll to position [14135, 0]
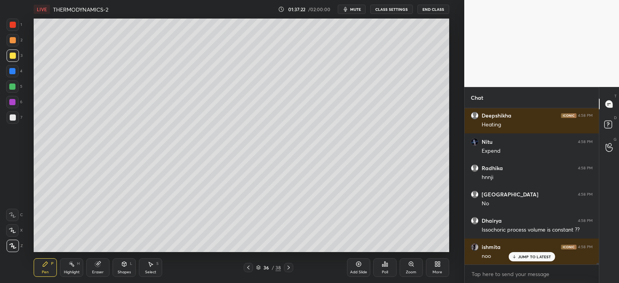
click at [128, 268] on div "Shapes L" at bounding box center [124, 267] width 23 height 19
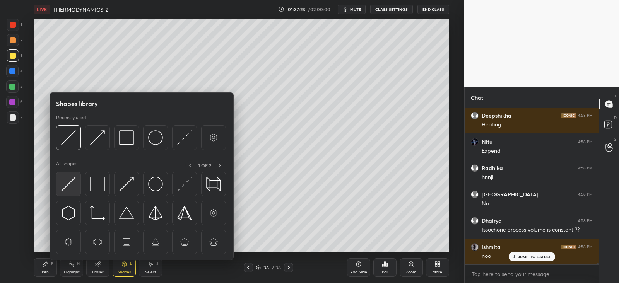
click at [70, 184] on img at bounding box center [68, 184] width 15 height 15
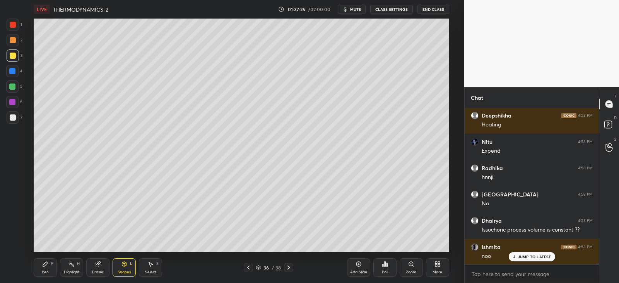
click at [46, 271] on div "Pen" at bounding box center [45, 272] width 7 height 4
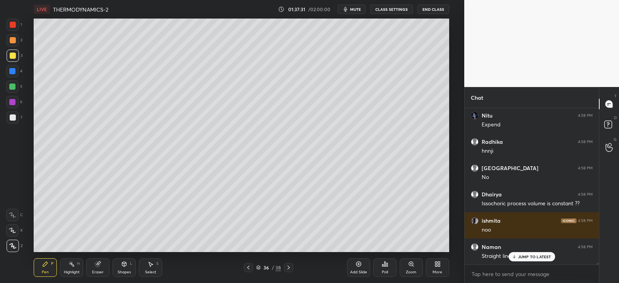
scroll to position [14188, 0]
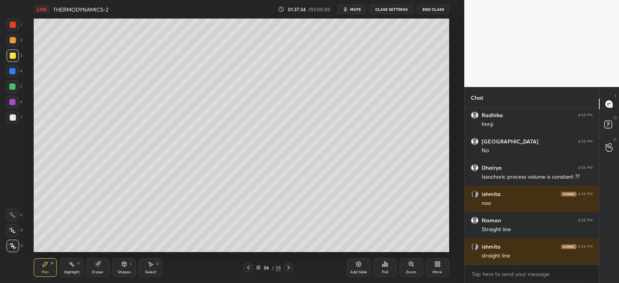
click at [43, 264] on icon at bounding box center [45, 264] width 5 height 5
click at [14, 99] on div at bounding box center [12, 102] width 6 height 6
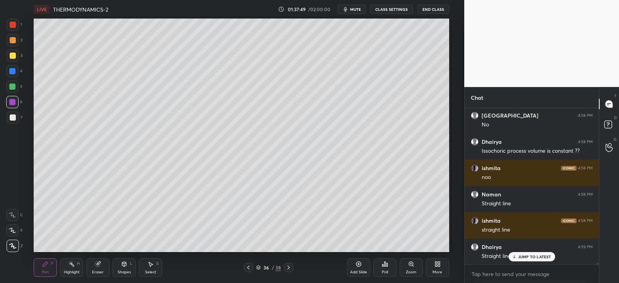
click at [128, 266] on div "Shapes L" at bounding box center [124, 267] width 23 height 19
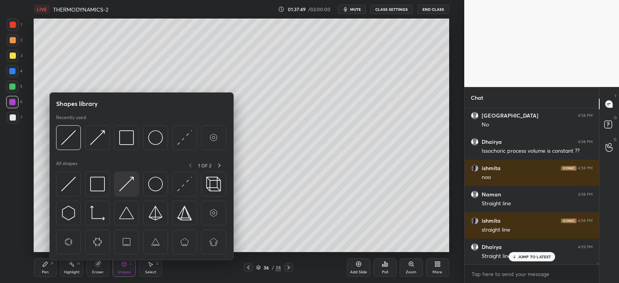
click at [129, 184] on img at bounding box center [126, 184] width 15 height 15
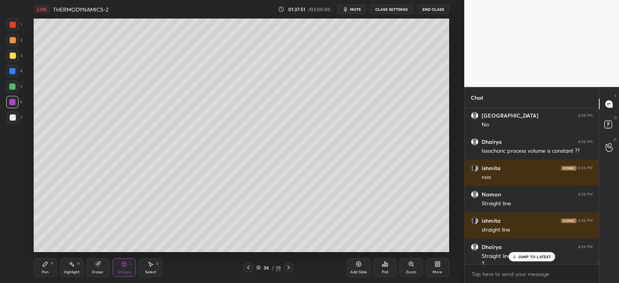
scroll to position [14221, 0]
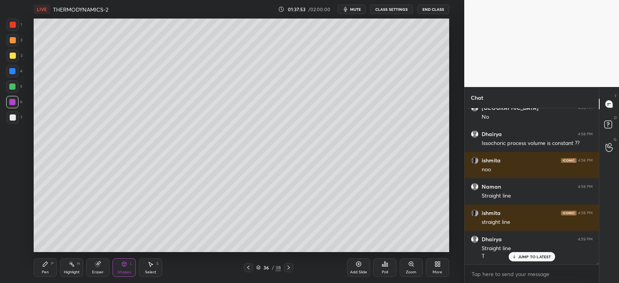
click at [48, 267] on div "Pen P" at bounding box center [45, 267] width 23 height 19
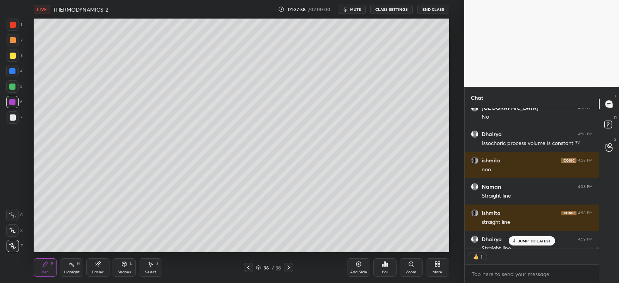
click at [133, 265] on div "Shapes L" at bounding box center [124, 267] width 23 height 19
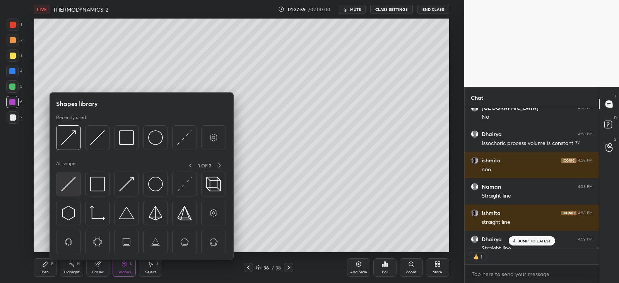
click at [67, 190] on img at bounding box center [68, 184] width 15 height 15
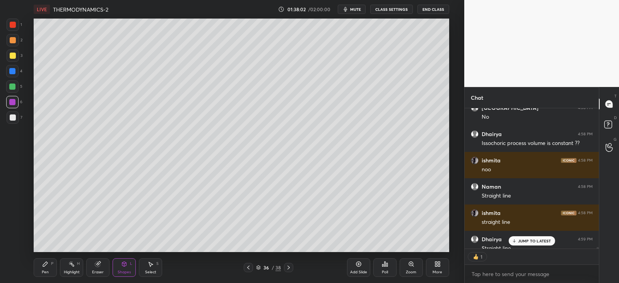
click at [46, 262] on icon at bounding box center [45, 264] width 5 height 5
click at [14, 119] on div at bounding box center [13, 117] width 6 height 6
click at [520, 239] on p "JUMP TO LATEST" at bounding box center [534, 241] width 33 height 5
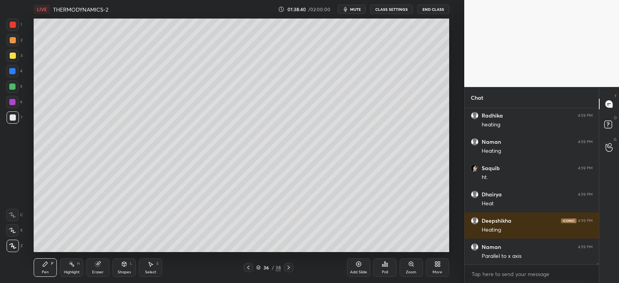
scroll to position [14432, 0]
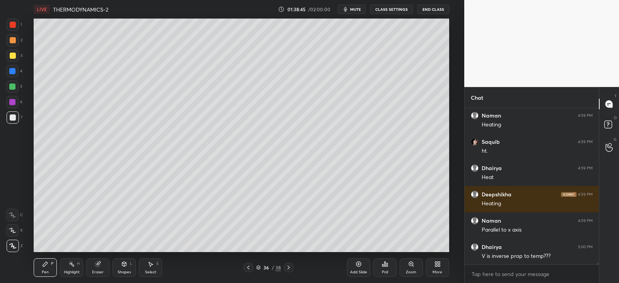
click at [119, 263] on div "Shapes L" at bounding box center [124, 267] width 23 height 19
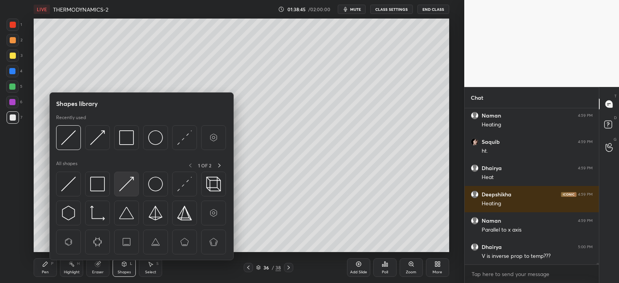
click at [124, 184] on img at bounding box center [126, 184] width 15 height 15
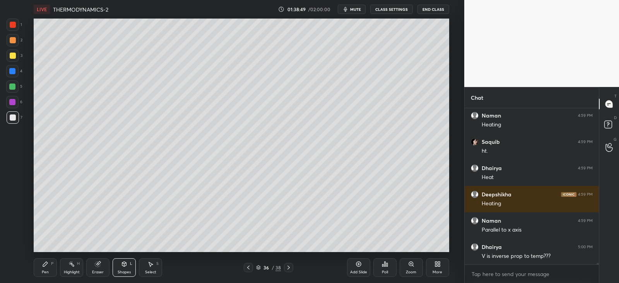
click at [44, 264] on icon at bounding box center [45, 264] width 5 height 5
click at [123, 265] on icon at bounding box center [124, 264] width 4 height 5
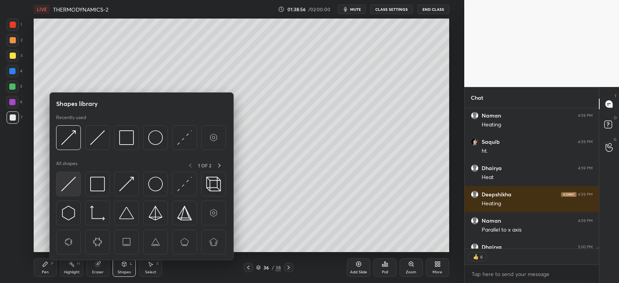
click at [74, 182] on img at bounding box center [68, 184] width 15 height 15
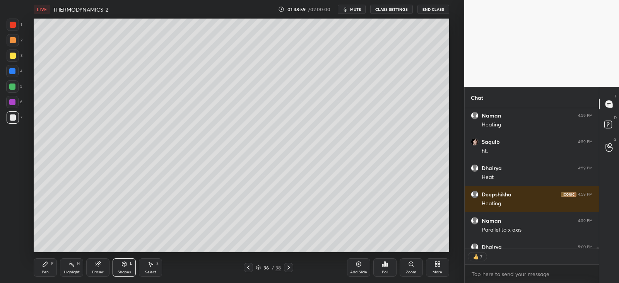
click at [47, 258] on div "Pen P" at bounding box center [45, 267] width 23 height 19
click at [19, 85] on div "5" at bounding box center [14, 86] width 16 height 12
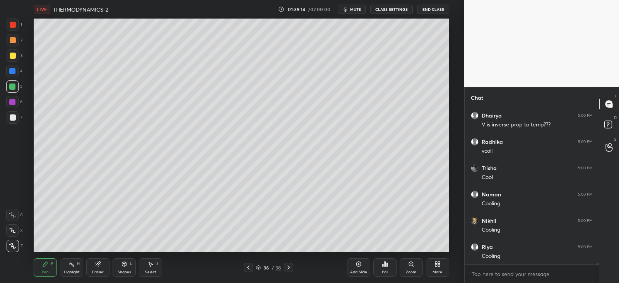
scroll to position [14590, 0]
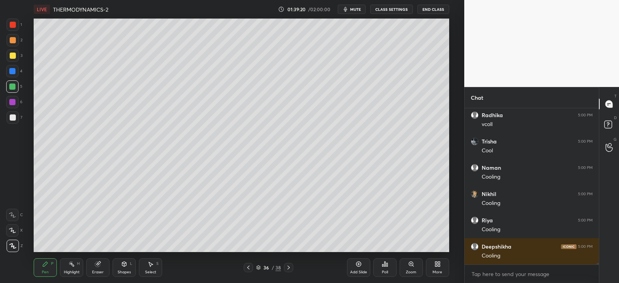
click at [288, 268] on icon at bounding box center [288, 267] width 6 height 6
click at [14, 119] on div at bounding box center [13, 117] width 6 height 6
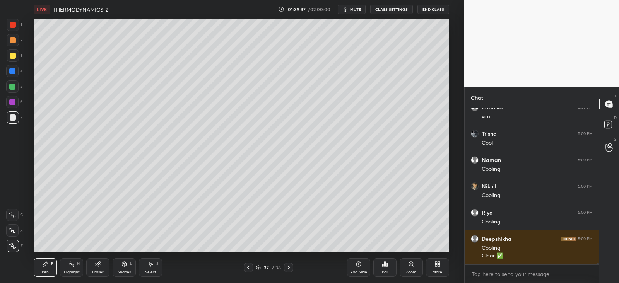
click at [128, 270] on div "Shapes" at bounding box center [124, 272] width 13 height 4
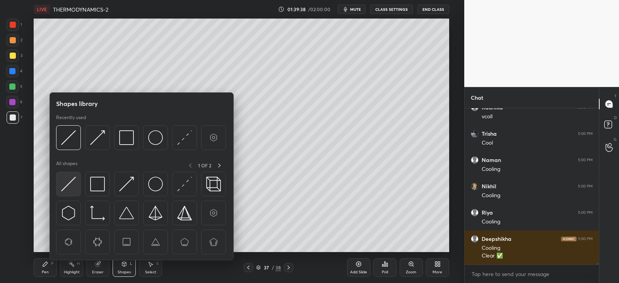
click at [63, 187] on img at bounding box center [68, 184] width 15 height 15
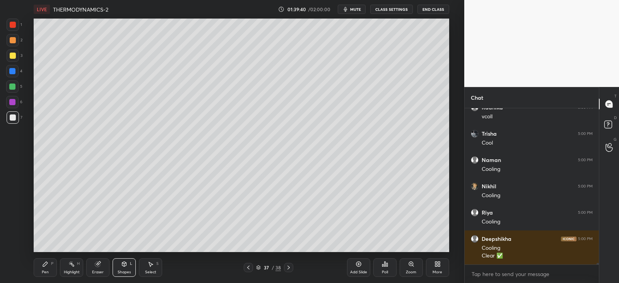
click at [47, 270] on div "Pen" at bounding box center [45, 272] width 7 height 4
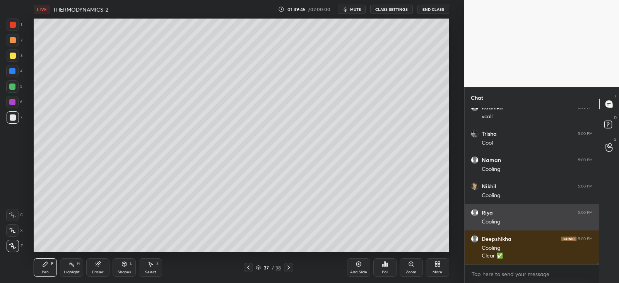
scroll to position [14623, 0]
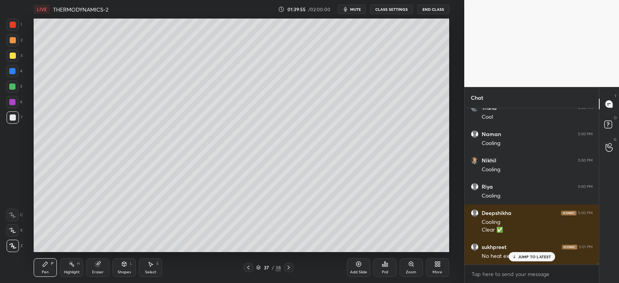
click at [12, 58] on div at bounding box center [13, 56] width 6 height 6
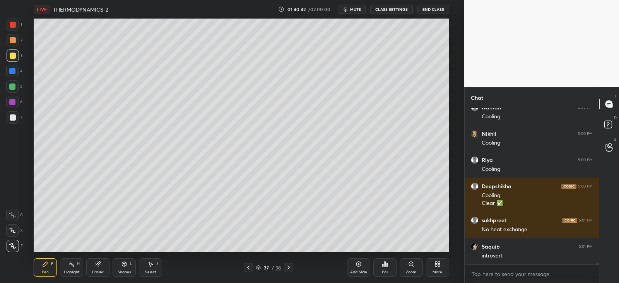
click at [12, 58] on div at bounding box center [13, 56] width 6 height 6
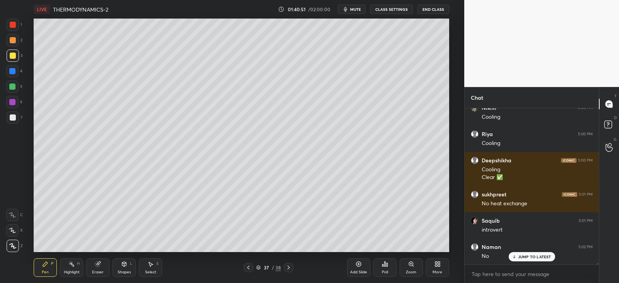
scroll to position [14702, 0]
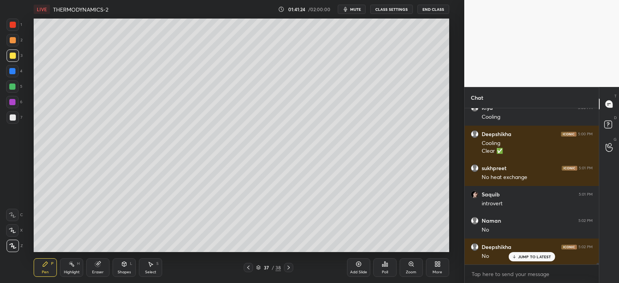
click at [13, 55] on div at bounding box center [13, 56] width 6 height 6
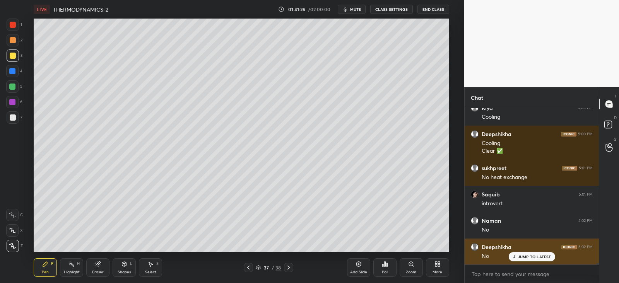
click at [521, 254] on p "JUMP TO LATEST" at bounding box center [534, 256] width 33 height 5
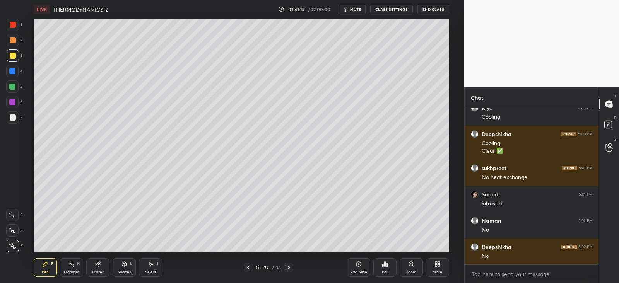
scroll to position [14729, 0]
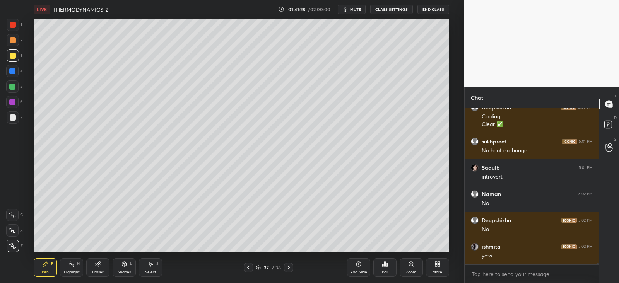
click at [290, 268] on icon at bounding box center [288, 267] width 6 height 6
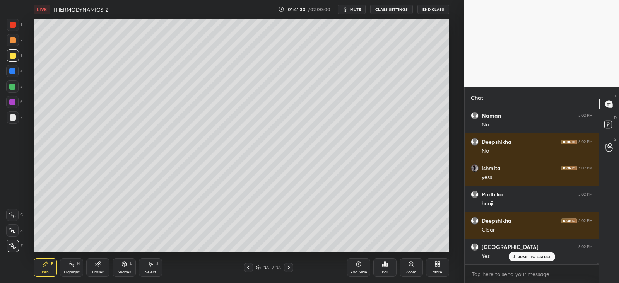
click at [249, 270] on icon at bounding box center [248, 267] width 6 height 6
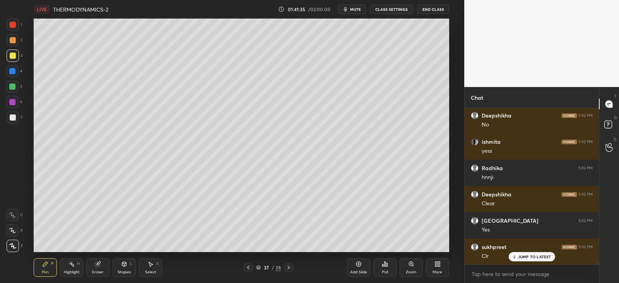
click at [96, 265] on icon at bounding box center [97, 264] width 5 height 5
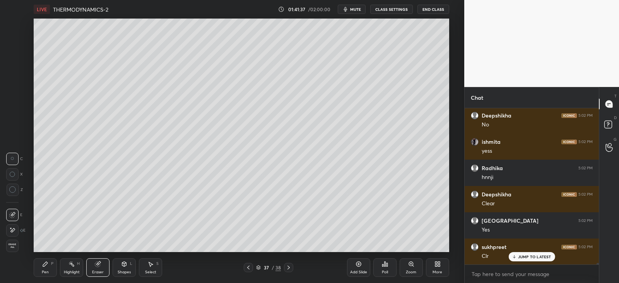
click at [46, 276] on div "Pen P" at bounding box center [45, 267] width 23 height 19
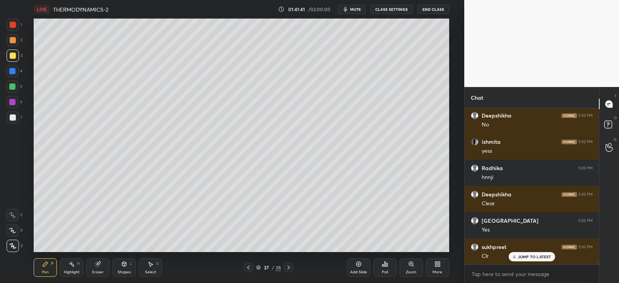
click at [287, 271] on div at bounding box center [288, 267] width 9 height 9
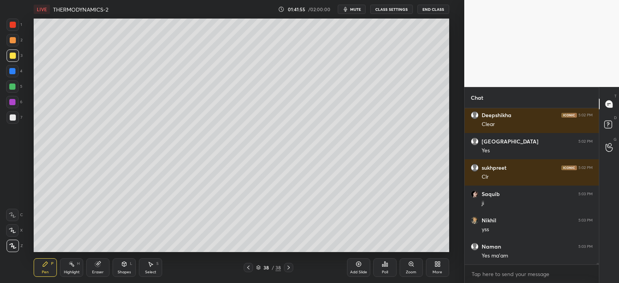
scroll to position [14939, 0]
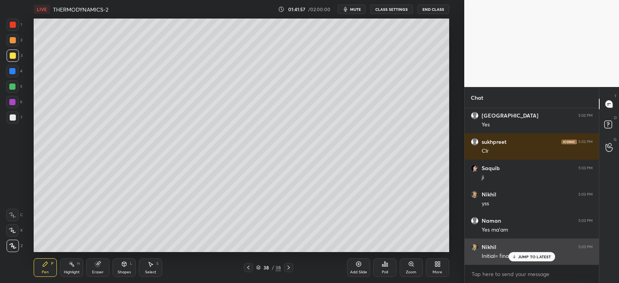
click at [525, 258] on p "JUMP TO LATEST" at bounding box center [534, 256] width 33 height 5
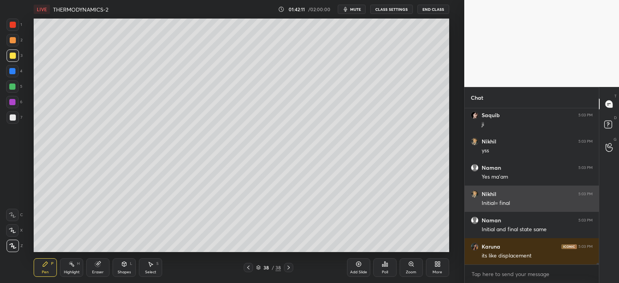
scroll to position [15018, 0]
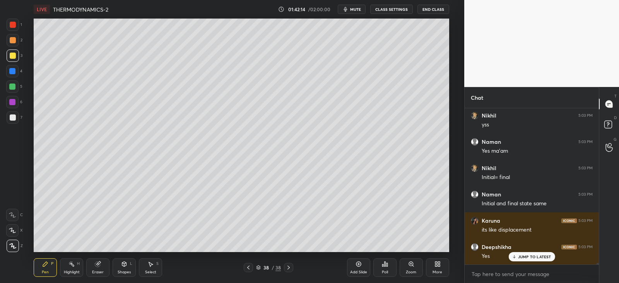
click at [11, 57] on div at bounding box center [13, 56] width 6 height 6
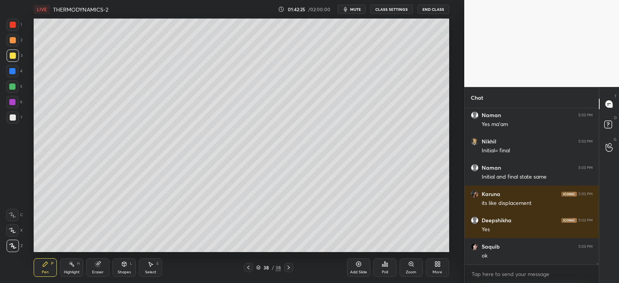
click at [99, 263] on icon at bounding box center [99, 263] width 4 height 4
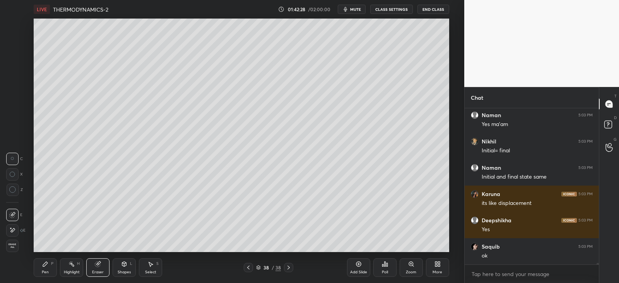
click at [10, 227] on div at bounding box center [12, 230] width 12 height 12
click at [47, 266] on icon at bounding box center [45, 264] width 6 height 6
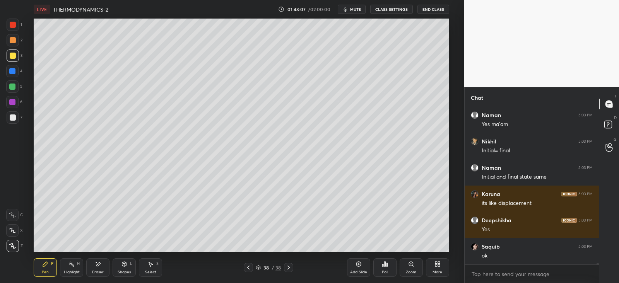
click at [14, 69] on div at bounding box center [12, 71] width 6 height 6
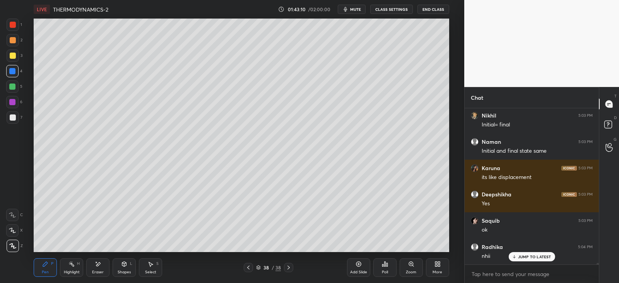
scroll to position [15097, 0]
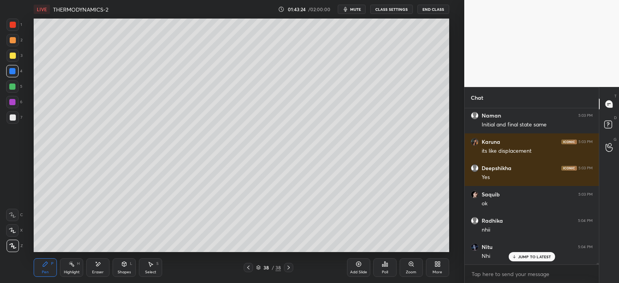
click at [130, 267] on div "Shapes L" at bounding box center [124, 267] width 23 height 19
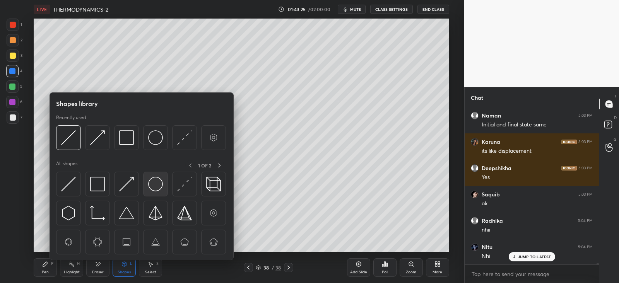
click at [158, 178] on img at bounding box center [155, 184] width 15 height 15
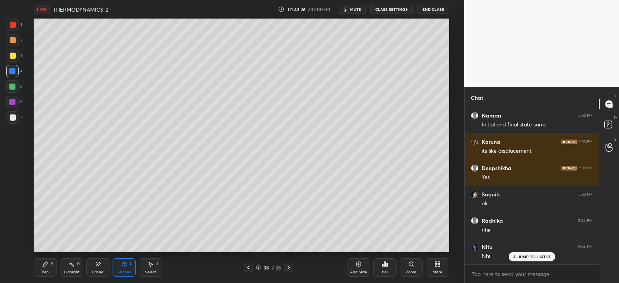
click at [41, 263] on div "Pen P" at bounding box center [45, 267] width 23 height 19
click at [15, 54] on div at bounding box center [13, 56] width 6 height 6
click at [76, 264] on div "Highlight H" at bounding box center [71, 267] width 23 height 19
click at [52, 266] on div "Pen P" at bounding box center [45, 267] width 23 height 19
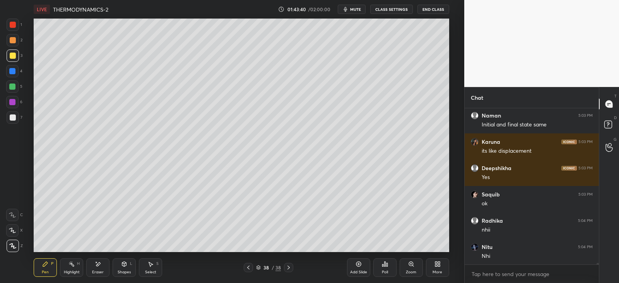
scroll to position [15123, 0]
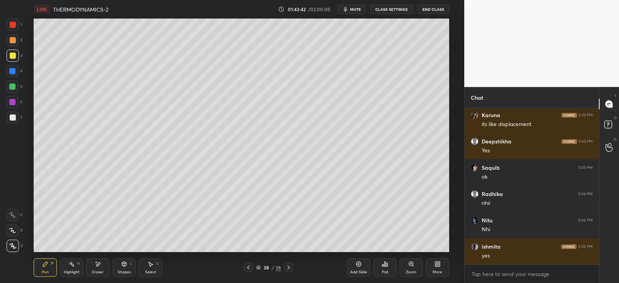
click at [14, 101] on div at bounding box center [12, 102] width 6 height 6
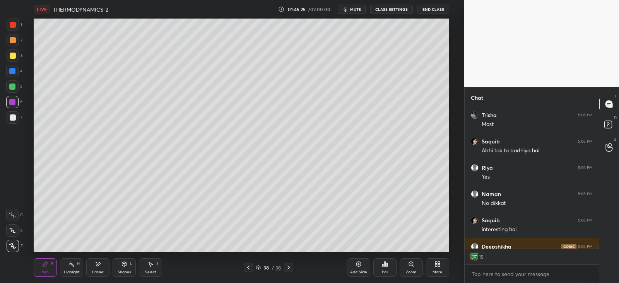
scroll to position [15822, 0]
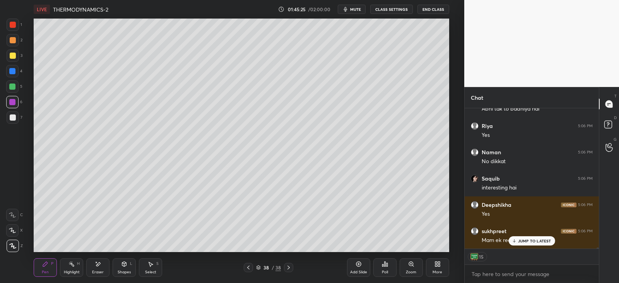
click at [289, 268] on icon at bounding box center [288, 267] width 6 height 6
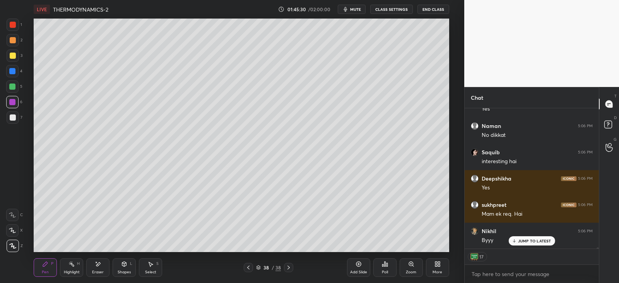
scroll to position [15875, 0]
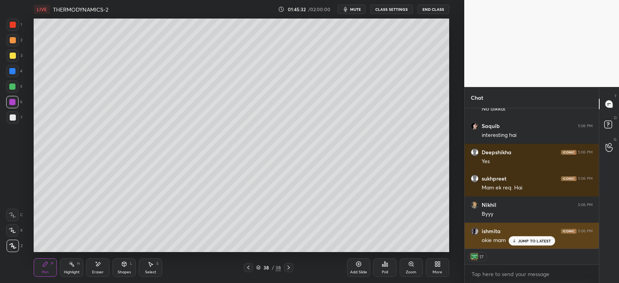
click at [532, 241] on p "JUMP TO LATEST" at bounding box center [534, 241] width 33 height 5
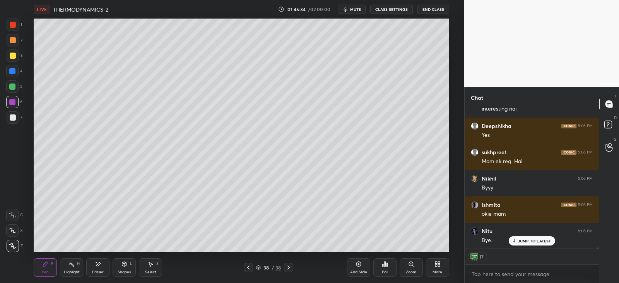
scroll to position [15928, 0]
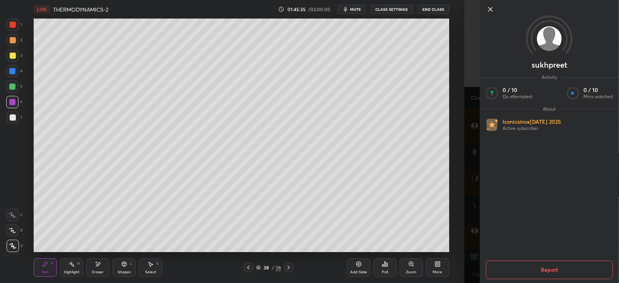
click at [462, 240] on div "1 2 3 4 5 6 7 C X Z E E Erase all H H LIVE THERMODYNAMICS-2 01:45:35 / 02:00:00…" at bounding box center [232, 141] width 464 height 283
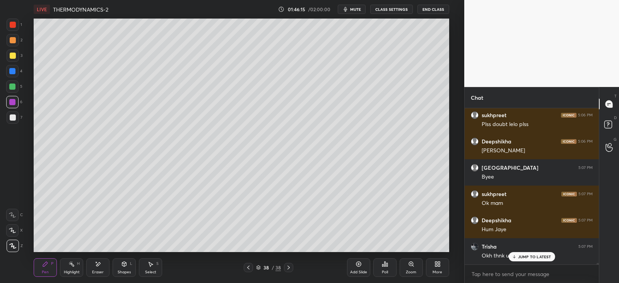
scroll to position [16069, 0]
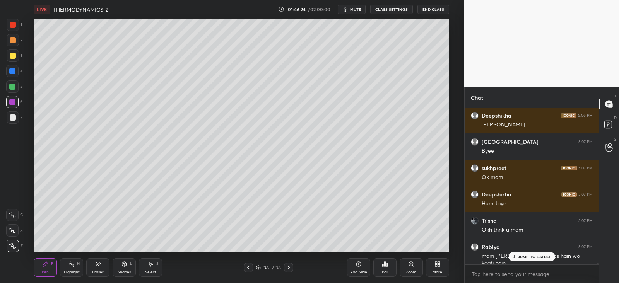
click at [534, 252] on div "JUMP TO LATEST" at bounding box center [531, 256] width 46 height 9
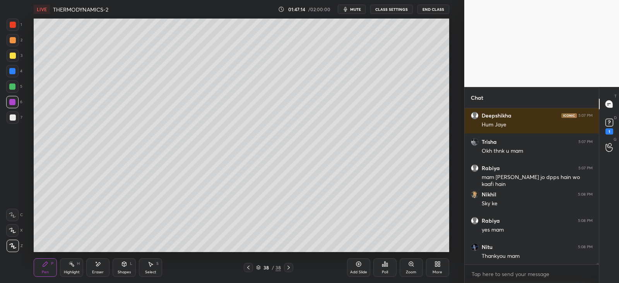
scroll to position [16215, 0]
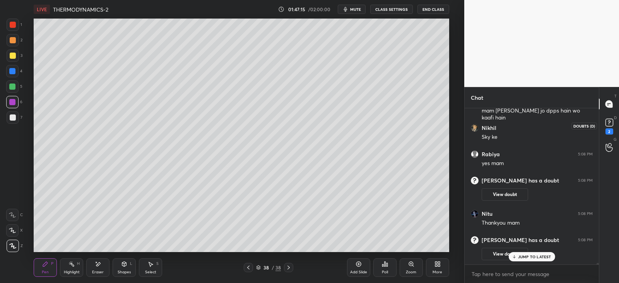
click at [614, 125] on icon at bounding box center [609, 123] width 12 height 12
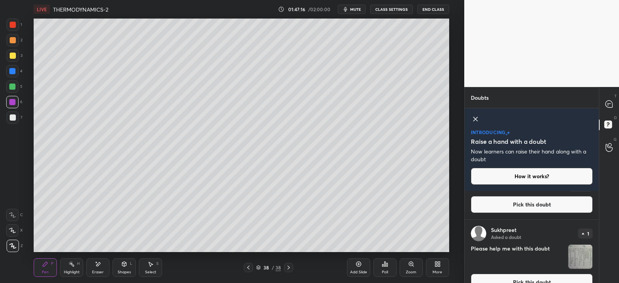
scroll to position [63, 0]
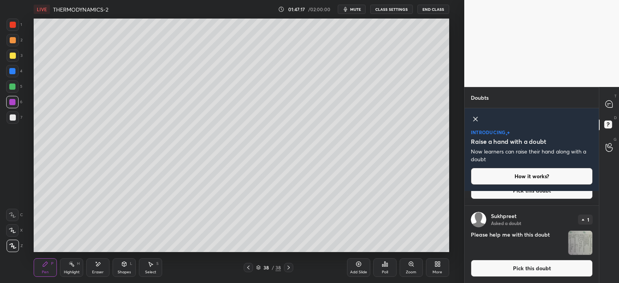
click at [576, 239] on img "grid" at bounding box center [580, 243] width 24 height 24
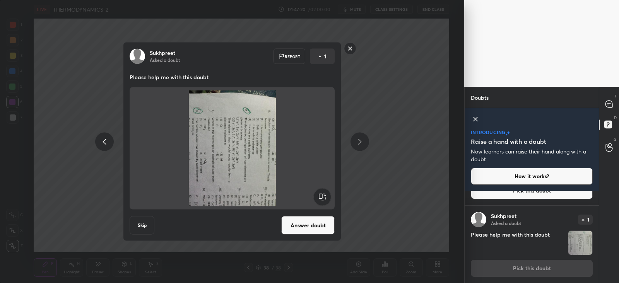
click at [321, 192] on rect at bounding box center [321, 196] width 17 height 17
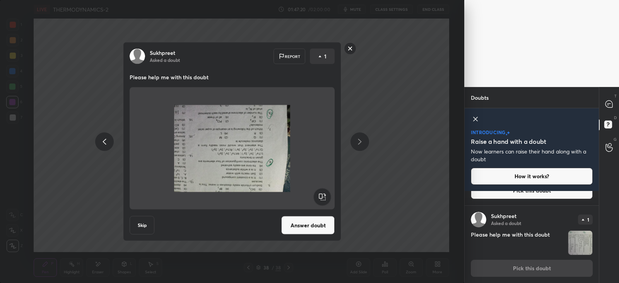
click at [322, 192] on rect at bounding box center [321, 196] width 17 height 17
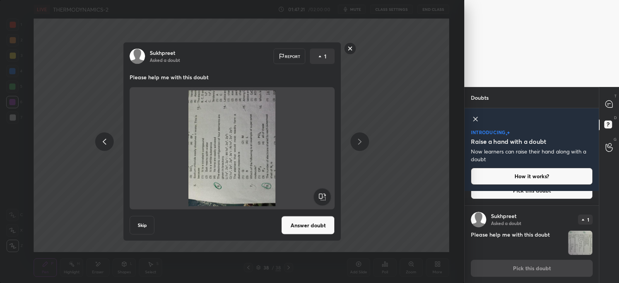
click at [325, 193] on rect at bounding box center [321, 196] width 17 height 17
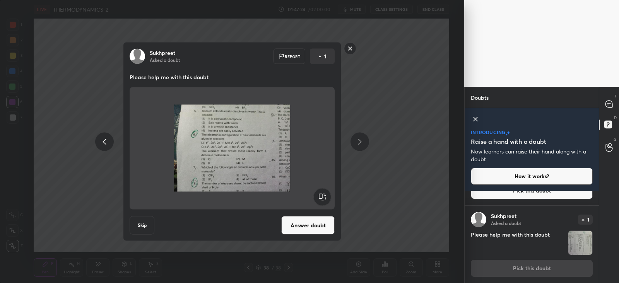
click at [302, 221] on button "Answer doubt" at bounding box center [307, 225] width 53 height 19
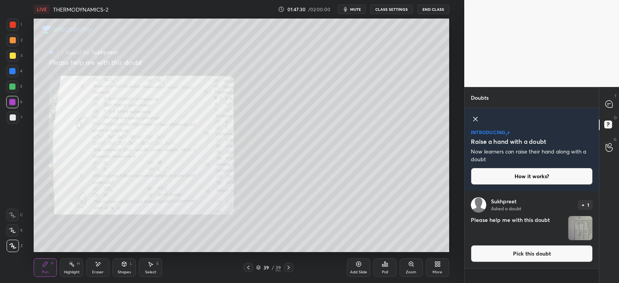
click at [12, 70] on div at bounding box center [12, 71] width 6 height 6
click at [611, 104] on icon at bounding box center [608, 104] width 7 height 7
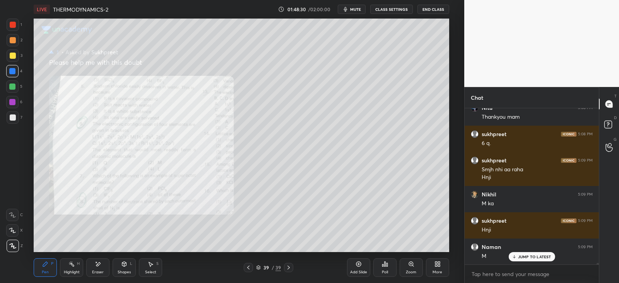
scroll to position [14153, 0]
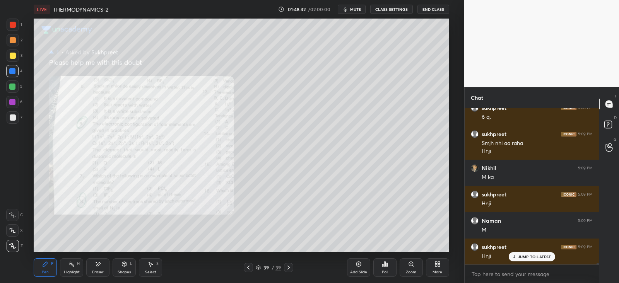
click at [94, 268] on div "Eraser" at bounding box center [97, 267] width 23 height 19
click at [46, 266] on icon at bounding box center [45, 264] width 6 height 6
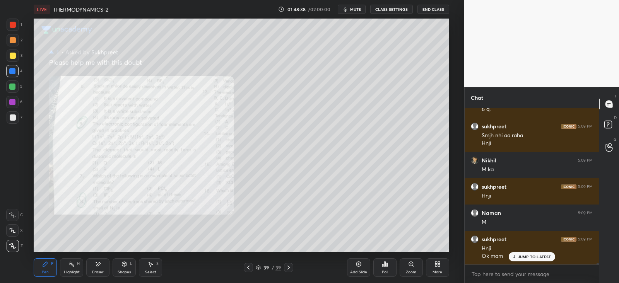
click at [288, 266] on icon at bounding box center [288, 267] width 6 height 6
click at [609, 121] on icon at bounding box center [609, 126] width 14 height 14
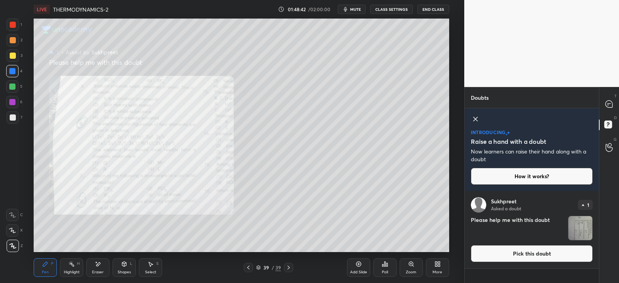
click at [581, 223] on img "grid" at bounding box center [580, 228] width 24 height 24
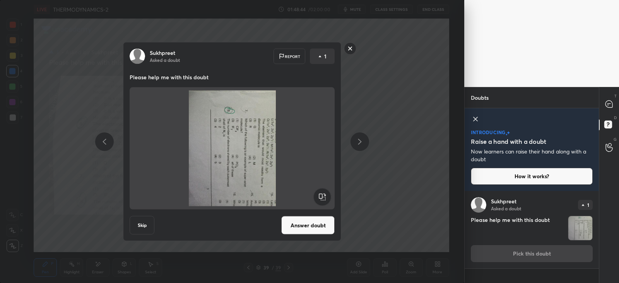
click at [325, 192] on rect at bounding box center [321, 196] width 17 height 17
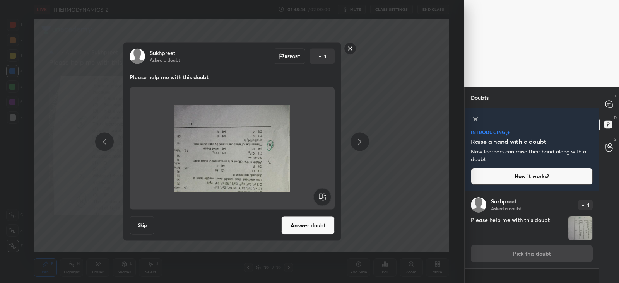
click at [323, 194] on rect at bounding box center [321, 196] width 17 height 17
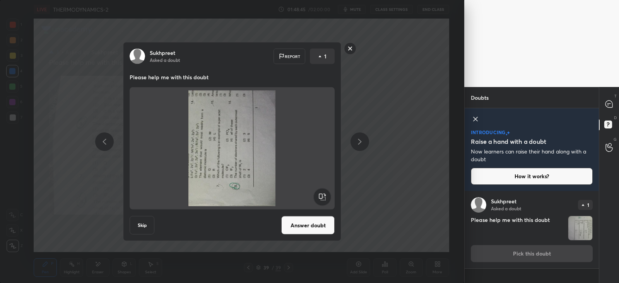
click at [321, 196] on rect at bounding box center [321, 196] width 17 height 17
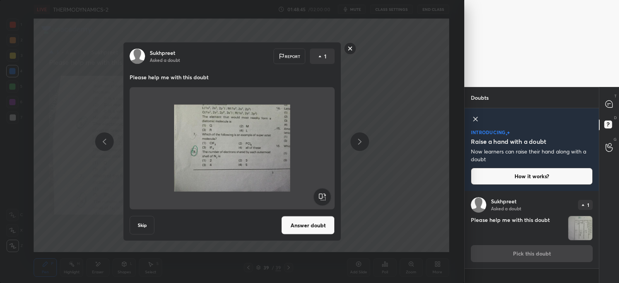
click at [300, 223] on button "Answer doubt" at bounding box center [307, 225] width 53 height 19
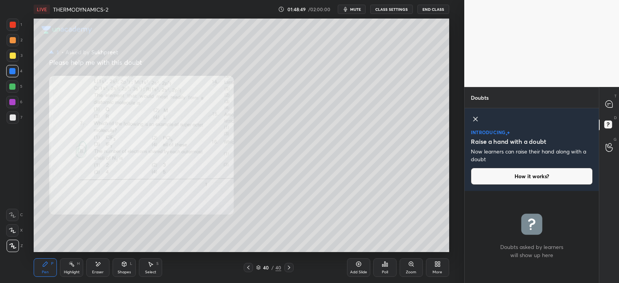
click at [14, 70] on div at bounding box center [12, 71] width 6 height 6
click at [609, 104] on icon at bounding box center [608, 104] width 3 height 0
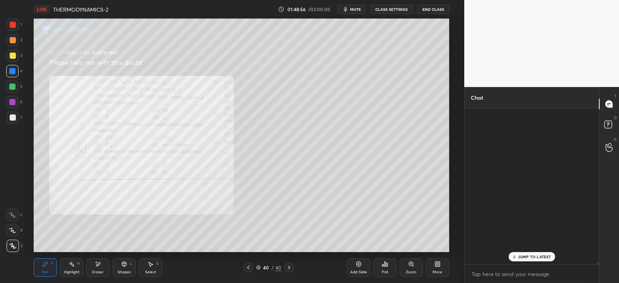
scroll to position [153, 131]
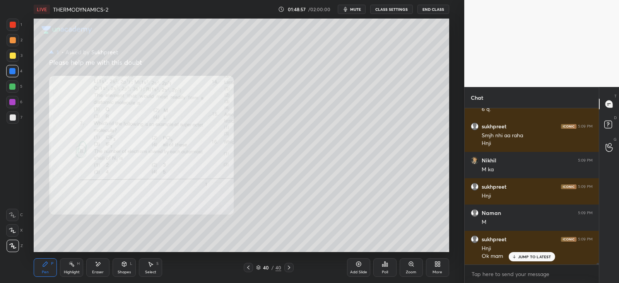
click at [524, 258] on p "JUMP TO LATEST" at bounding box center [534, 256] width 33 height 5
click at [126, 268] on div "Shapes L" at bounding box center [124, 267] width 23 height 19
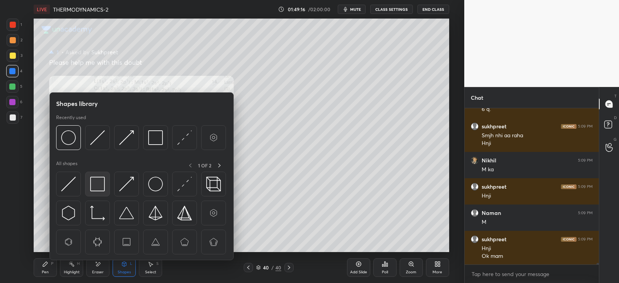
click at [101, 185] on img at bounding box center [97, 184] width 15 height 15
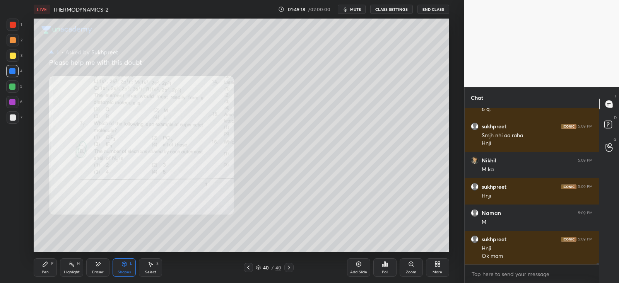
click at [127, 265] on icon at bounding box center [124, 264] width 6 height 6
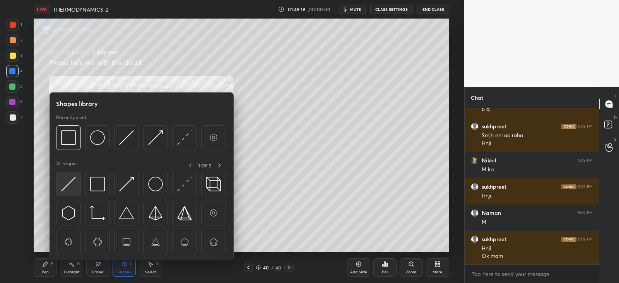
click at [77, 177] on div at bounding box center [68, 184] width 25 height 25
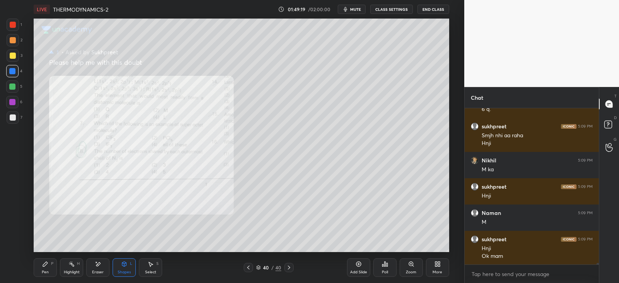
scroll to position [14128, 0]
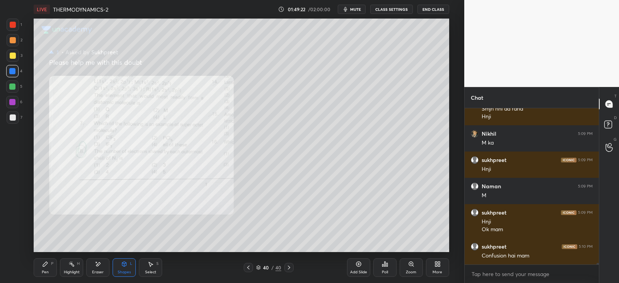
click at [130, 266] on div "Shapes L" at bounding box center [124, 267] width 23 height 19
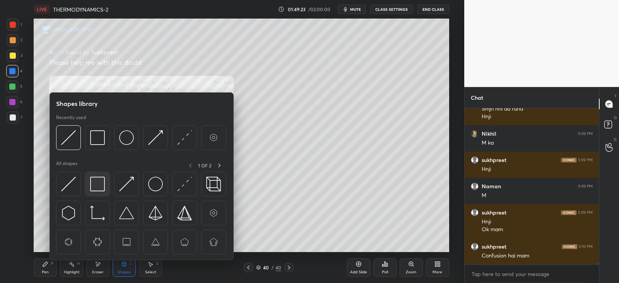
click at [103, 178] on img at bounding box center [97, 184] width 15 height 15
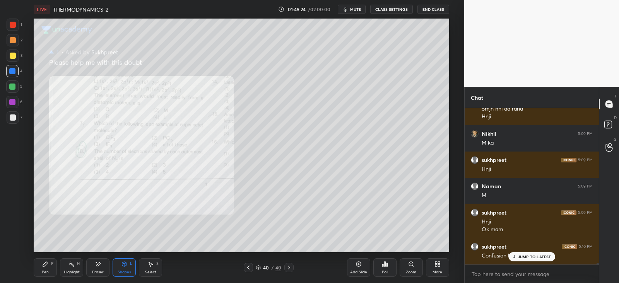
scroll to position [14154, 0]
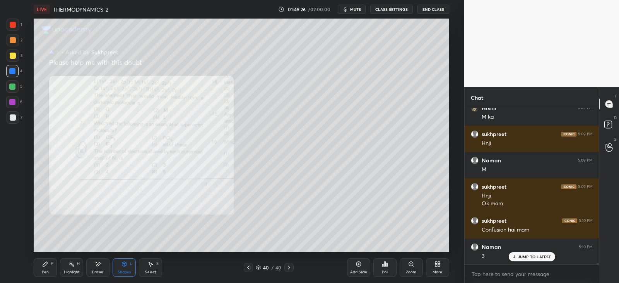
click at [44, 266] on icon at bounding box center [45, 264] width 5 height 5
click at [125, 264] on icon at bounding box center [124, 263] width 4 height 1
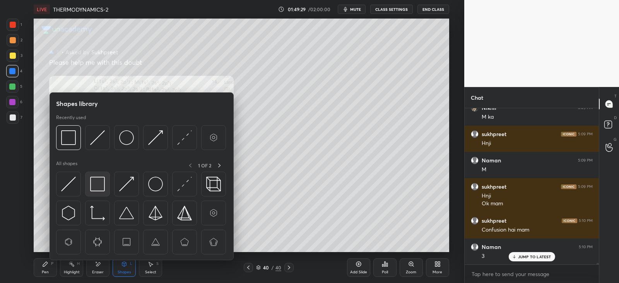
click at [99, 182] on img at bounding box center [97, 184] width 15 height 15
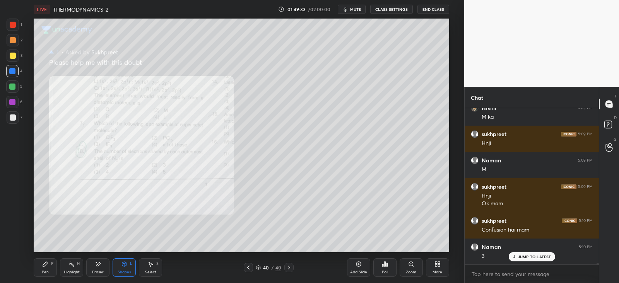
click at [44, 269] on div "Pen P" at bounding box center [45, 267] width 23 height 19
click at [125, 264] on icon at bounding box center [124, 264] width 4 height 5
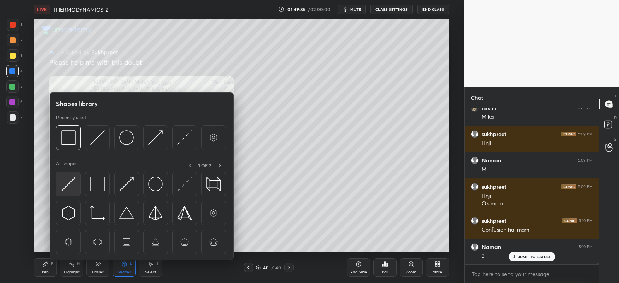
click at [72, 182] on img at bounding box center [68, 184] width 15 height 15
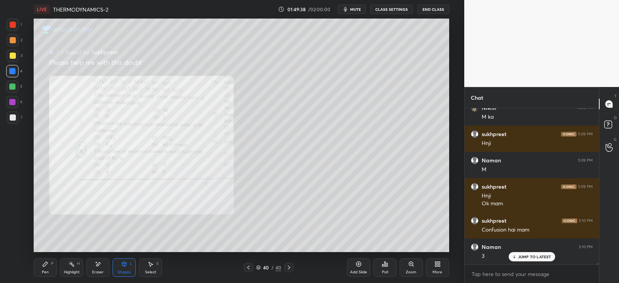
click at [48, 263] on icon at bounding box center [45, 264] width 6 height 6
click at [12, 90] on div at bounding box center [12, 87] width 6 height 6
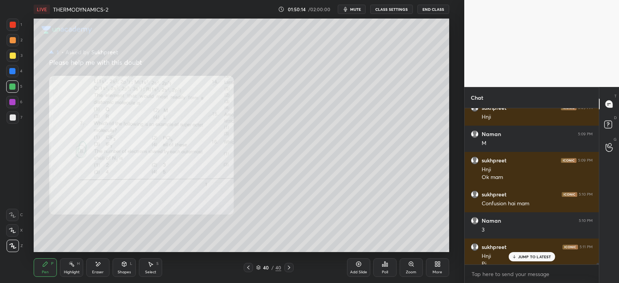
scroll to position [14188, 0]
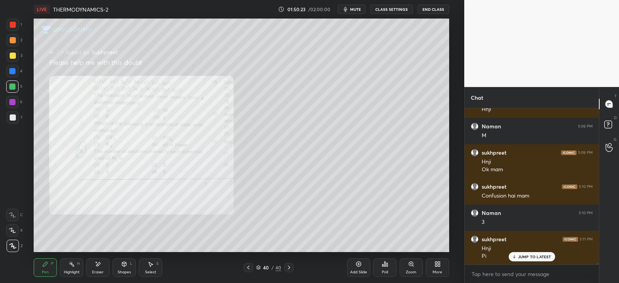
click at [15, 100] on div at bounding box center [12, 102] width 6 height 6
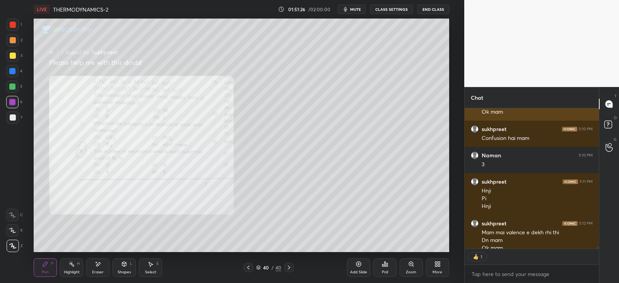
scroll to position [3, 2]
click at [435, 9] on button "End Class" at bounding box center [433, 9] width 32 height 9
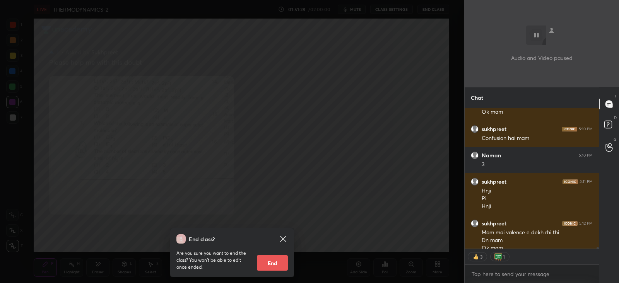
click at [275, 262] on button "End" at bounding box center [272, 262] width 31 height 15
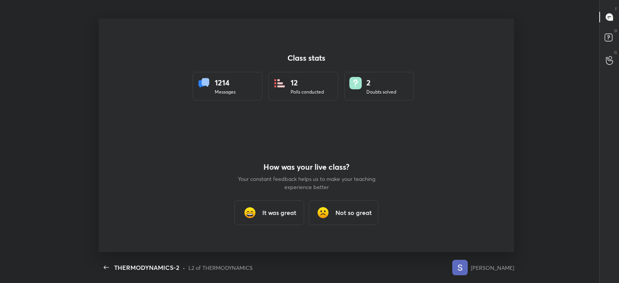
scroll to position [0, 0]
type textarea "x"
